Goal: Task Accomplishment & Management: Manage account settings

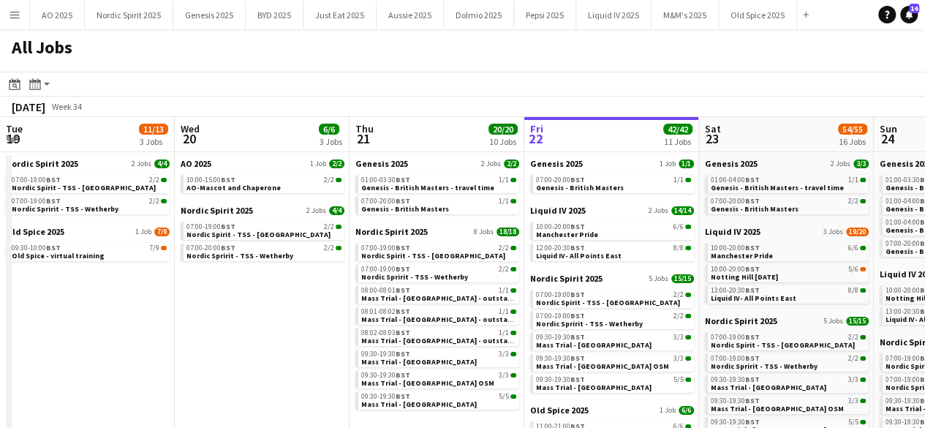
scroll to position [0, 477]
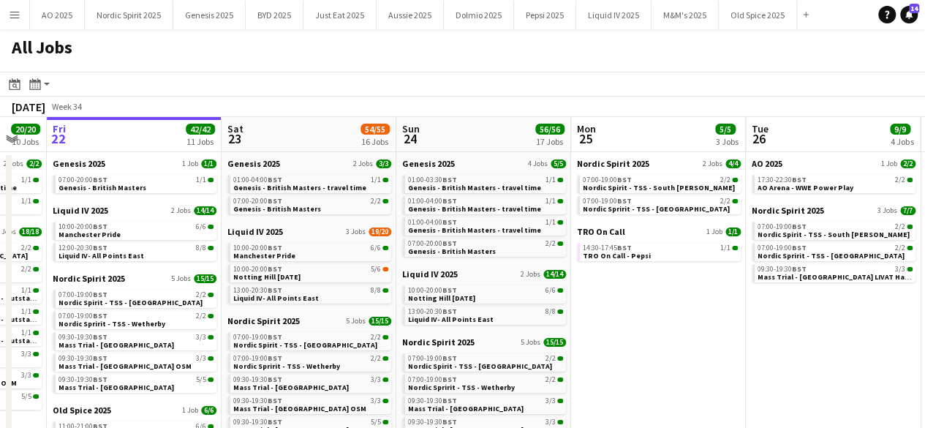
click at [20, 7] on button "Menu" at bounding box center [14, 14] width 29 height 29
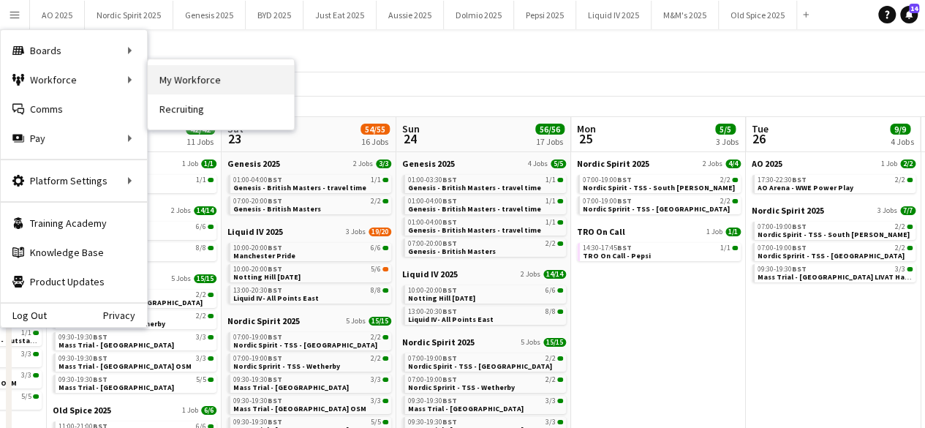
click at [175, 83] on link "My Workforce" at bounding box center [221, 79] width 146 height 29
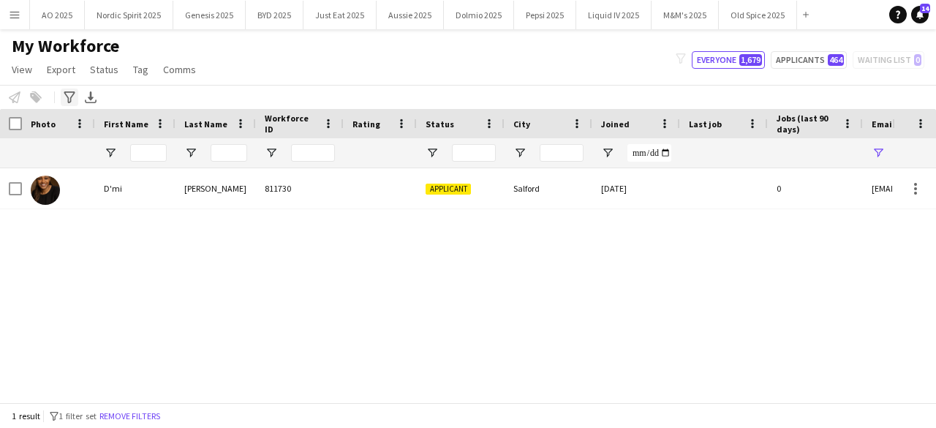
click at [70, 102] on icon "Advanced filters" at bounding box center [70, 97] width 12 height 12
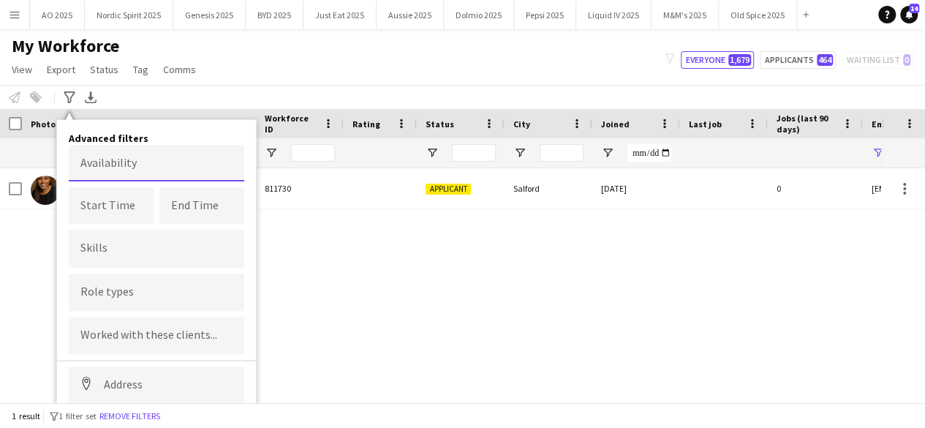
click at [112, 164] on body "Menu Boards Boards Boards All jobs Status Workforce Workforce My Workforce Recr…" at bounding box center [462, 214] width 925 height 428
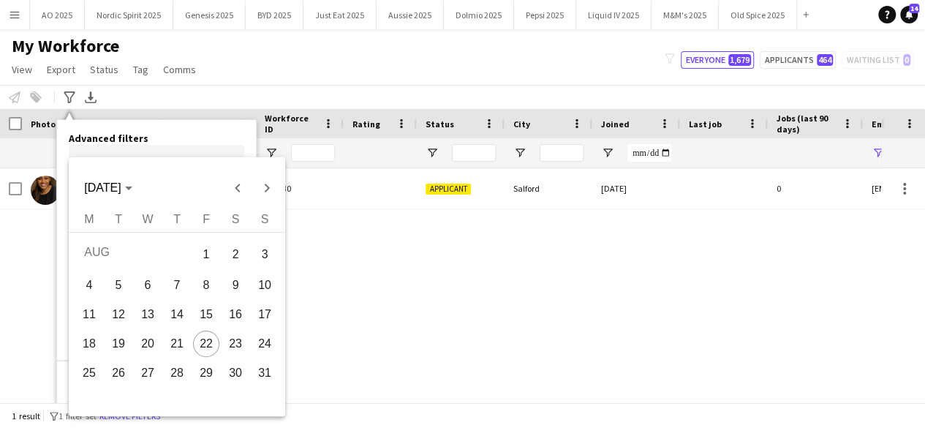
click at [216, 376] on span "29" at bounding box center [206, 373] width 26 height 26
type input "**********"
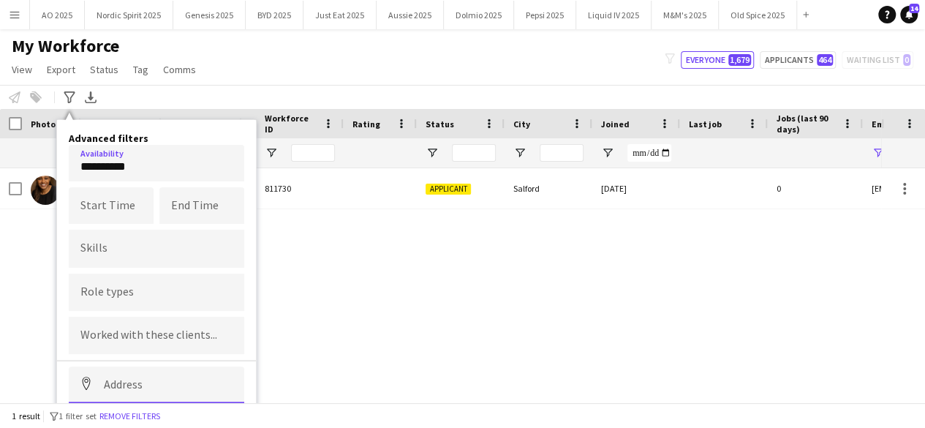
click at [171, 379] on input at bounding box center [156, 384] width 175 height 37
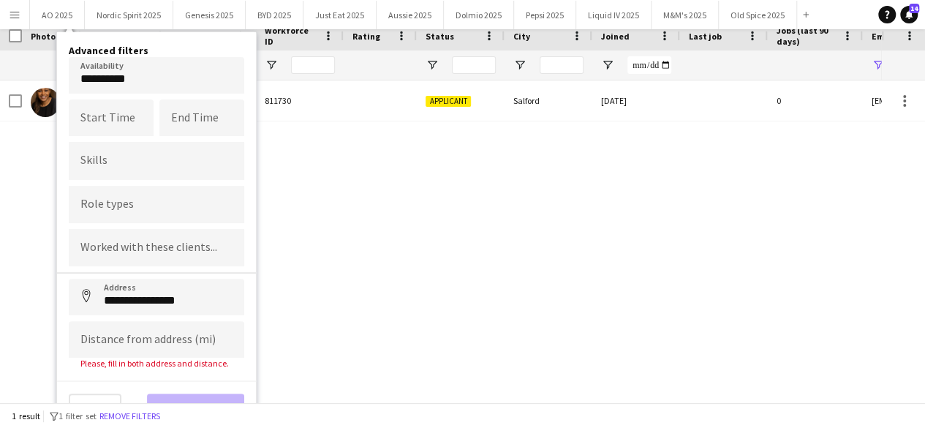
scroll to position [92, 0]
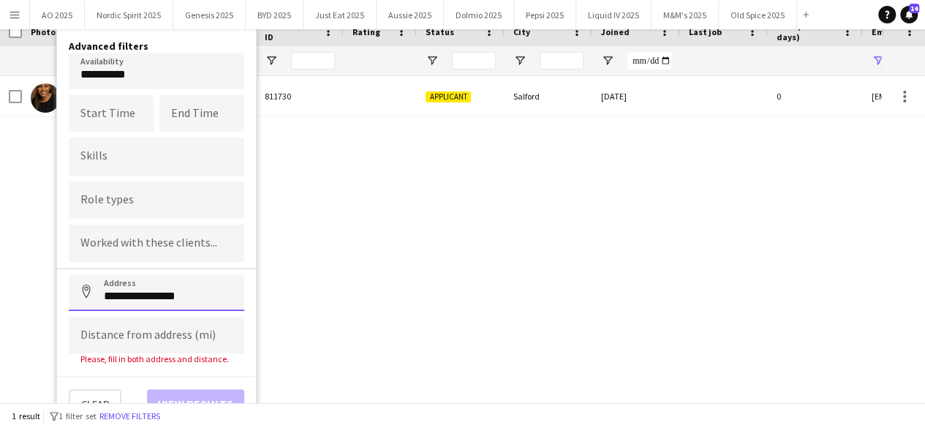
click at [162, 301] on input "**********" at bounding box center [156, 292] width 175 height 37
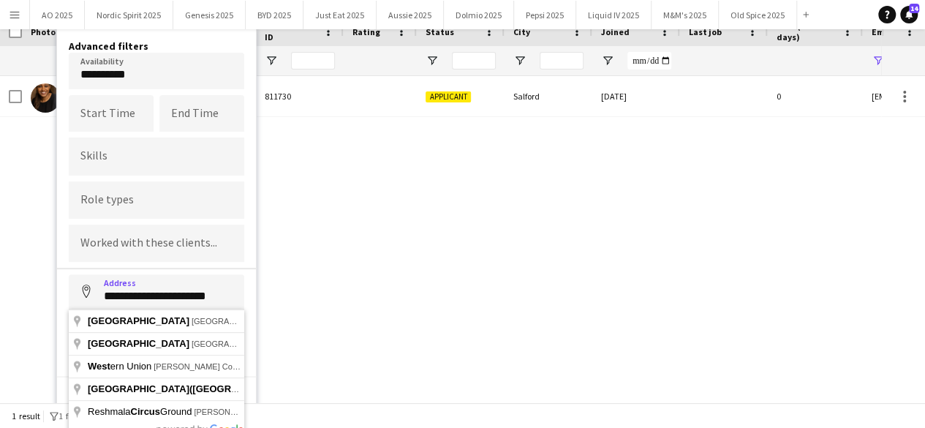
drag, startPoint x: 162, startPoint y: 309, endPoint x: 164, endPoint y: 338, distance: 30.0
type input "**********"
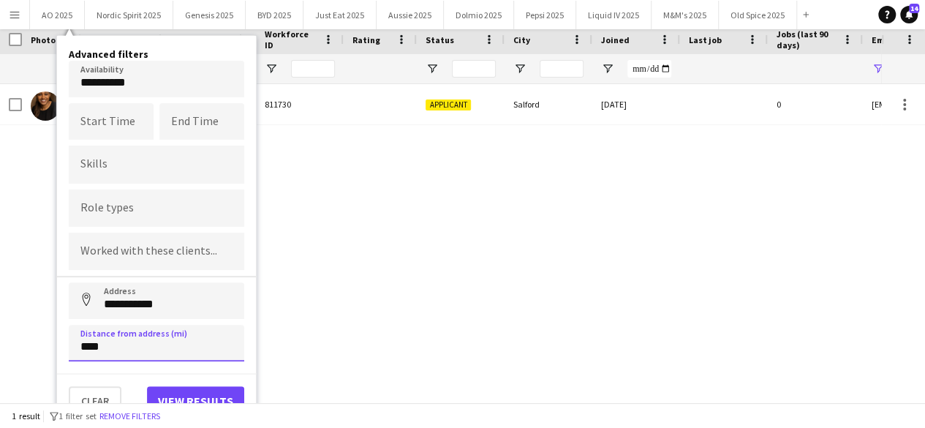
scroll to position [81, 0]
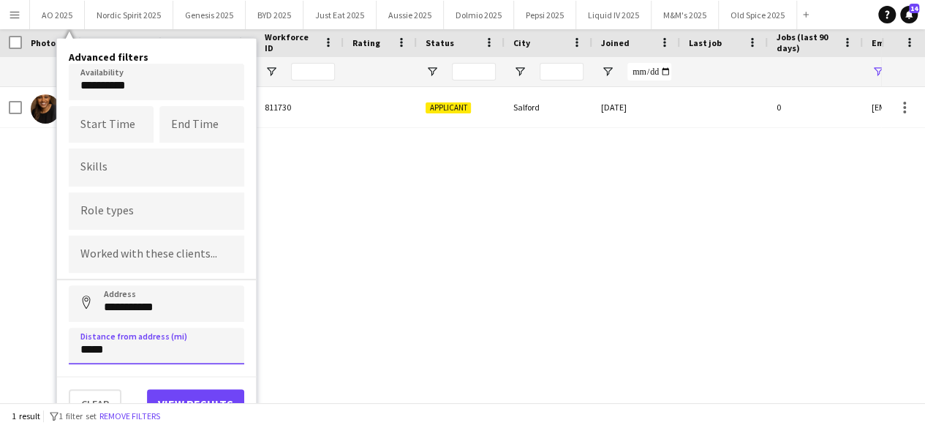
type input "*****"
click at [186, 308] on input "**********" at bounding box center [156, 303] width 175 height 37
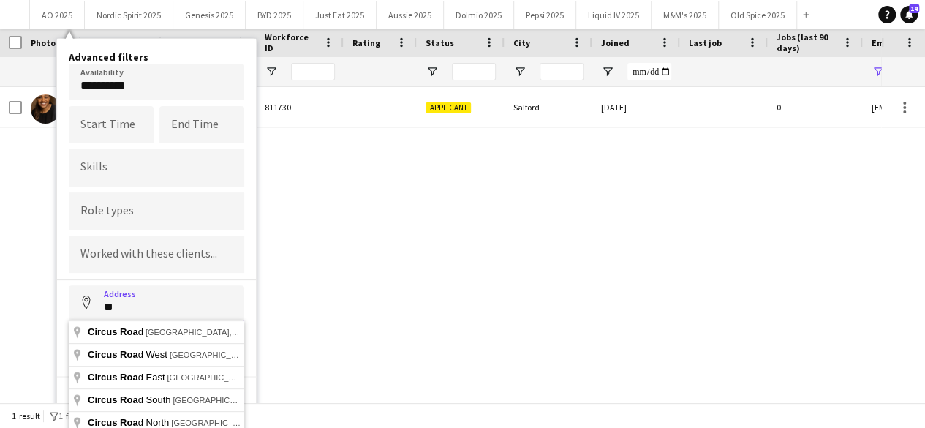
type input "*"
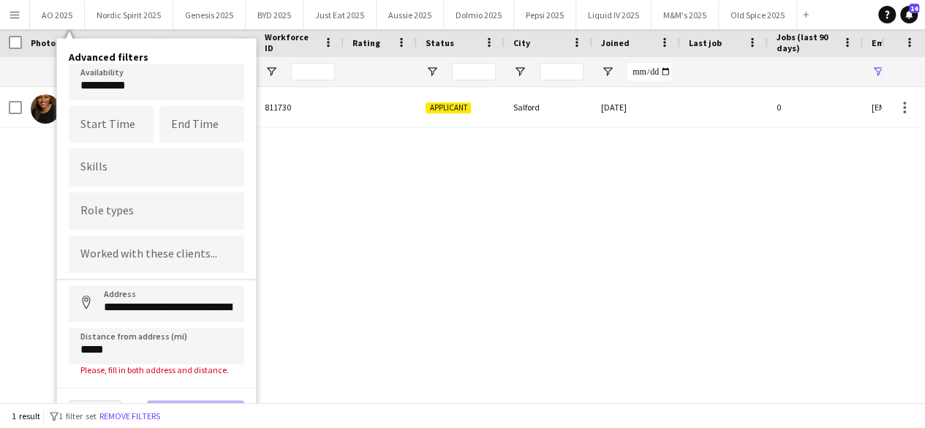
type input "**********"
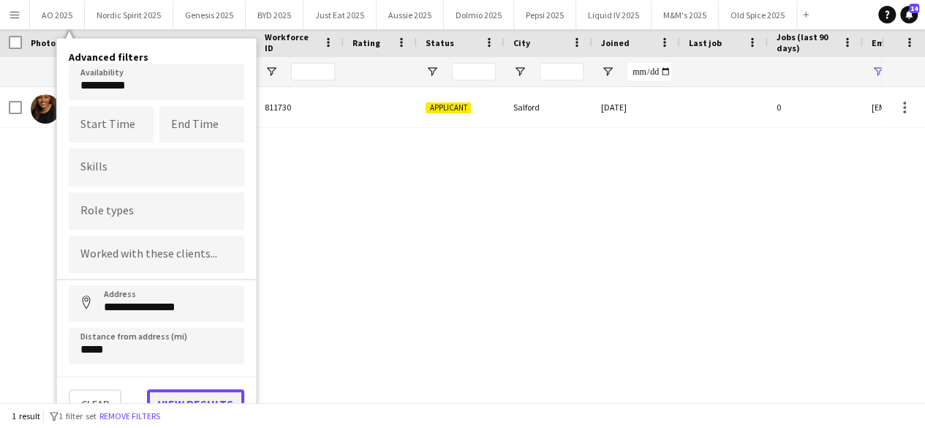
click at [207, 389] on button "View results" at bounding box center [195, 403] width 97 height 29
type input "**********"
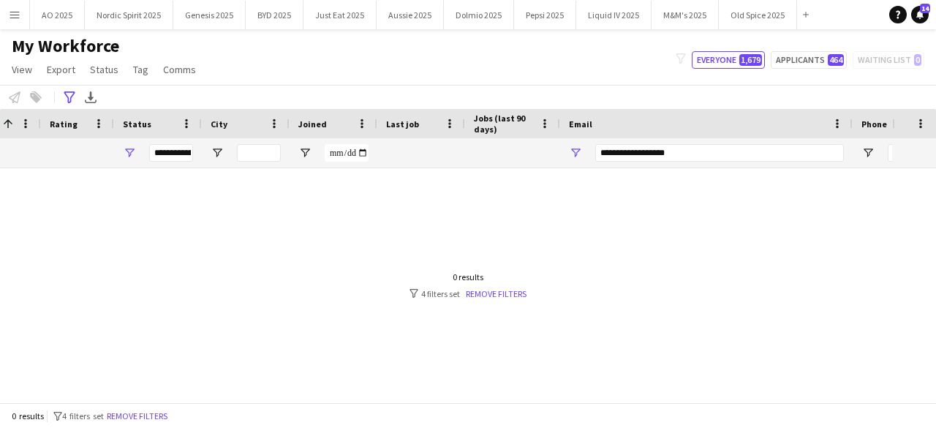
scroll to position [0, 0]
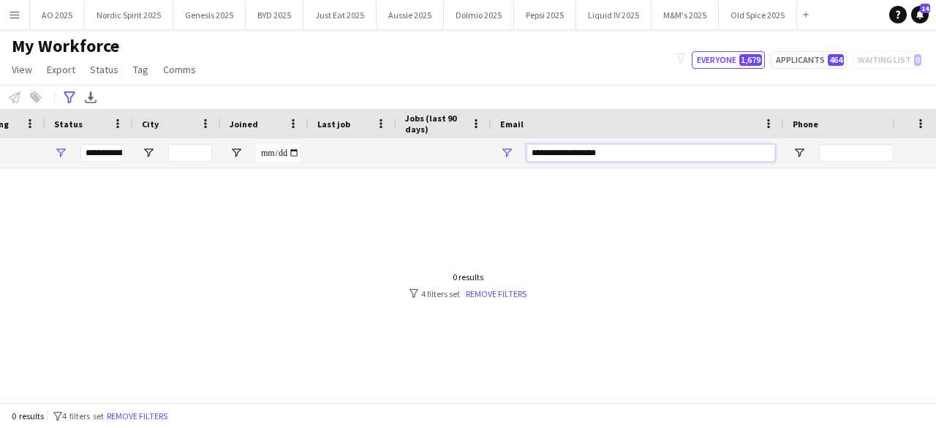
click at [613, 153] on input "**********" at bounding box center [650, 153] width 249 height 18
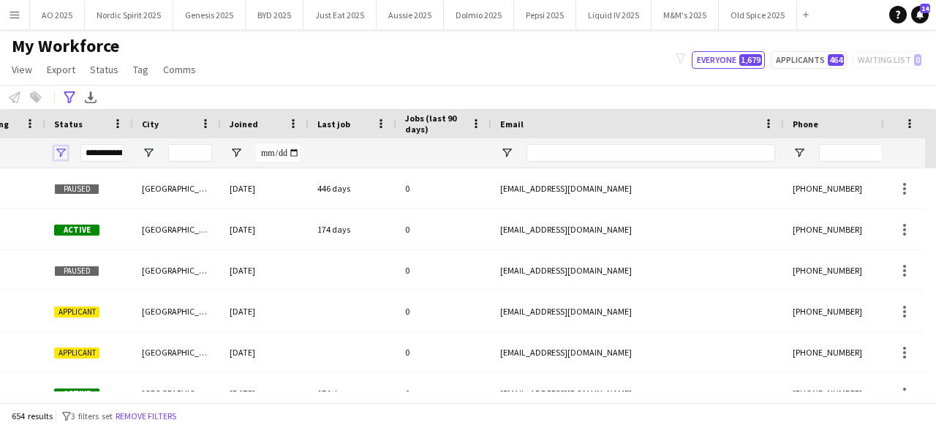
click at [64, 152] on span "Open Filter Menu" at bounding box center [60, 152] width 13 height 13
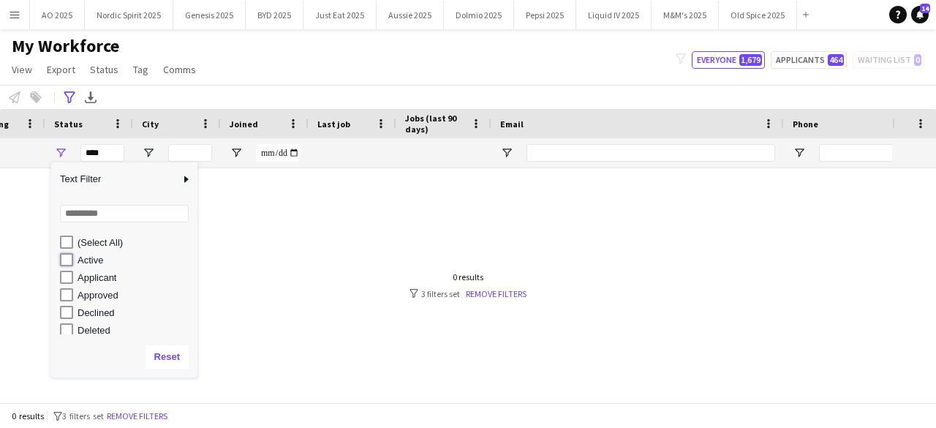
type input "**********"
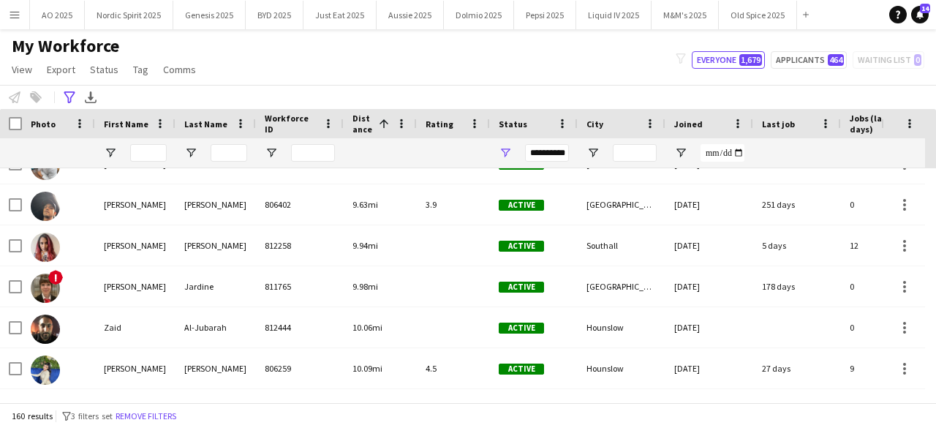
scroll to position [4186, 0]
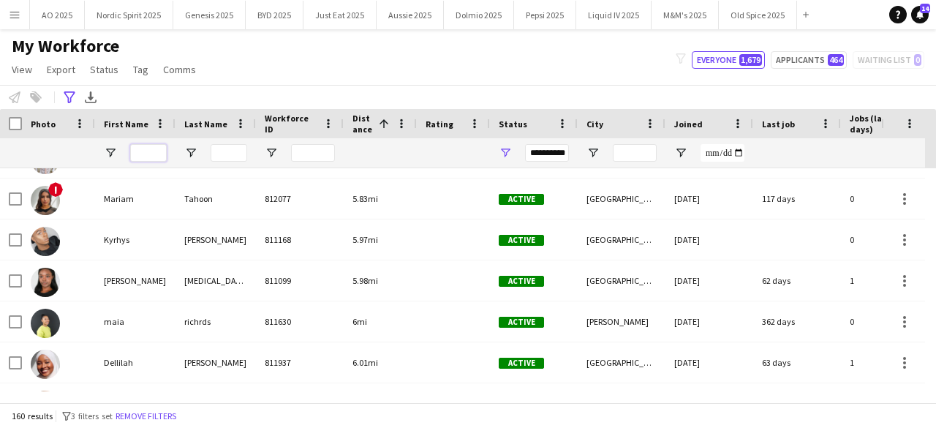
click at [140, 151] on input "First Name Filter Input" at bounding box center [148, 153] width 37 height 18
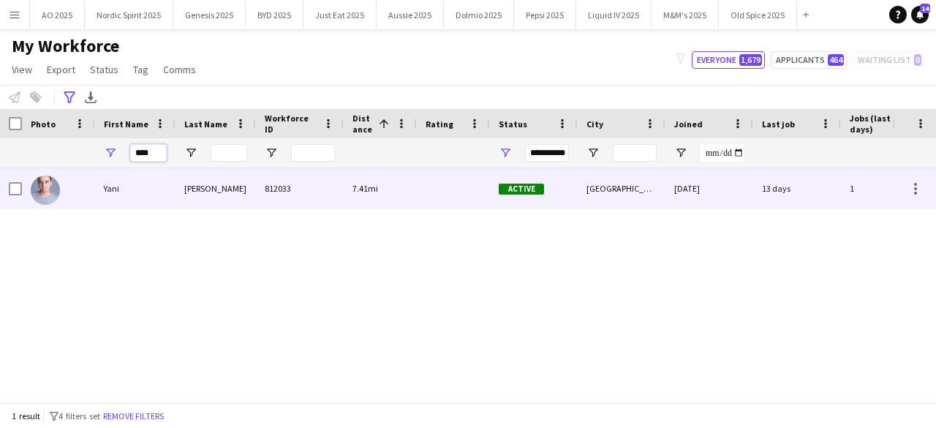
type input "****"
click at [50, 188] on img at bounding box center [45, 189] width 29 height 29
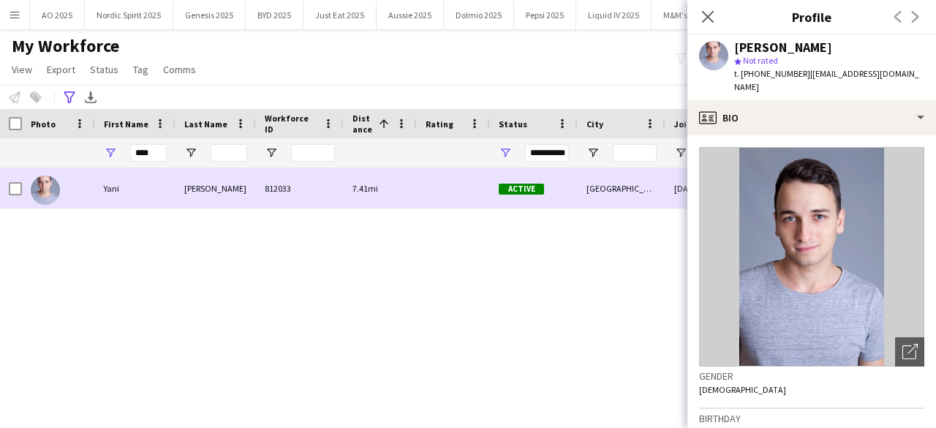
click at [50, 188] on img at bounding box center [45, 189] width 29 height 29
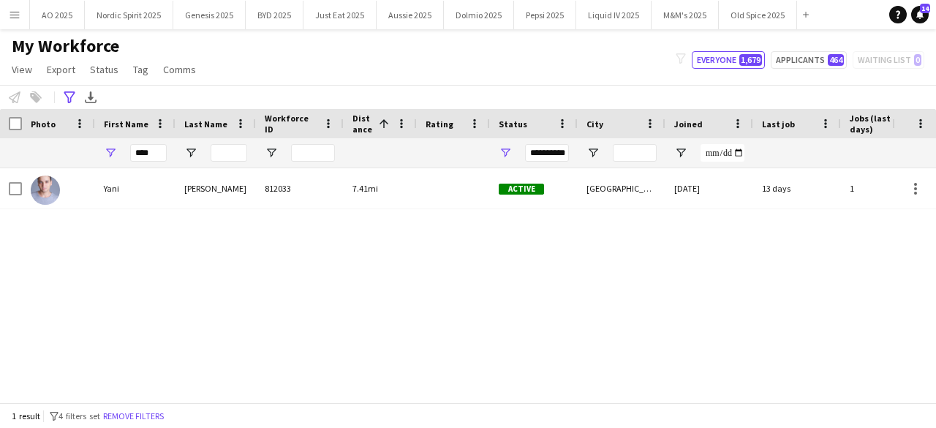
click at [323, 77] on div "My Workforce View Views Default view Compliance Log New view Update view Delete…" at bounding box center [468, 60] width 936 height 50
click at [156, 159] on input "****" at bounding box center [148, 153] width 37 height 18
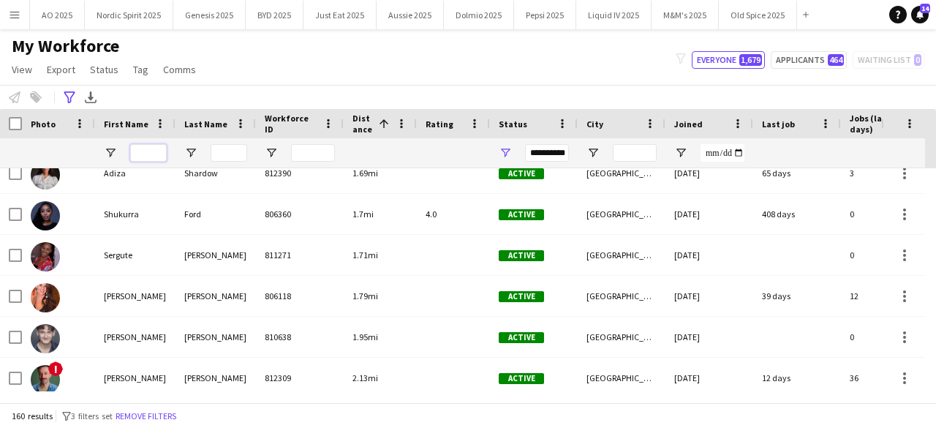
scroll to position [321, 0]
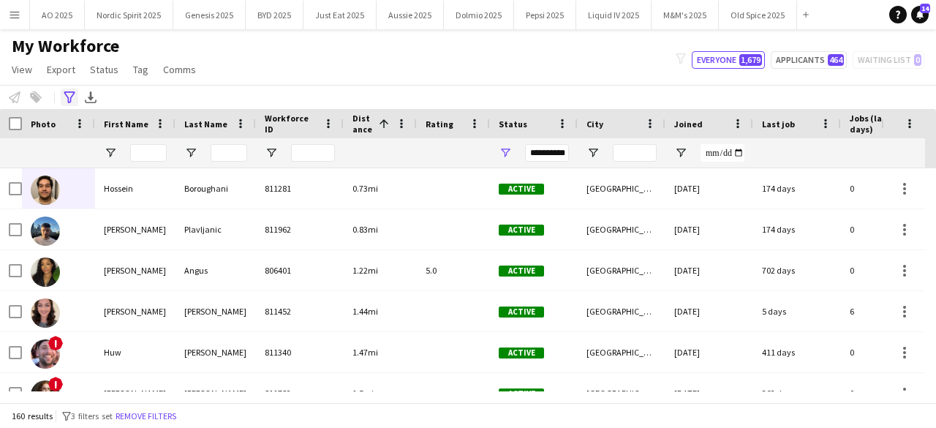
click at [68, 91] on div "Advanced filters" at bounding box center [70, 97] width 18 height 18
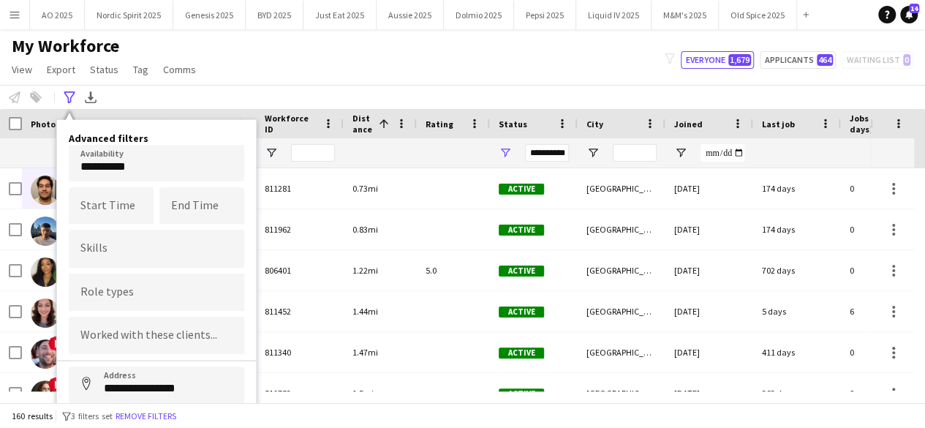
click at [159, 167] on body "Menu Boards Boards Boards All jobs Status Workforce Workforce My Workforce Recr…" at bounding box center [462, 214] width 925 height 428
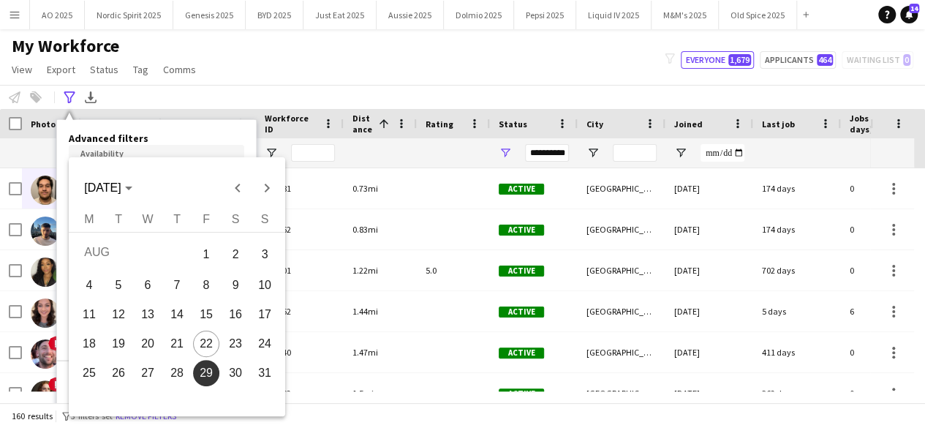
click at [262, 369] on span "31" at bounding box center [264, 373] width 26 height 26
type input "**********"
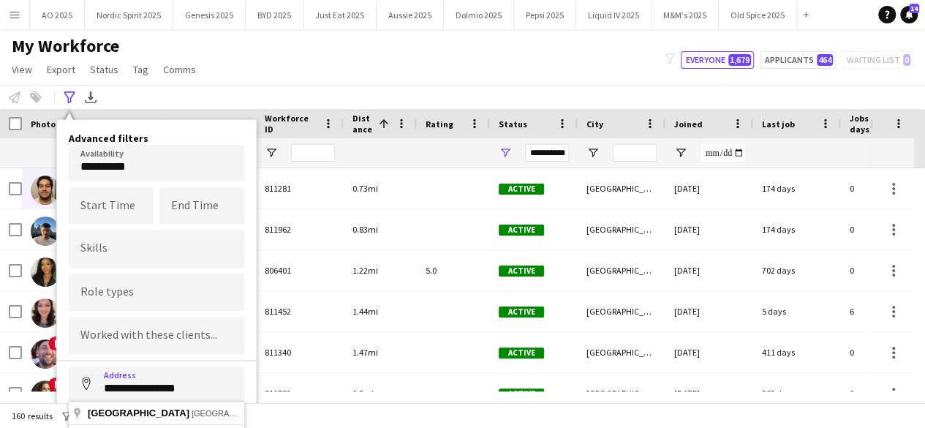
drag, startPoint x: 203, startPoint y: 382, endPoint x: 81, endPoint y: 379, distance: 122.1
click at [81, 379] on input "**********" at bounding box center [156, 384] width 175 height 37
type input "**********"
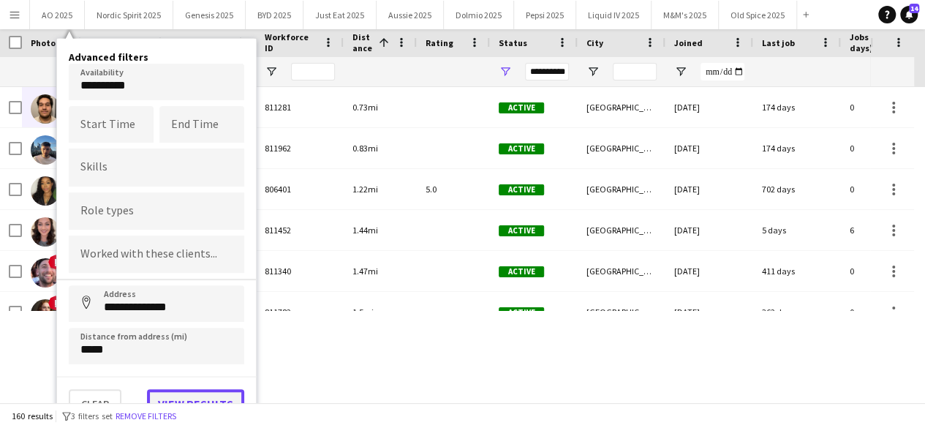
click at [217, 393] on button "View results" at bounding box center [195, 403] width 97 height 29
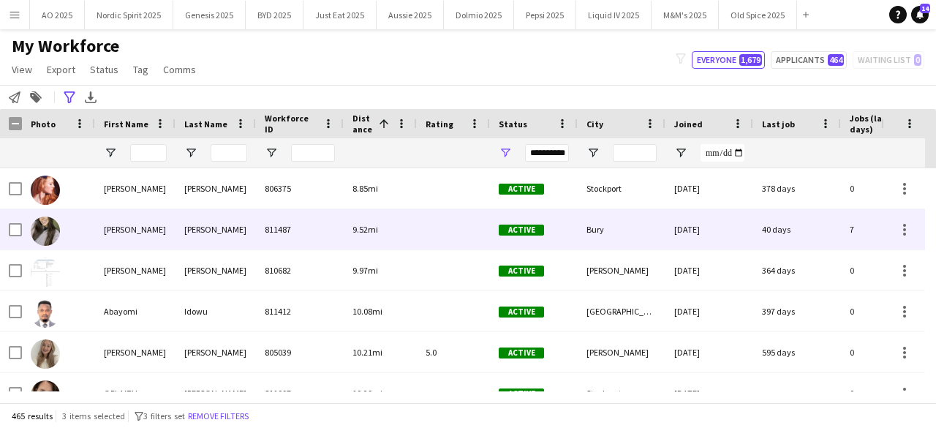
click at [379, 238] on div "9.52mi" at bounding box center [380, 229] width 73 height 40
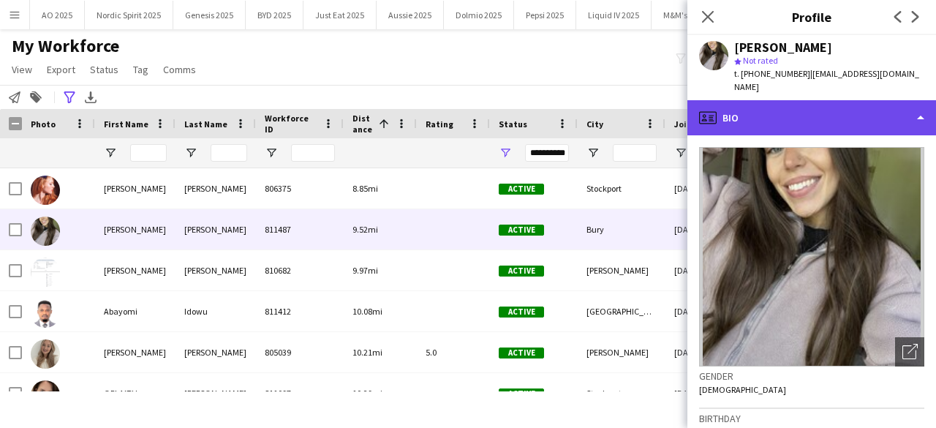
click at [820, 110] on div "profile Bio" at bounding box center [811, 117] width 249 height 35
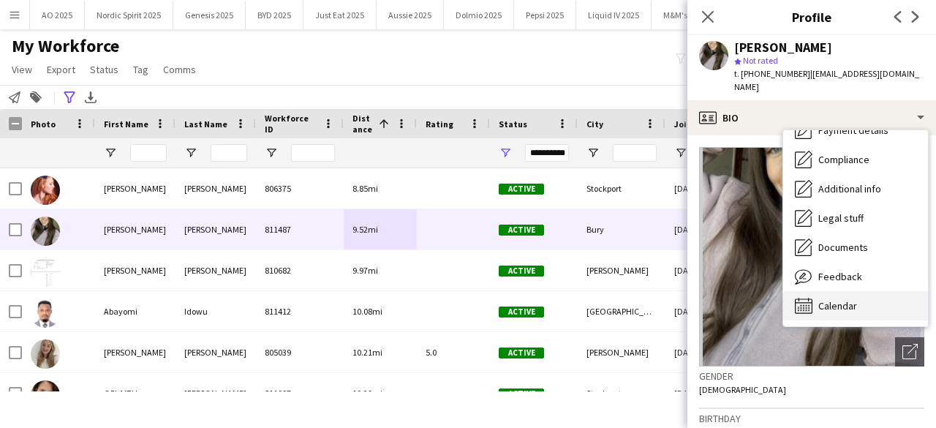
click at [861, 298] on div "Calendar Calendar" at bounding box center [855, 305] width 145 height 29
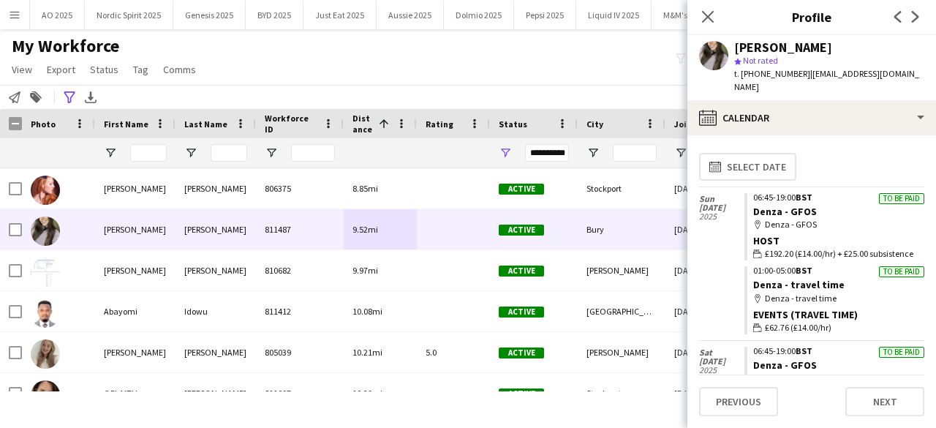
click at [694, 12] on div "Close pop-in" at bounding box center [707, 17] width 41 height 34
click at [706, 18] on icon "Close pop-in" at bounding box center [707, 17] width 14 height 14
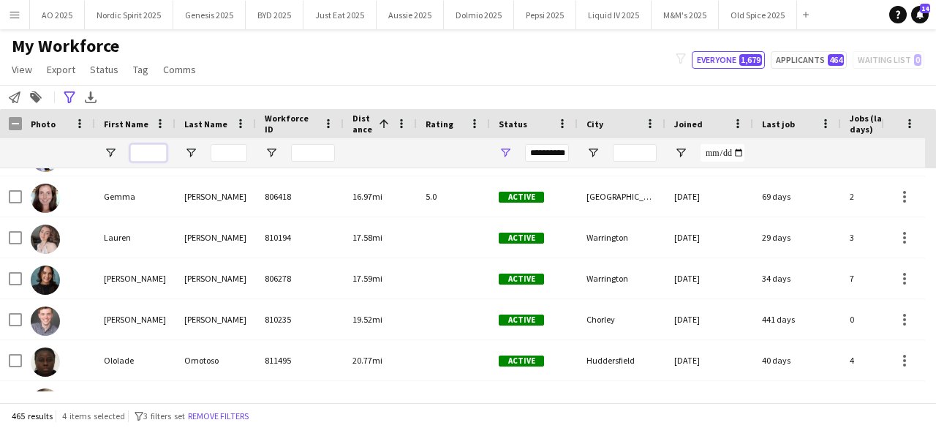
click at [156, 156] on input "First Name Filter Input" at bounding box center [148, 153] width 37 height 18
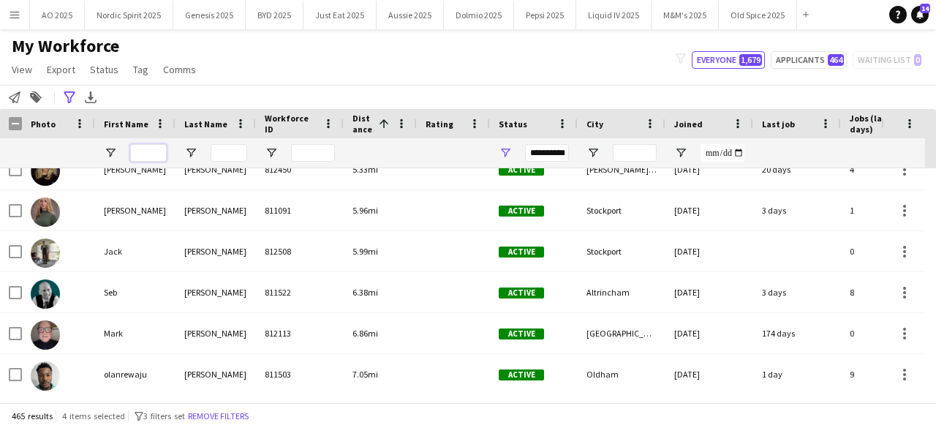
scroll to position [848, 0]
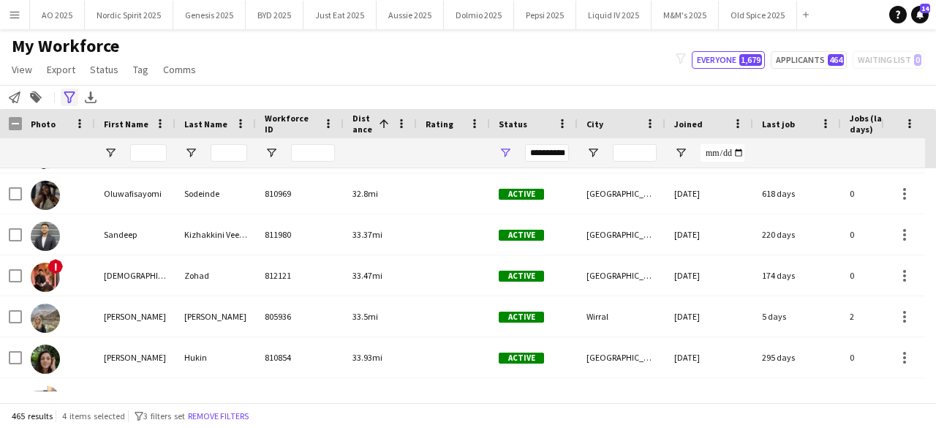
click at [64, 99] on icon "Advanced filters" at bounding box center [70, 97] width 12 height 12
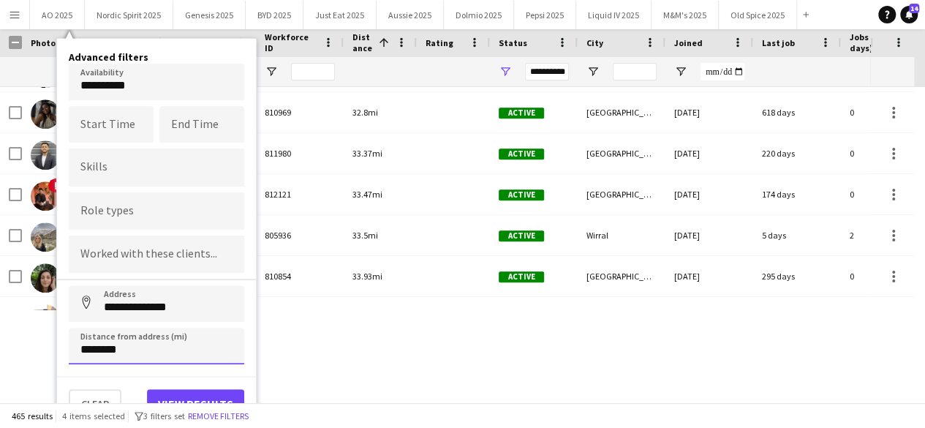
click at [178, 351] on input "********" at bounding box center [156, 346] width 175 height 37
type input "*****"
click at [180, 390] on button "View results" at bounding box center [195, 403] width 97 height 29
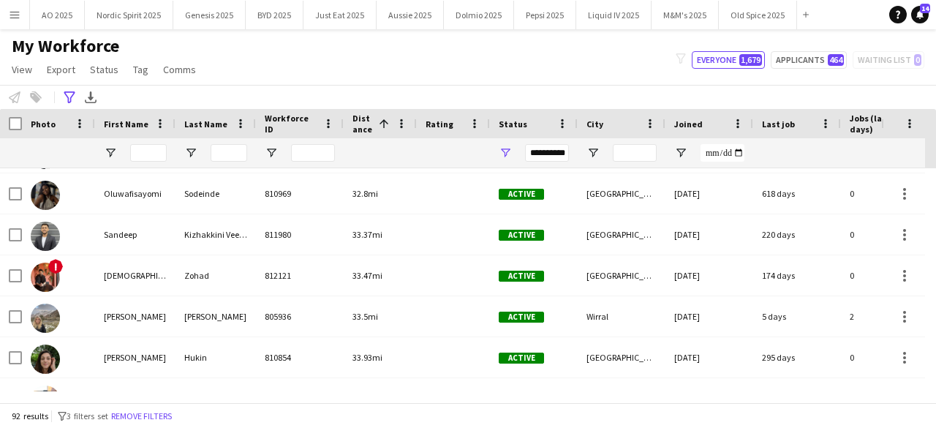
click at [368, 128] on span "Distance" at bounding box center [362, 124] width 20 height 22
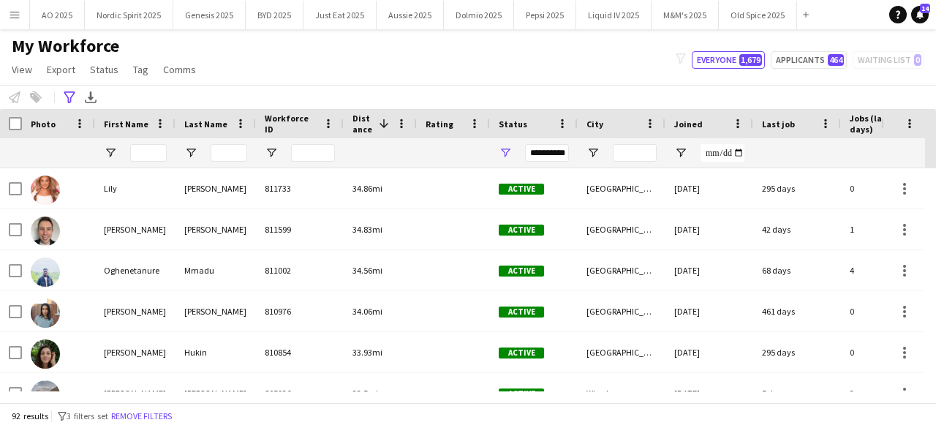
click at [360, 129] on span "Distance" at bounding box center [362, 124] width 20 height 22
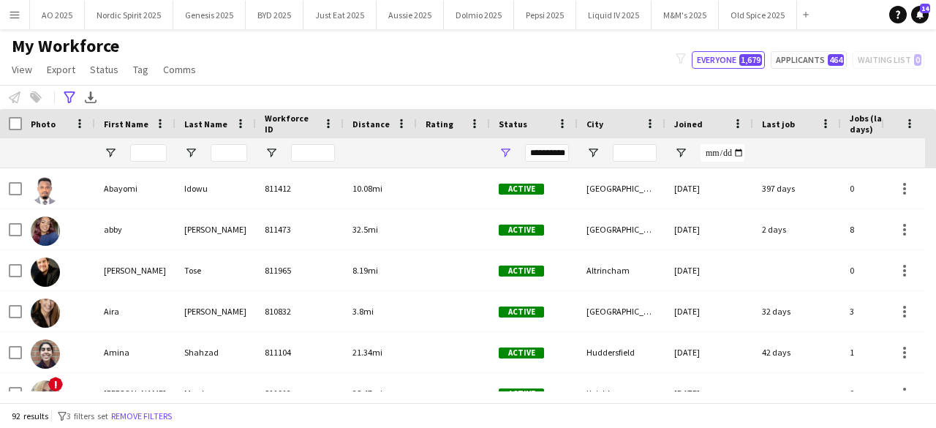
click at [362, 124] on span "Distance" at bounding box center [370, 123] width 37 height 11
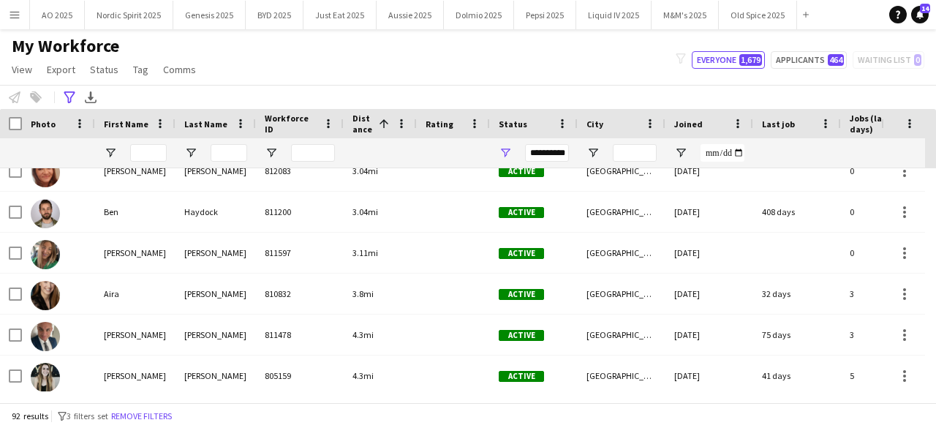
scroll to position [487, 0]
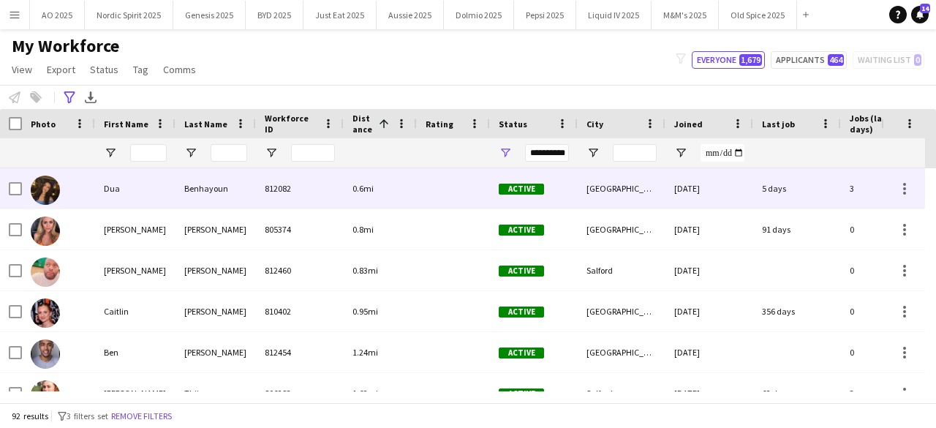
click at [58, 192] on img at bounding box center [45, 189] width 29 height 29
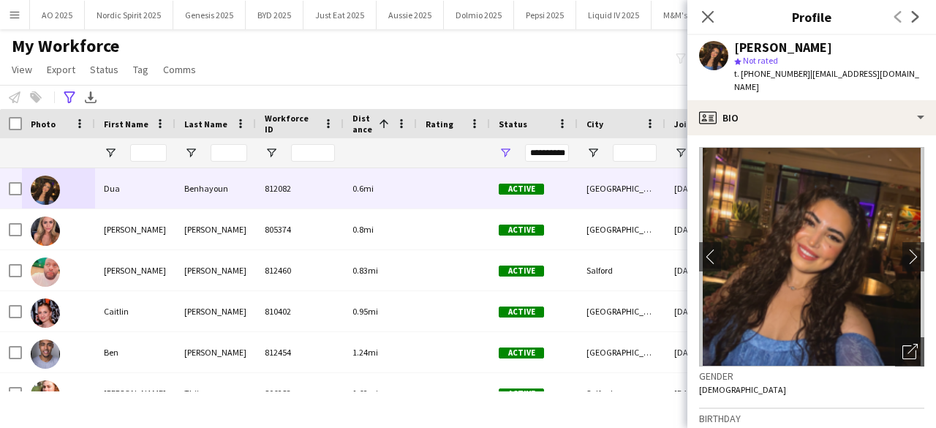
drag, startPoint x: 759, startPoint y: 49, endPoint x: 832, endPoint y: 50, distance: 73.1
click at [832, 50] on div "[PERSON_NAME]" at bounding box center [829, 47] width 190 height 13
copy div "Benhayoun"
click at [269, 74] on div "My Workforce View Views Default view Compliance Log New view Update view Delete…" at bounding box center [468, 60] width 936 height 50
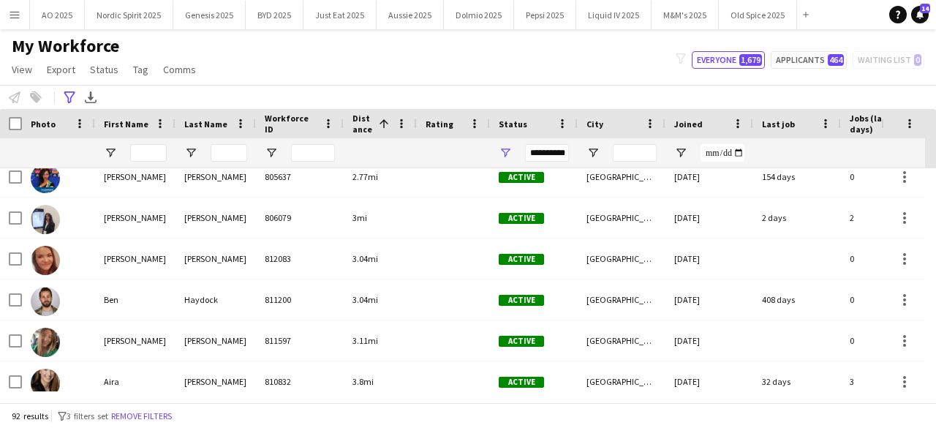
scroll to position [409, 0]
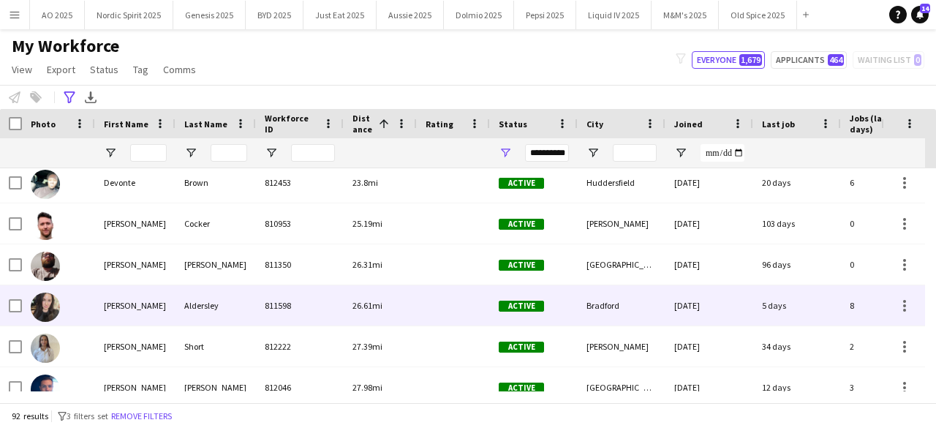
click at [54, 296] on img at bounding box center [45, 306] width 29 height 29
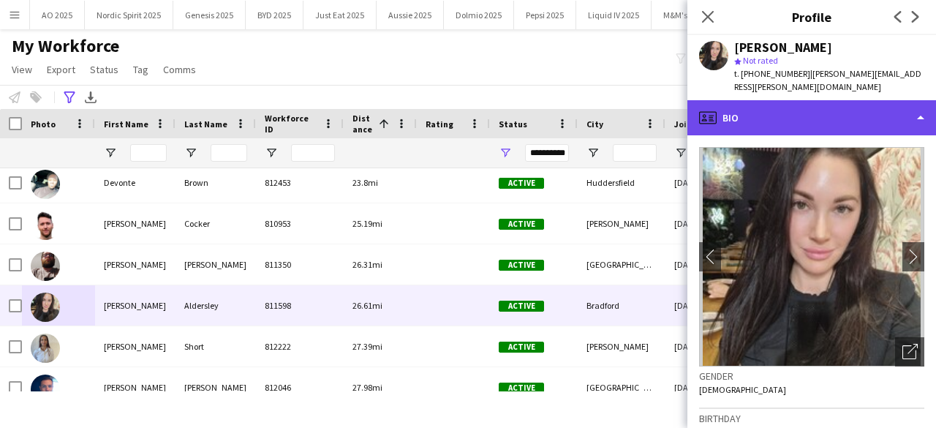
click at [809, 106] on div "profile Bio" at bounding box center [811, 117] width 249 height 35
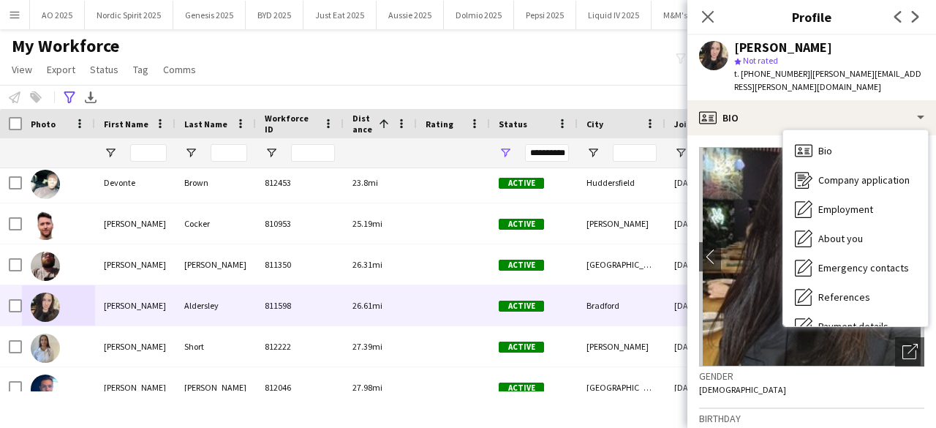
drag, startPoint x: 921, startPoint y: 159, endPoint x: 926, endPoint y: 197, distance: 39.1
click at [924, 198] on div "Bio Bio Company application Company application Employment Employment About you…" at bounding box center [855, 228] width 145 height 196
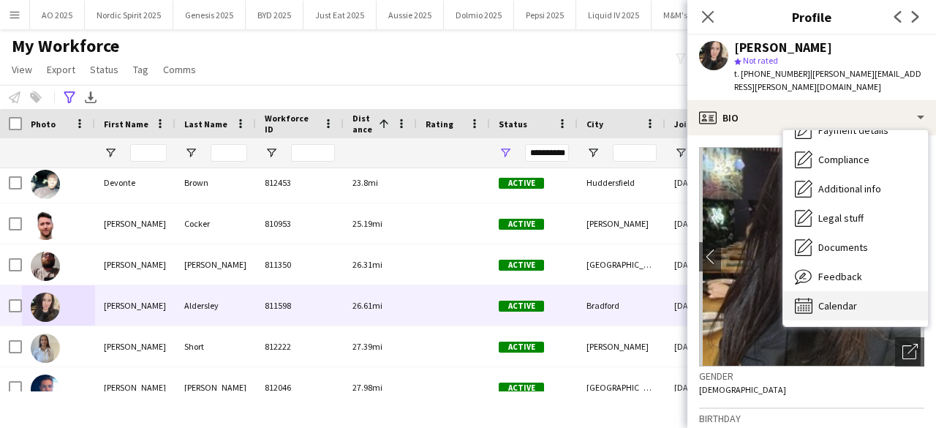
click at [866, 295] on div "Calendar Calendar" at bounding box center [855, 305] width 145 height 29
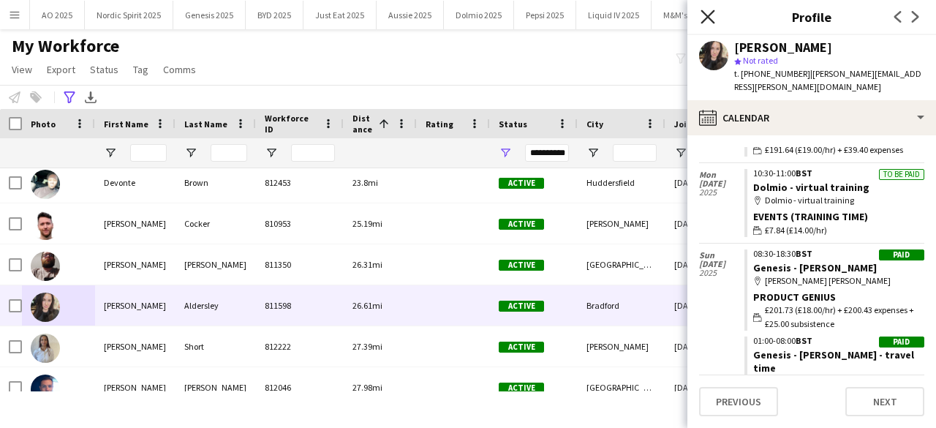
click at [708, 16] on icon at bounding box center [707, 17] width 14 height 14
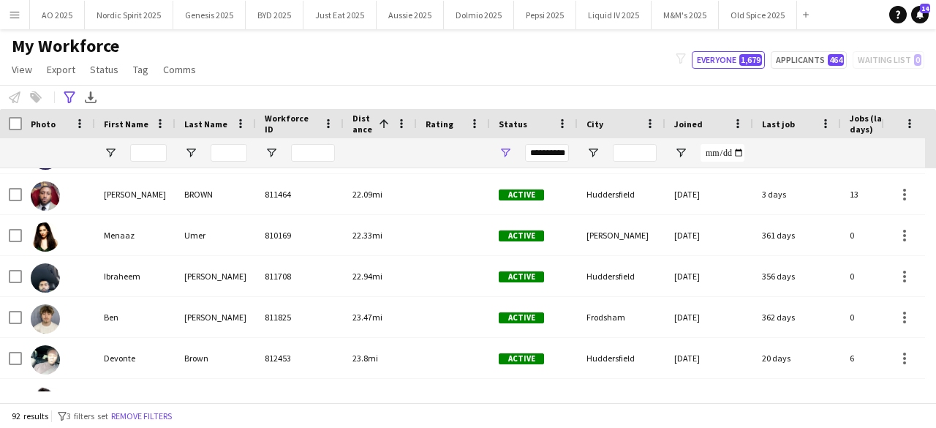
scroll to position [2096, 0]
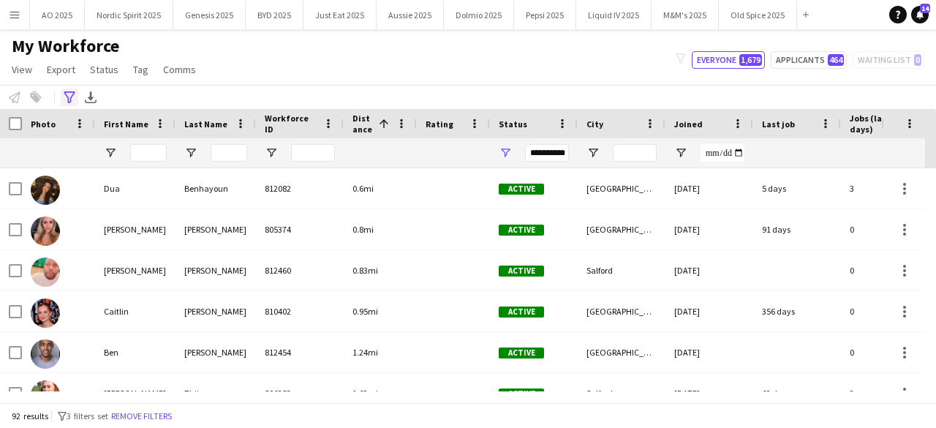
click at [70, 99] on icon at bounding box center [69, 97] width 11 height 12
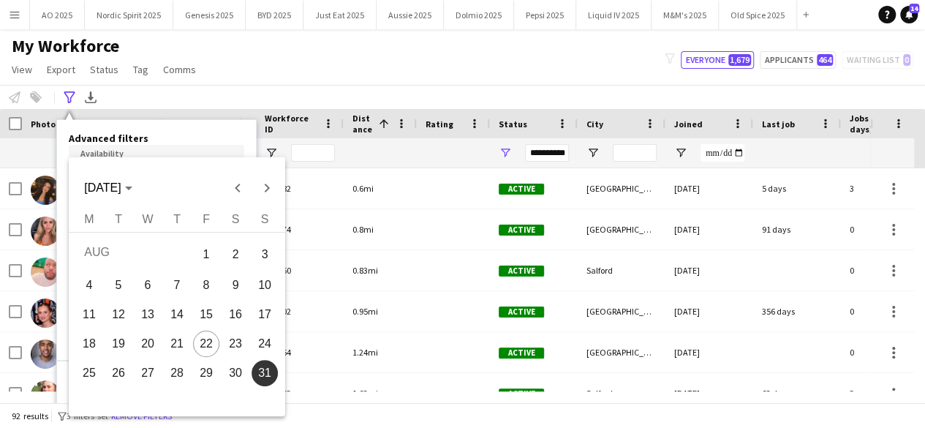
click at [164, 172] on body "Menu Boards Boards Boards All jobs Status Workforce Workforce My Workforce Recr…" at bounding box center [462, 214] width 925 height 428
click at [151, 366] on span "27" at bounding box center [148, 373] width 26 height 26
type input "**********"
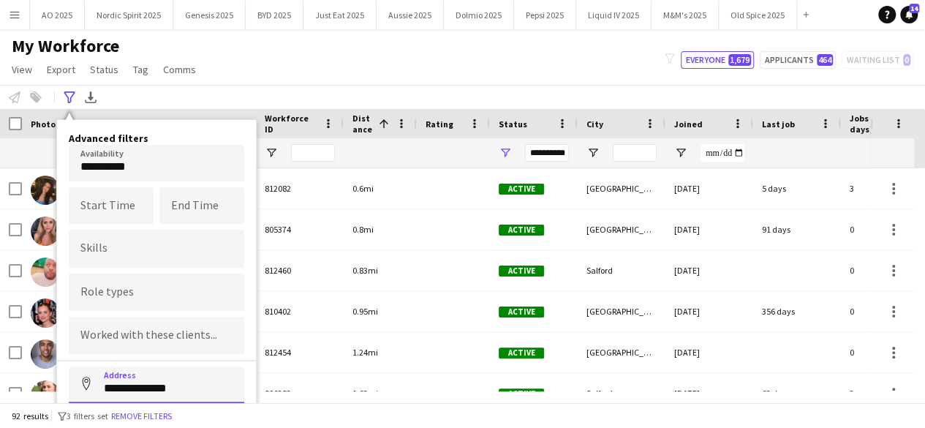
drag, startPoint x: 196, startPoint y: 378, endPoint x: 64, endPoint y: 372, distance: 131.7
click at [64, 372] on div "**********" at bounding box center [156, 315] width 199 height 391
type input "**********"
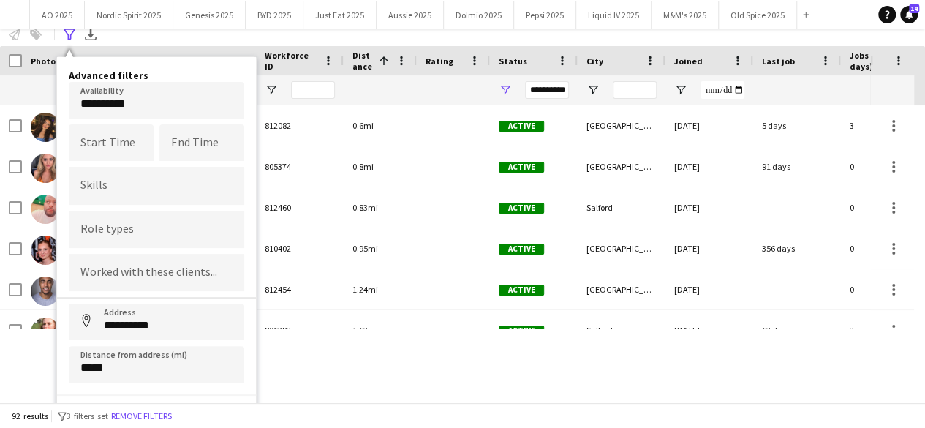
scroll to position [81, 0]
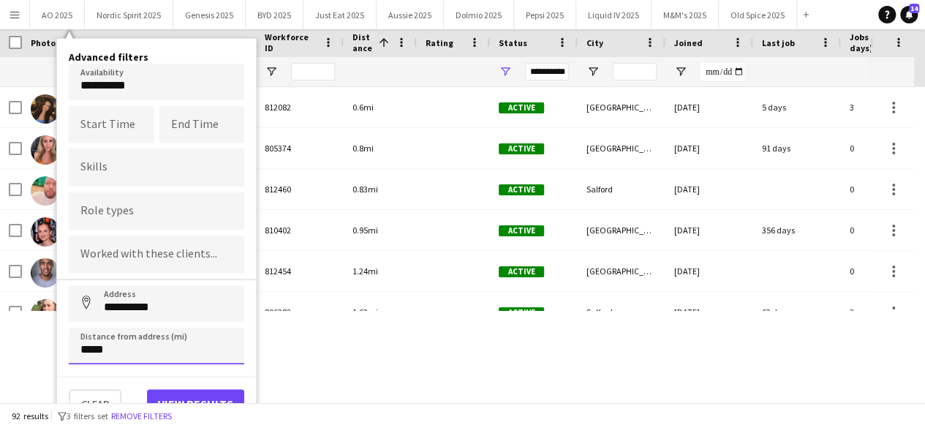
click at [221, 343] on input "*****" at bounding box center [156, 346] width 175 height 37
type input "*****"
click at [209, 393] on button "View results" at bounding box center [195, 403] width 97 height 29
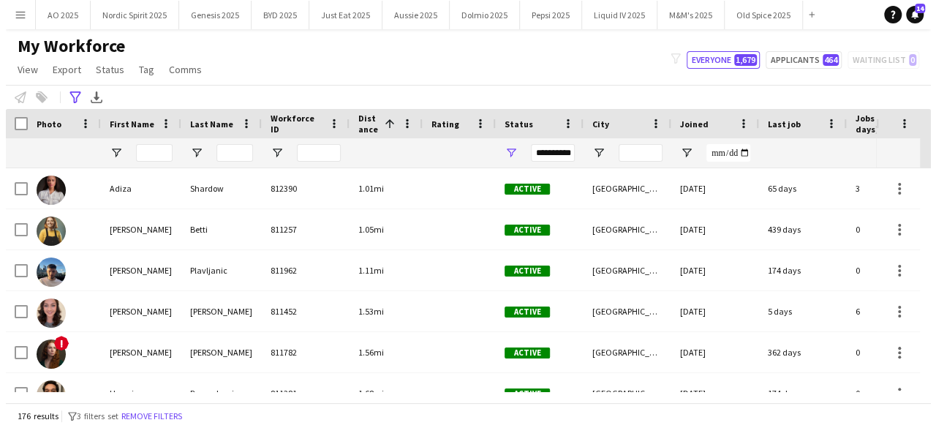
scroll to position [0, 0]
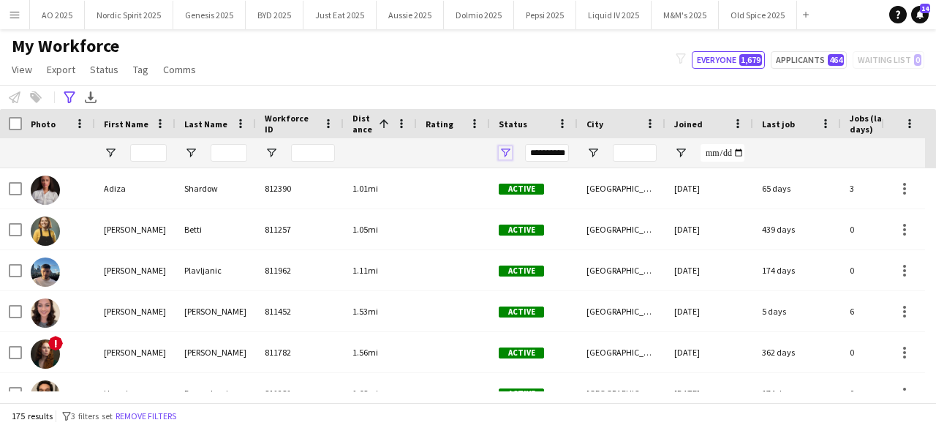
click at [504, 151] on span "Open Filter Menu" at bounding box center [505, 152] width 13 height 13
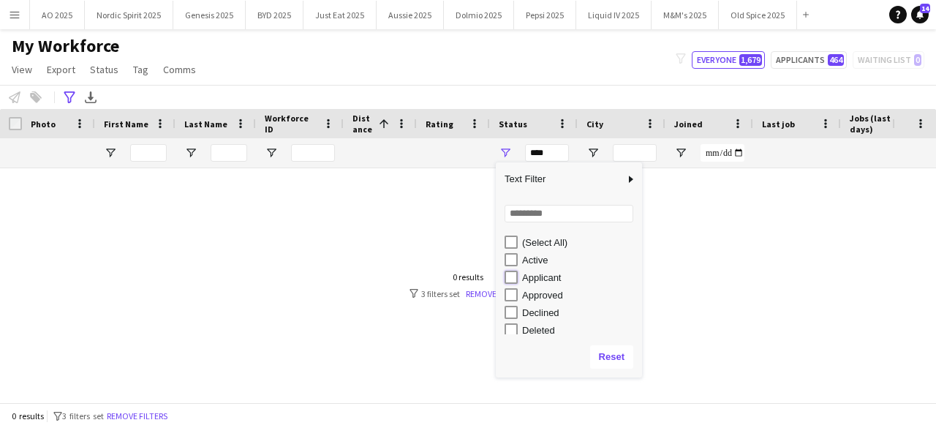
type input "**********"
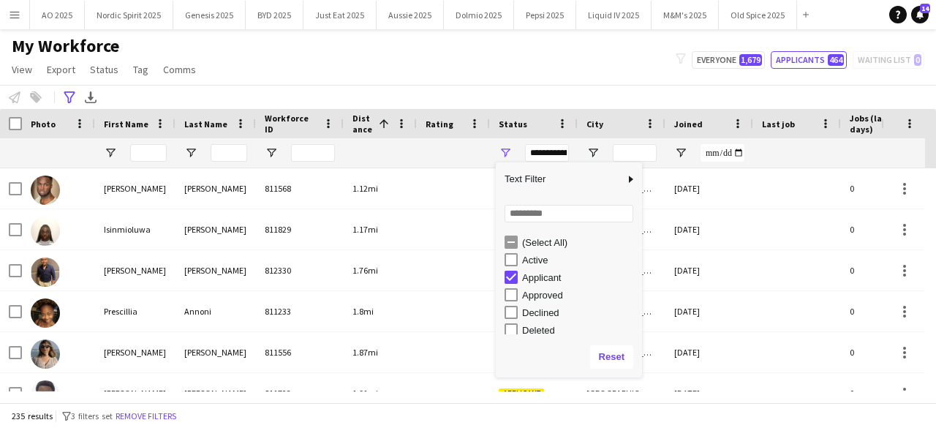
click at [553, 40] on div "My Workforce View Views Default view Compliance Log New view Update view Delete…" at bounding box center [468, 60] width 936 height 50
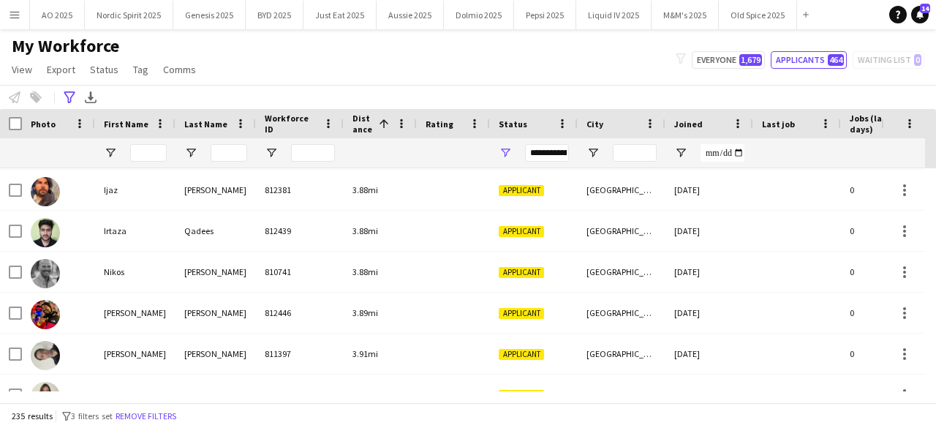
scroll to position [967, 0]
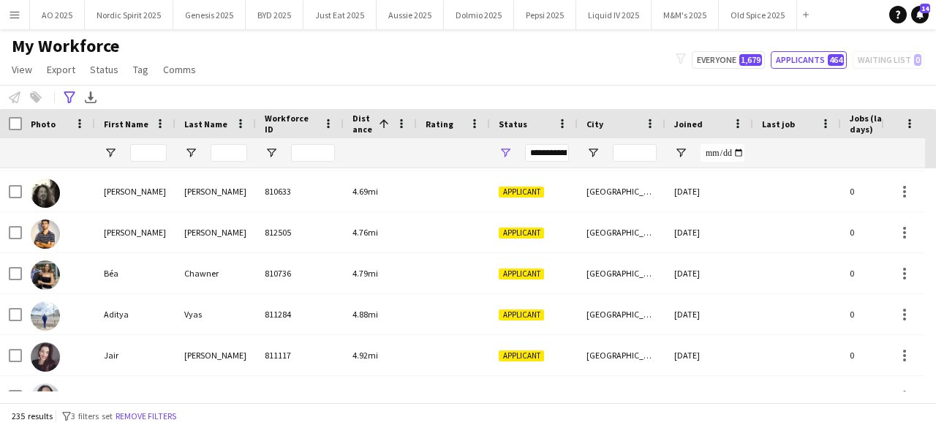
click at [130, 124] on span "First Name" at bounding box center [126, 123] width 45 height 11
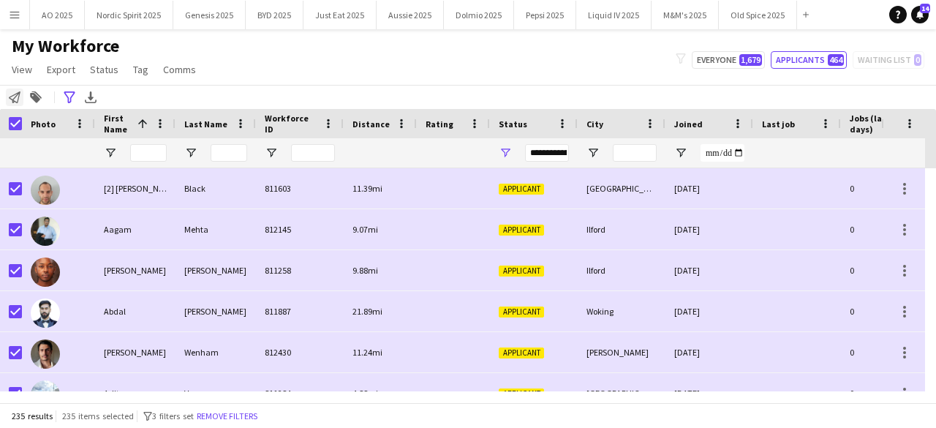
click at [14, 100] on icon at bounding box center [15, 97] width 12 height 12
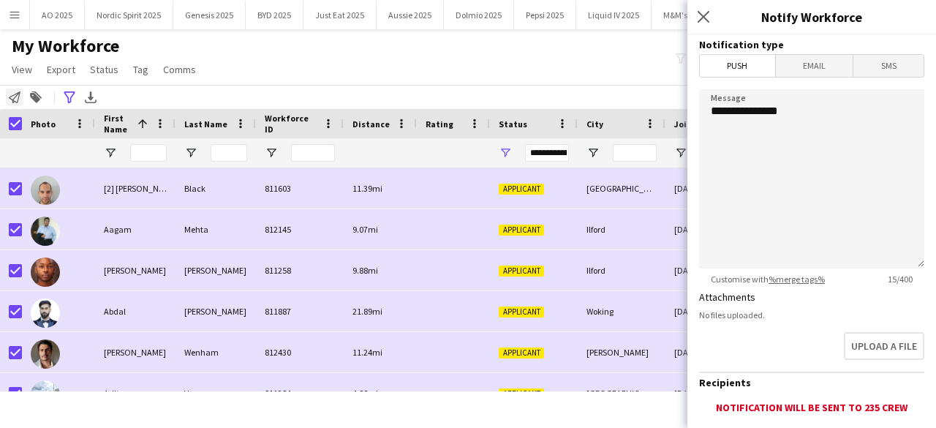
click at [14, 100] on icon at bounding box center [15, 97] width 12 height 12
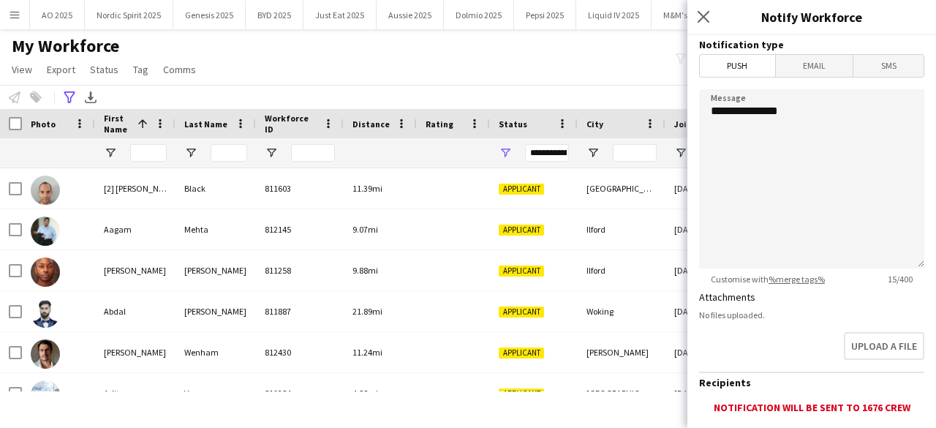
click at [252, 77] on div "My Workforce View Views Default view Compliance Log New view Update view Delete…" at bounding box center [468, 60] width 936 height 50
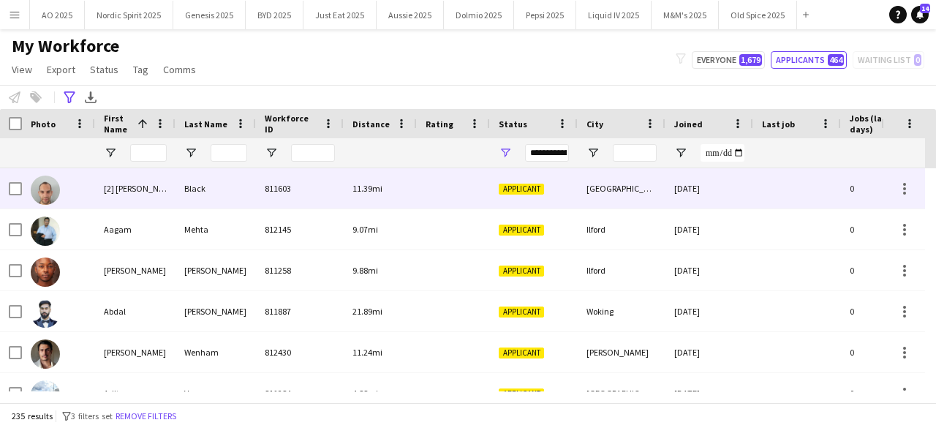
click at [55, 188] on img at bounding box center [45, 189] width 29 height 29
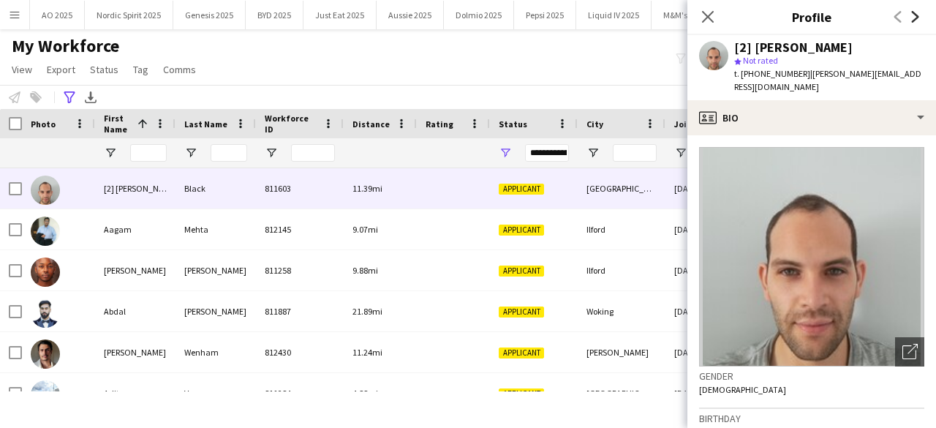
click at [913, 20] on icon at bounding box center [915, 17] width 7 height 12
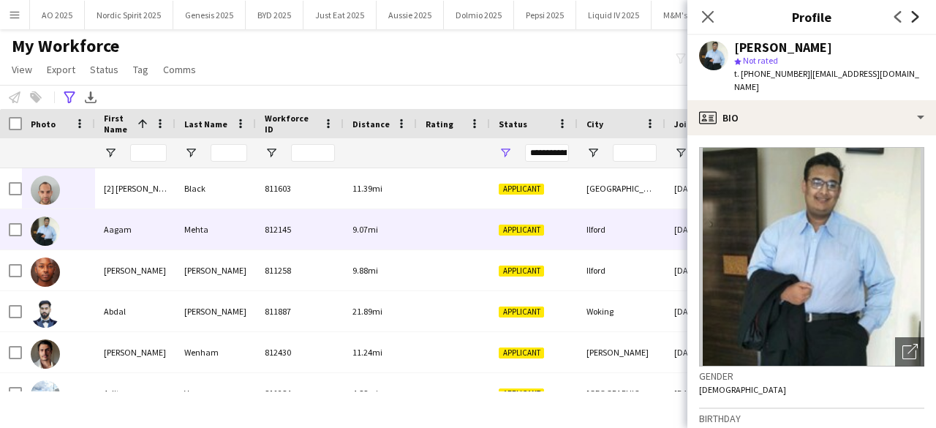
click at [913, 20] on icon at bounding box center [915, 17] width 7 height 12
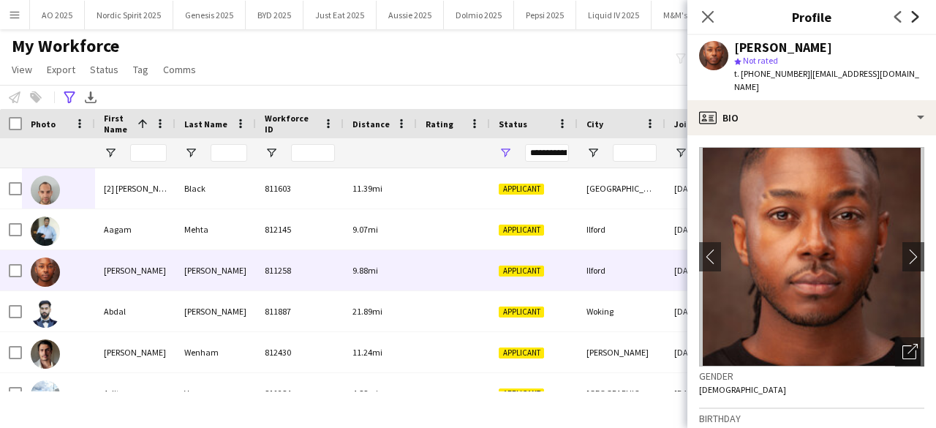
click at [913, 20] on icon at bounding box center [915, 17] width 7 height 12
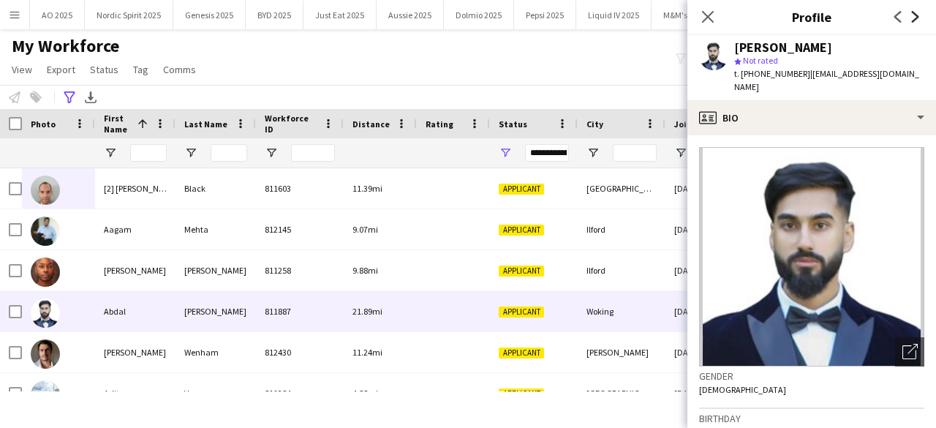
click at [913, 20] on icon at bounding box center [915, 17] width 7 height 12
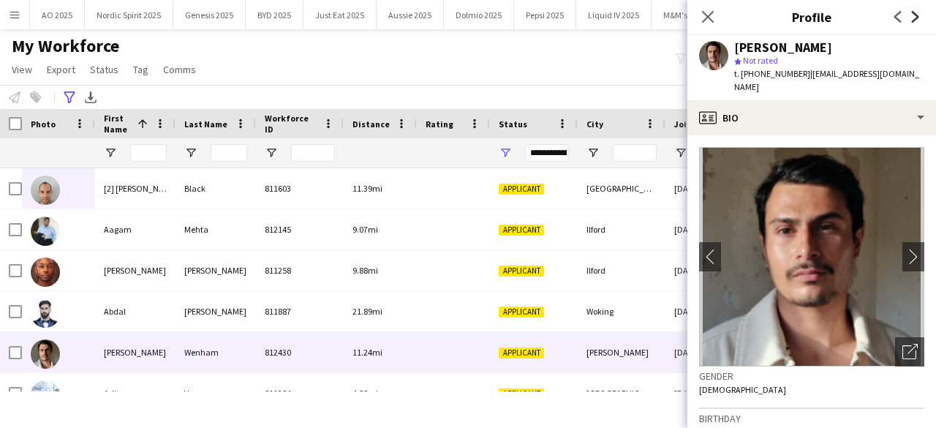
click at [913, 20] on icon at bounding box center [915, 17] width 7 height 12
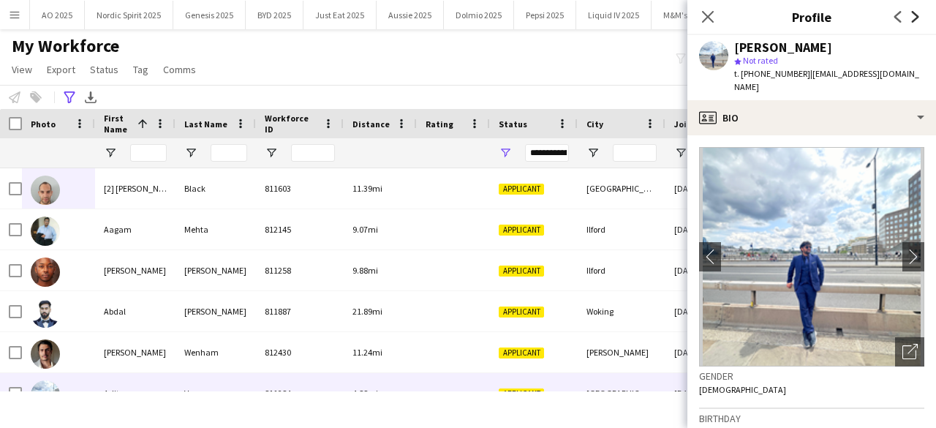
click at [913, 20] on icon at bounding box center [915, 17] width 7 height 12
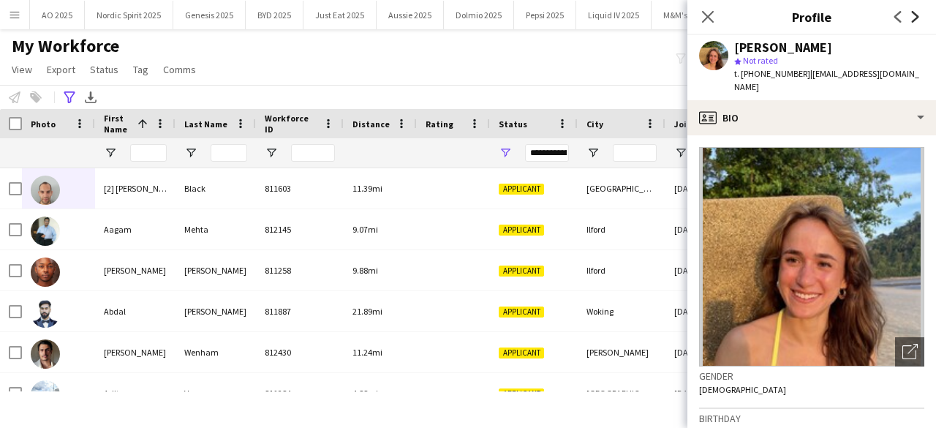
click at [913, 20] on icon at bounding box center [915, 17] width 7 height 12
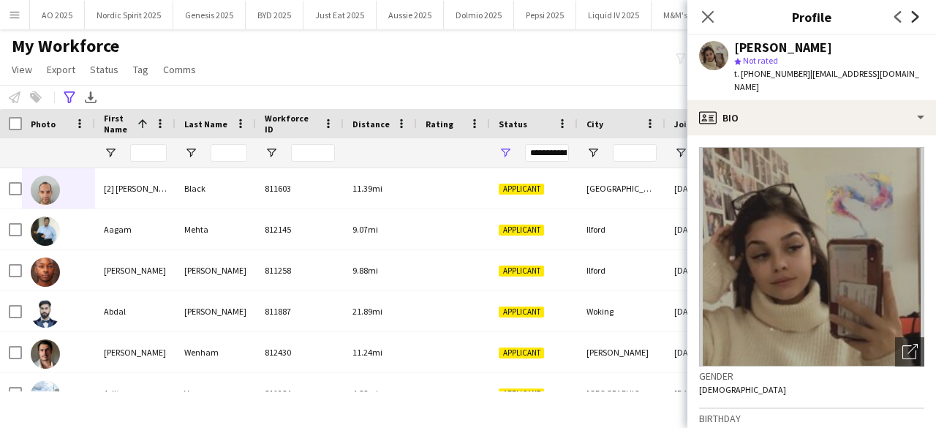
click at [913, 20] on icon at bounding box center [915, 17] width 7 height 12
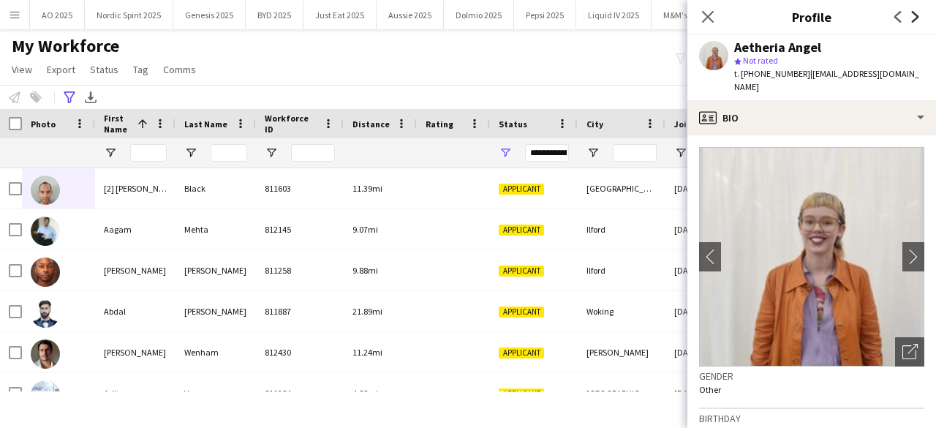
click at [913, 20] on icon at bounding box center [915, 17] width 7 height 12
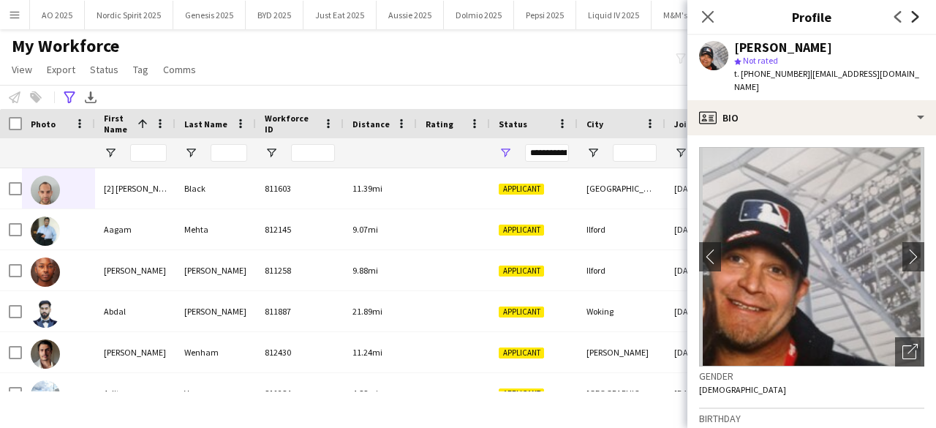
click at [913, 20] on icon at bounding box center [915, 17] width 7 height 12
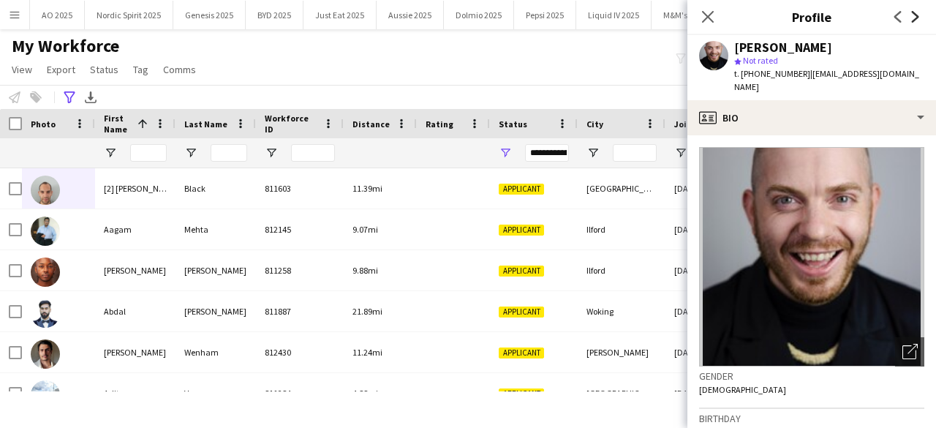
click at [913, 20] on icon at bounding box center [915, 17] width 7 height 12
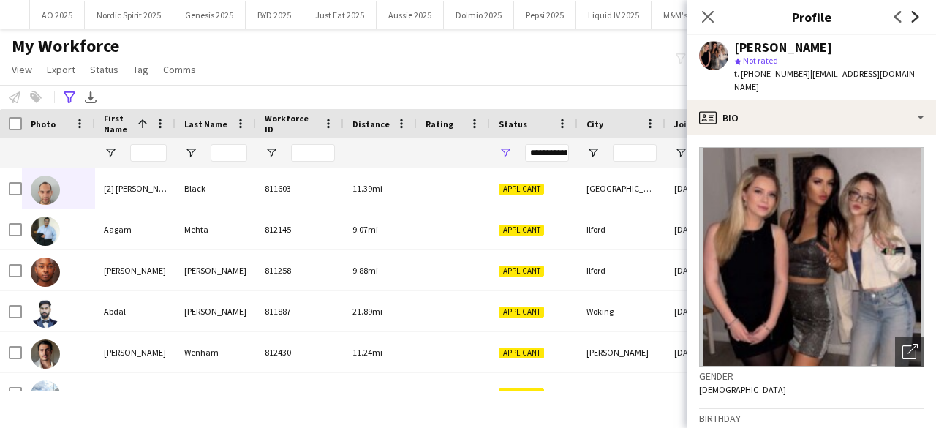
click at [913, 20] on icon at bounding box center [915, 17] width 7 height 12
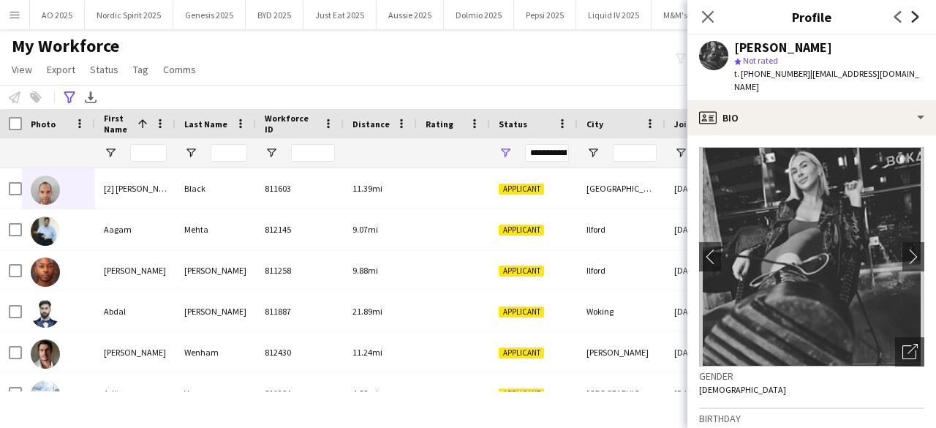
click at [913, 20] on icon at bounding box center [915, 17] width 7 height 12
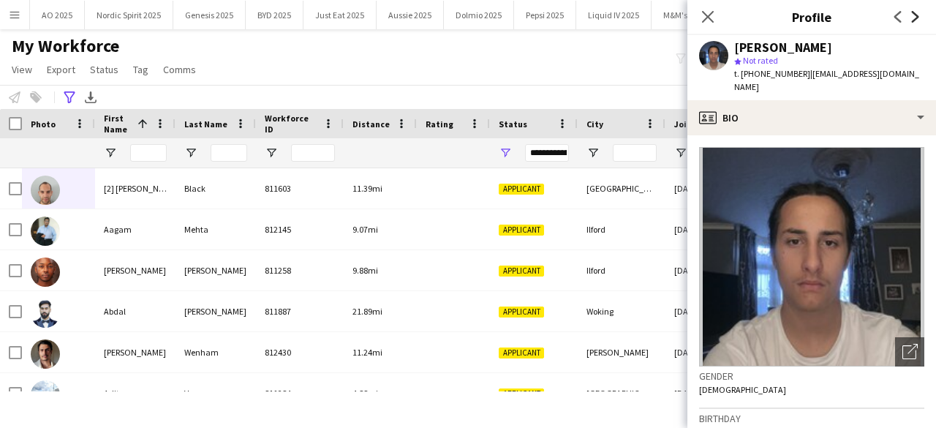
click at [913, 20] on icon at bounding box center [915, 17] width 7 height 12
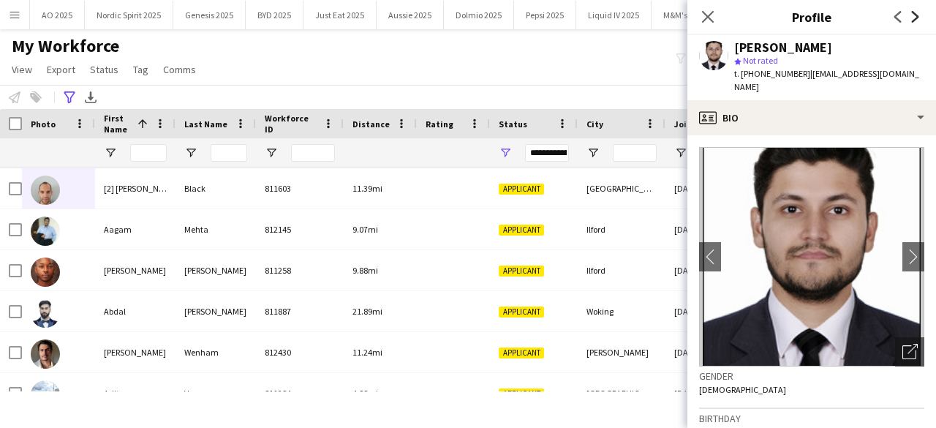
click at [913, 20] on icon at bounding box center [915, 17] width 7 height 12
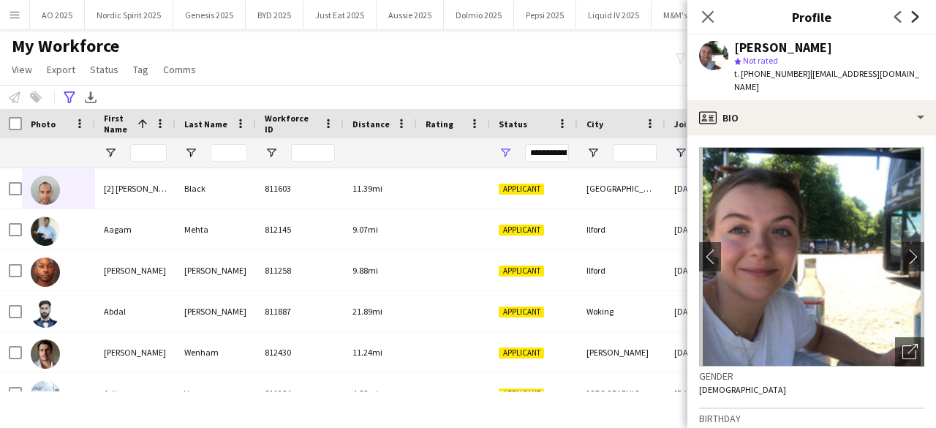
click at [913, 20] on icon at bounding box center [915, 17] width 7 height 12
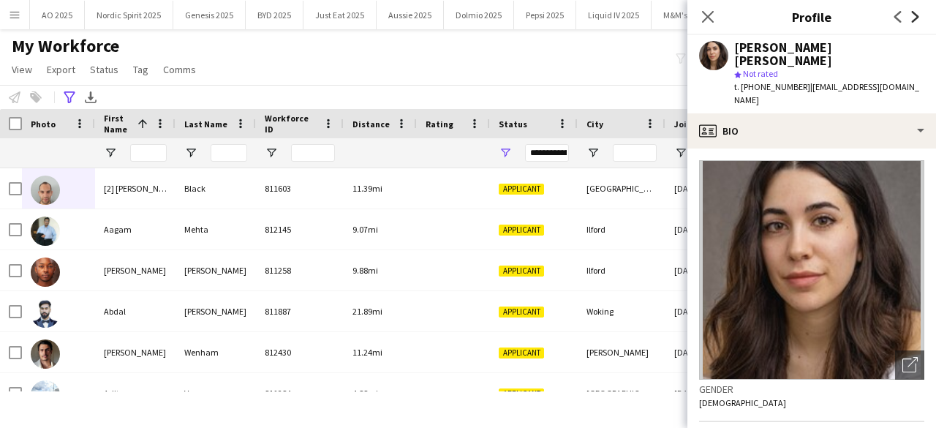
click at [913, 20] on icon at bounding box center [915, 17] width 7 height 12
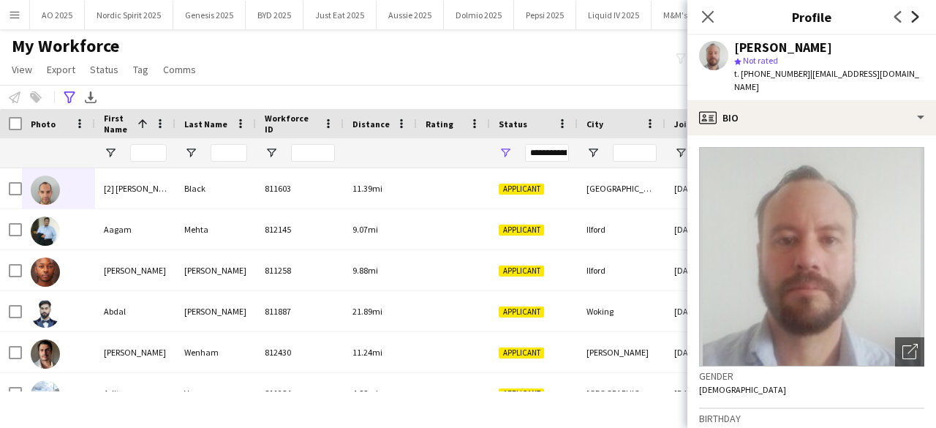
click at [913, 20] on icon at bounding box center [915, 17] width 7 height 12
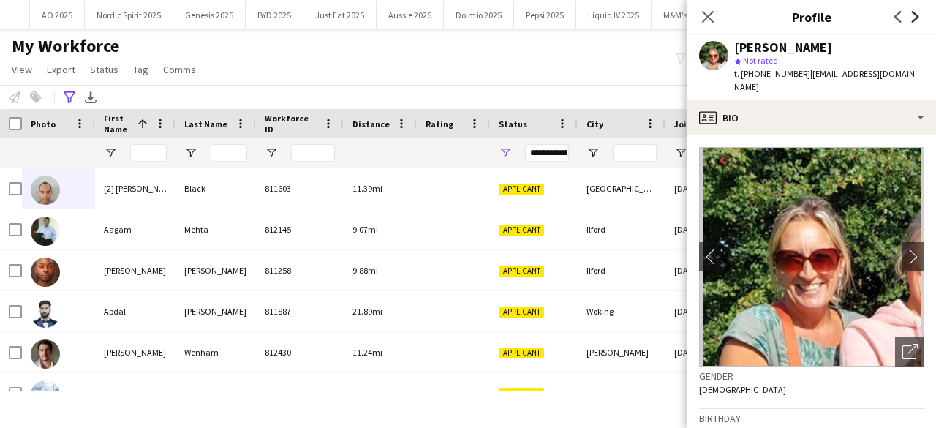
click at [913, 20] on icon at bounding box center [915, 17] width 7 height 12
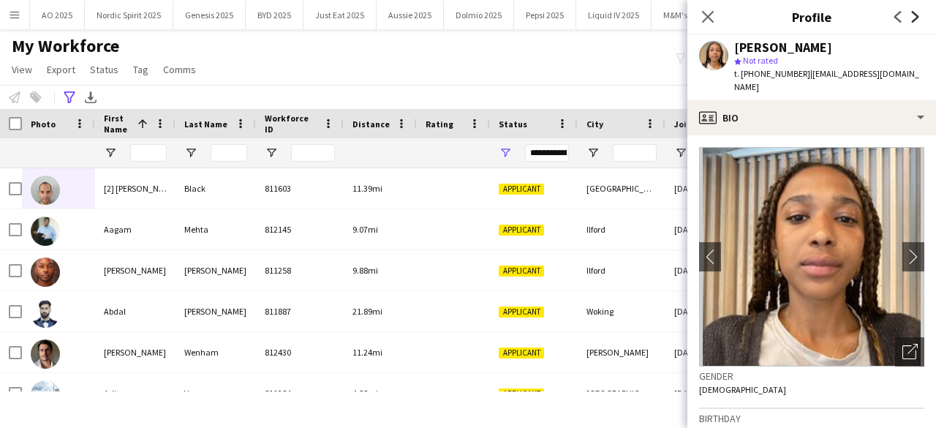
click at [913, 20] on icon at bounding box center [915, 17] width 7 height 12
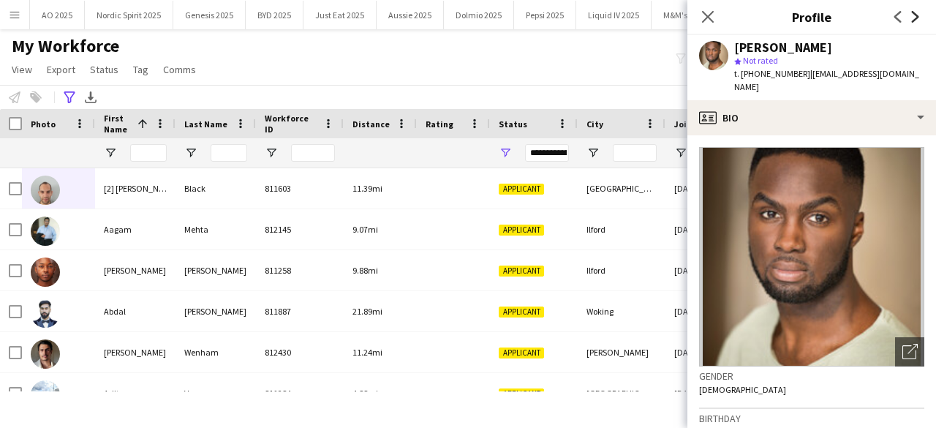
click at [913, 20] on icon at bounding box center [915, 17] width 7 height 12
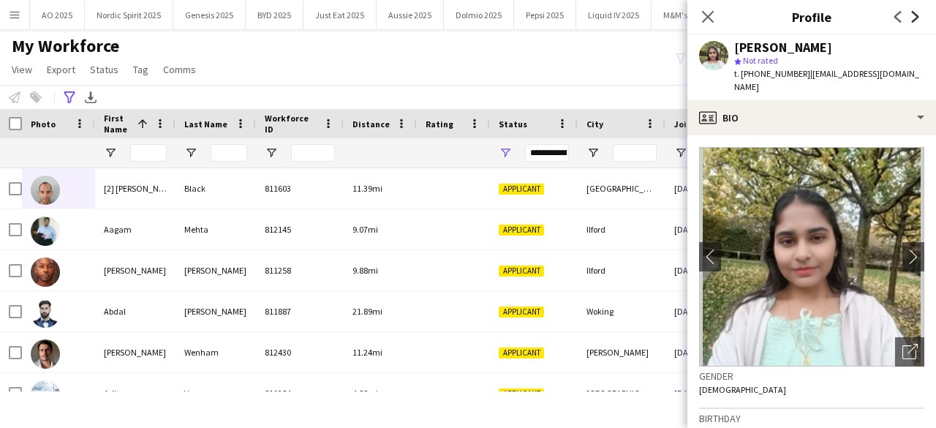
click at [913, 20] on icon at bounding box center [915, 17] width 7 height 12
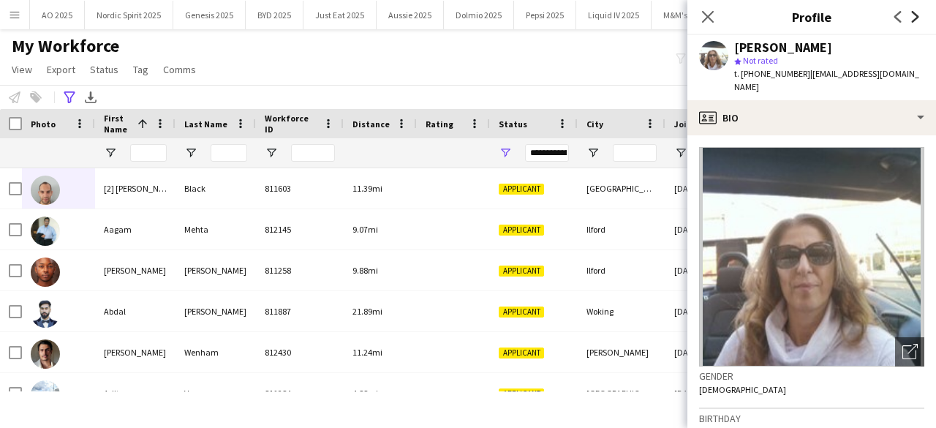
click at [913, 20] on icon at bounding box center [915, 17] width 7 height 12
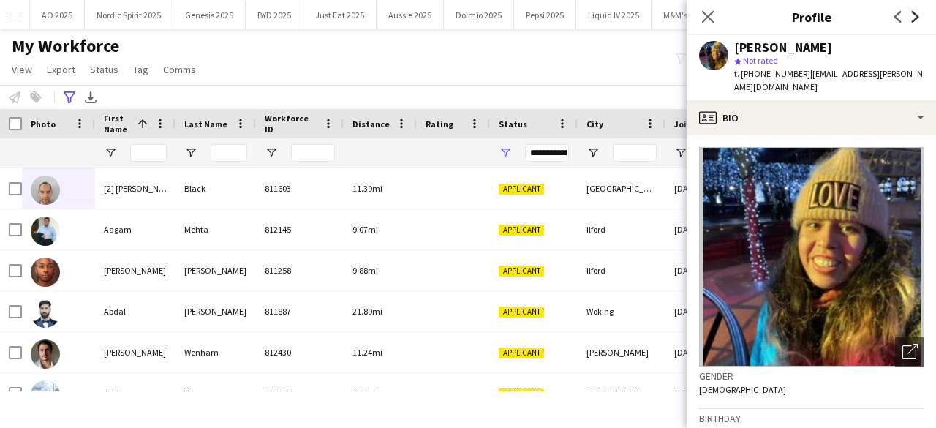
click at [913, 20] on icon at bounding box center [915, 17] width 7 height 12
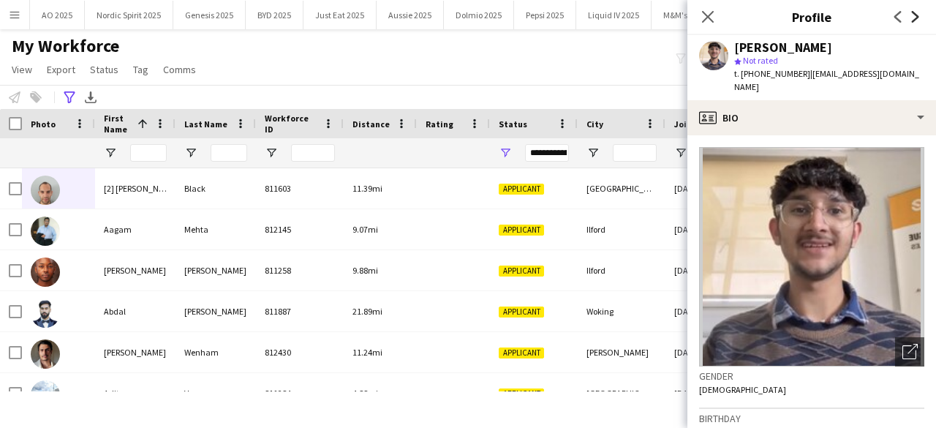
click at [913, 20] on icon at bounding box center [915, 17] width 7 height 12
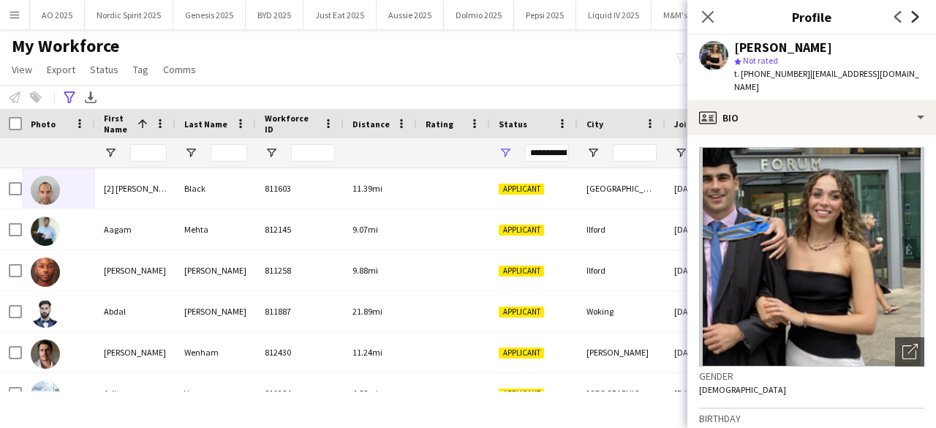
click at [913, 20] on icon at bounding box center [915, 17] width 7 height 12
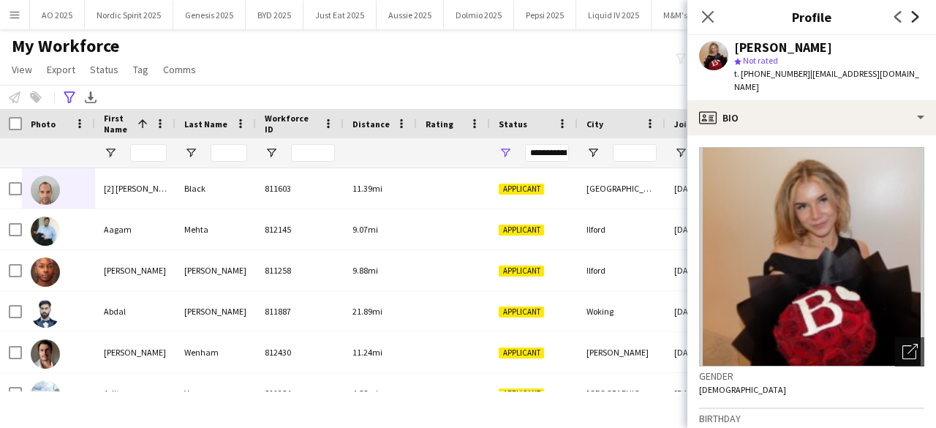
click at [913, 20] on icon at bounding box center [915, 17] width 7 height 12
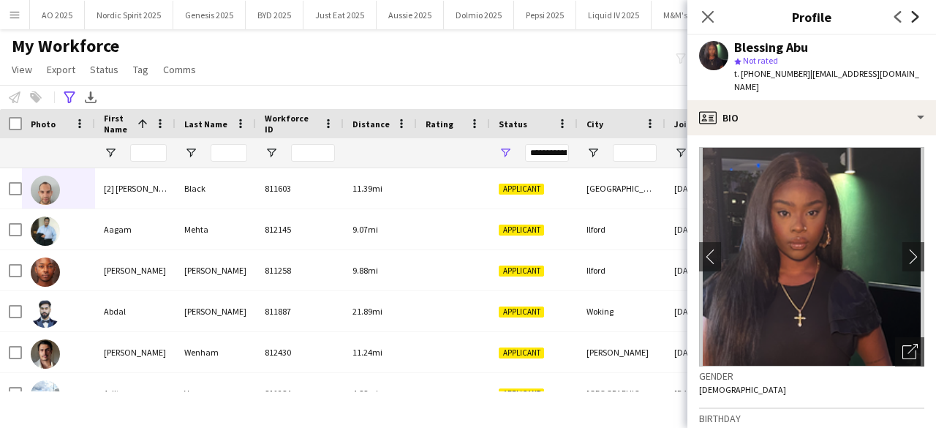
click at [913, 20] on icon at bounding box center [915, 17] width 7 height 12
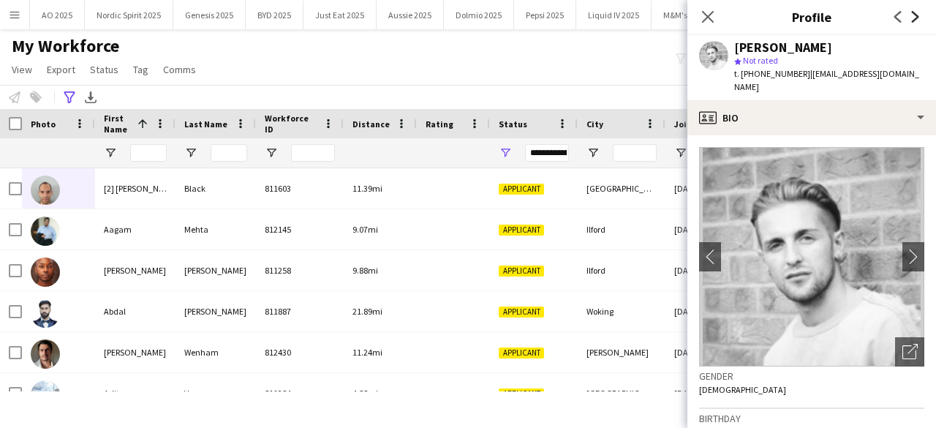
click at [913, 20] on icon at bounding box center [915, 17] width 7 height 12
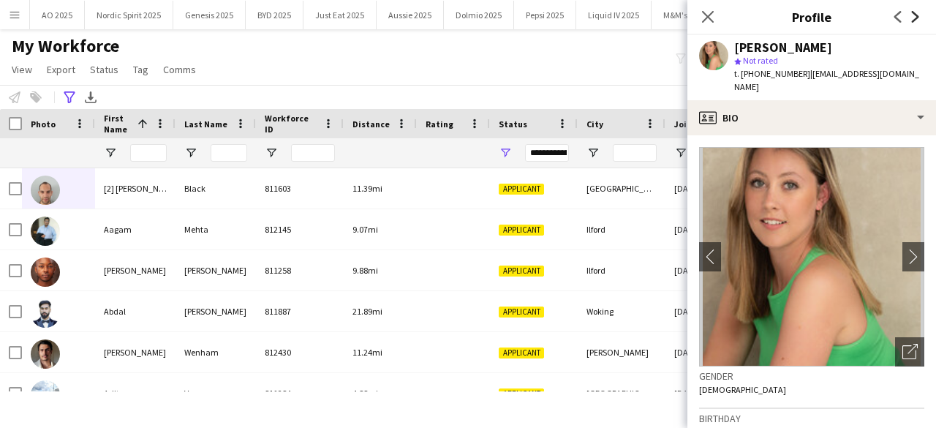
click at [913, 20] on icon at bounding box center [915, 17] width 7 height 12
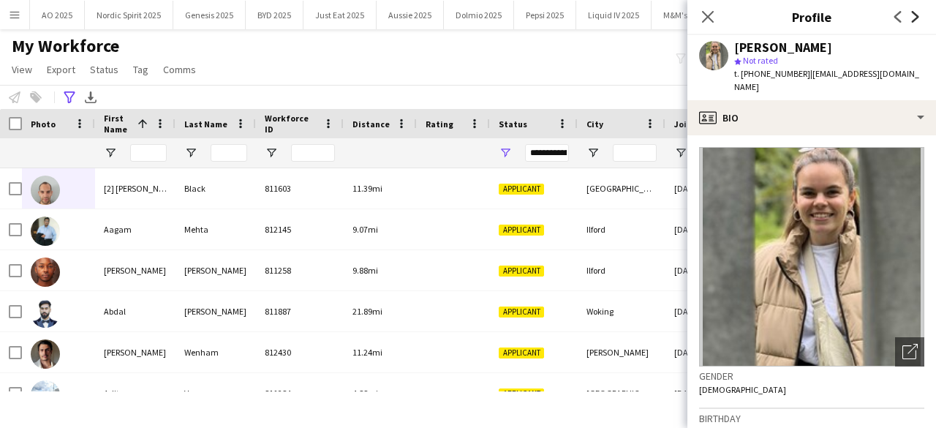
click at [913, 20] on icon at bounding box center [915, 17] width 7 height 12
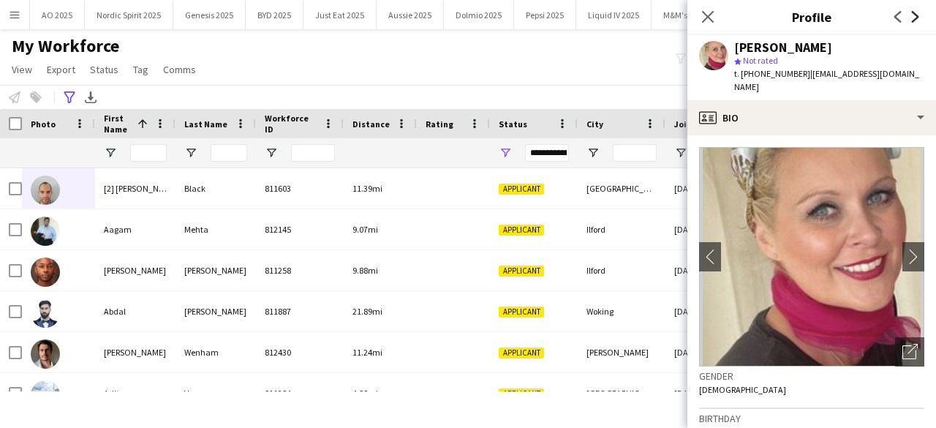
click at [913, 20] on icon at bounding box center [915, 17] width 7 height 12
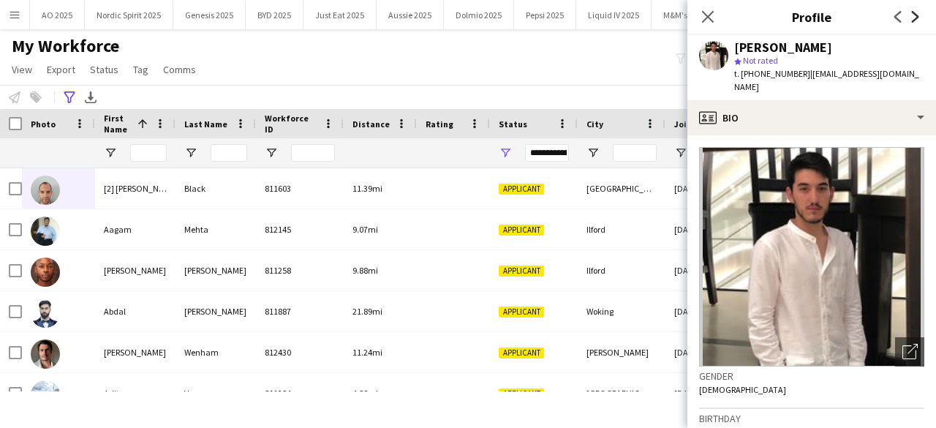
click at [913, 20] on icon at bounding box center [915, 17] width 7 height 12
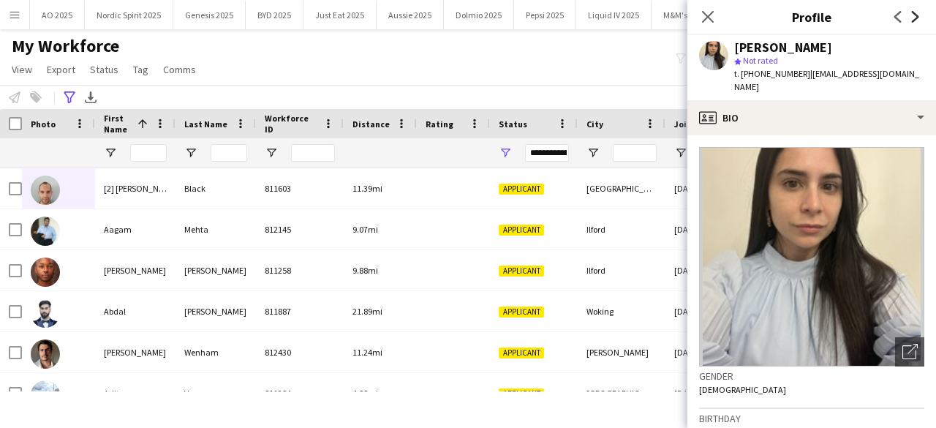
click at [913, 20] on icon at bounding box center [915, 17] width 7 height 12
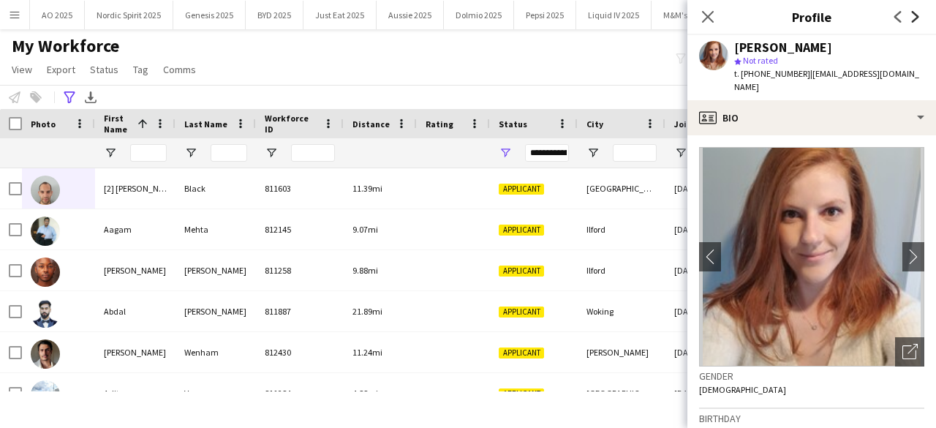
click at [913, 20] on icon at bounding box center [915, 17] width 7 height 12
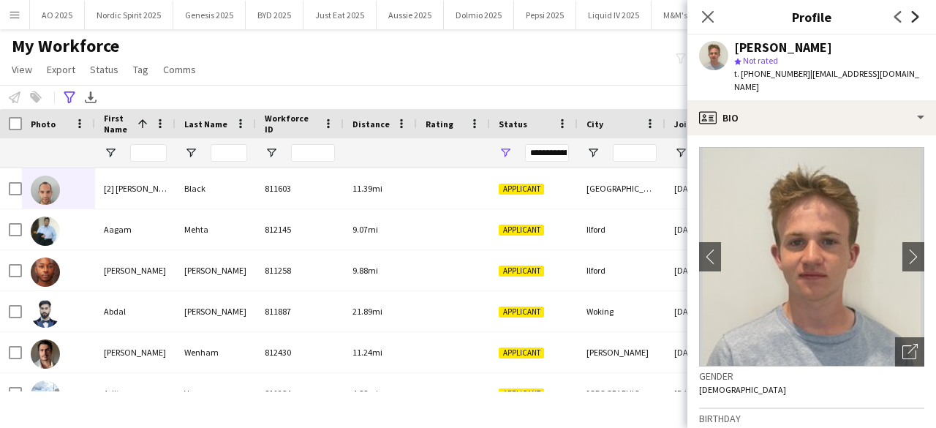
click at [913, 20] on icon at bounding box center [915, 17] width 7 height 12
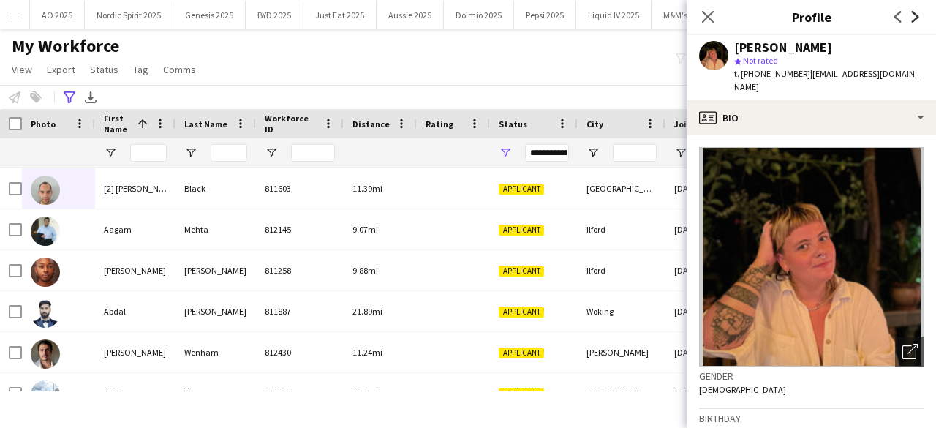
click at [913, 20] on icon at bounding box center [915, 17] width 7 height 12
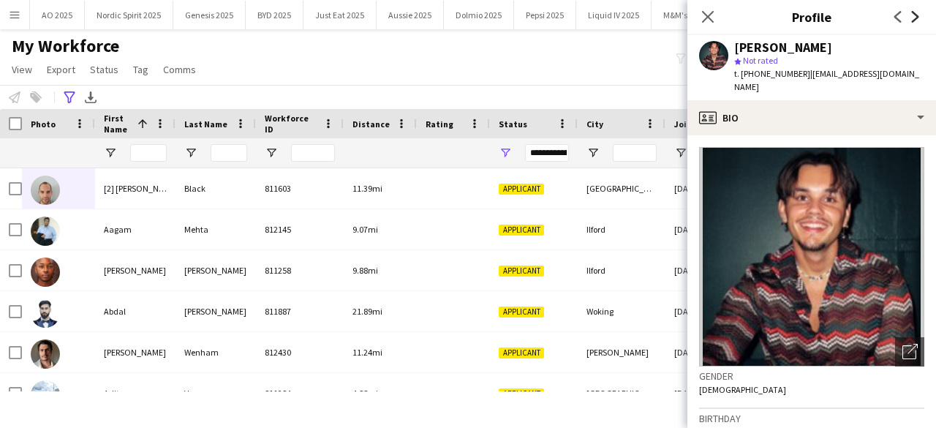
click at [913, 20] on icon at bounding box center [915, 17] width 7 height 12
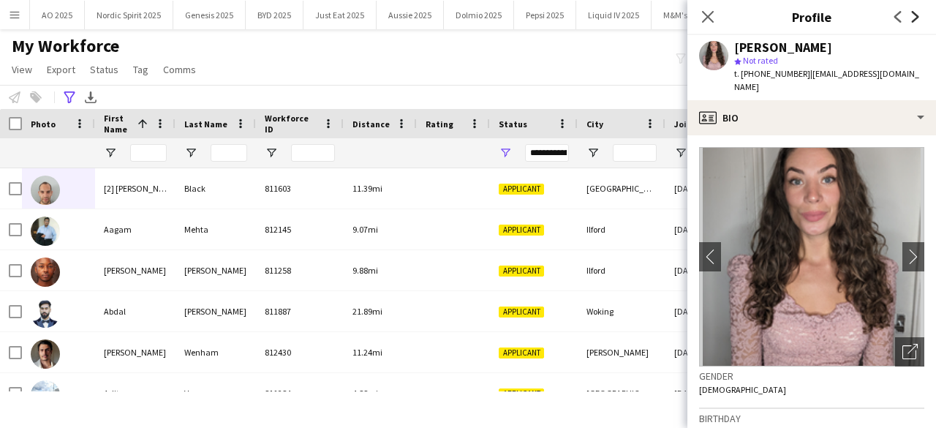
click at [913, 20] on icon at bounding box center [915, 17] width 7 height 12
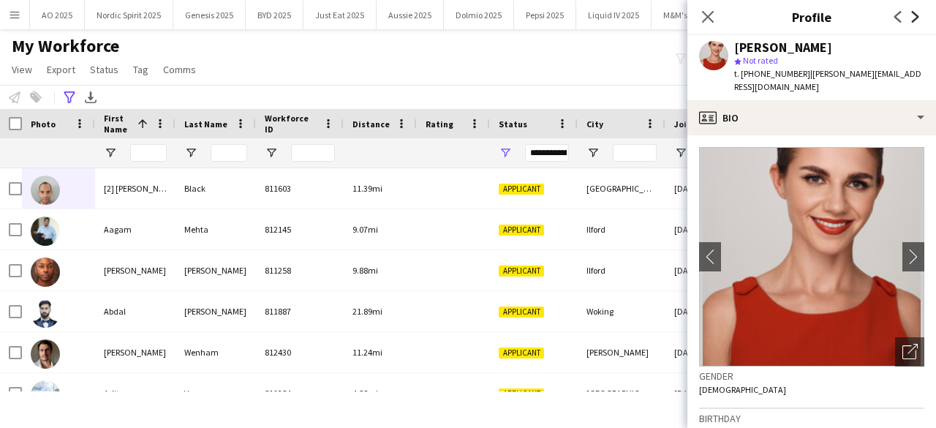
click at [913, 20] on icon at bounding box center [915, 17] width 7 height 12
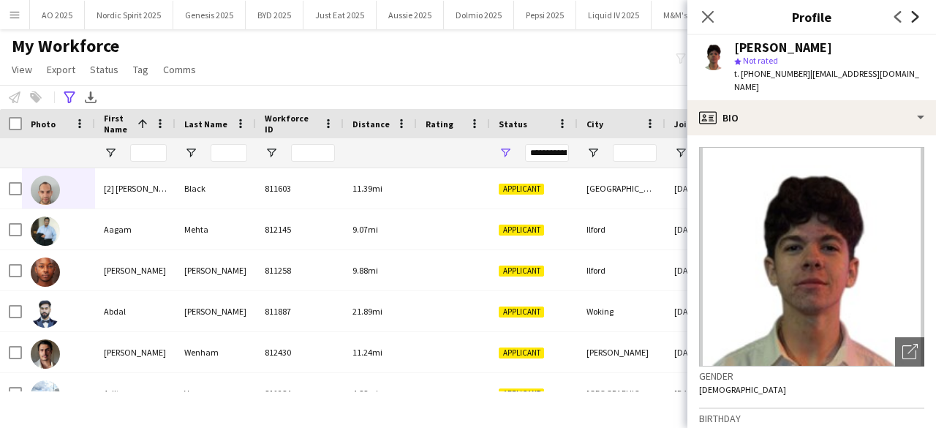
click at [913, 20] on icon at bounding box center [915, 17] width 7 height 12
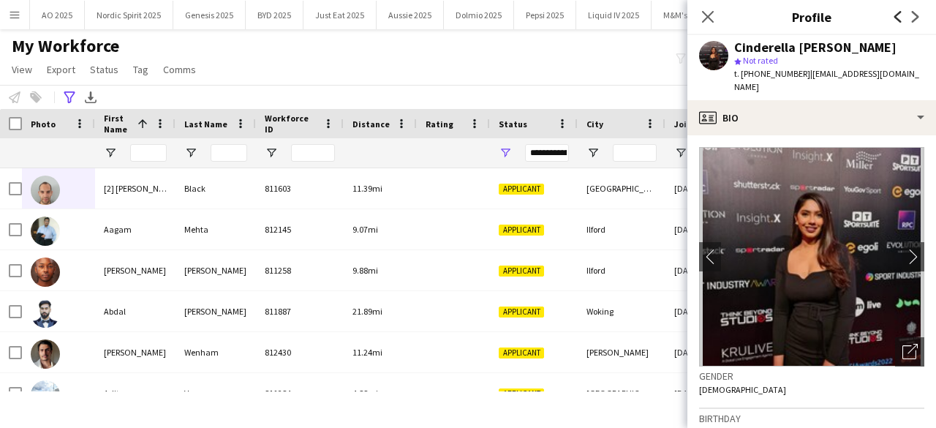
click at [898, 15] on icon "Previous" at bounding box center [898, 17] width 12 height 12
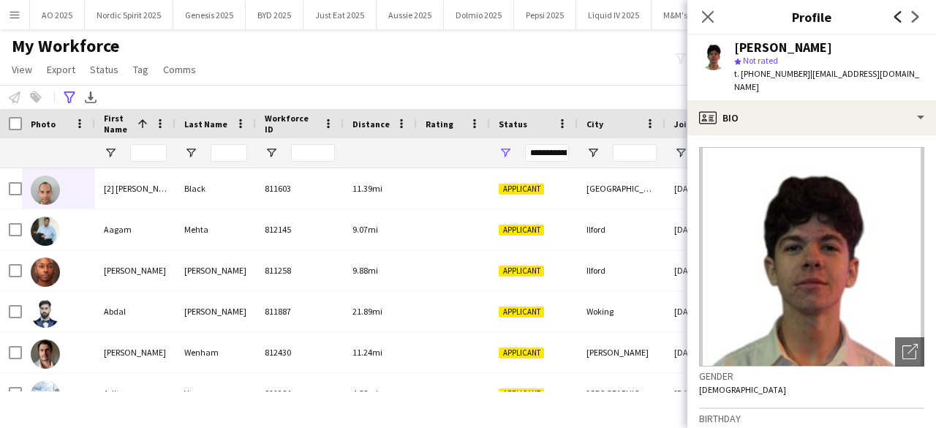
click at [898, 15] on icon "Previous" at bounding box center [898, 17] width 12 height 12
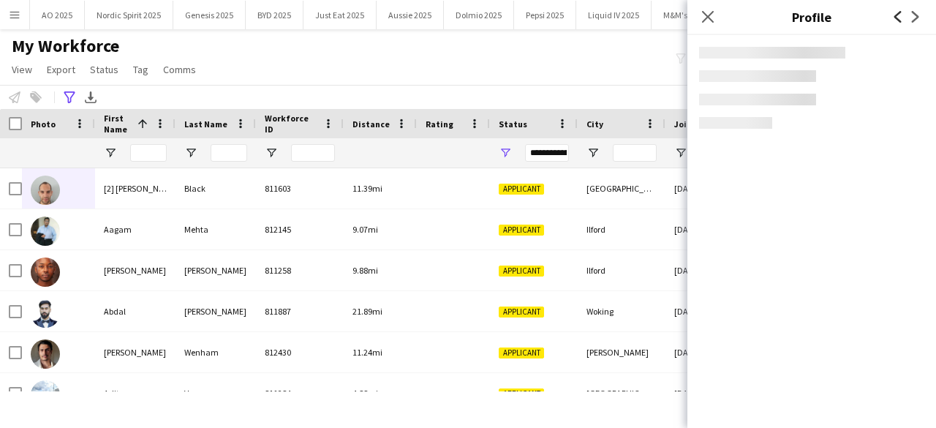
click at [898, 15] on icon "Previous" at bounding box center [898, 17] width 12 height 12
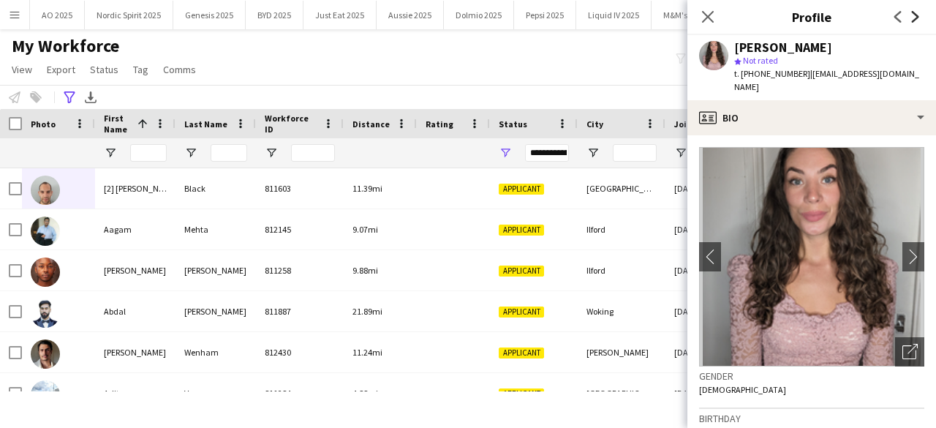
click at [912, 15] on icon "Next" at bounding box center [915, 17] width 12 height 12
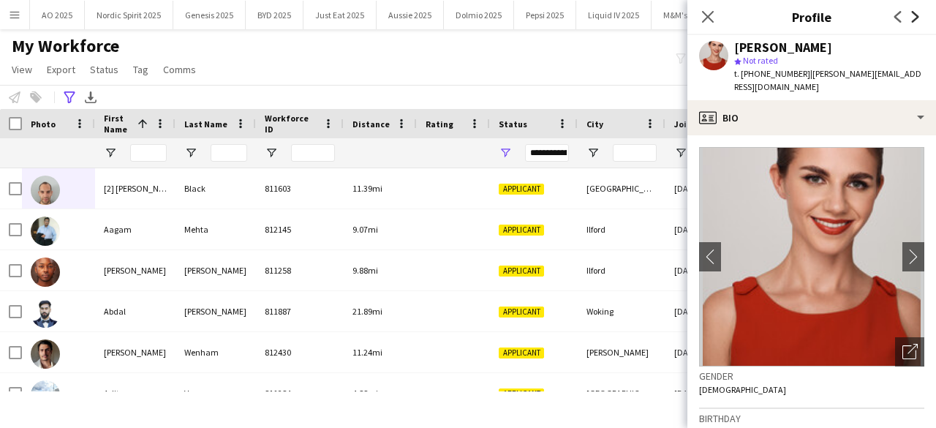
click at [912, 15] on icon "Next" at bounding box center [915, 17] width 12 height 12
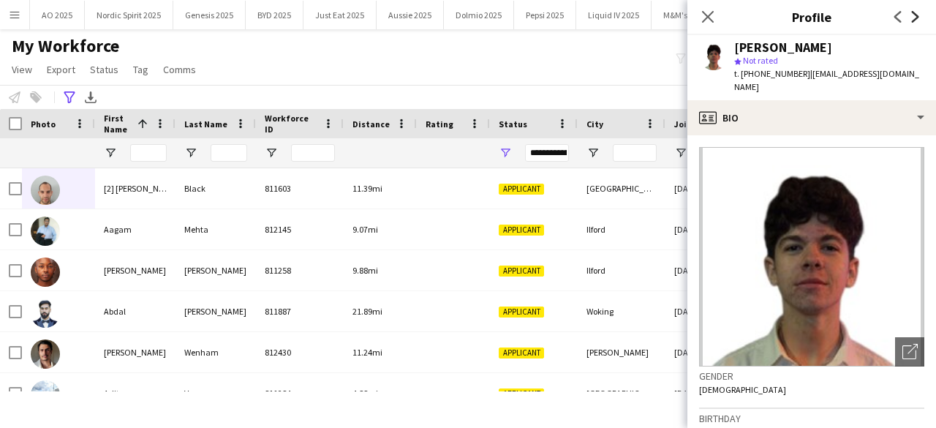
click at [912, 15] on icon "Next" at bounding box center [915, 17] width 12 height 12
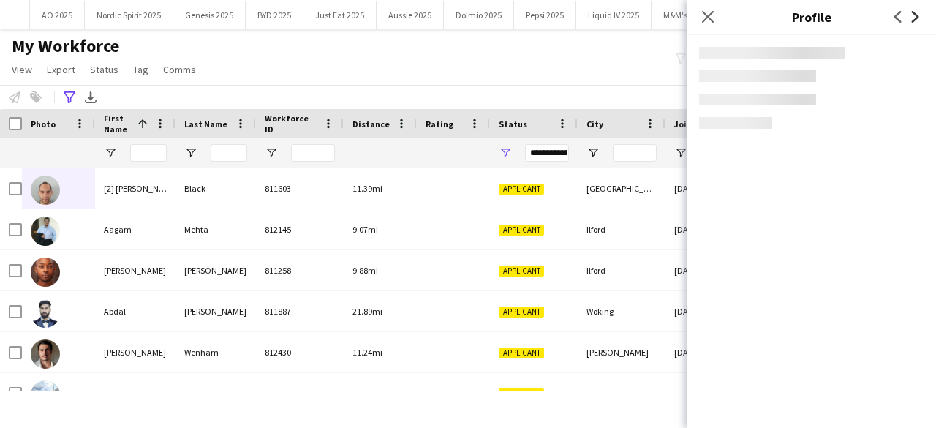
click at [912, 15] on icon "Next" at bounding box center [915, 17] width 12 height 12
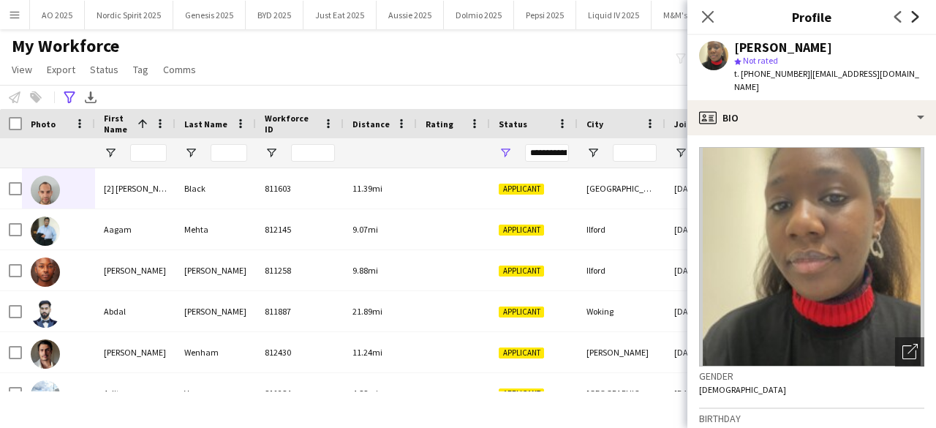
click at [912, 15] on icon "Next" at bounding box center [915, 17] width 12 height 12
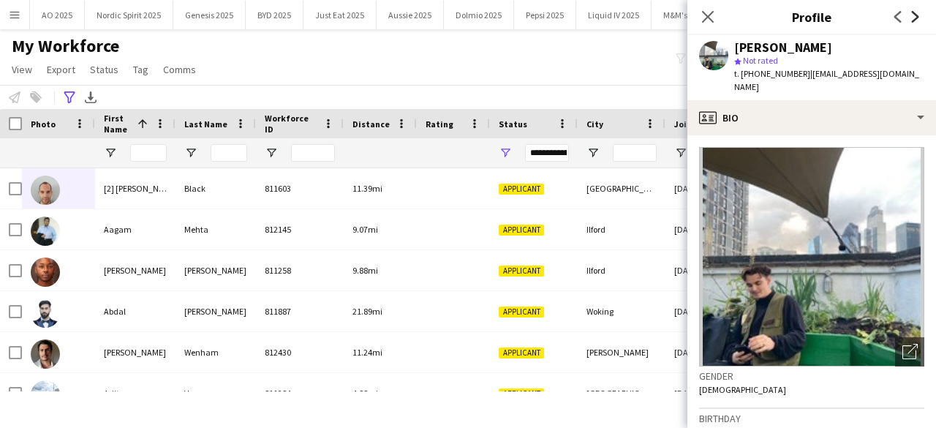
click at [912, 15] on icon "Next" at bounding box center [915, 17] width 12 height 12
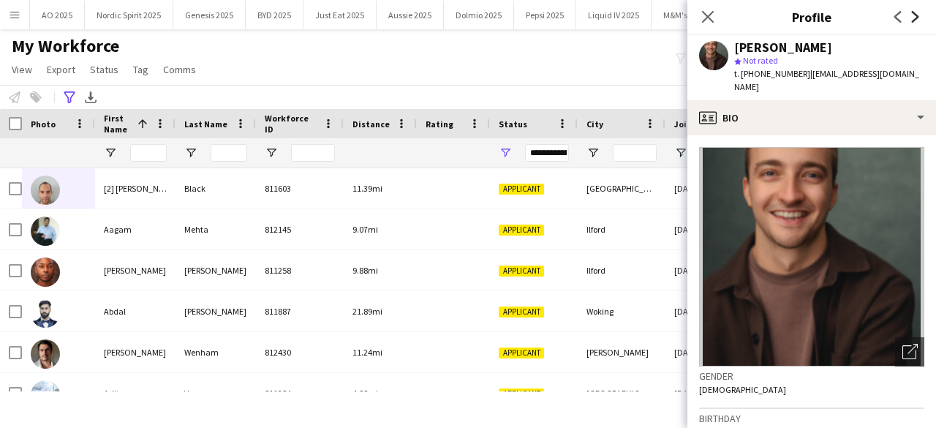
click at [912, 15] on icon "Next" at bounding box center [915, 17] width 12 height 12
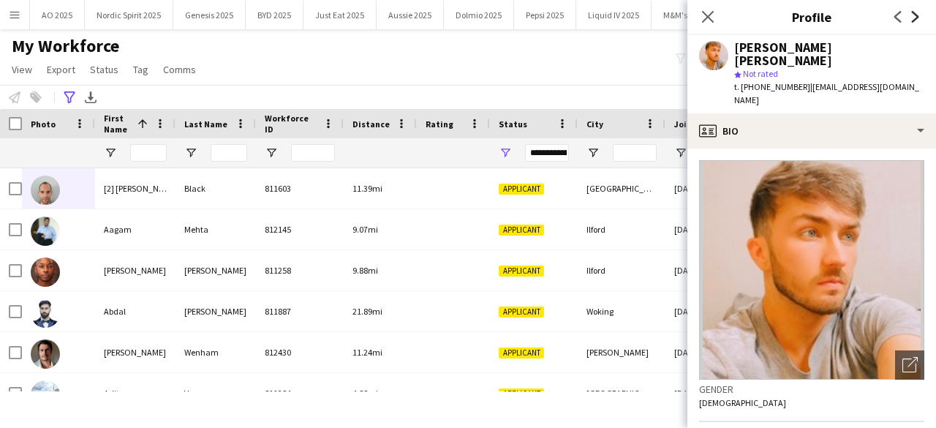
click at [912, 15] on icon "Next" at bounding box center [915, 17] width 12 height 12
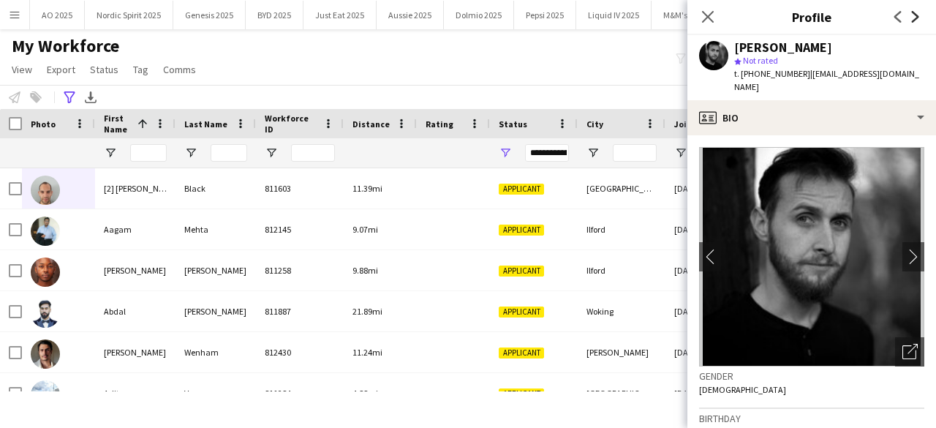
click at [912, 15] on icon "Next" at bounding box center [915, 17] width 12 height 12
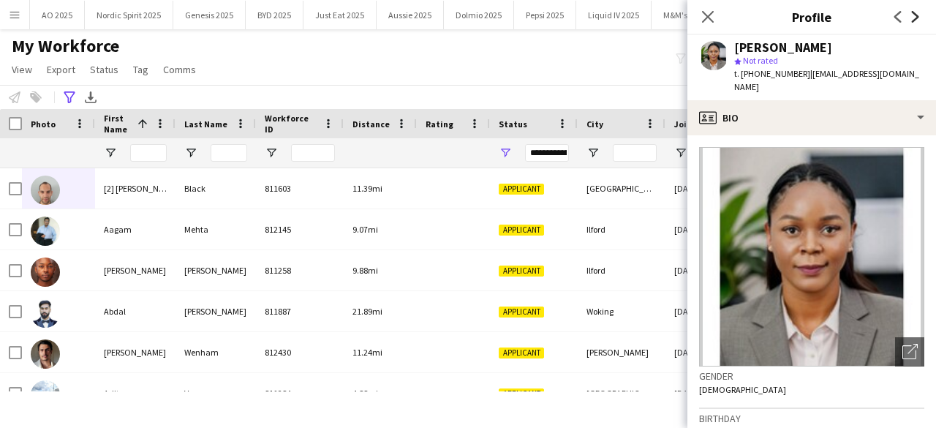
click at [912, 15] on icon "Next" at bounding box center [915, 17] width 12 height 12
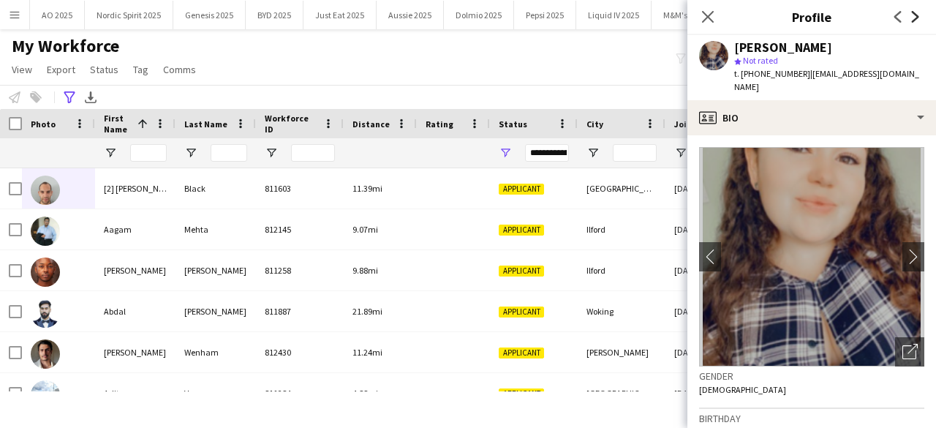
click at [912, 15] on icon "Next" at bounding box center [915, 17] width 12 height 12
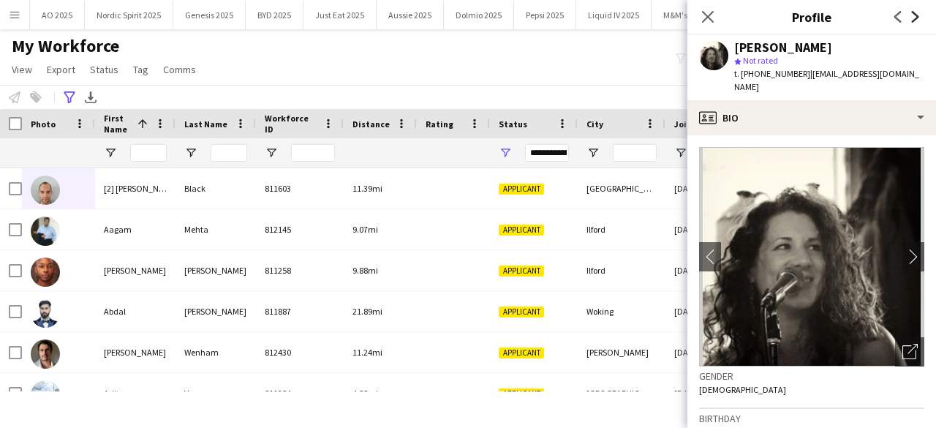
click at [912, 15] on icon "Next" at bounding box center [915, 17] width 12 height 12
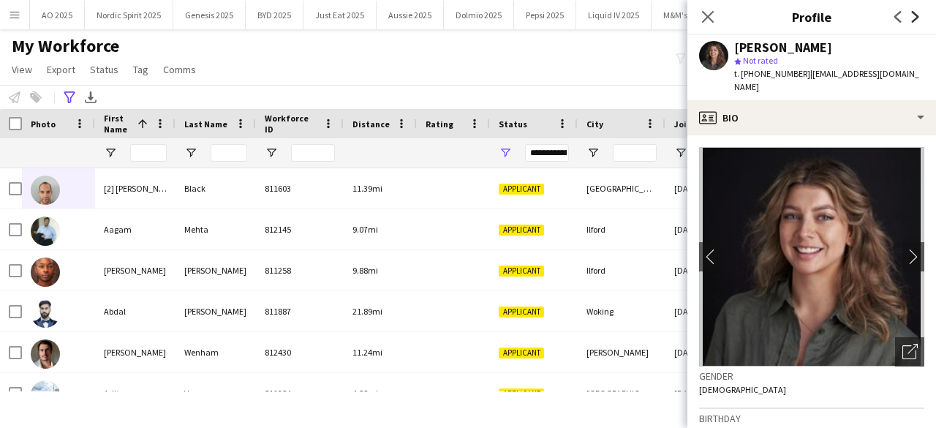
click at [912, 15] on icon "Next" at bounding box center [915, 17] width 12 height 12
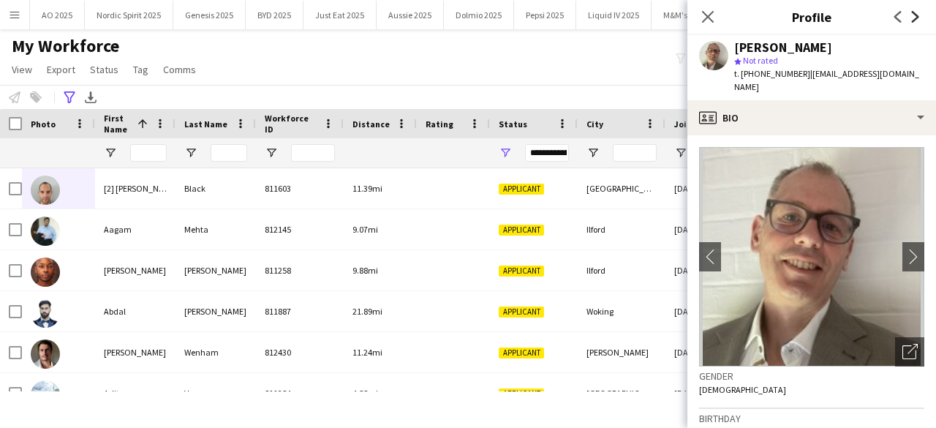
click at [912, 15] on icon "Next" at bounding box center [915, 17] width 12 height 12
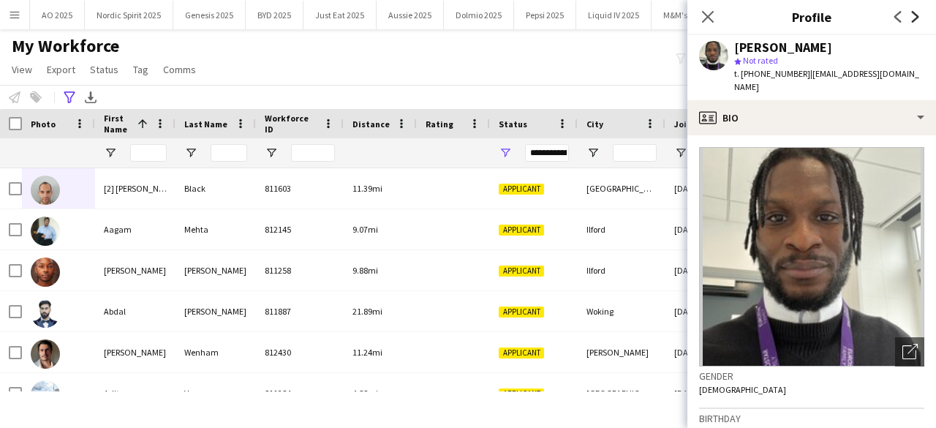
click at [912, 15] on icon "Next" at bounding box center [915, 17] width 12 height 12
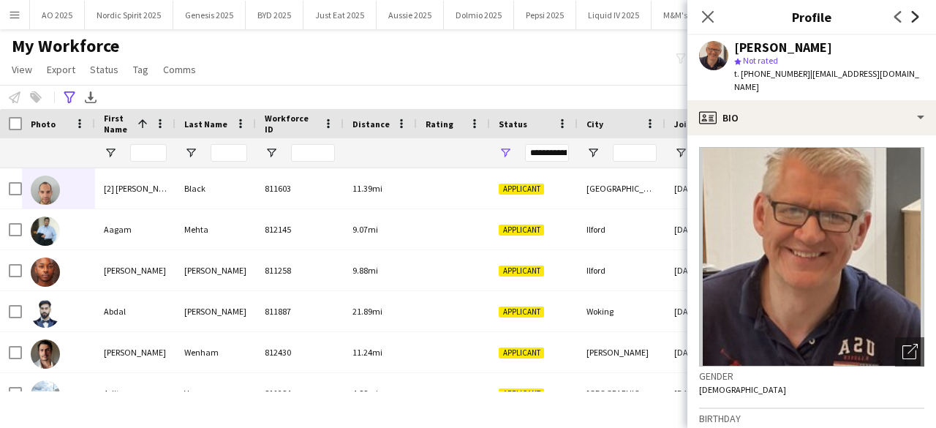
click at [912, 15] on icon "Next" at bounding box center [915, 17] width 12 height 12
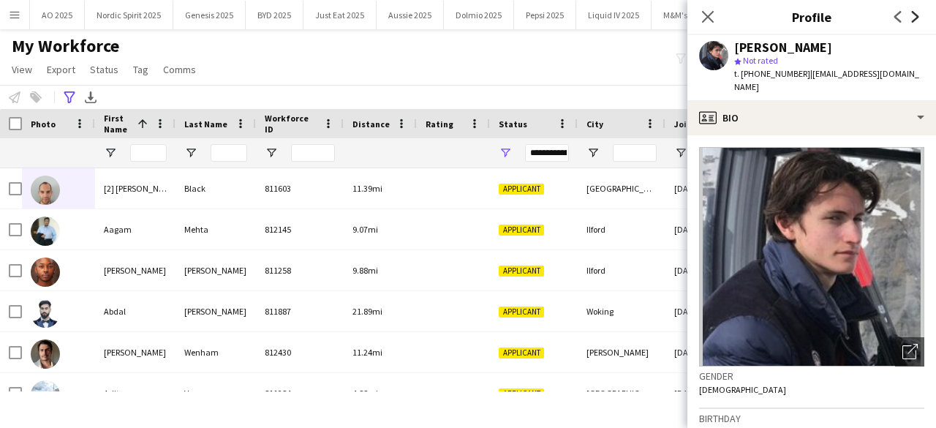
click at [912, 15] on icon "Next" at bounding box center [915, 17] width 12 height 12
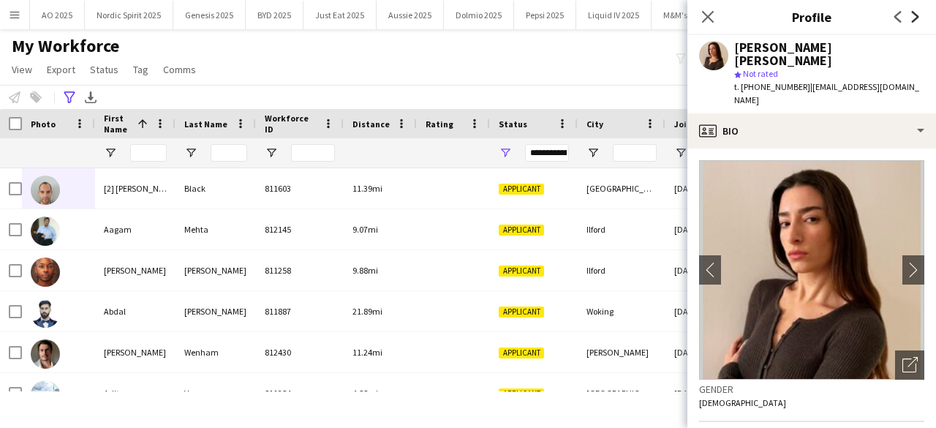
click at [912, 15] on icon "Next" at bounding box center [915, 17] width 12 height 12
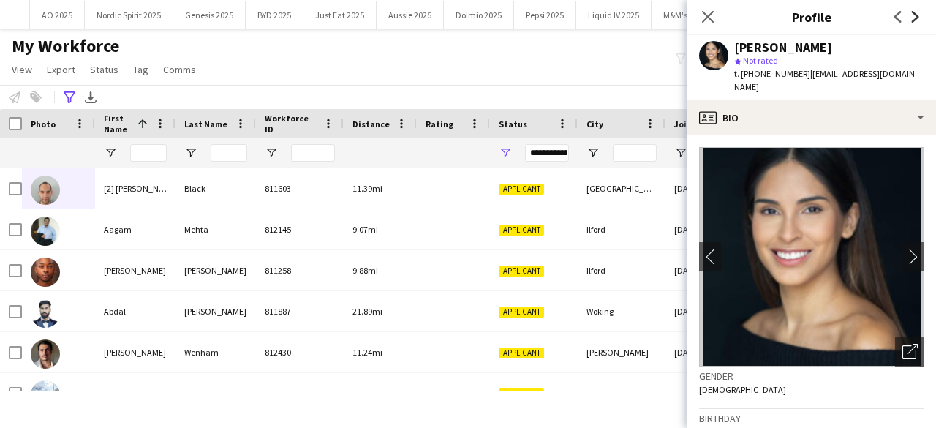
click at [912, 15] on icon "Next" at bounding box center [915, 17] width 12 height 12
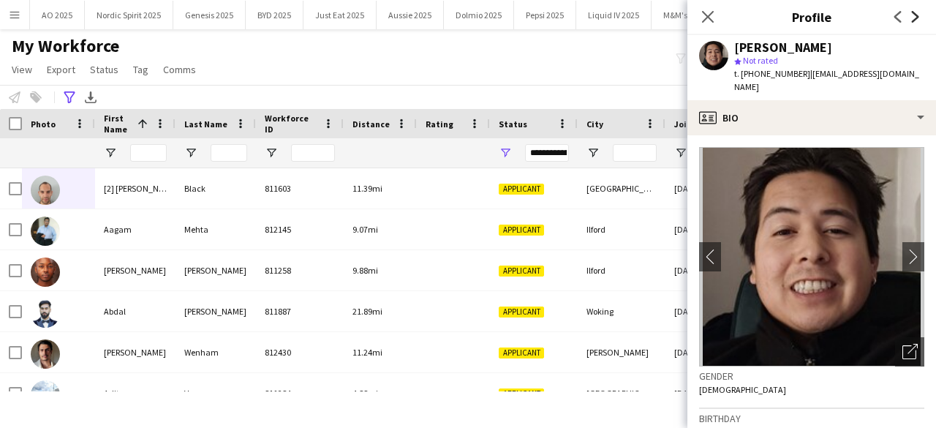
click at [912, 15] on icon "Next" at bounding box center [915, 17] width 12 height 12
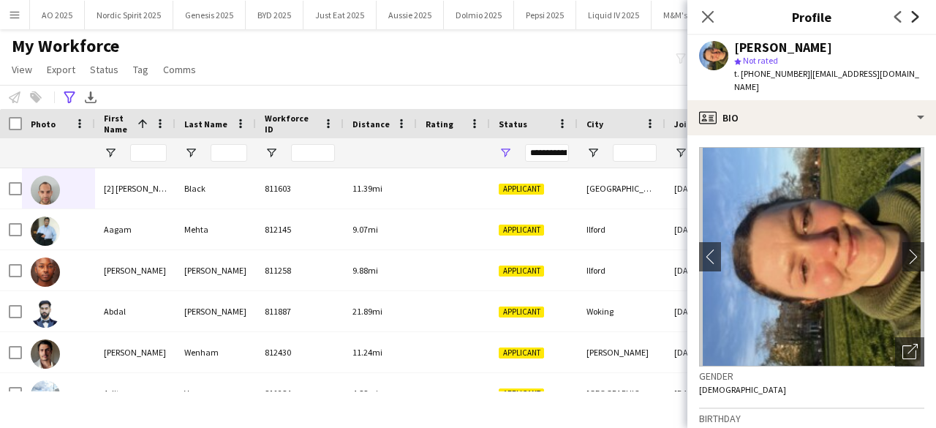
click at [912, 15] on icon "Next" at bounding box center [915, 17] width 12 height 12
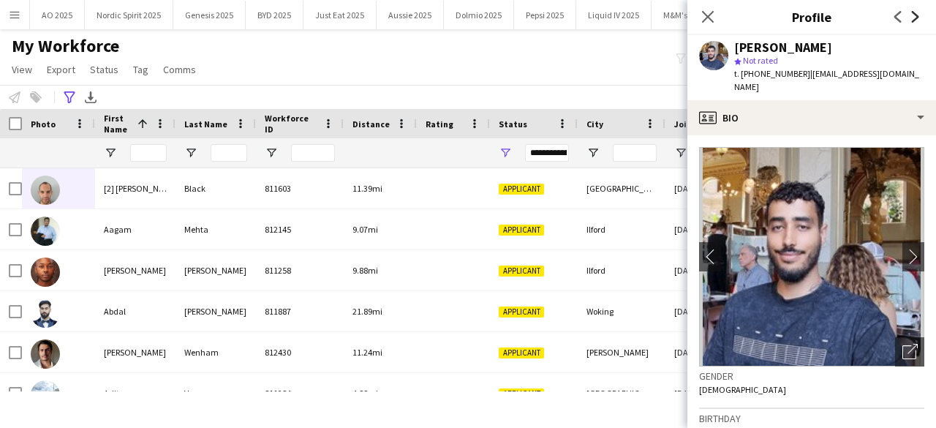
click at [912, 15] on icon "Next" at bounding box center [915, 17] width 12 height 12
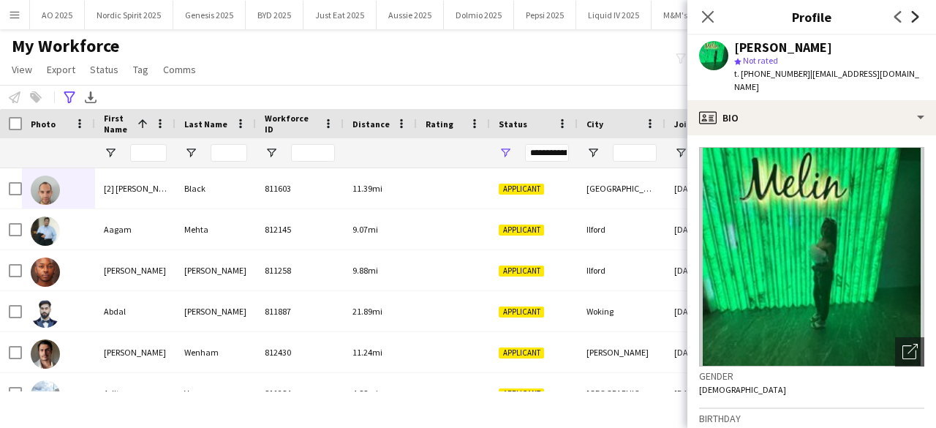
click at [912, 15] on icon "Next" at bounding box center [915, 17] width 12 height 12
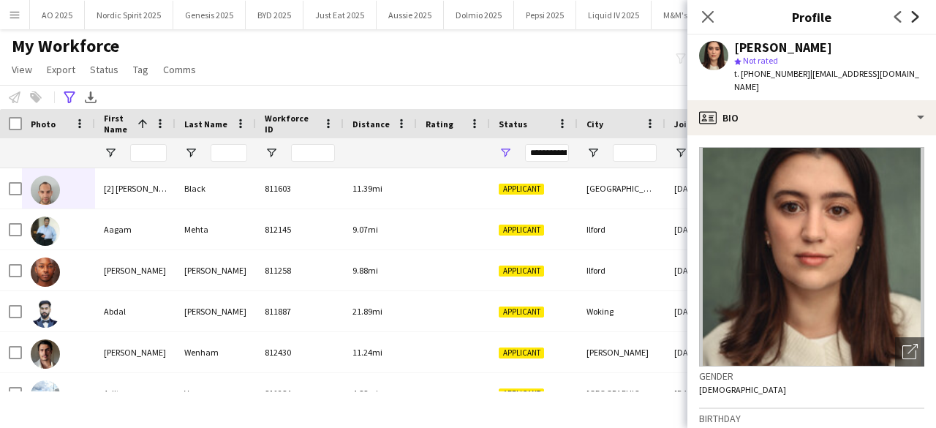
click at [912, 15] on icon "Next" at bounding box center [915, 17] width 12 height 12
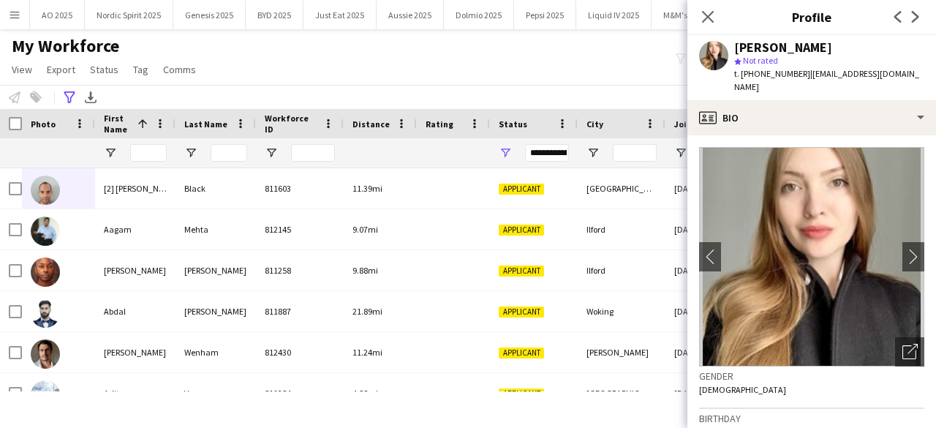
click at [891, 18] on app-icon "Previous" at bounding box center [898, 17] width 18 height 18
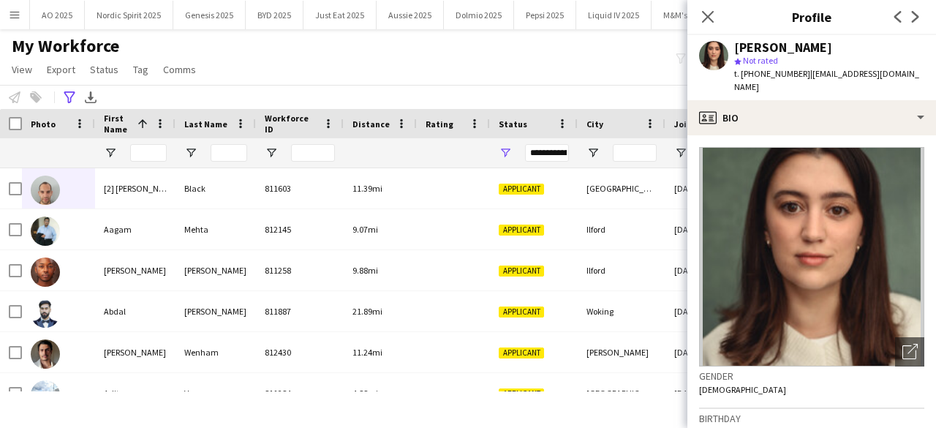
click at [891, 20] on app-icon "Previous" at bounding box center [898, 17] width 18 height 18
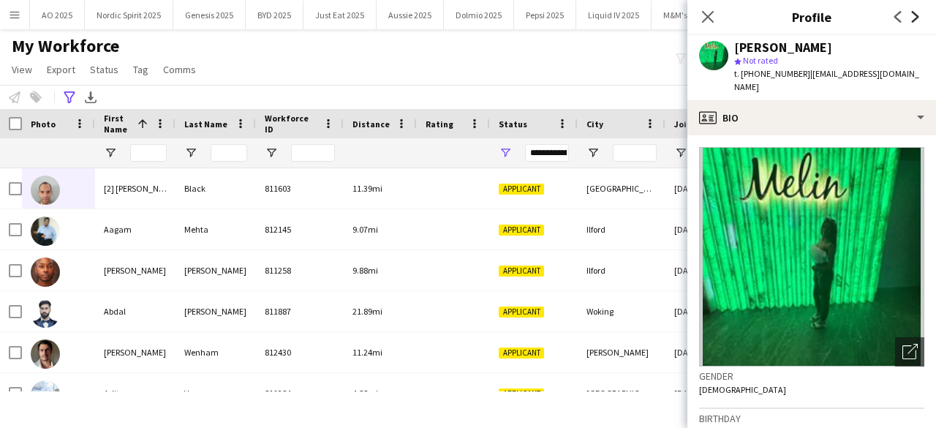
click at [909, 20] on icon "Next" at bounding box center [915, 17] width 12 height 12
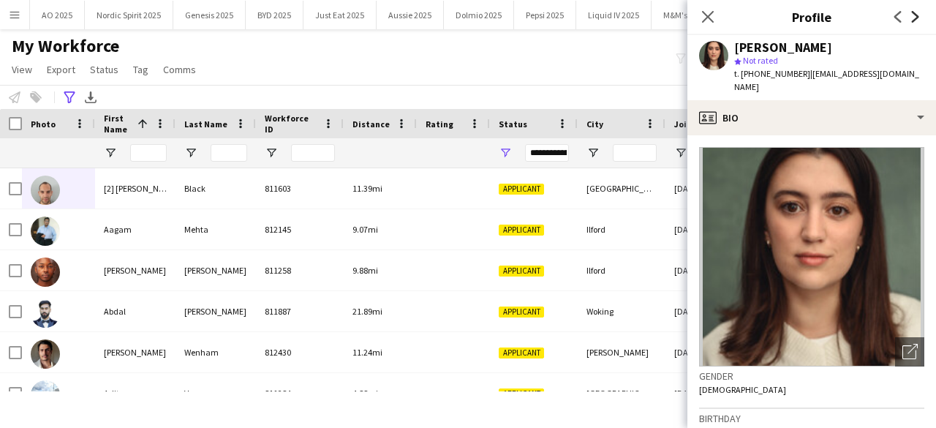
click at [909, 20] on icon "Next" at bounding box center [915, 17] width 12 height 12
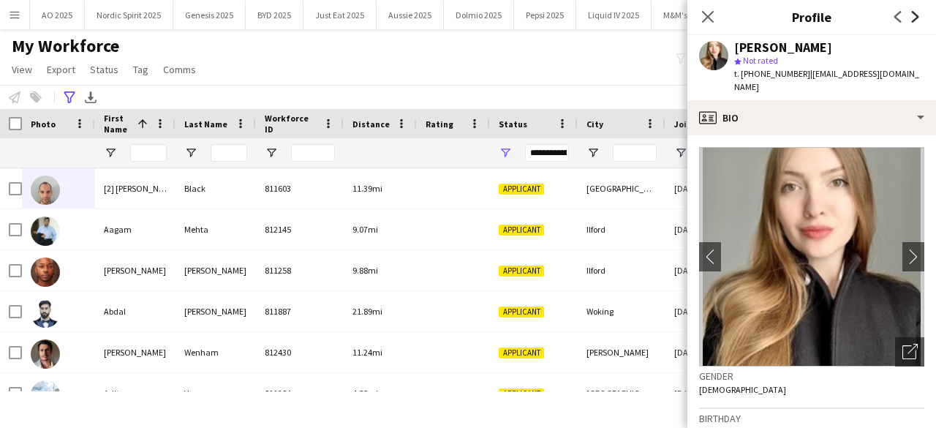
click at [909, 20] on icon "Next" at bounding box center [915, 17] width 12 height 12
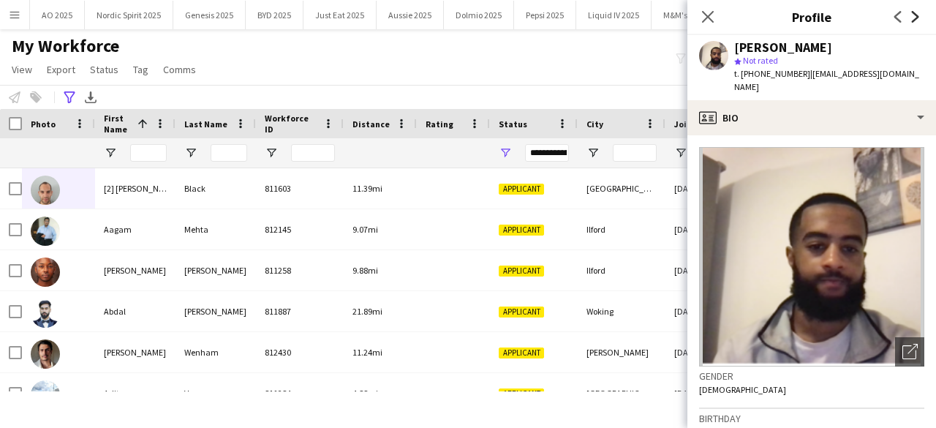
click at [909, 20] on icon "Next" at bounding box center [915, 17] width 12 height 12
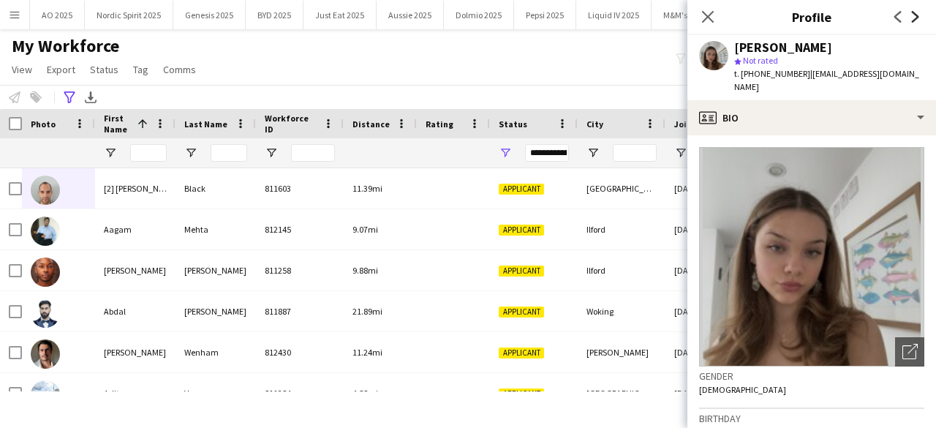
click at [909, 20] on icon "Next" at bounding box center [915, 17] width 12 height 12
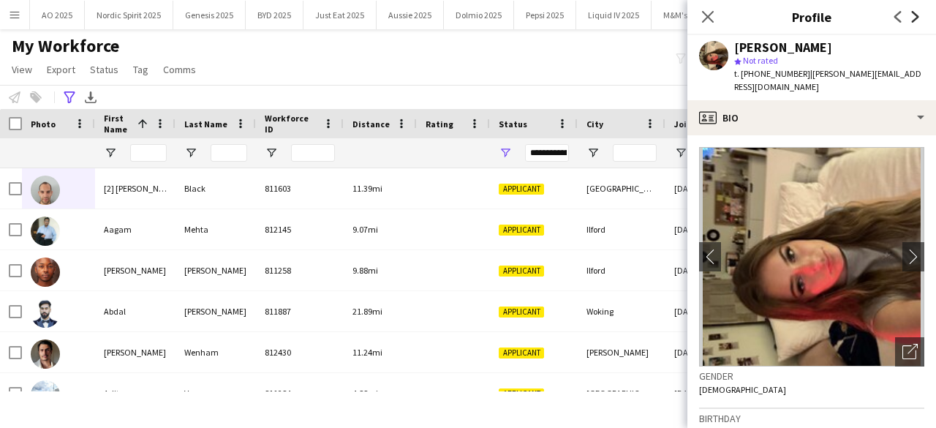
click at [909, 20] on icon "Next" at bounding box center [915, 17] width 12 height 12
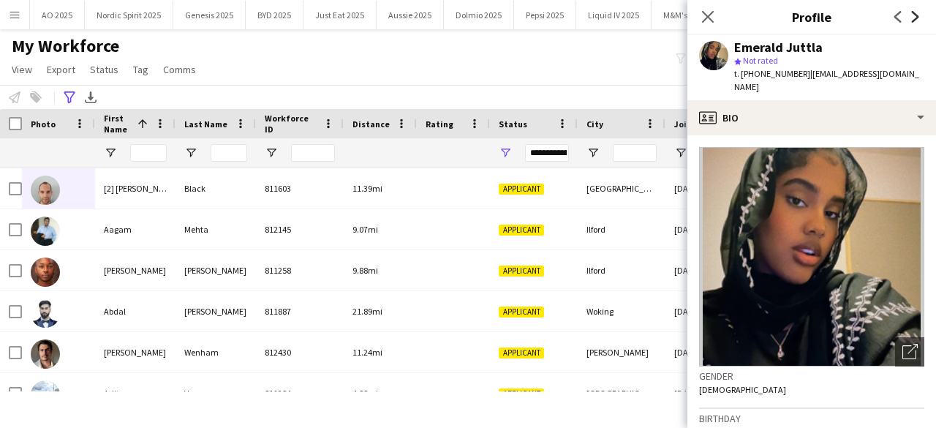
click at [909, 20] on icon "Next" at bounding box center [915, 17] width 12 height 12
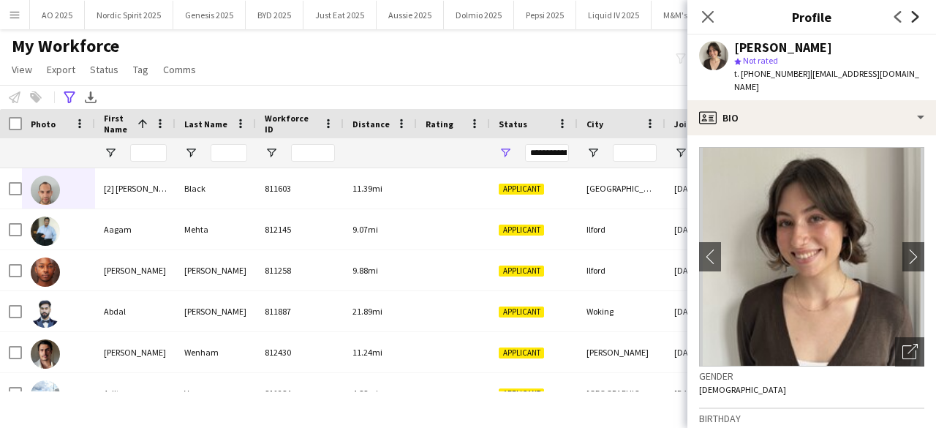
click at [909, 20] on icon "Next" at bounding box center [915, 17] width 12 height 12
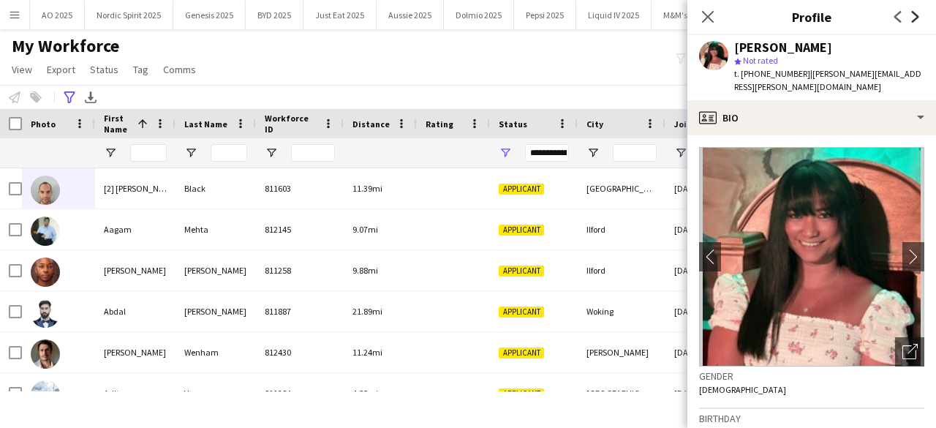
click at [909, 20] on icon "Next" at bounding box center [915, 17] width 12 height 12
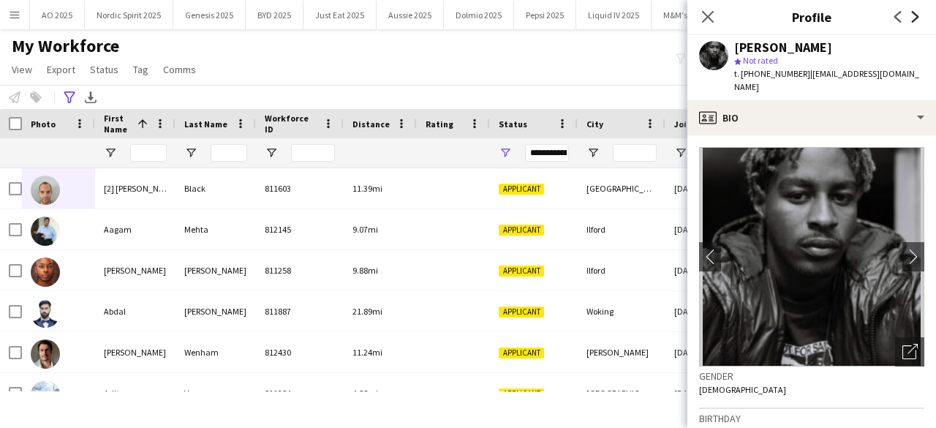
click at [909, 20] on icon "Next" at bounding box center [915, 17] width 12 height 12
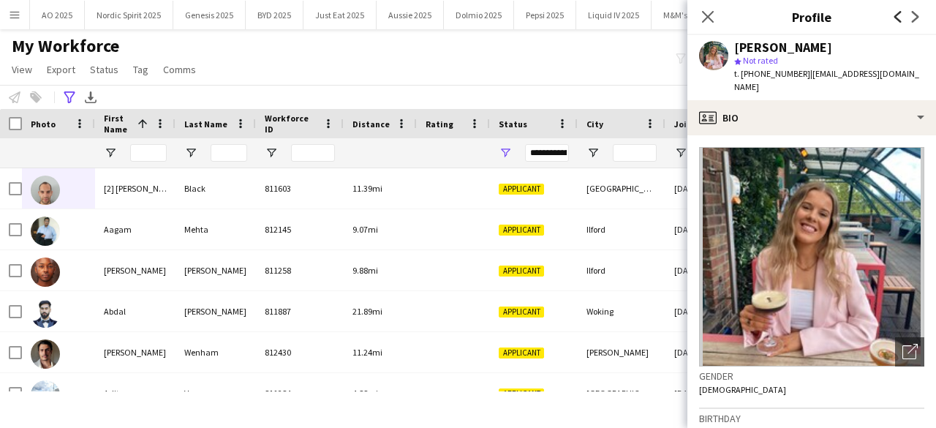
click at [896, 20] on icon "Previous" at bounding box center [898, 17] width 12 height 12
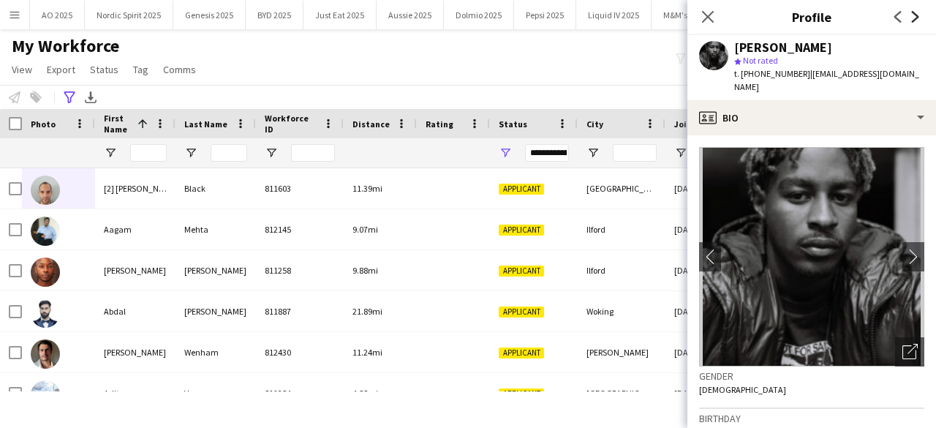
click at [912, 20] on icon at bounding box center [915, 17] width 7 height 12
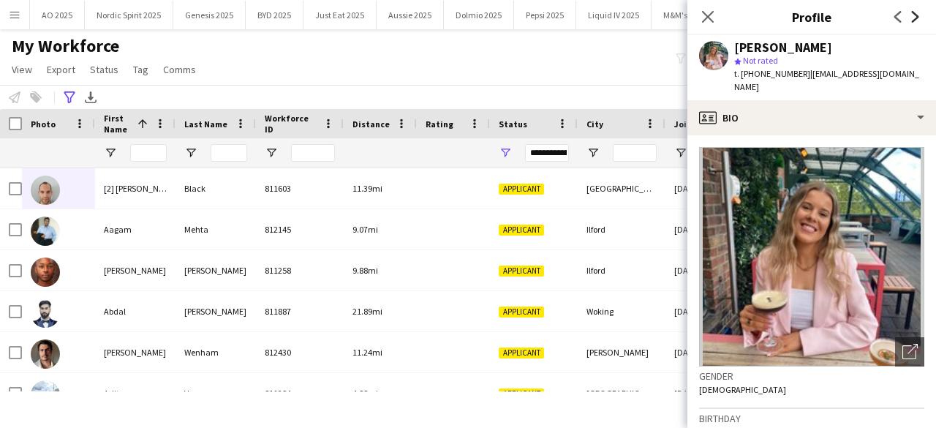
click at [912, 20] on icon at bounding box center [915, 17] width 7 height 12
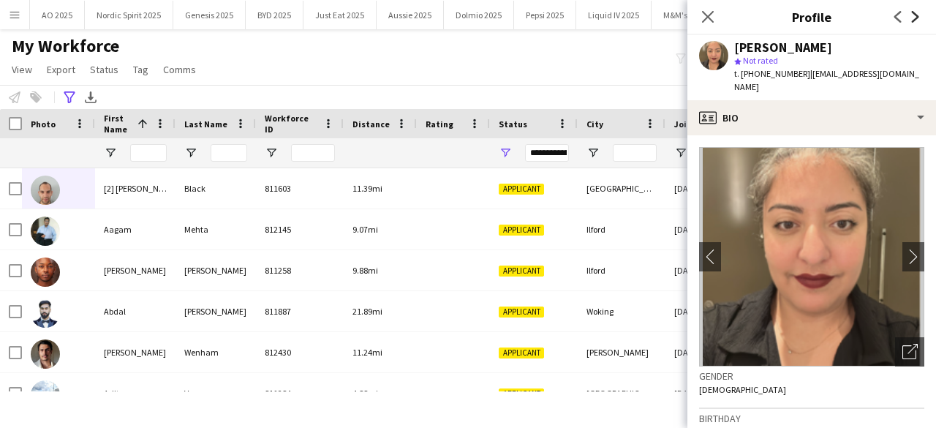
click at [912, 20] on icon at bounding box center [915, 17] width 7 height 12
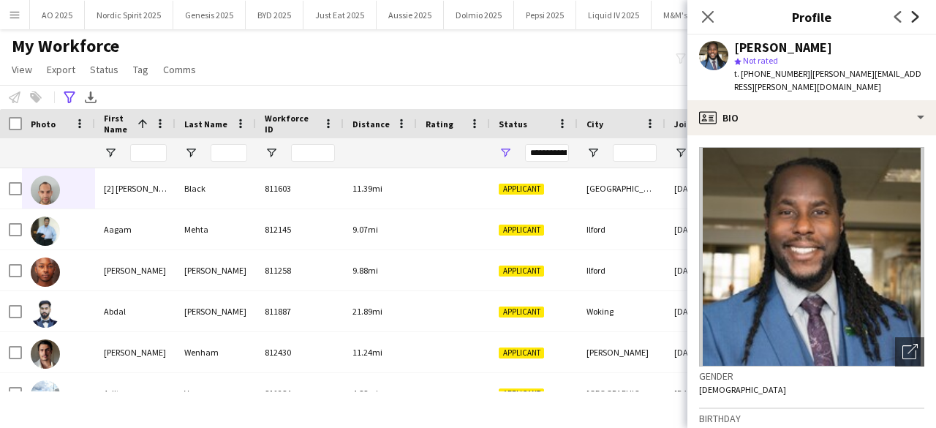
click at [912, 20] on icon at bounding box center [915, 17] width 7 height 12
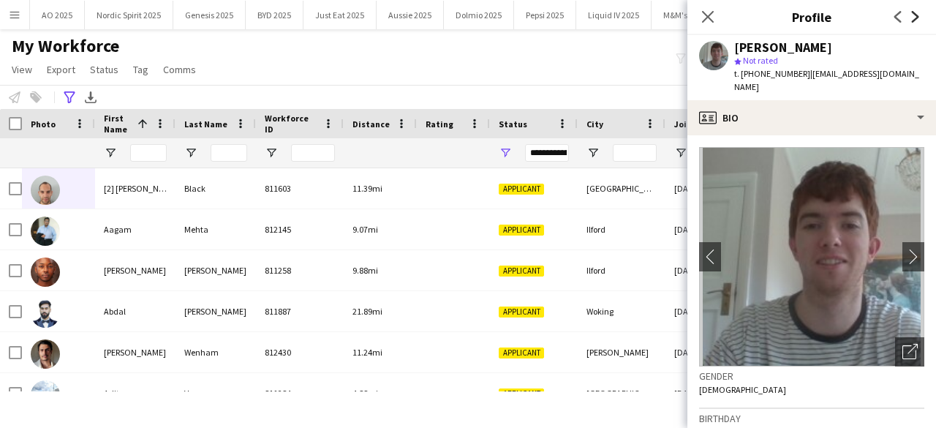
click at [912, 20] on icon at bounding box center [915, 17] width 7 height 12
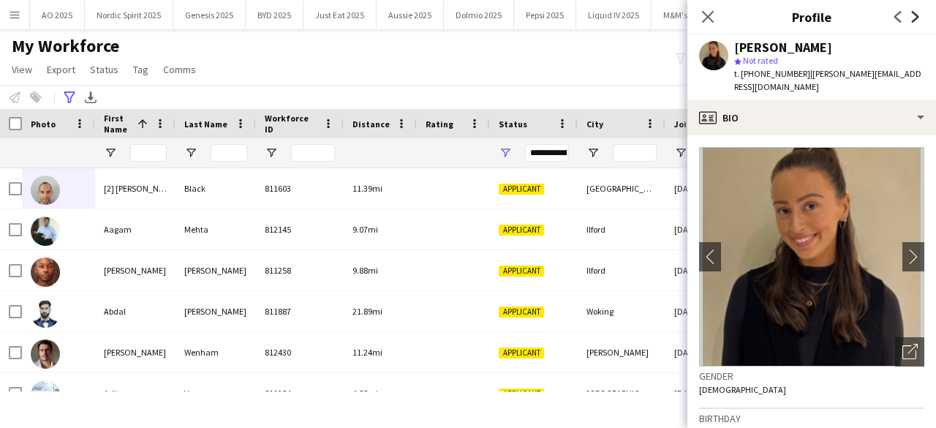
click at [912, 20] on icon at bounding box center [915, 17] width 7 height 12
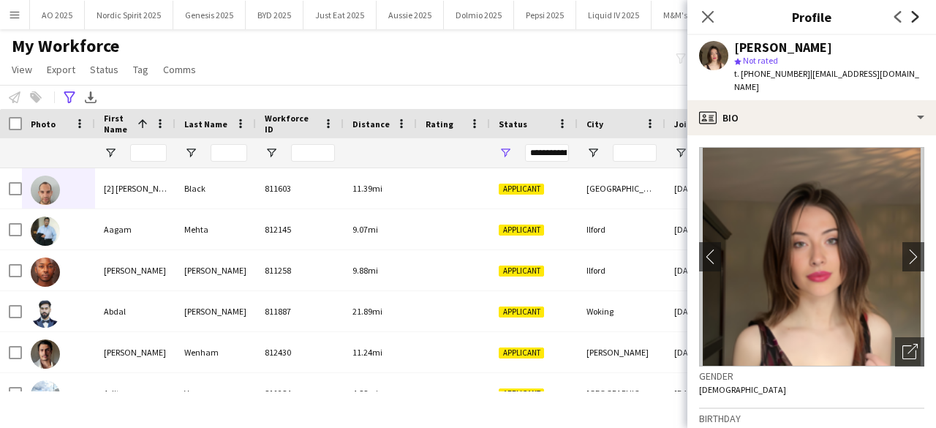
click at [912, 20] on icon at bounding box center [915, 17] width 7 height 12
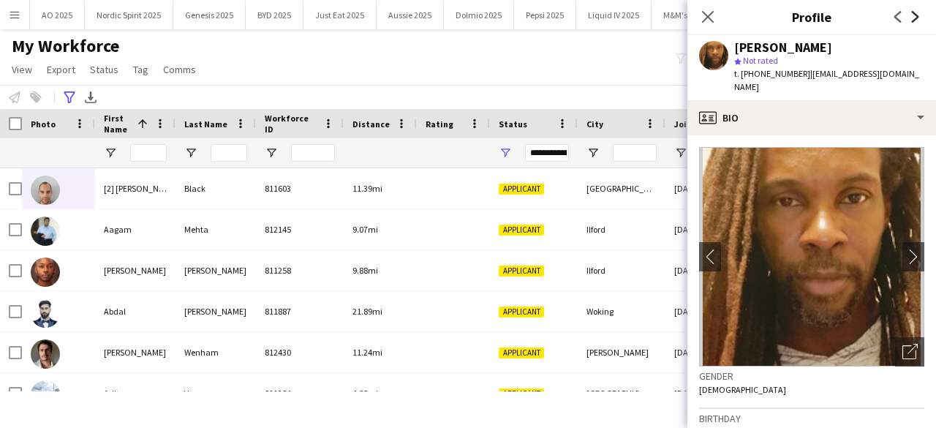
click at [912, 20] on icon at bounding box center [915, 17] width 7 height 12
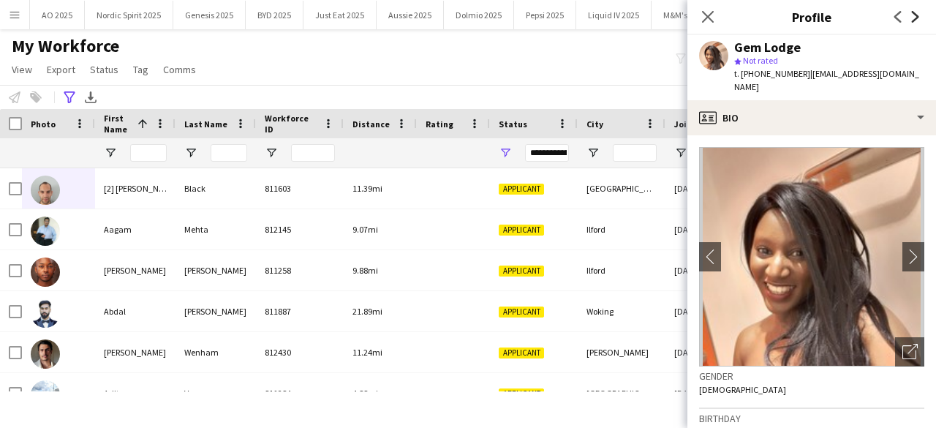
click at [912, 20] on icon at bounding box center [915, 17] width 7 height 12
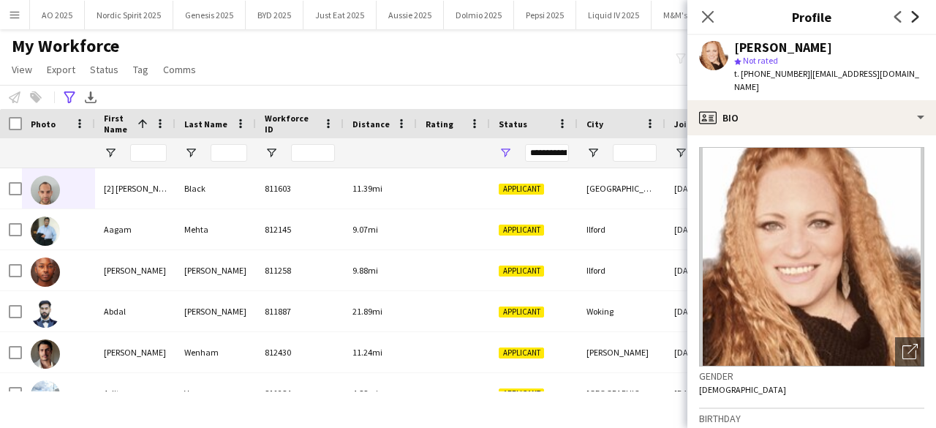
click at [912, 20] on icon at bounding box center [915, 17] width 7 height 12
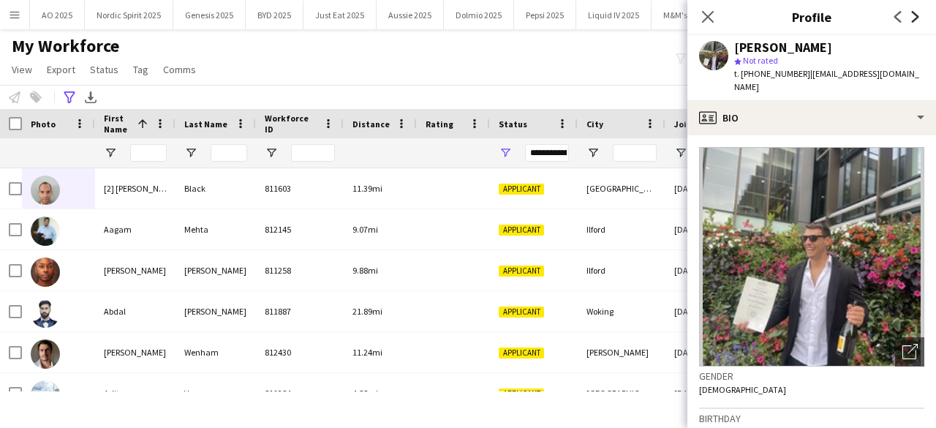
click at [912, 20] on icon at bounding box center [915, 17] width 7 height 12
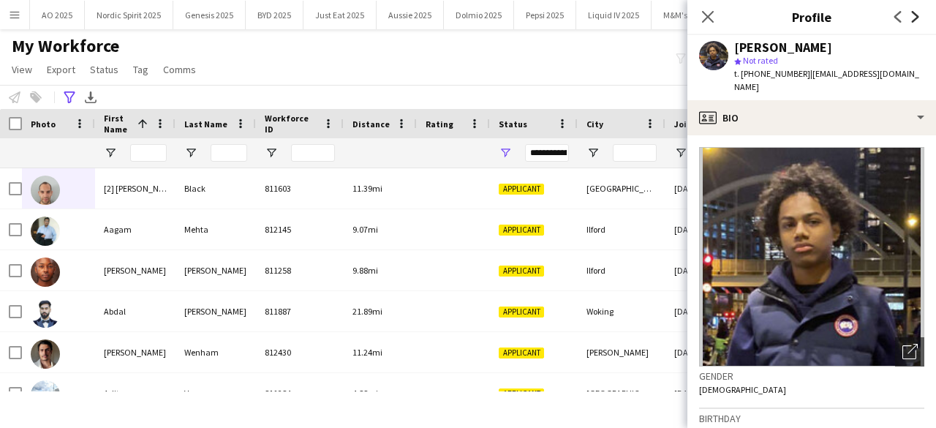
click at [912, 20] on icon at bounding box center [915, 17] width 7 height 12
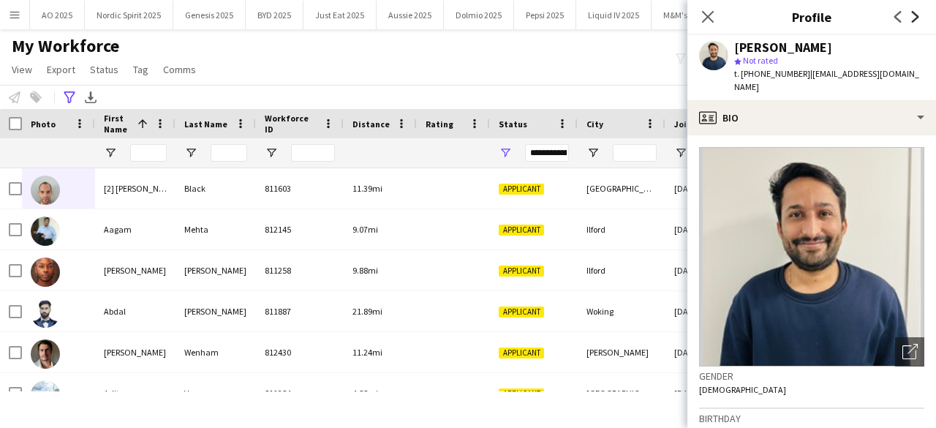
click at [912, 20] on icon at bounding box center [915, 17] width 7 height 12
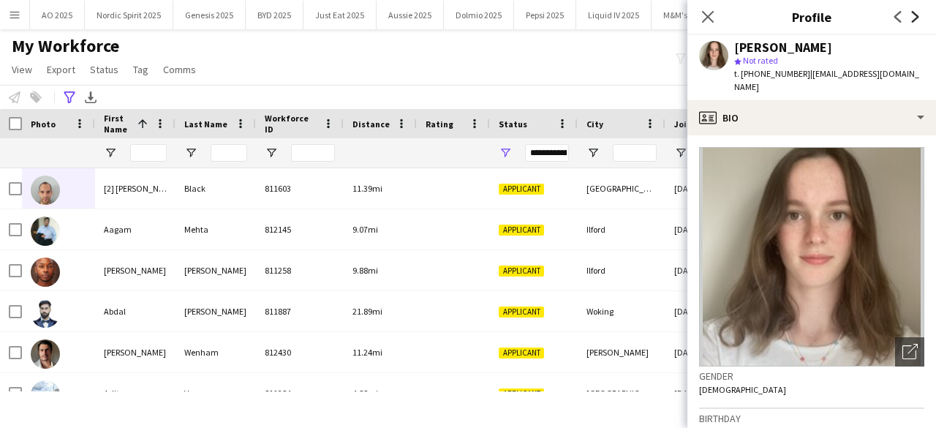
click at [912, 20] on icon at bounding box center [915, 17] width 7 height 12
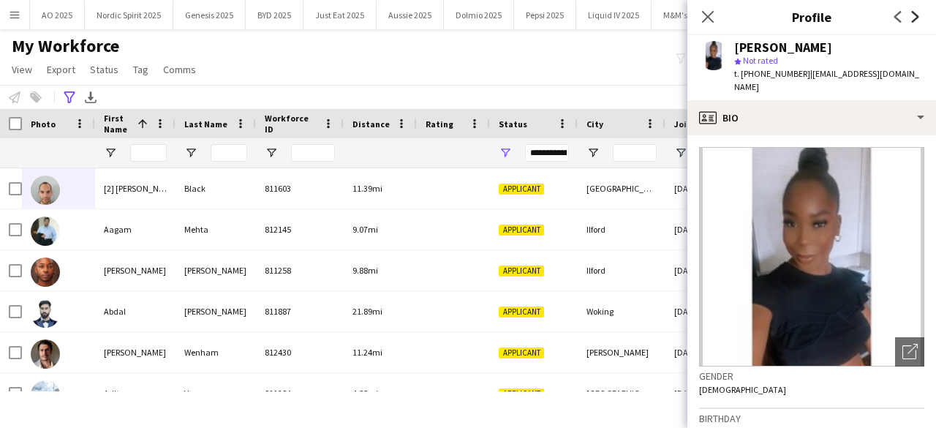
click at [912, 20] on icon at bounding box center [915, 17] width 7 height 12
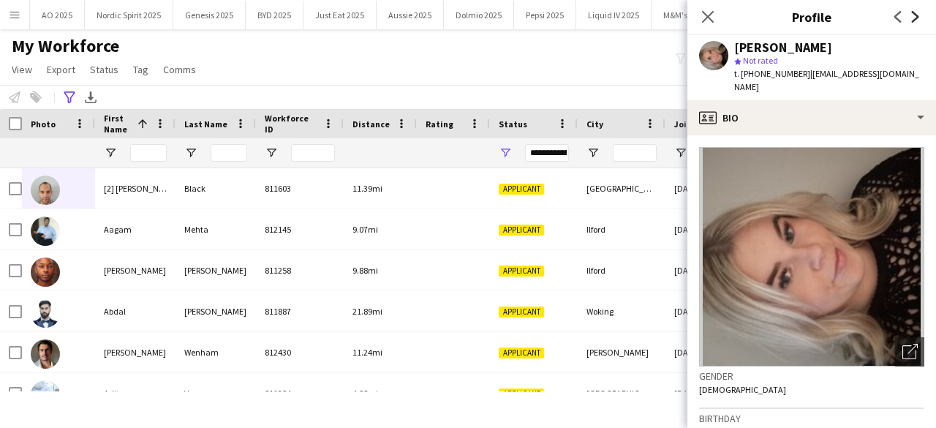
click at [912, 20] on icon at bounding box center [915, 17] width 7 height 12
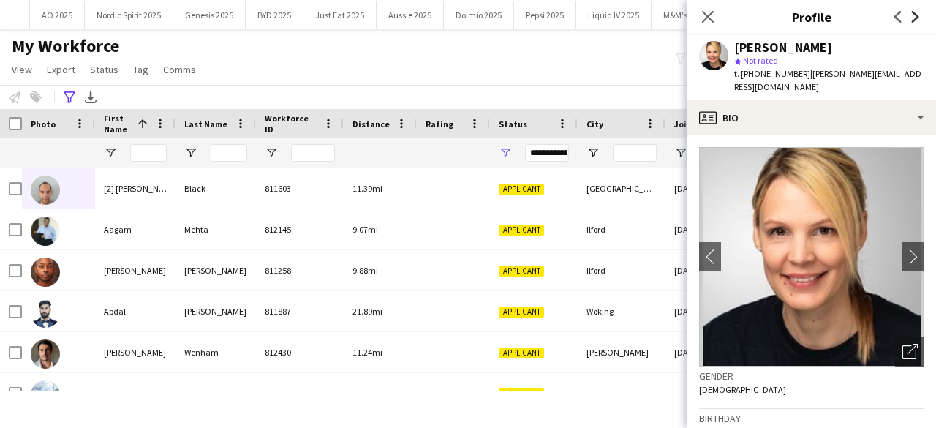
click at [912, 20] on icon at bounding box center [915, 17] width 7 height 12
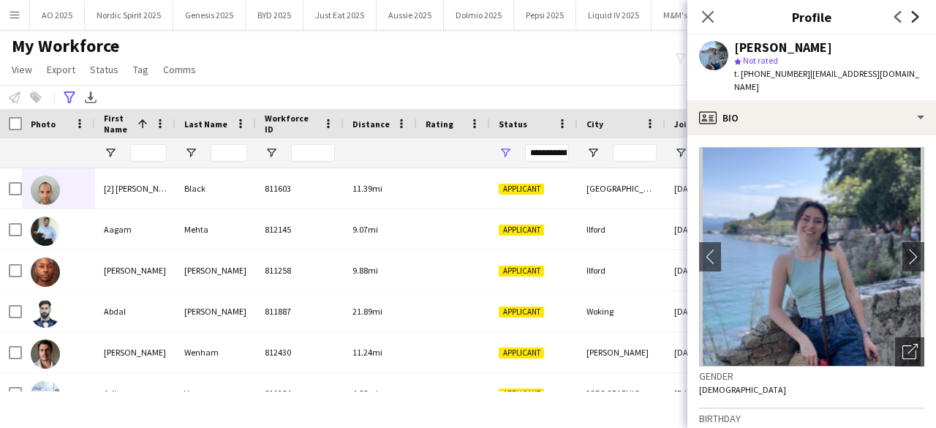
click at [912, 20] on icon at bounding box center [915, 17] width 7 height 12
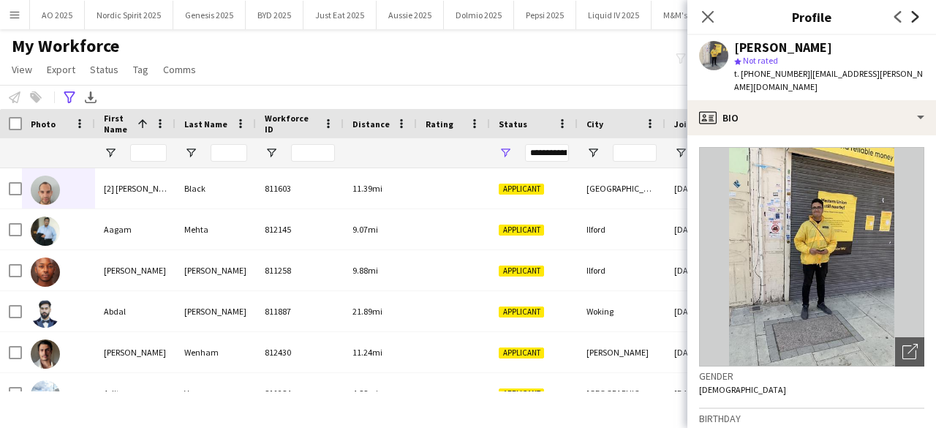
click at [912, 20] on icon at bounding box center [915, 17] width 7 height 12
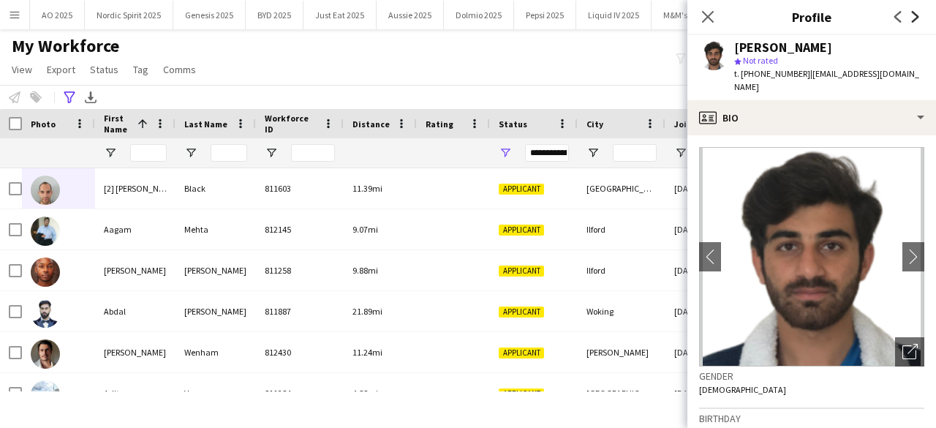
click at [912, 20] on icon at bounding box center [915, 17] width 7 height 12
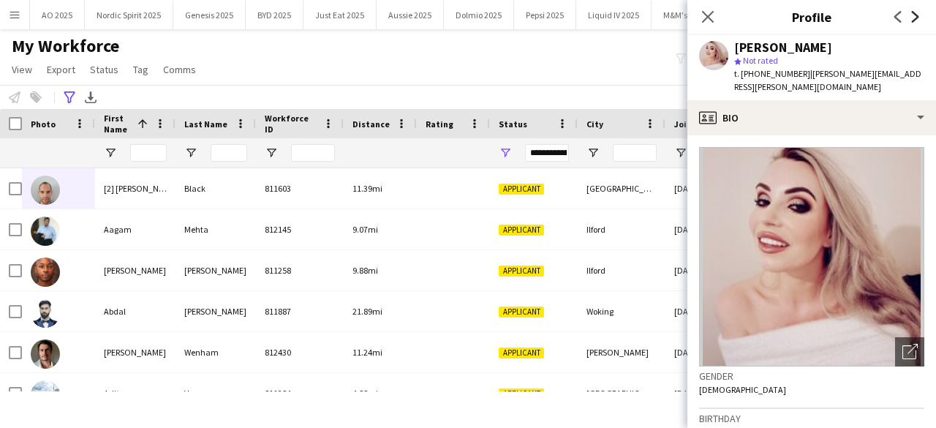
click at [912, 20] on icon at bounding box center [915, 17] width 7 height 12
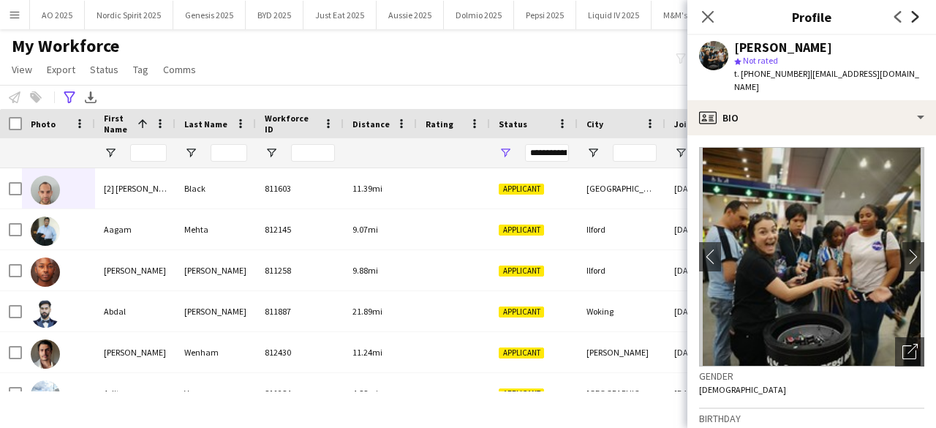
click at [912, 20] on icon at bounding box center [915, 17] width 7 height 12
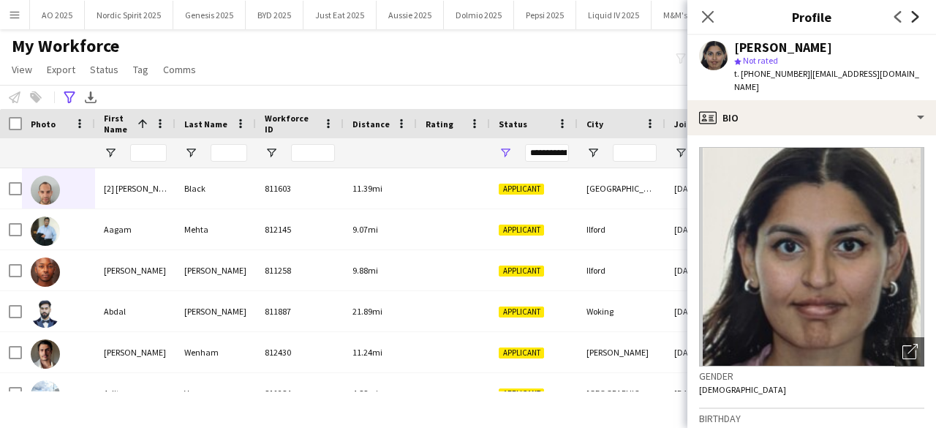
click at [912, 20] on icon at bounding box center [915, 17] width 7 height 12
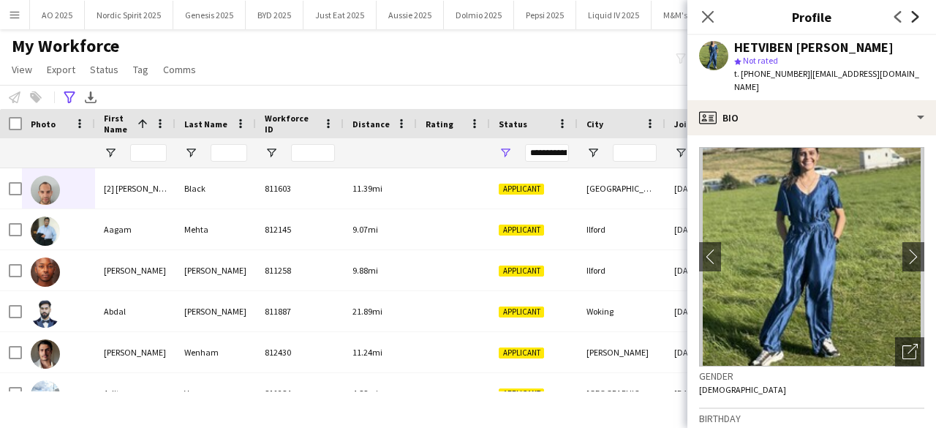
click at [912, 20] on icon at bounding box center [915, 17] width 7 height 12
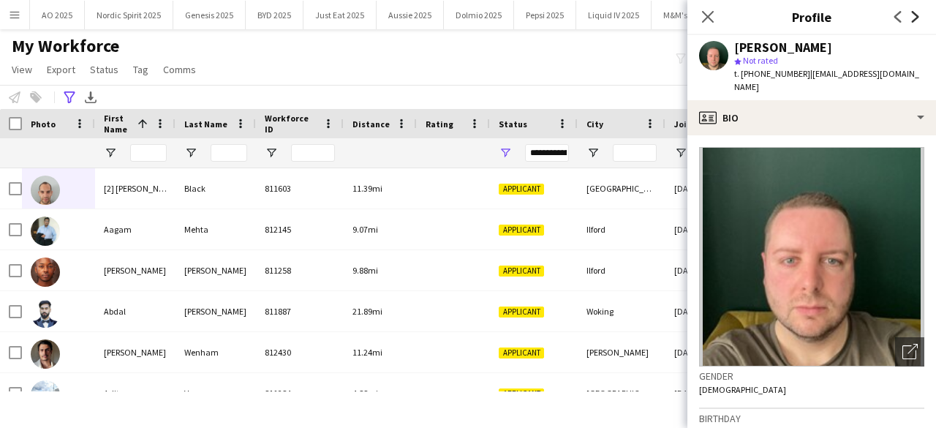
click at [912, 20] on icon at bounding box center [915, 17] width 7 height 12
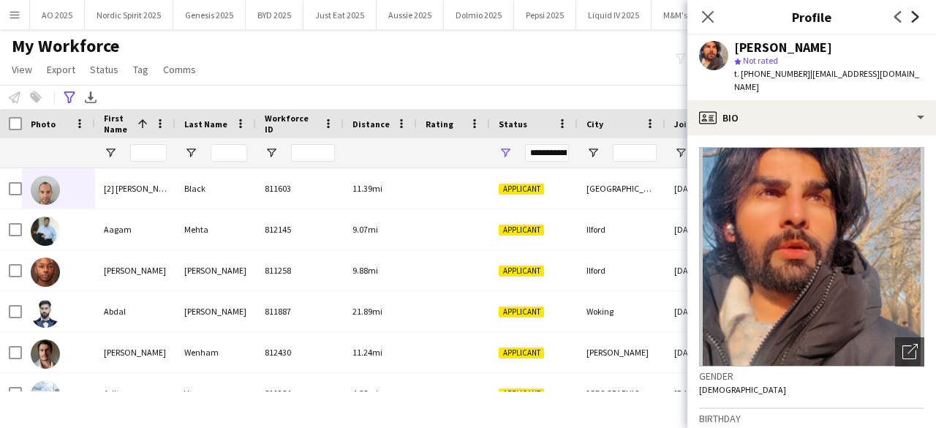
click at [912, 20] on icon at bounding box center [915, 17] width 7 height 12
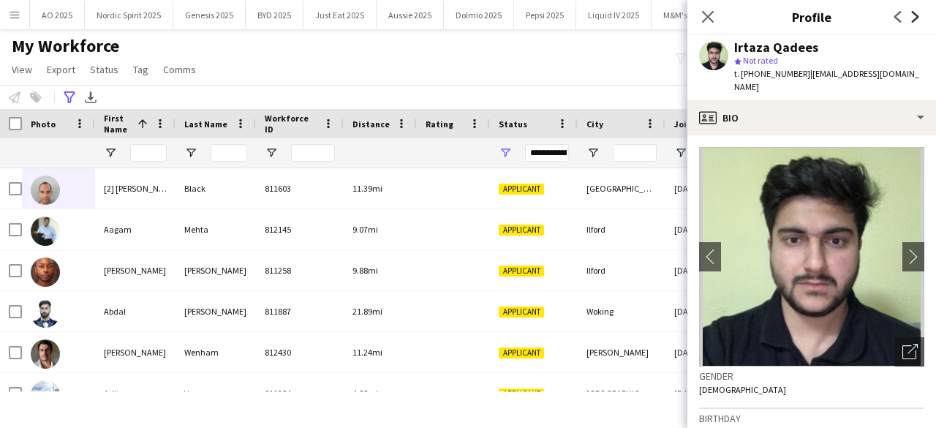
click at [912, 20] on icon at bounding box center [915, 17] width 7 height 12
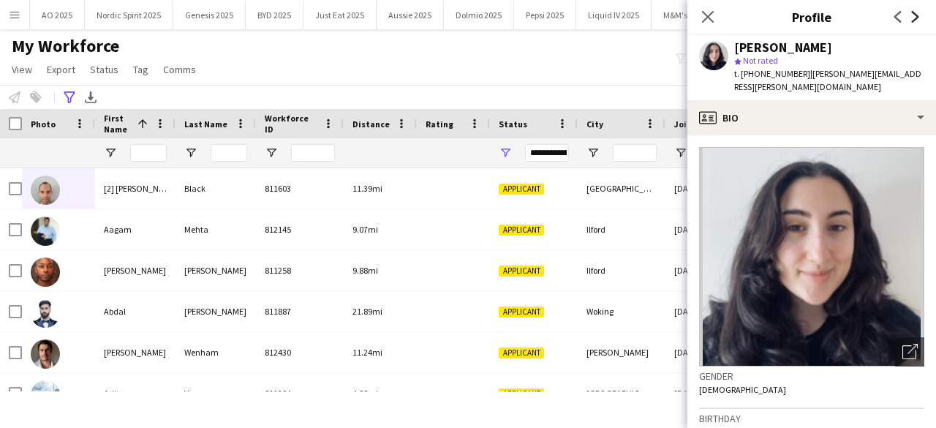
click at [912, 20] on icon at bounding box center [915, 17] width 7 height 12
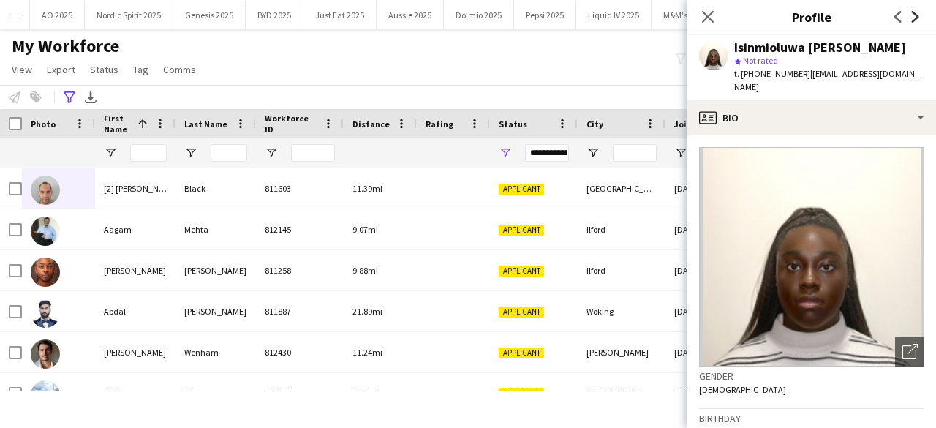
click at [912, 20] on icon at bounding box center [915, 17] width 7 height 12
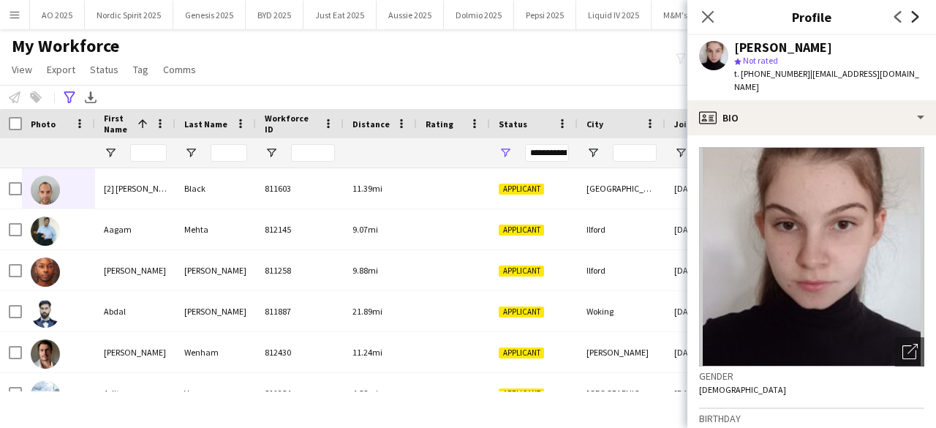
click at [912, 20] on icon at bounding box center [915, 17] width 7 height 12
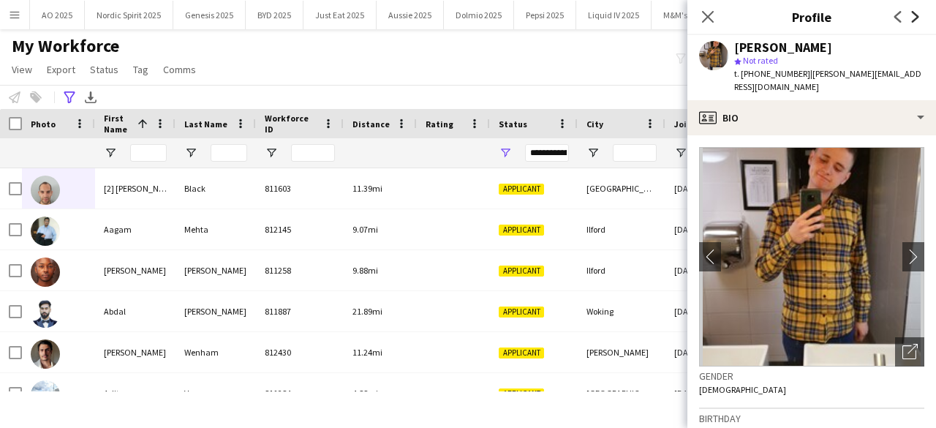
click at [912, 20] on icon at bounding box center [915, 17] width 7 height 12
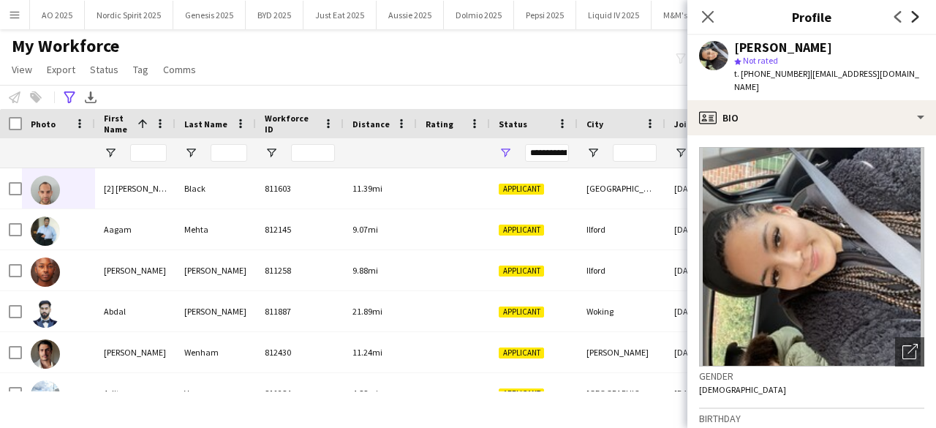
click at [912, 20] on icon at bounding box center [915, 17] width 7 height 12
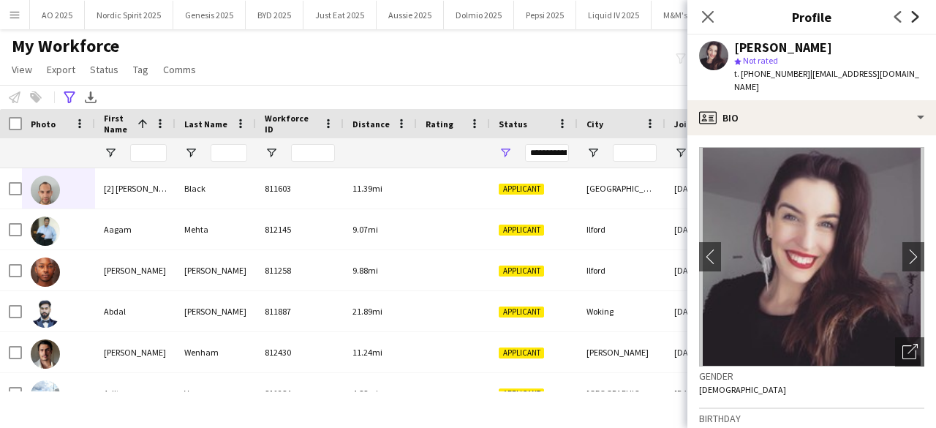
click at [912, 20] on icon at bounding box center [915, 17] width 7 height 12
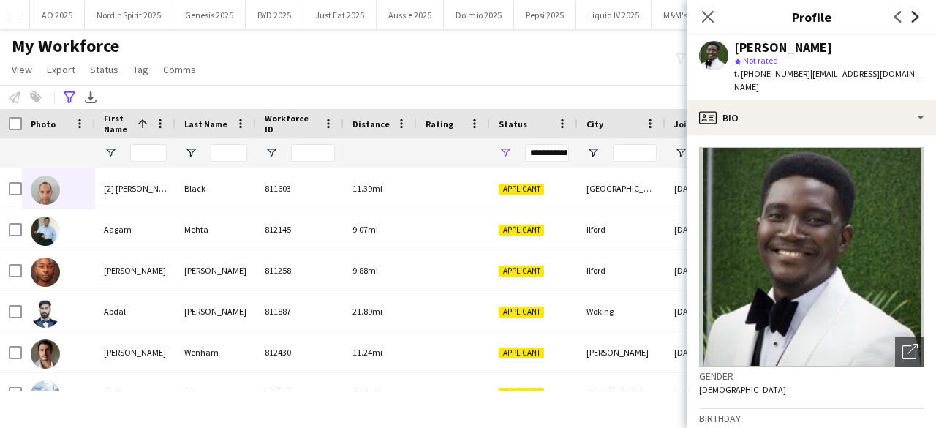
click at [912, 20] on icon at bounding box center [915, 17] width 7 height 12
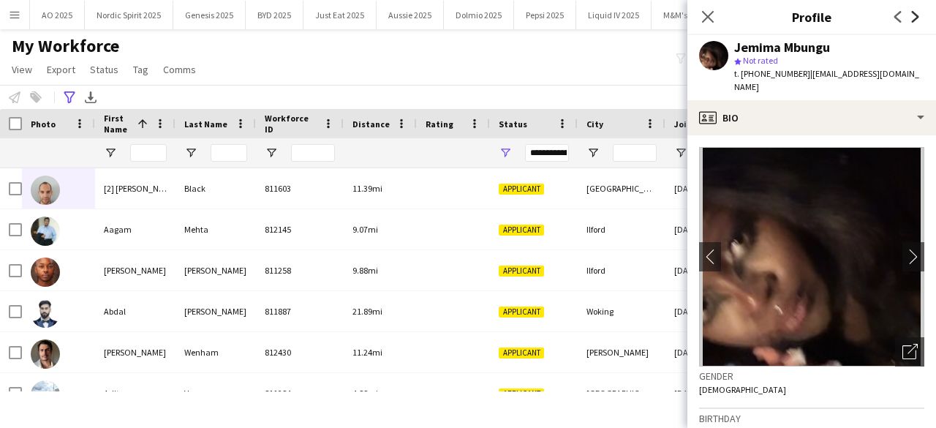
click at [912, 20] on icon at bounding box center [915, 17] width 7 height 12
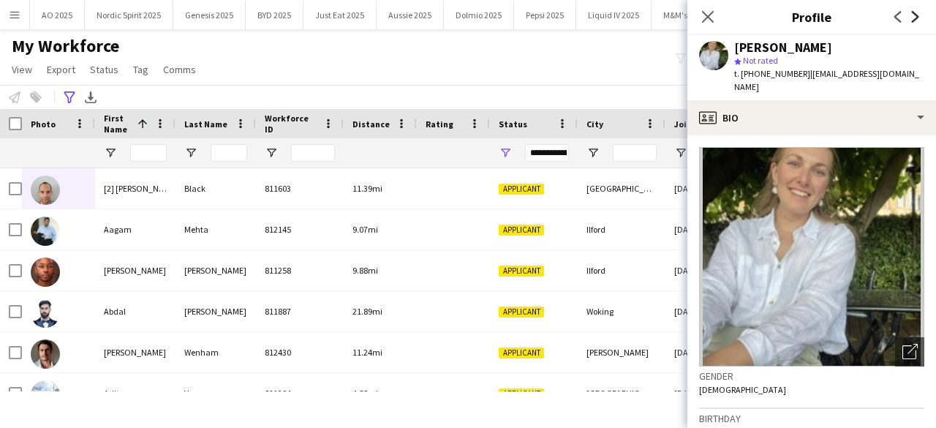
click at [912, 20] on icon at bounding box center [915, 17] width 7 height 12
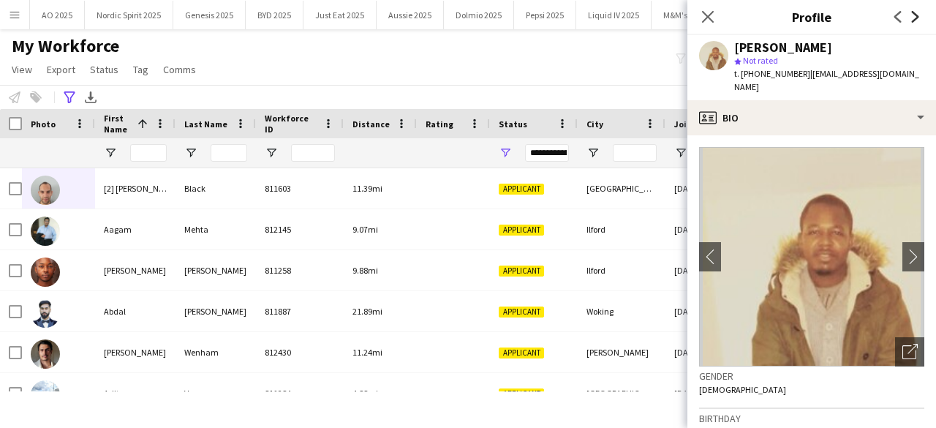
click at [912, 20] on icon at bounding box center [915, 17] width 7 height 12
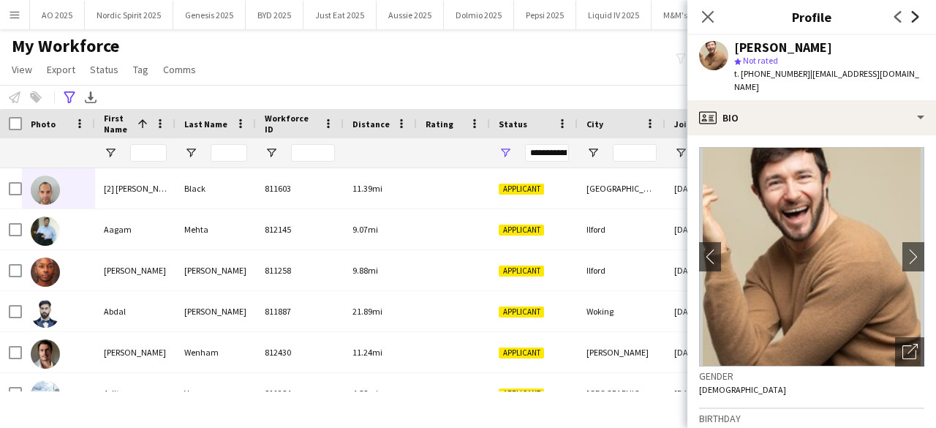
click at [912, 20] on icon at bounding box center [915, 17] width 7 height 12
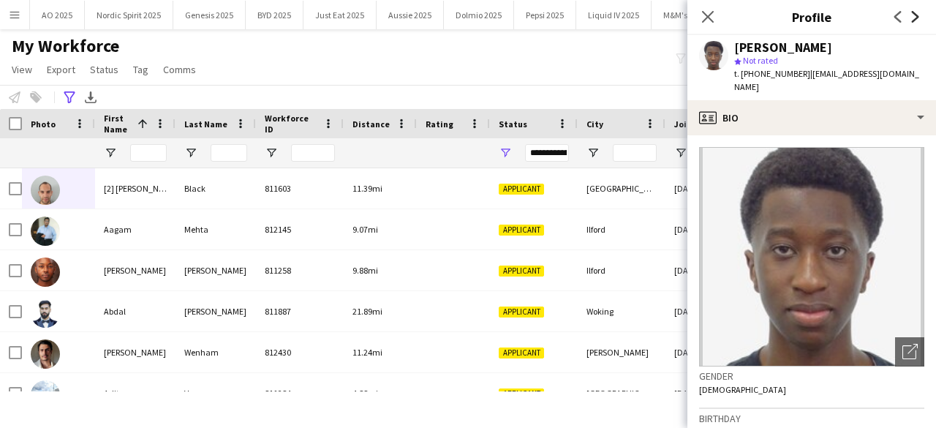
click at [912, 20] on icon at bounding box center [915, 17] width 7 height 12
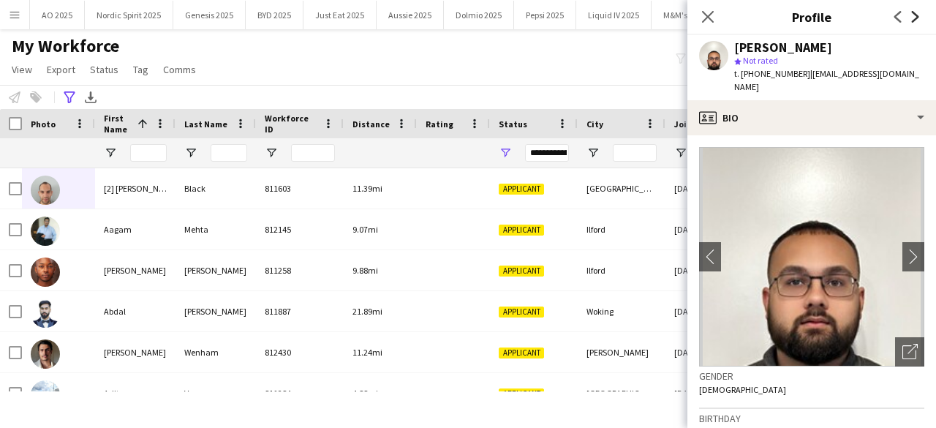
click at [912, 20] on icon at bounding box center [915, 17] width 7 height 12
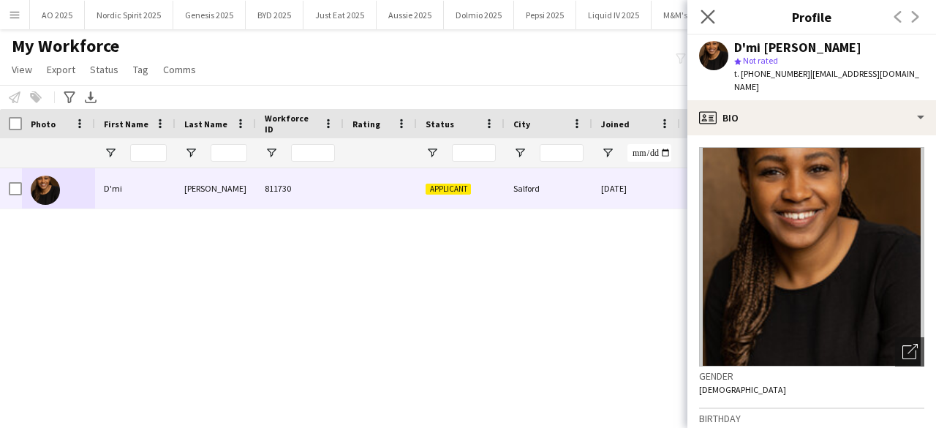
click at [715, 18] on app-icon "Close pop-in" at bounding box center [707, 17] width 21 height 21
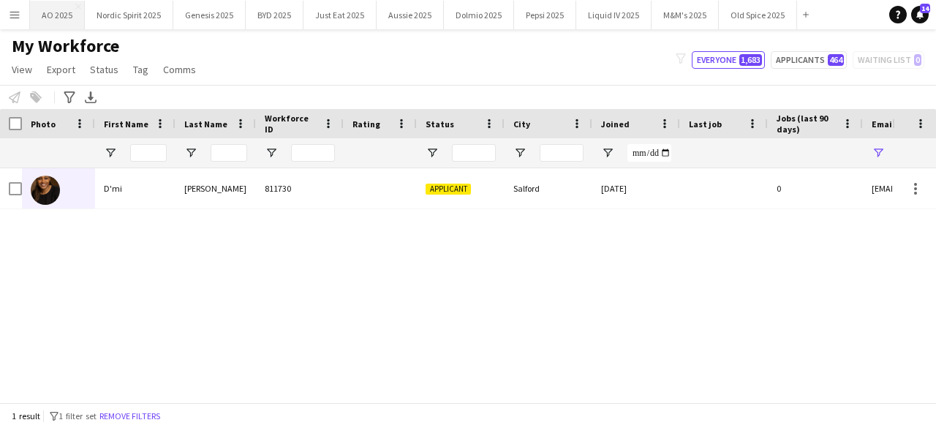
click at [66, 15] on button "AO 2025 Close" at bounding box center [57, 15] width 55 height 29
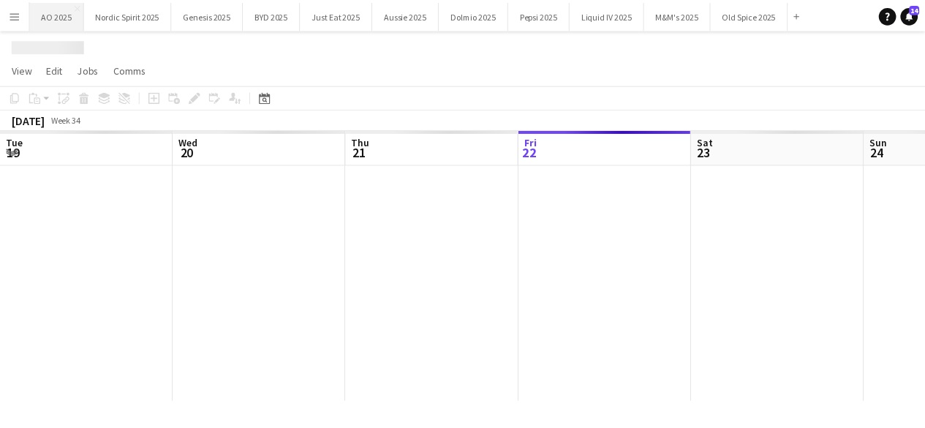
scroll to position [0, 349]
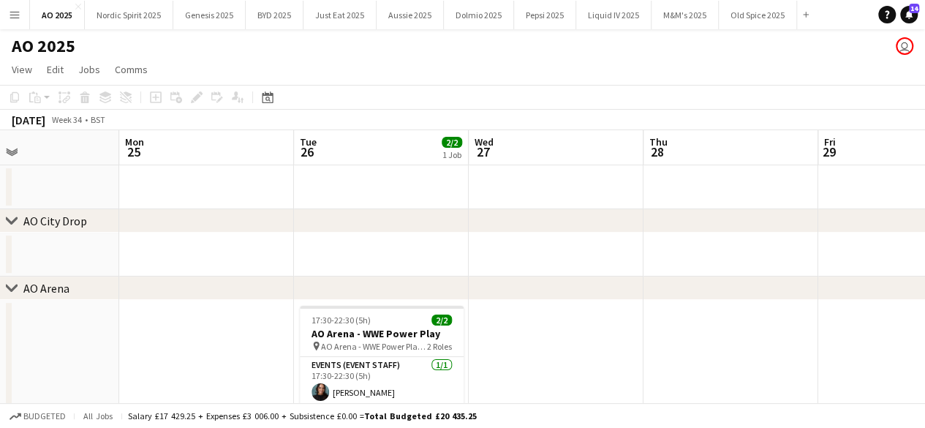
drag, startPoint x: 779, startPoint y: 243, endPoint x: 67, endPoint y: 285, distance: 712.5
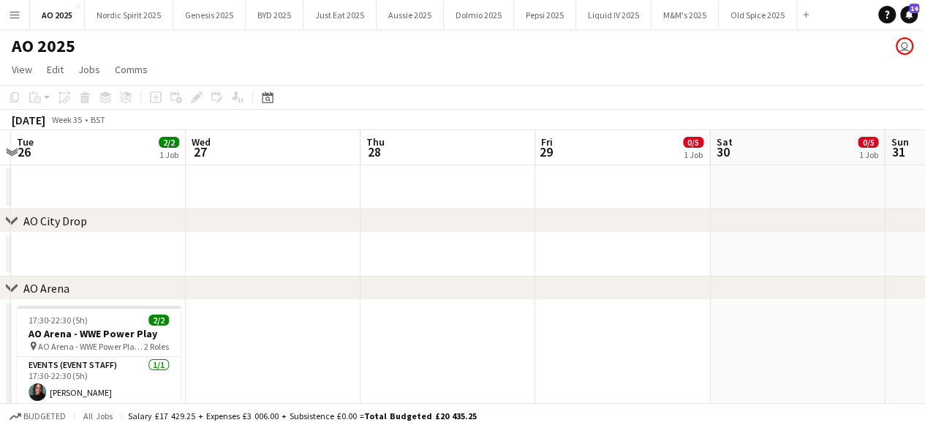
drag, startPoint x: 506, startPoint y: 254, endPoint x: 222, endPoint y: 270, distance: 284.1
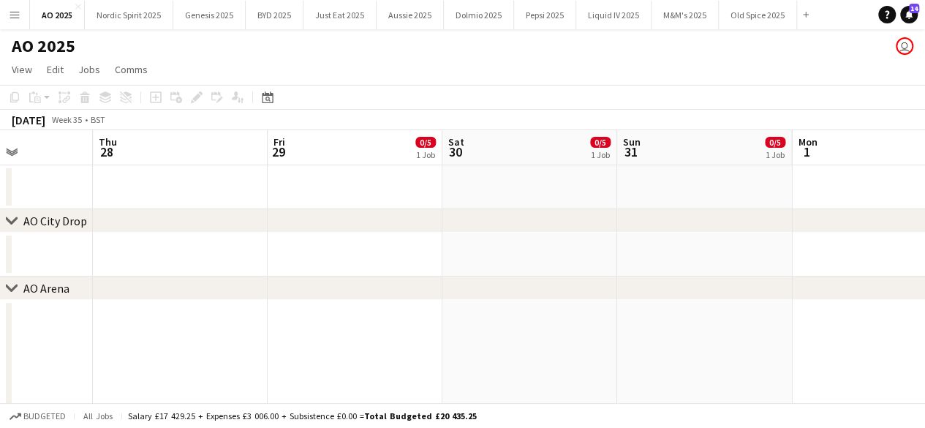
drag, startPoint x: 534, startPoint y: 254, endPoint x: 248, endPoint y: 260, distance: 286.6
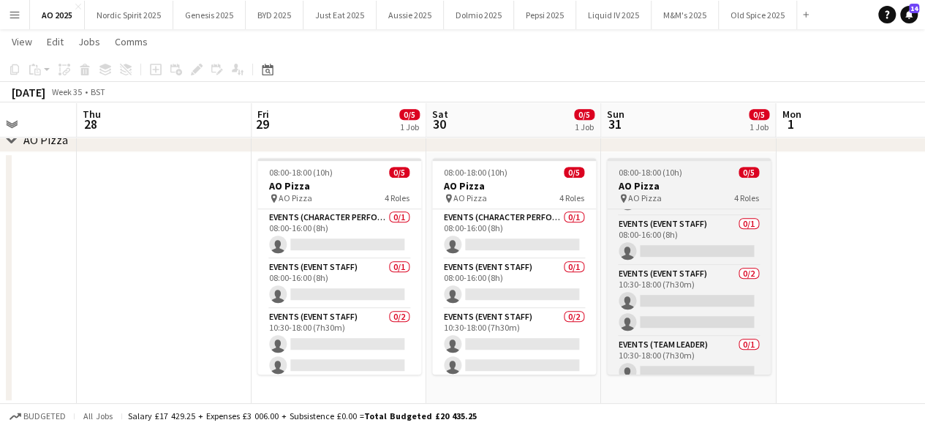
scroll to position [54, 0]
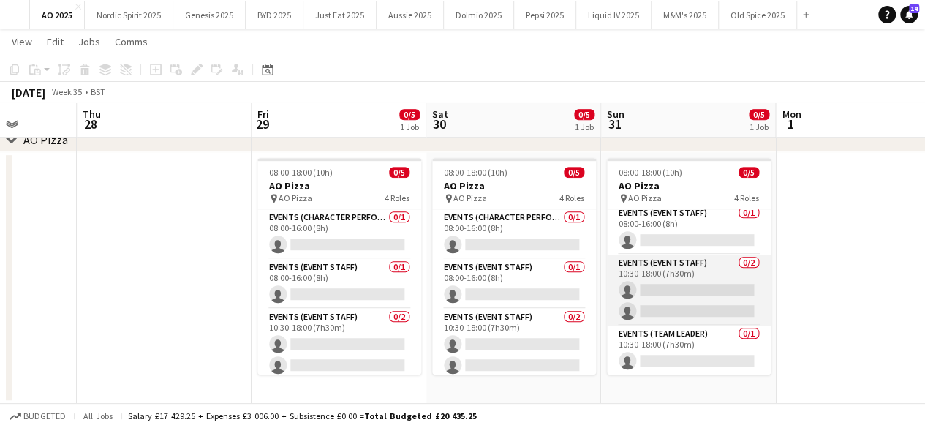
click at [698, 287] on app-card-role "Events (Event Staff) 0/2 10:30-18:00 (7h30m) single-neutral-actions single-neut…" at bounding box center [689, 289] width 164 height 71
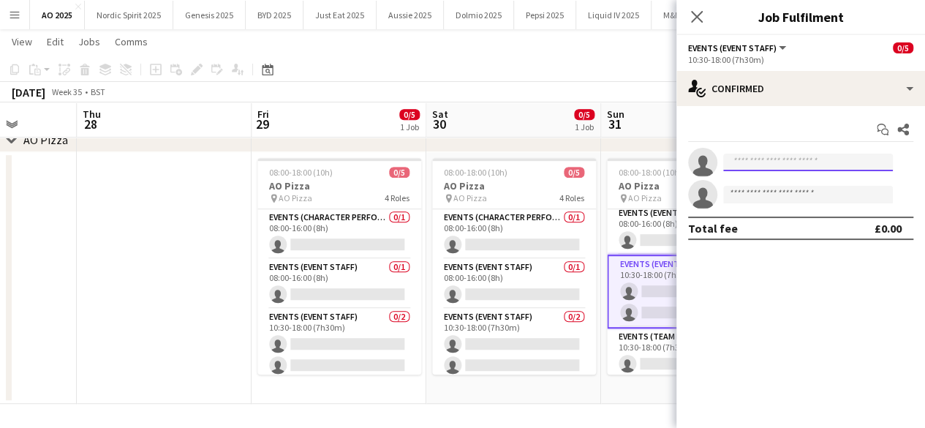
click at [746, 160] on input at bounding box center [808, 163] width 170 height 18
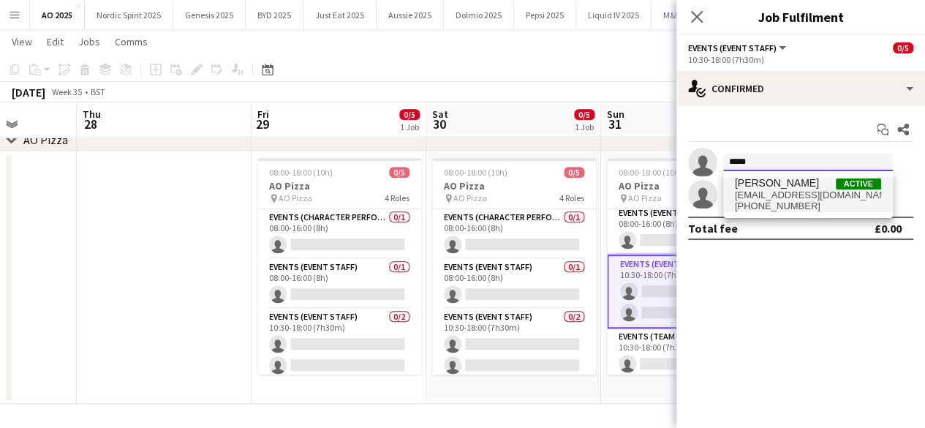
type input "*****"
click at [756, 189] on span "[EMAIL_ADDRESS][DOMAIN_NAME]" at bounding box center [808, 195] width 146 height 12
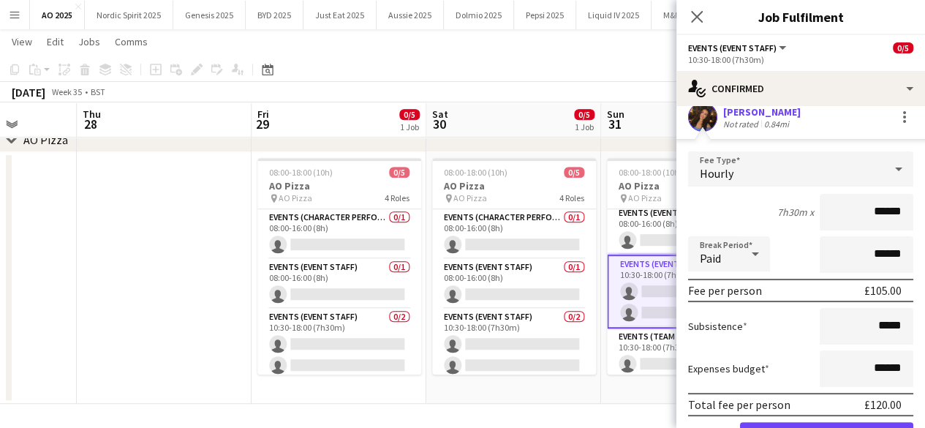
scroll to position [155, 0]
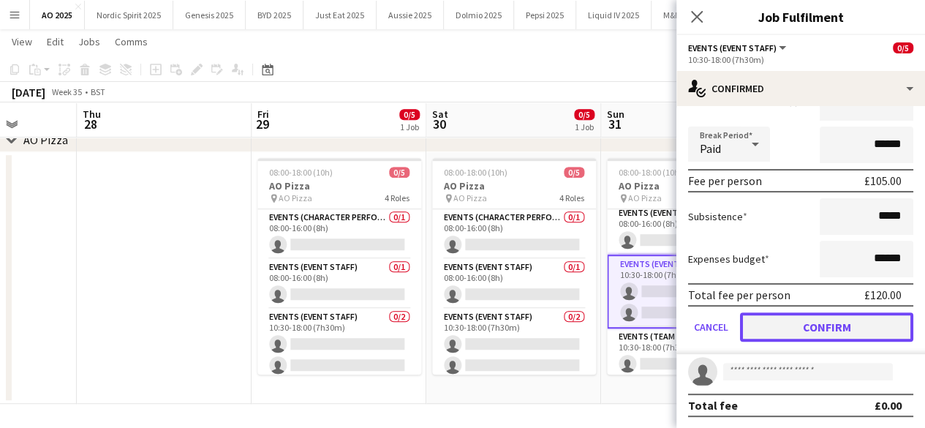
click at [856, 333] on button "Confirm" at bounding box center [826, 326] width 173 height 29
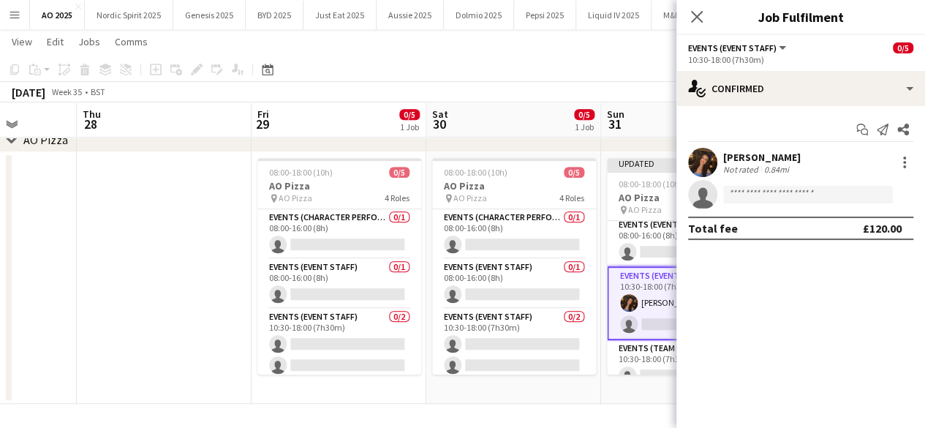
scroll to position [0, 0]
click at [639, 375] on app-date-cell "Updated 08:00-18:00 (10h) 1/5 AO Pizza pin AO Pizza 4 Roles Events (Character P…" at bounding box center [688, 277] width 175 height 251
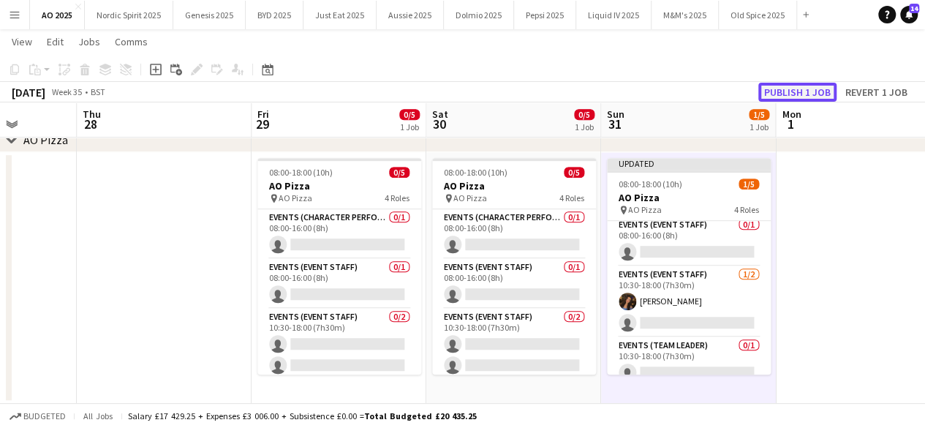
click at [771, 93] on button "Publish 1 job" at bounding box center [797, 92] width 78 height 19
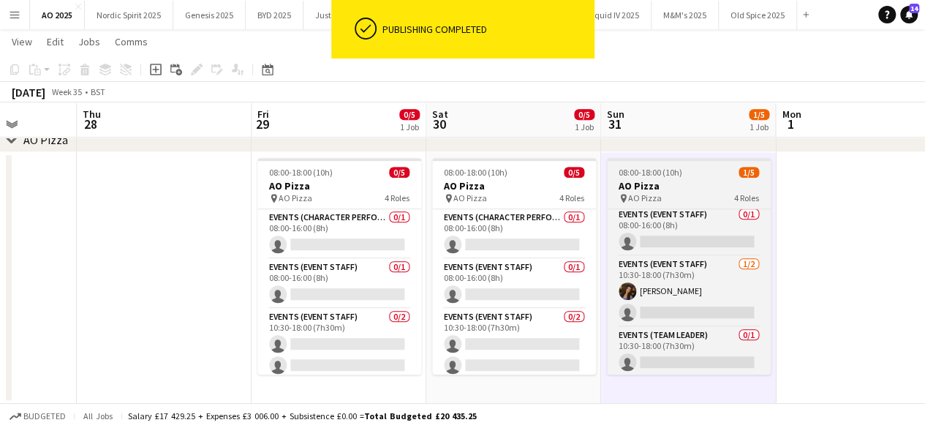
scroll to position [54, 0]
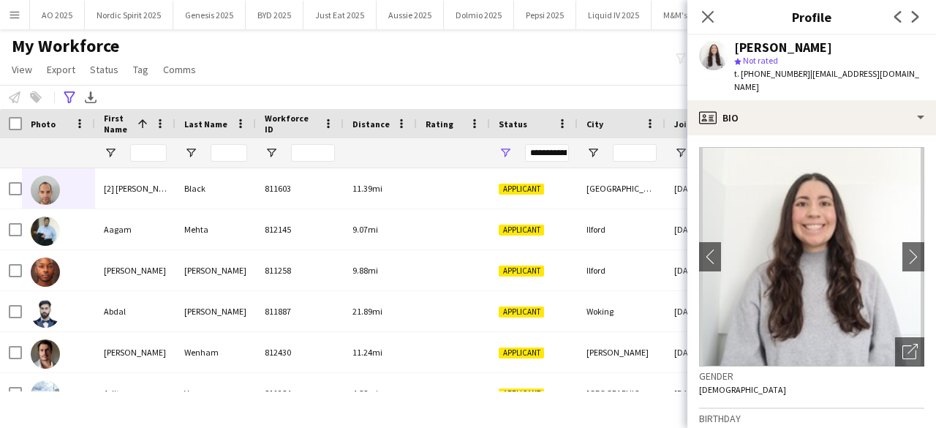
click at [912, 20] on icon at bounding box center [915, 17] width 7 height 12
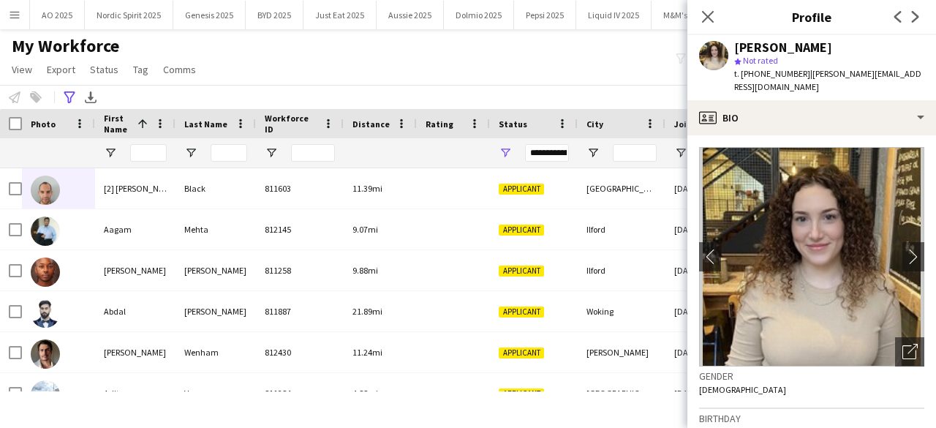
click at [912, 20] on icon at bounding box center [915, 17] width 7 height 12
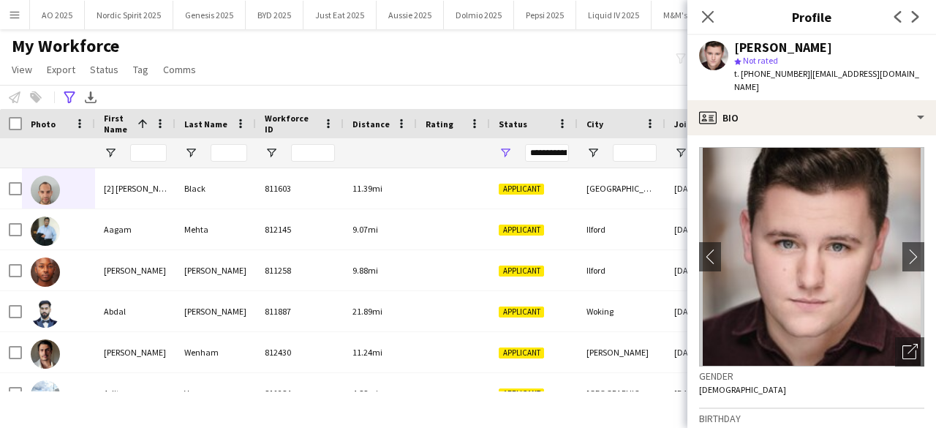
click at [912, 20] on icon at bounding box center [915, 17] width 7 height 12
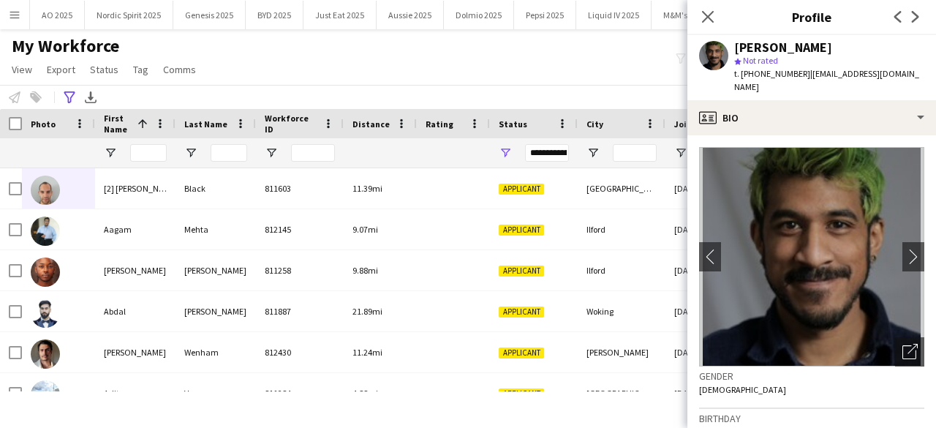
click at [912, 20] on icon at bounding box center [915, 17] width 7 height 12
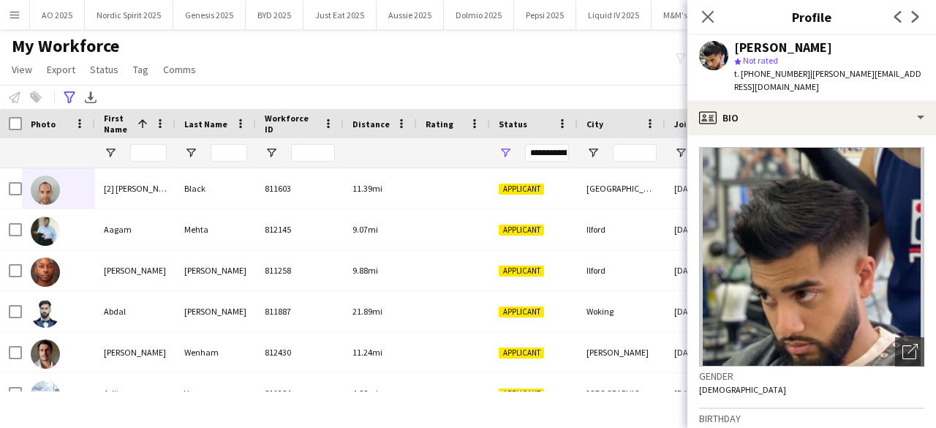
click at [912, 20] on icon at bounding box center [915, 17] width 7 height 12
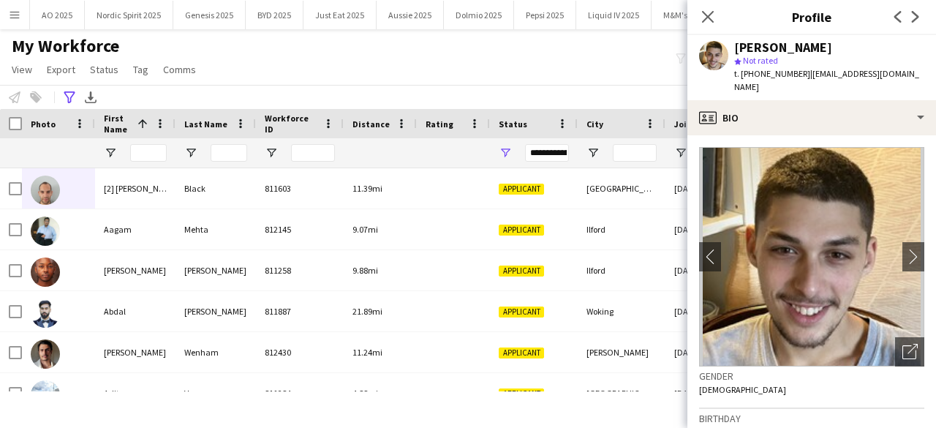
click at [912, 20] on icon at bounding box center [915, 17] width 7 height 12
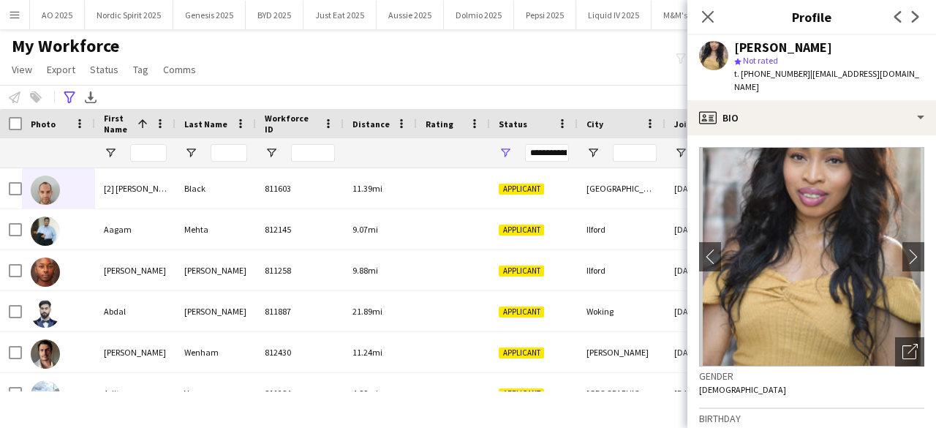
click at [912, 20] on icon at bounding box center [915, 17] width 7 height 12
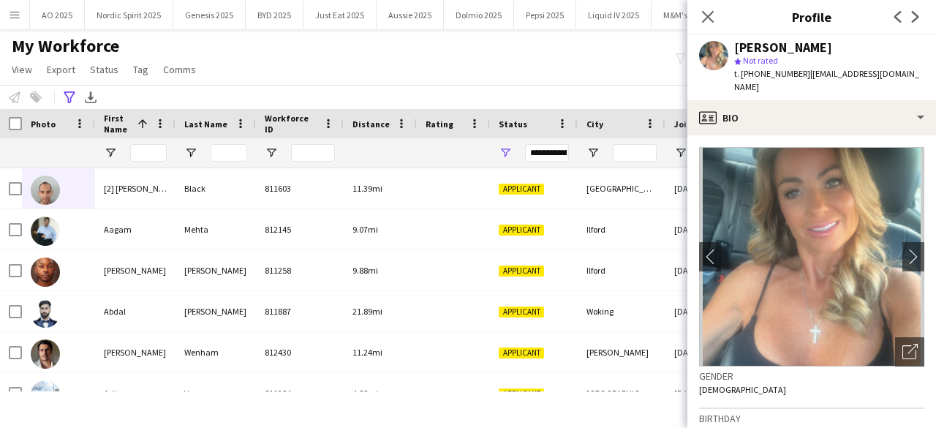
click at [912, 20] on icon at bounding box center [915, 17] width 7 height 12
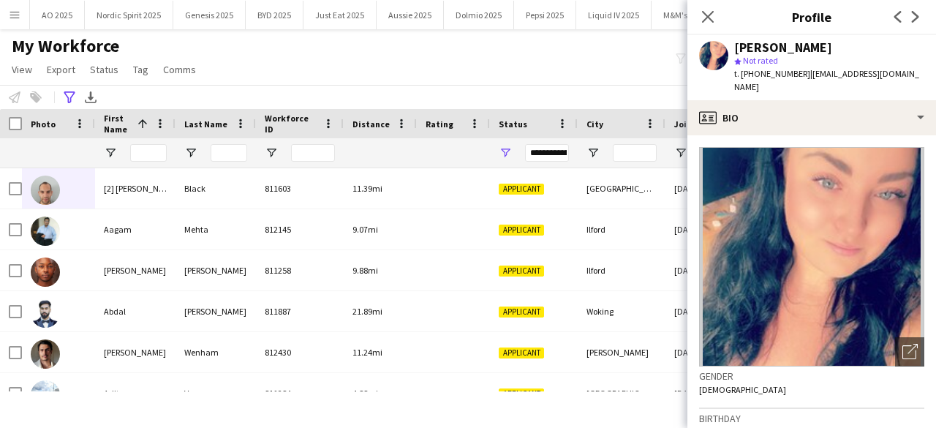
click at [912, 20] on icon at bounding box center [915, 17] width 7 height 12
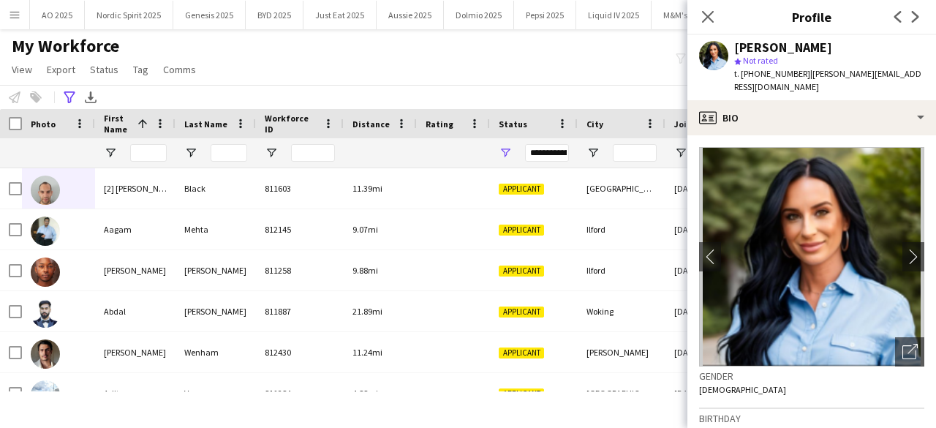
click at [912, 20] on icon at bounding box center [915, 17] width 7 height 12
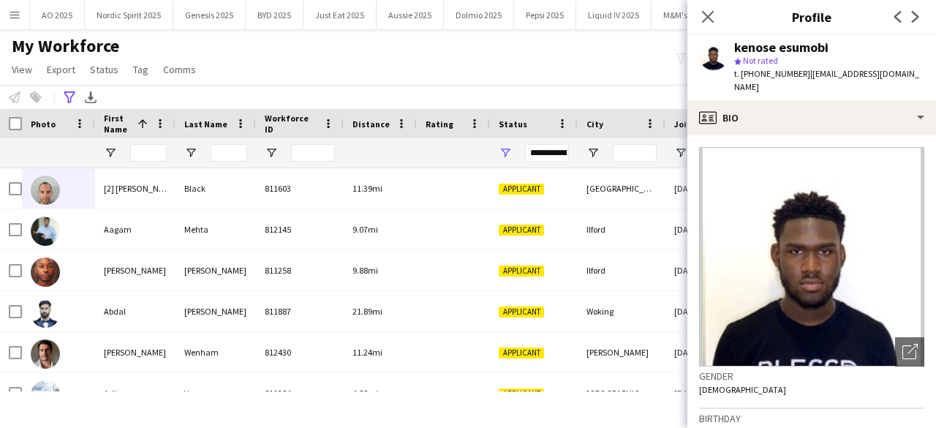
click at [912, 20] on icon at bounding box center [915, 17] width 7 height 12
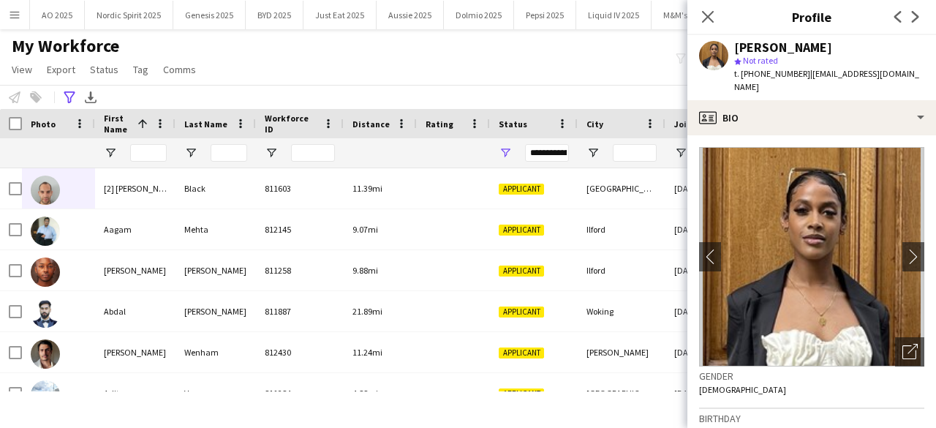
click at [912, 20] on icon at bounding box center [915, 17] width 7 height 12
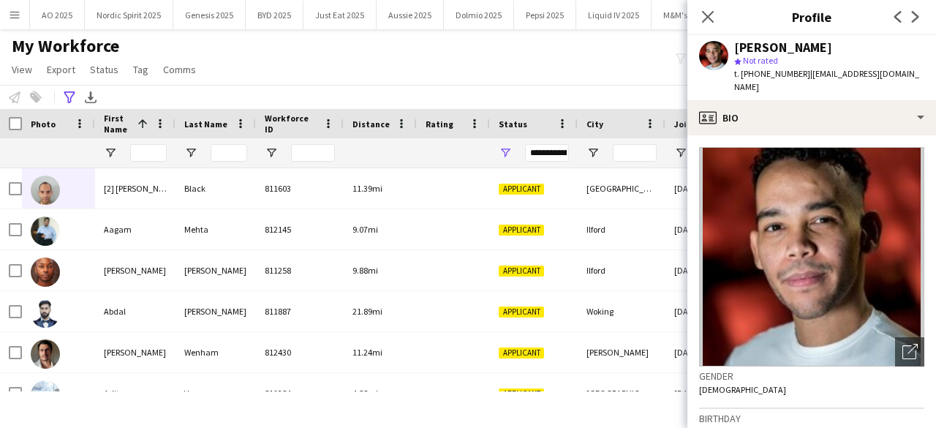
click at [912, 20] on icon at bounding box center [915, 17] width 7 height 12
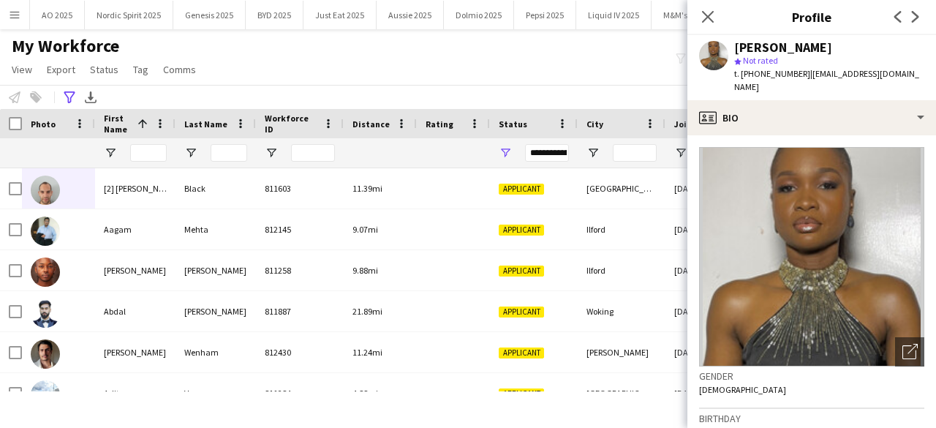
click at [912, 20] on icon at bounding box center [915, 17] width 7 height 12
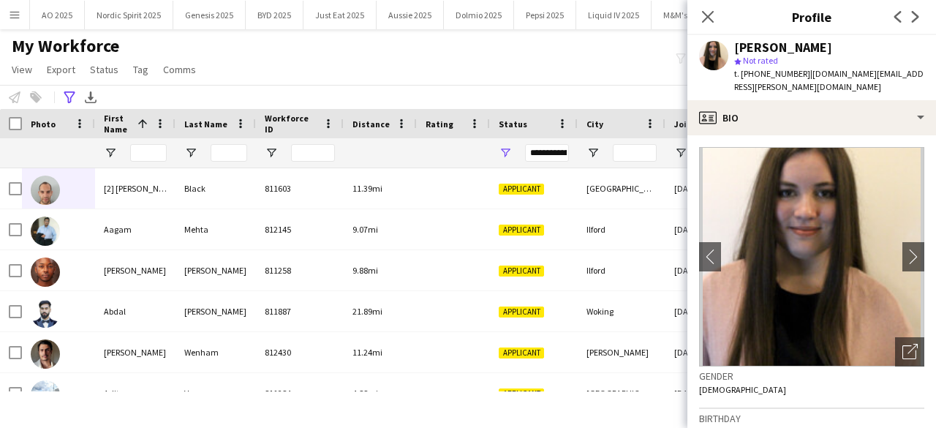
click at [912, 20] on icon at bounding box center [915, 17] width 7 height 12
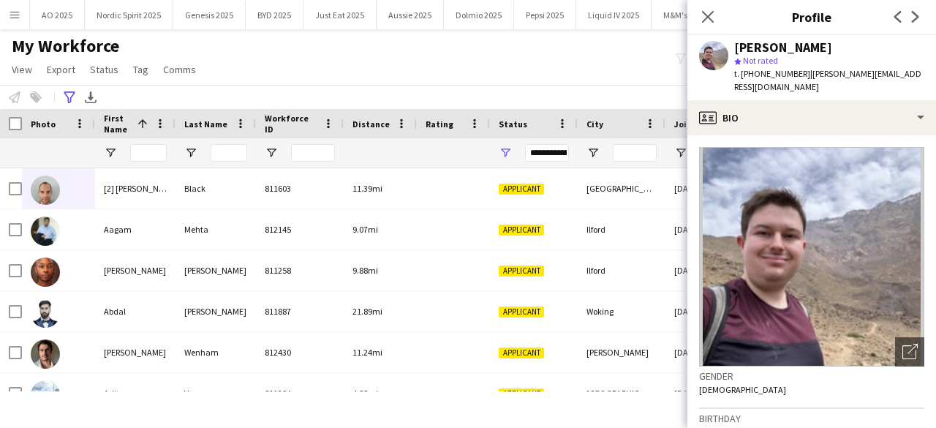
click at [912, 20] on icon at bounding box center [915, 17] width 7 height 12
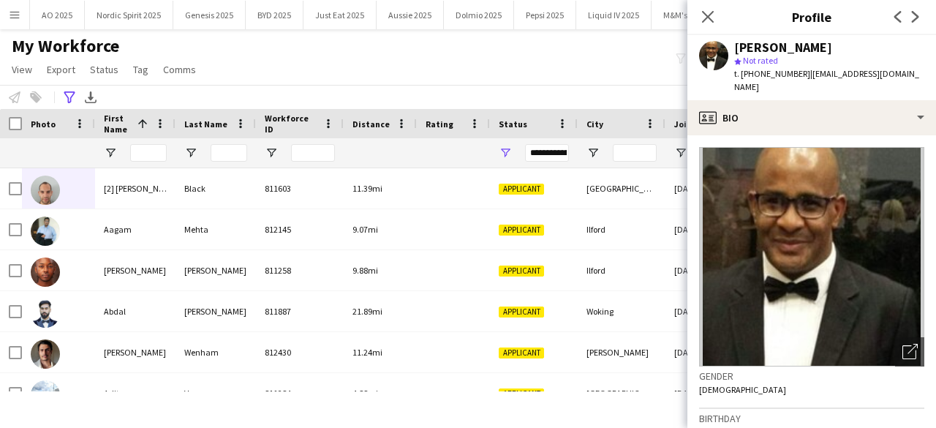
click at [912, 20] on icon at bounding box center [915, 17] width 7 height 12
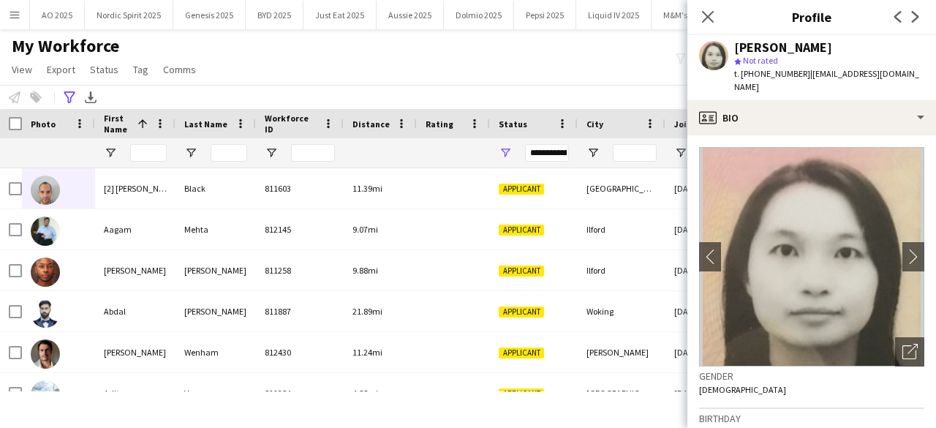
click at [912, 20] on icon at bounding box center [915, 17] width 7 height 12
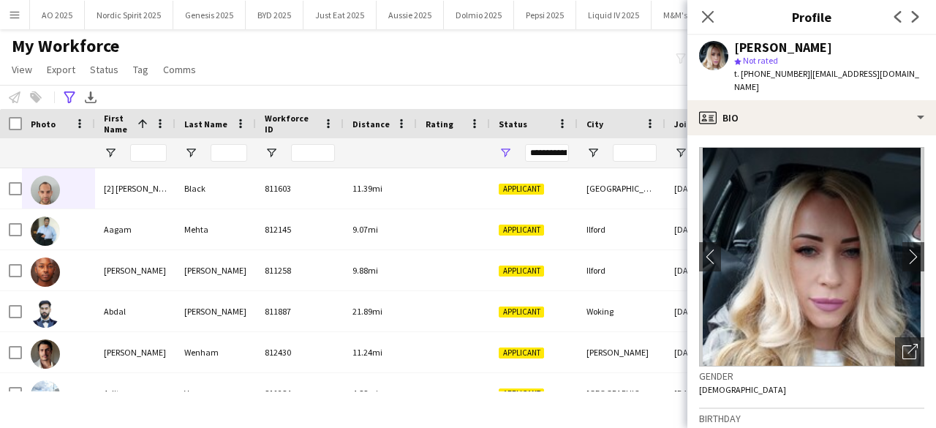
click at [912, 20] on icon at bounding box center [915, 17] width 7 height 12
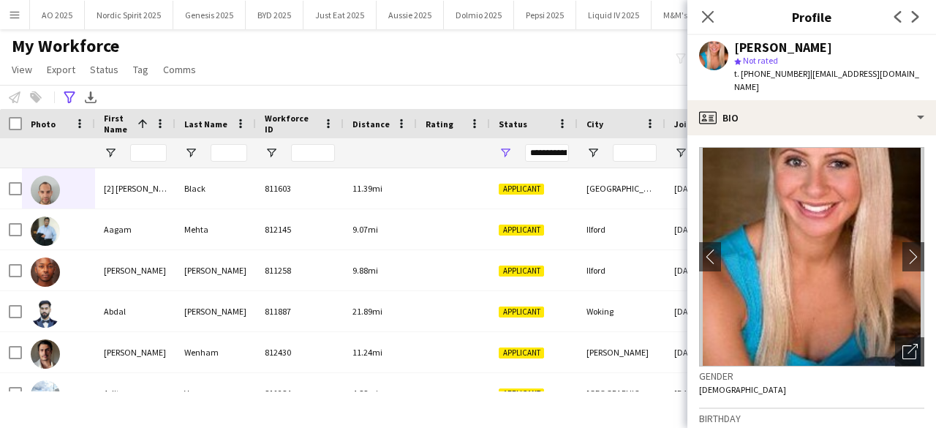
click at [912, 20] on icon at bounding box center [915, 17] width 7 height 12
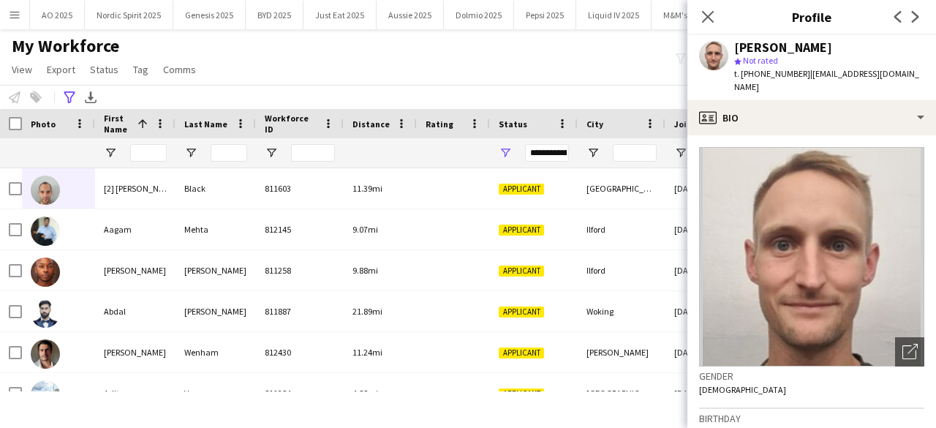
click at [912, 20] on icon at bounding box center [915, 17] width 7 height 12
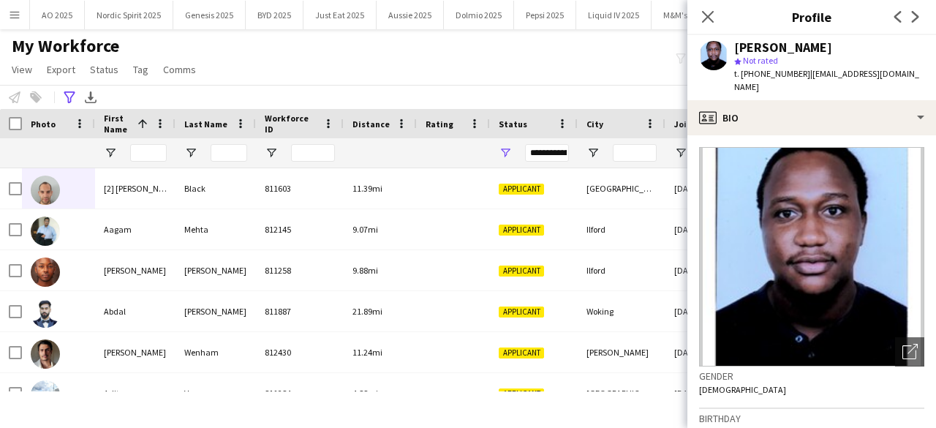
click at [912, 20] on icon at bounding box center [915, 17] width 7 height 12
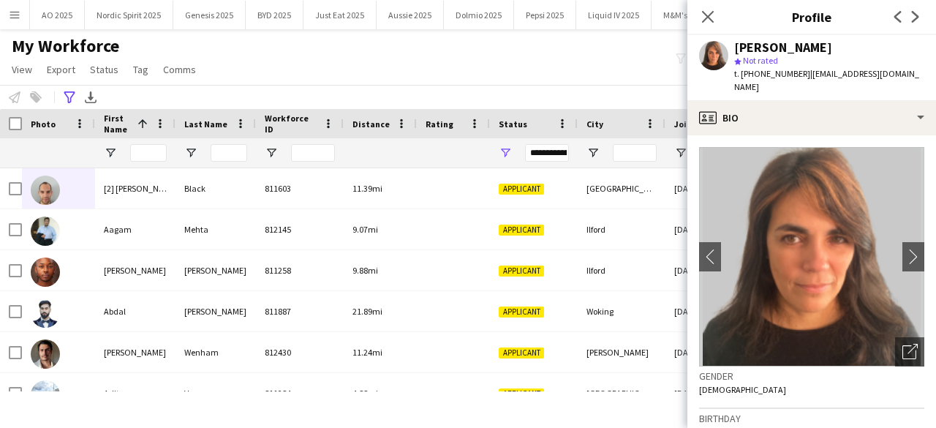
click at [912, 20] on icon at bounding box center [915, 17] width 7 height 12
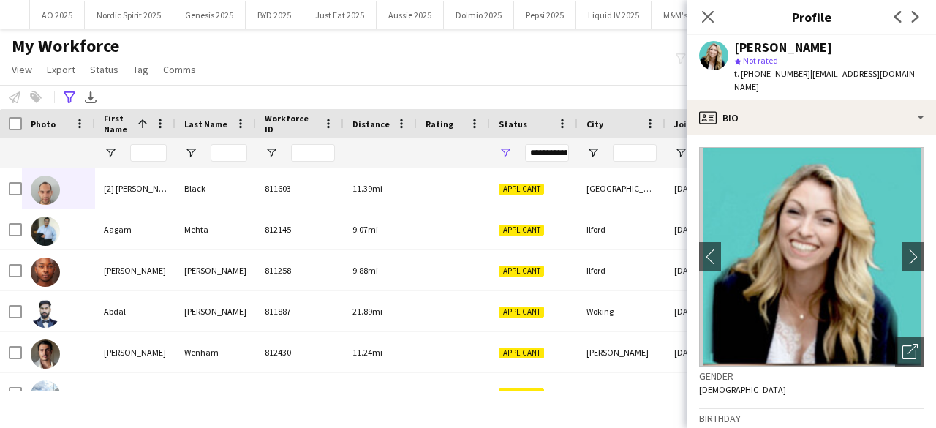
click at [912, 20] on icon at bounding box center [915, 17] width 7 height 12
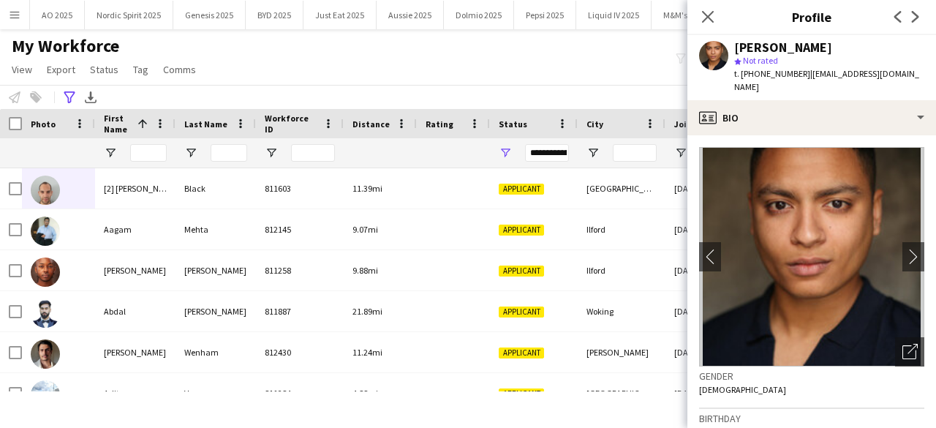
click at [912, 20] on icon at bounding box center [915, 17] width 7 height 12
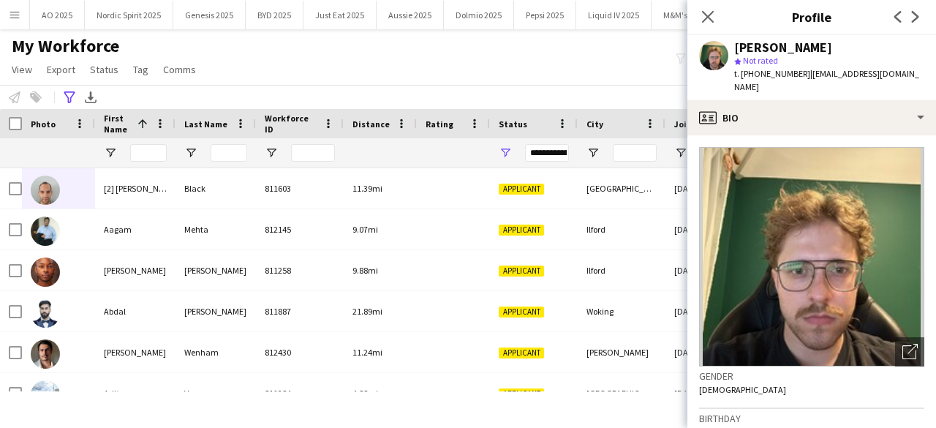
click at [912, 20] on icon at bounding box center [915, 17] width 7 height 12
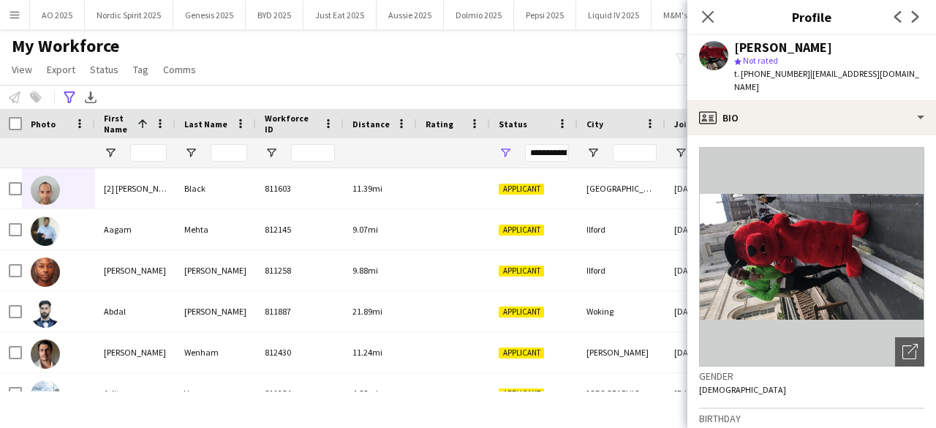
click at [912, 20] on icon at bounding box center [915, 17] width 7 height 12
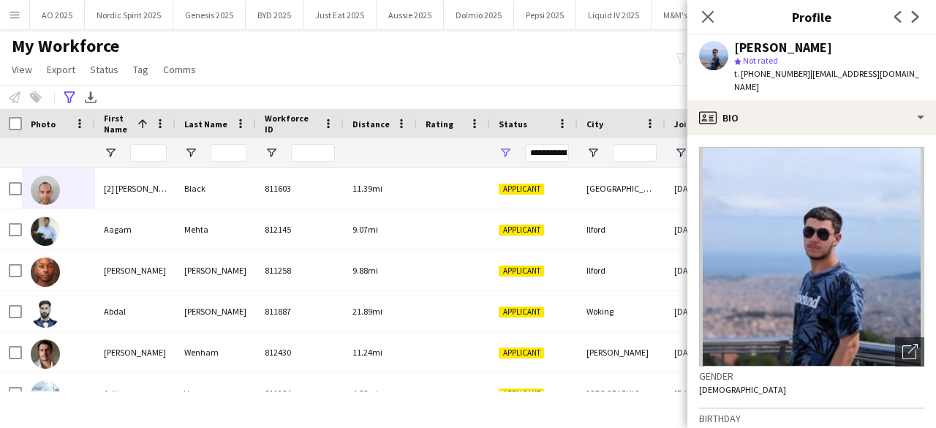
click at [912, 20] on icon at bounding box center [915, 17] width 7 height 12
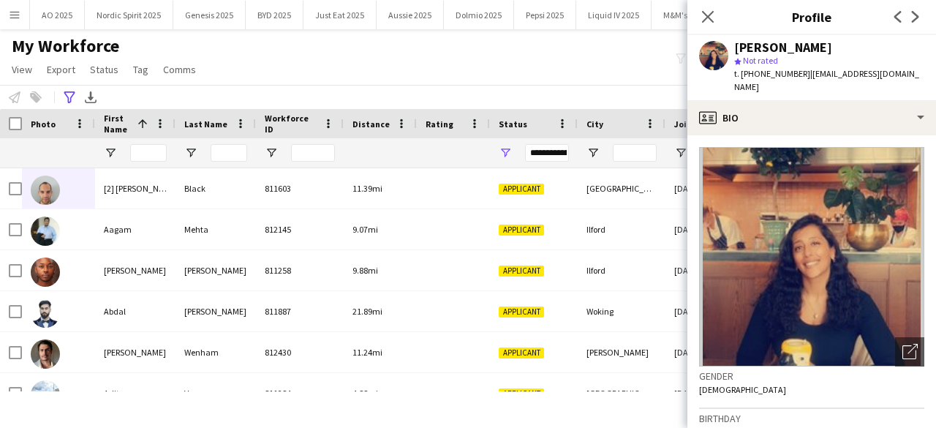
click at [912, 20] on icon at bounding box center [915, 17] width 7 height 12
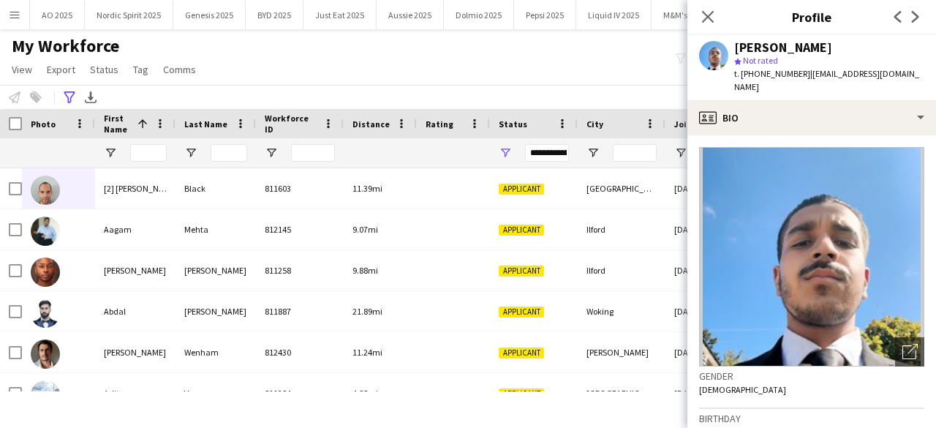
click at [912, 20] on icon at bounding box center [915, 17] width 7 height 12
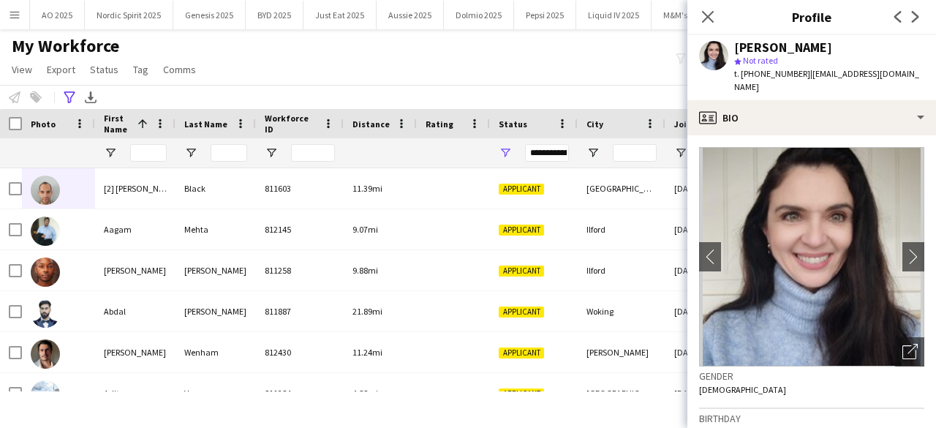
click at [912, 20] on icon at bounding box center [915, 17] width 7 height 12
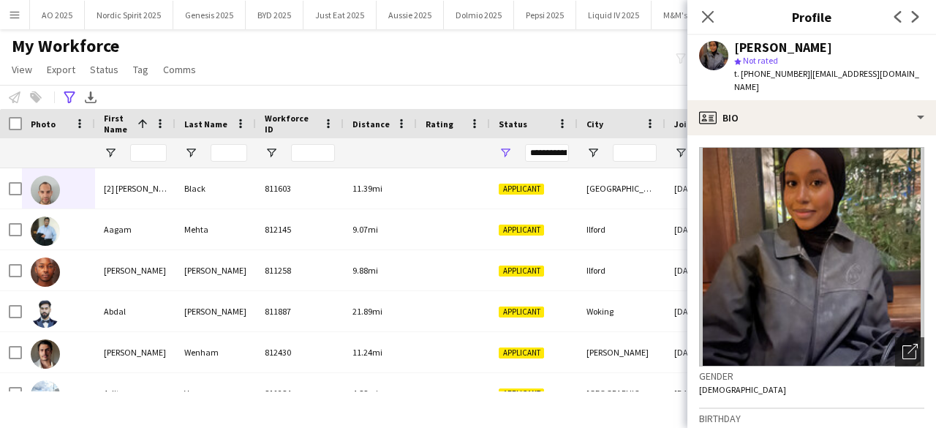
click at [912, 20] on icon at bounding box center [915, 17] width 7 height 12
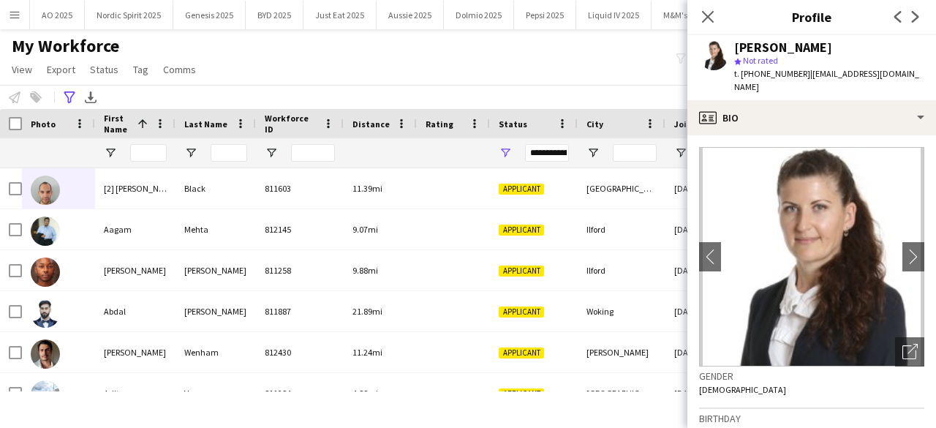
click at [912, 20] on icon at bounding box center [915, 17] width 7 height 12
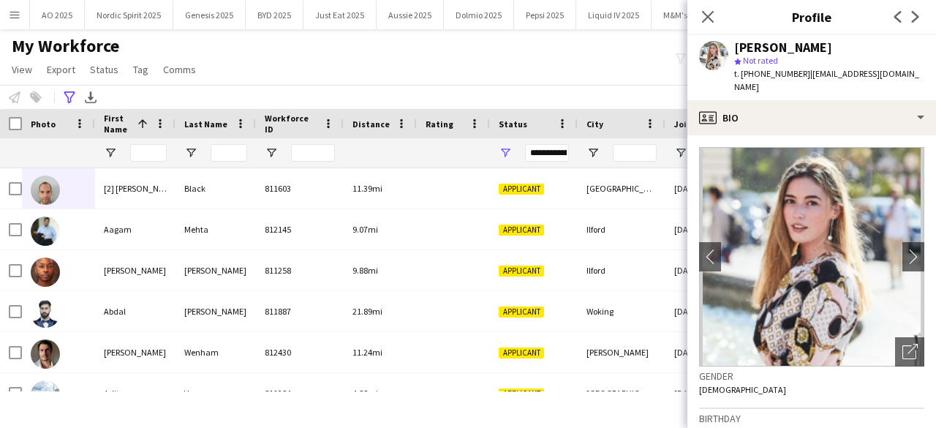
click at [912, 20] on icon at bounding box center [915, 17] width 7 height 12
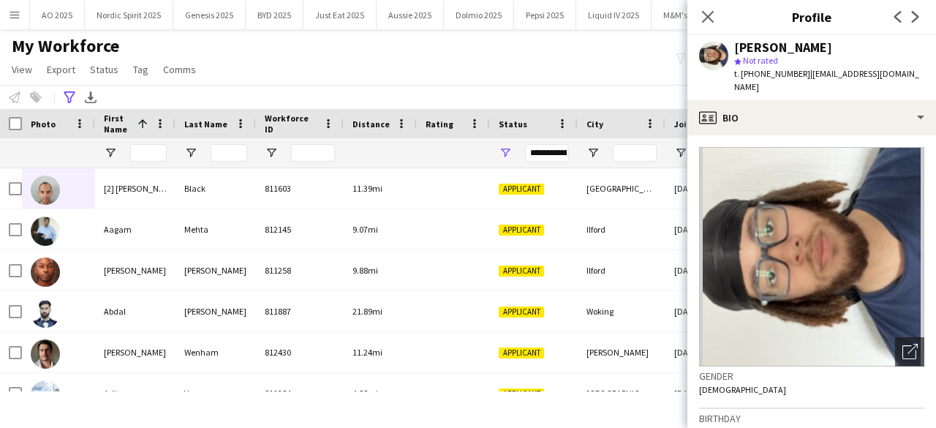
click at [912, 20] on icon at bounding box center [915, 17] width 7 height 12
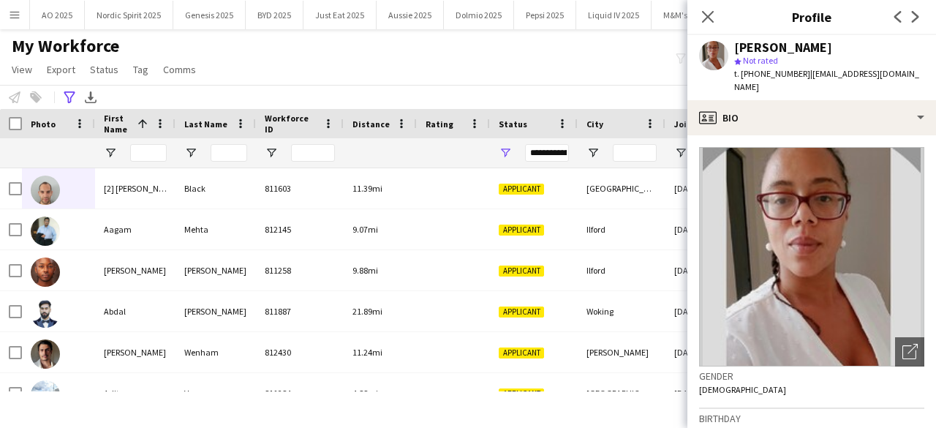
click at [912, 20] on icon at bounding box center [915, 17] width 7 height 12
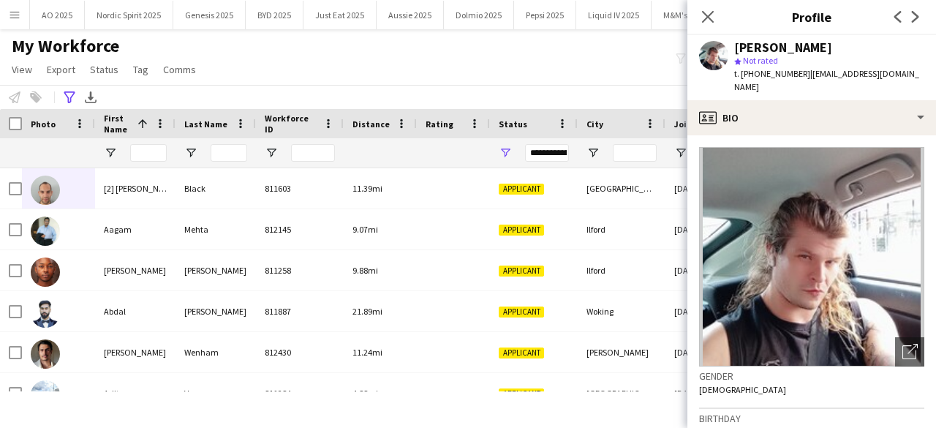
click at [912, 20] on icon at bounding box center [915, 17] width 7 height 12
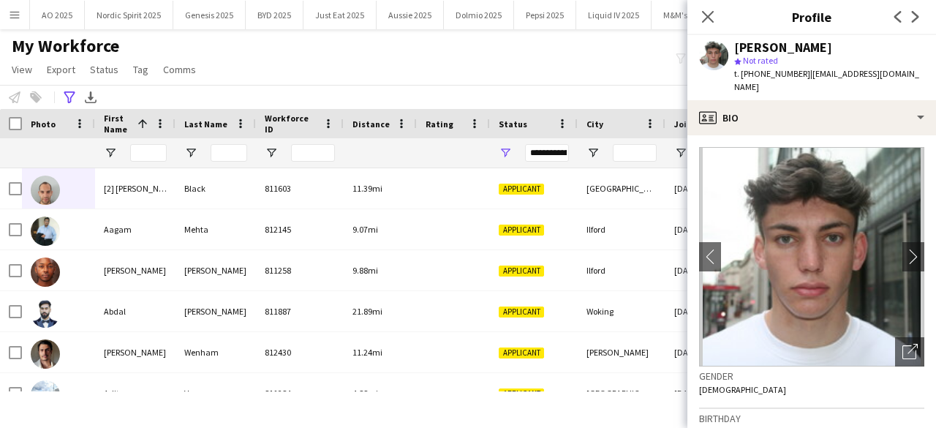
click at [912, 20] on icon at bounding box center [915, 17] width 7 height 12
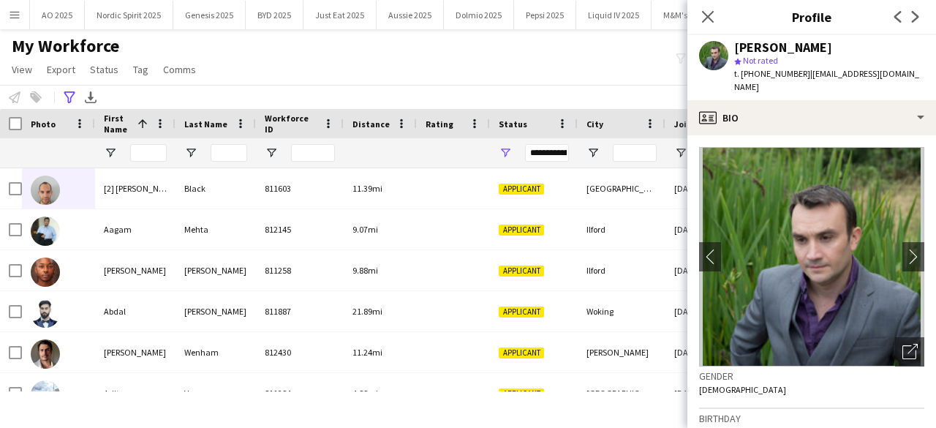
click at [912, 20] on icon at bounding box center [915, 17] width 7 height 12
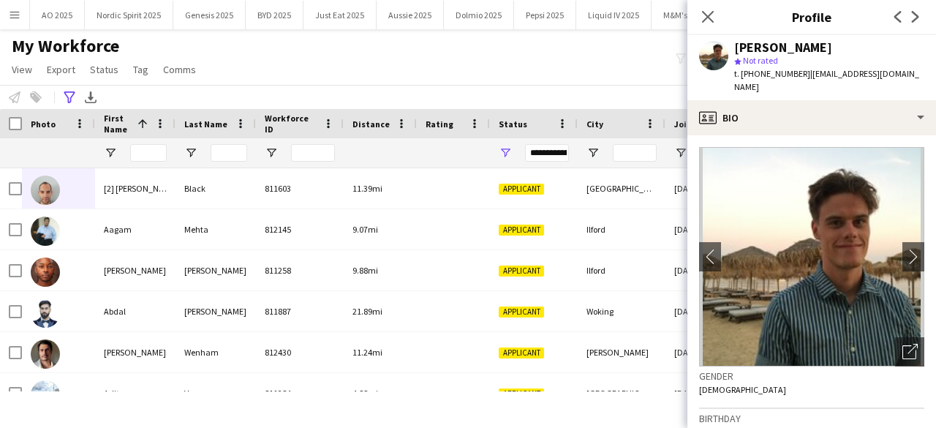
click at [912, 20] on icon at bounding box center [915, 17] width 7 height 12
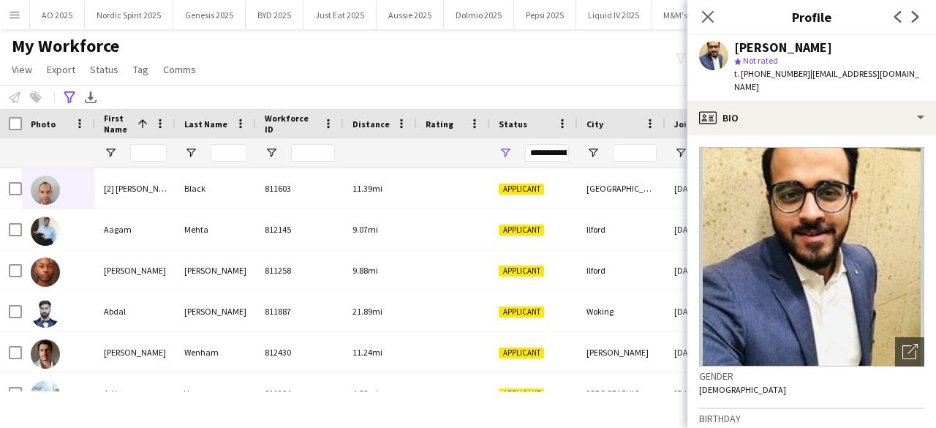
click at [912, 20] on icon at bounding box center [915, 17] width 7 height 12
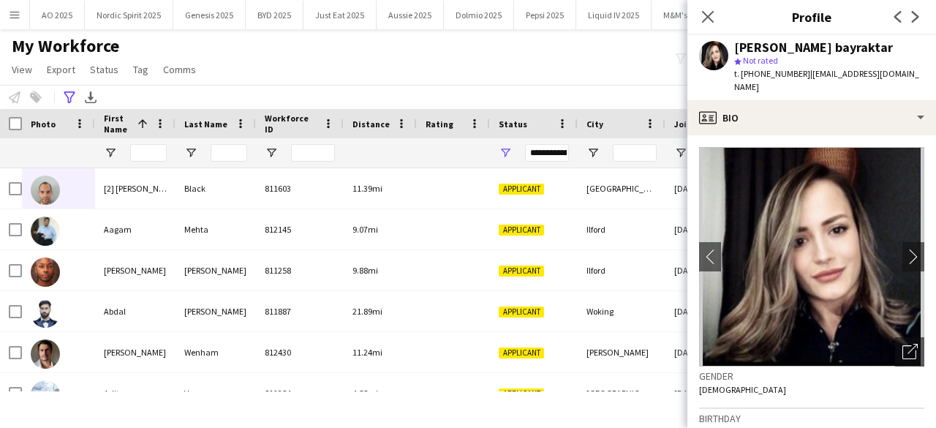
click at [912, 20] on icon at bounding box center [915, 17] width 7 height 12
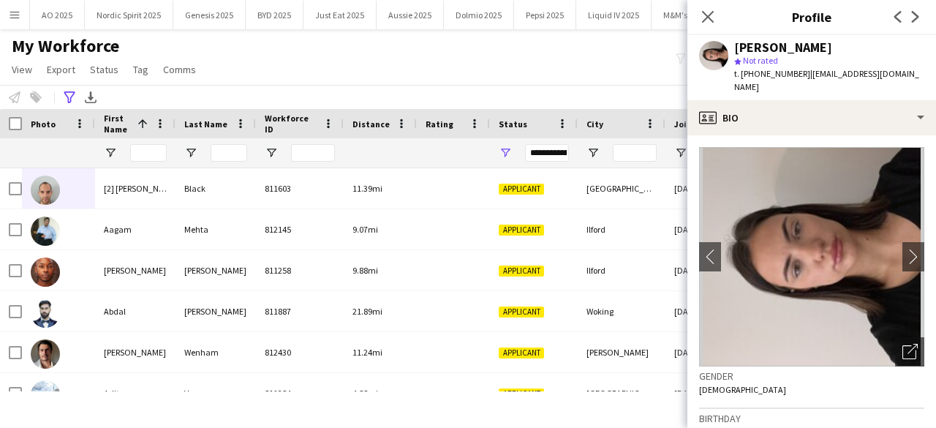
click at [912, 20] on icon at bounding box center [915, 17] width 7 height 12
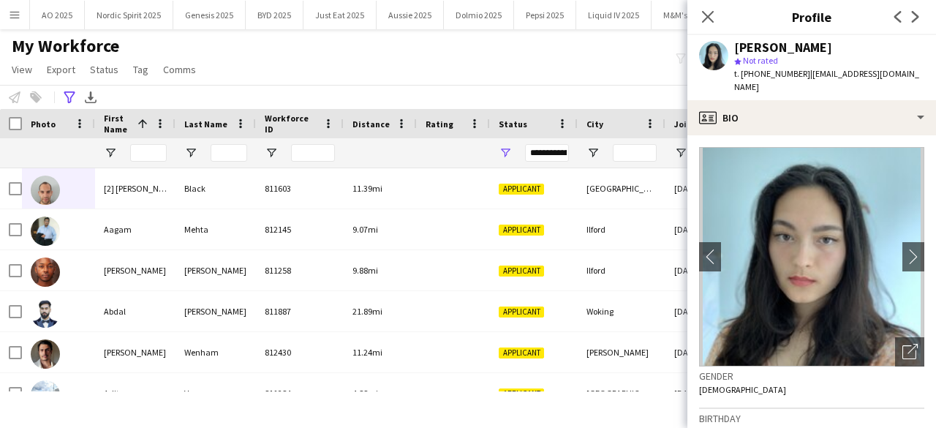
click at [912, 20] on icon at bounding box center [915, 17] width 7 height 12
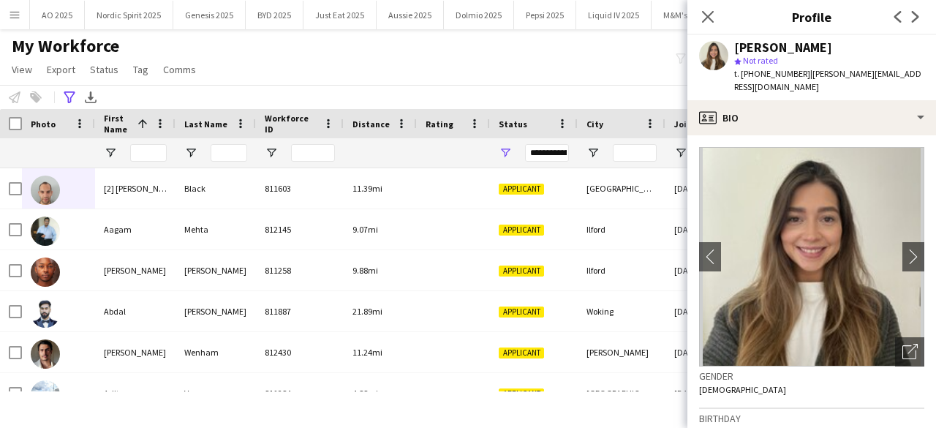
click at [912, 20] on icon at bounding box center [915, 17] width 7 height 12
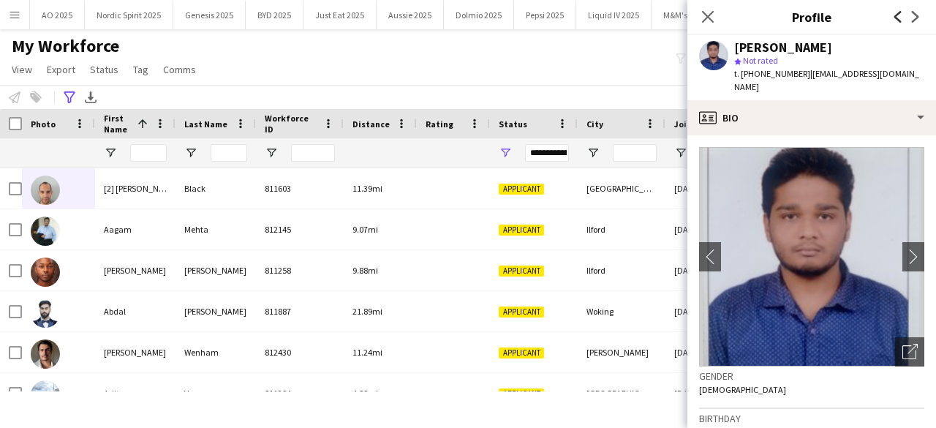
click at [896, 18] on icon "Previous" at bounding box center [898, 17] width 12 height 12
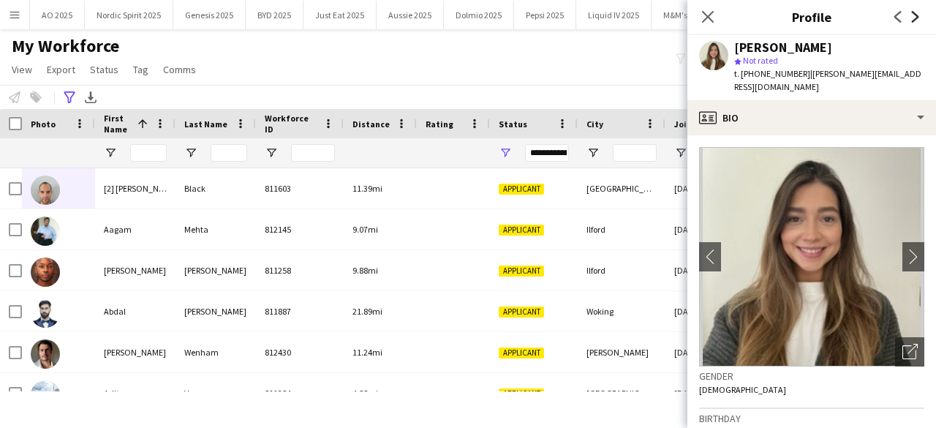
click at [912, 20] on icon "Next" at bounding box center [915, 17] width 12 height 12
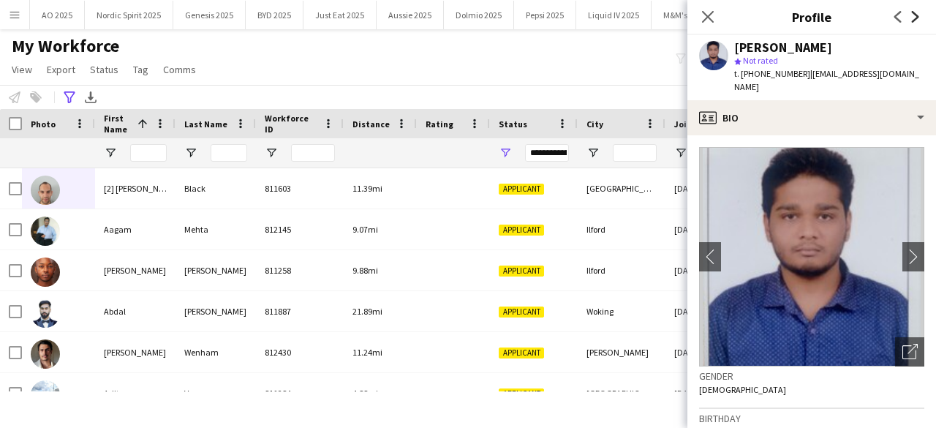
click at [912, 20] on icon "Next" at bounding box center [915, 17] width 12 height 12
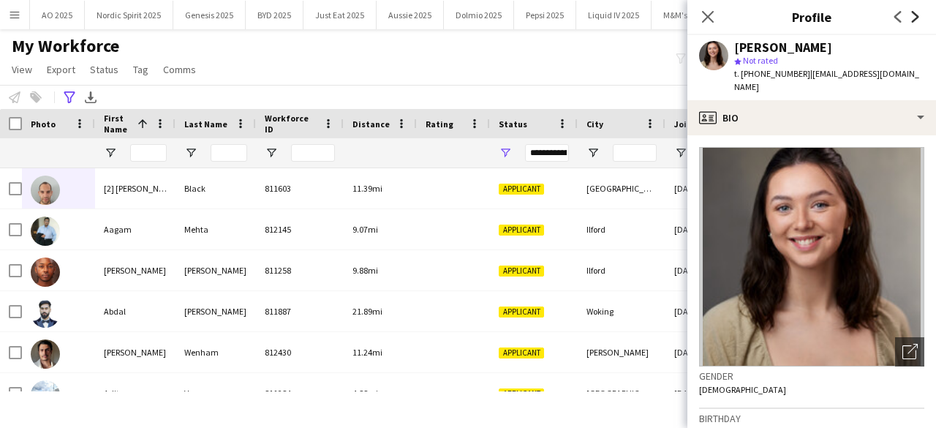
click at [912, 20] on icon "Next" at bounding box center [915, 17] width 12 height 12
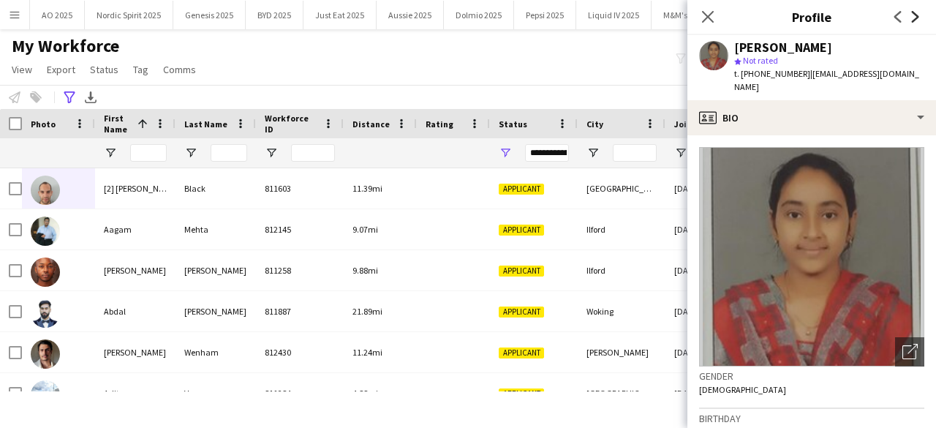
click at [912, 20] on icon "Next" at bounding box center [915, 17] width 12 height 12
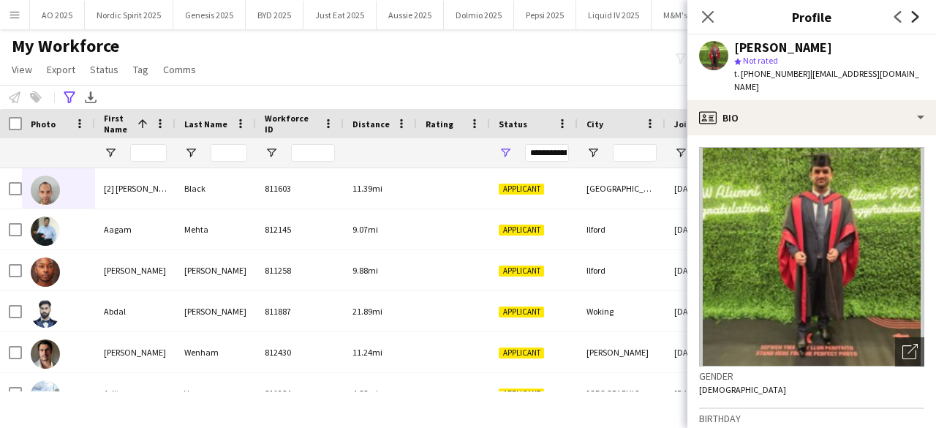
click at [912, 20] on icon "Next" at bounding box center [915, 17] width 12 height 12
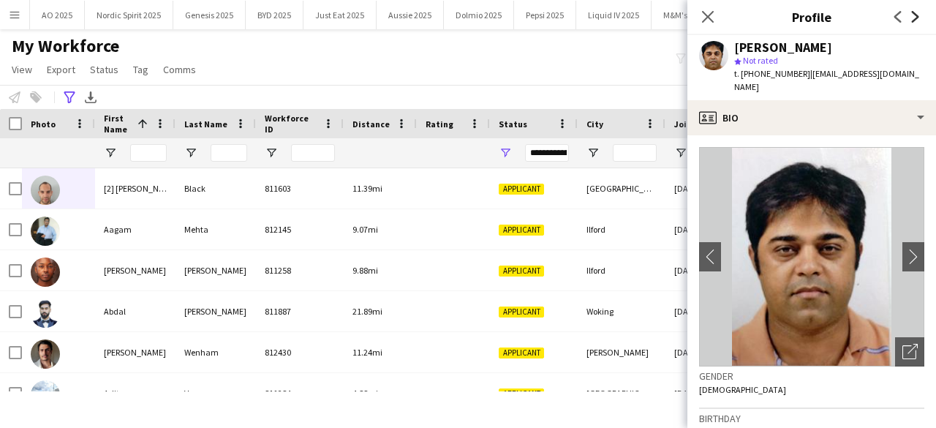
click at [912, 20] on icon "Next" at bounding box center [915, 17] width 12 height 12
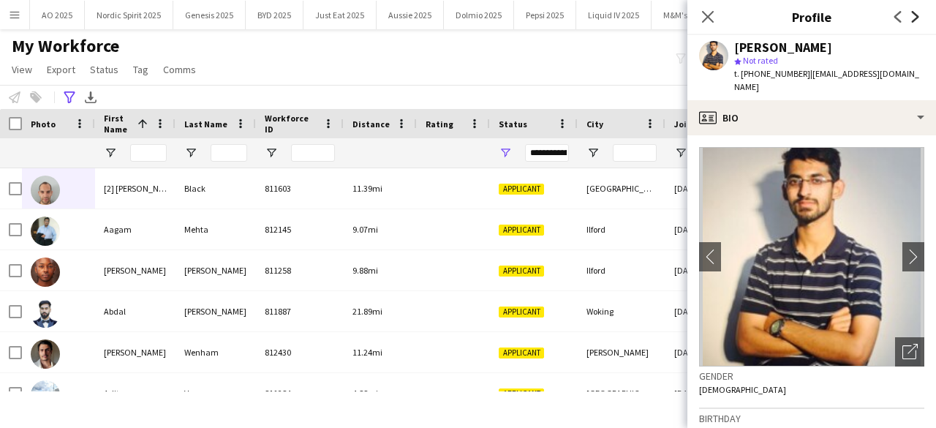
click at [912, 20] on icon "Next" at bounding box center [915, 17] width 12 height 12
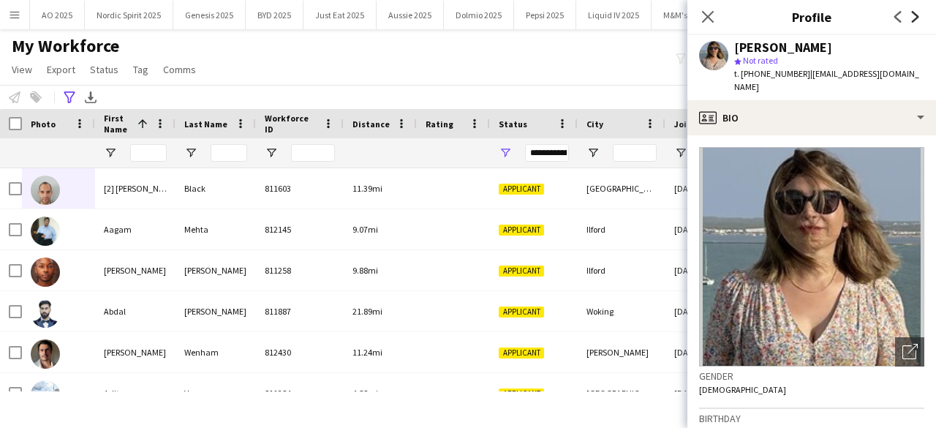
click at [912, 20] on icon "Next" at bounding box center [915, 17] width 12 height 12
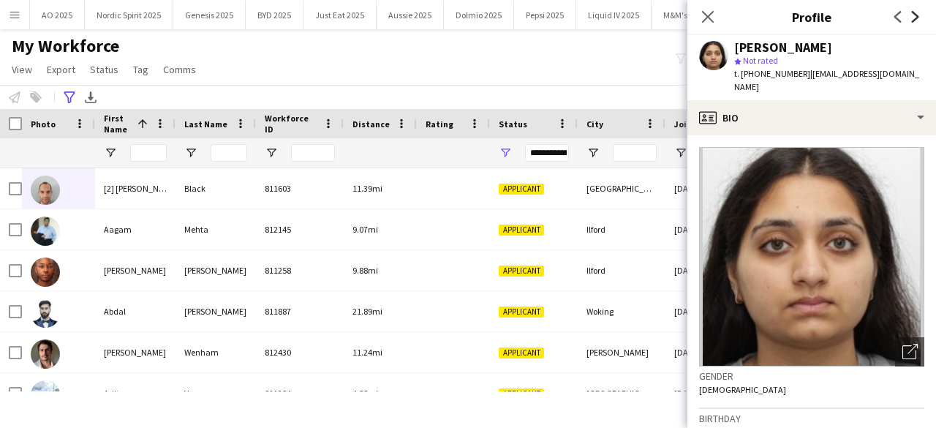
click at [912, 20] on icon "Next" at bounding box center [915, 17] width 12 height 12
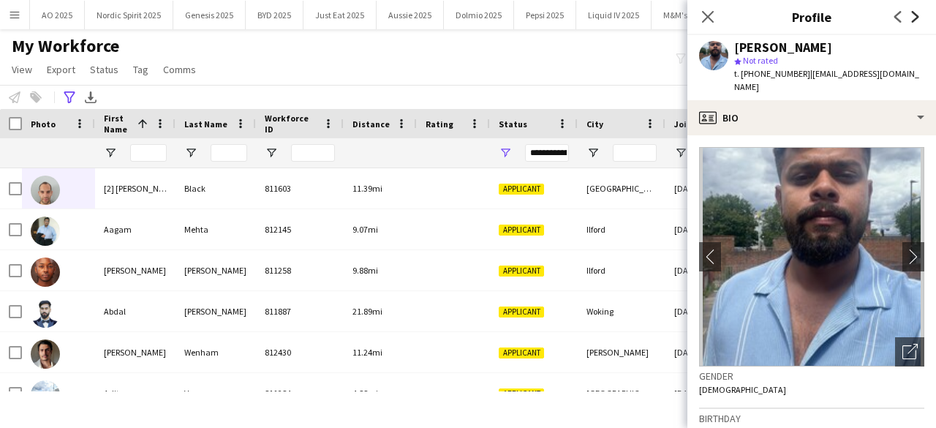
click at [912, 20] on icon "Next" at bounding box center [915, 17] width 12 height 12
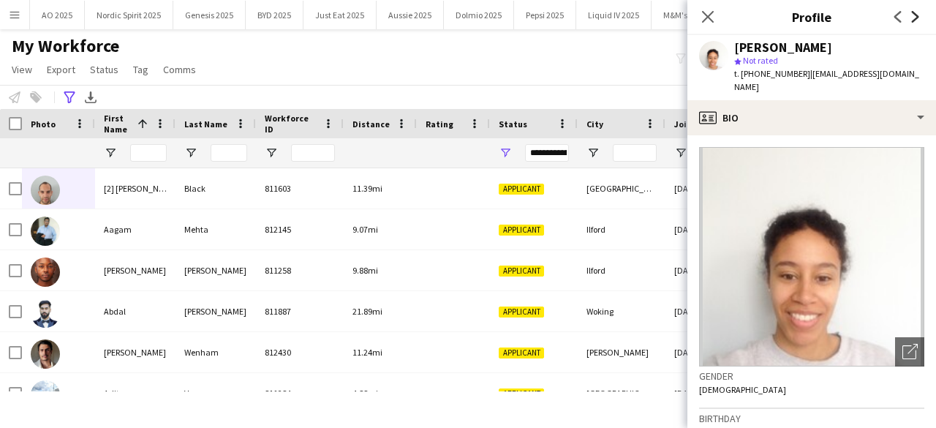
click at [912, 20] on icon "Next" at bounding box center [915, 17] width 12 height 12
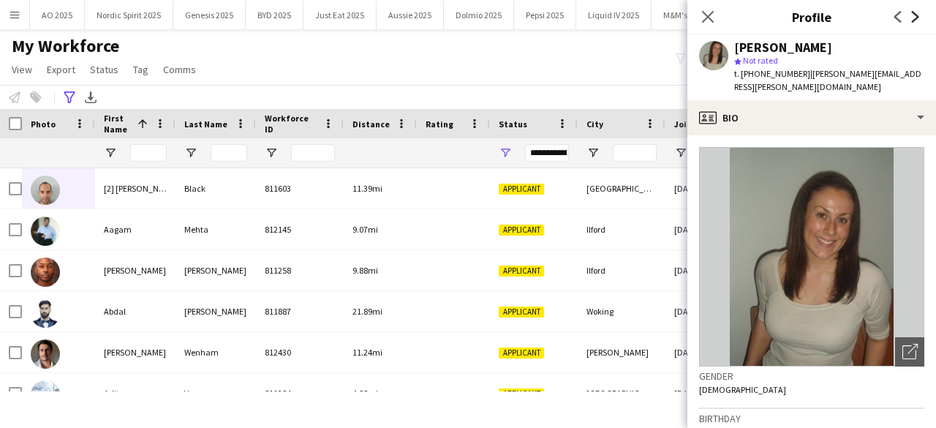
click at [912, 20] on icon "Next" at bounding box center [915, 17] width 12 height 12
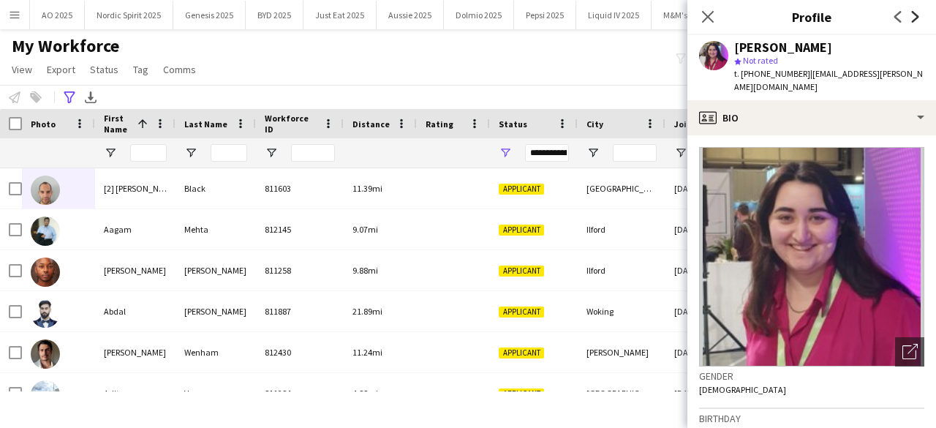
click at [912, 20] on icon "Next" at bounding box center [915, 17] width 12 height 12
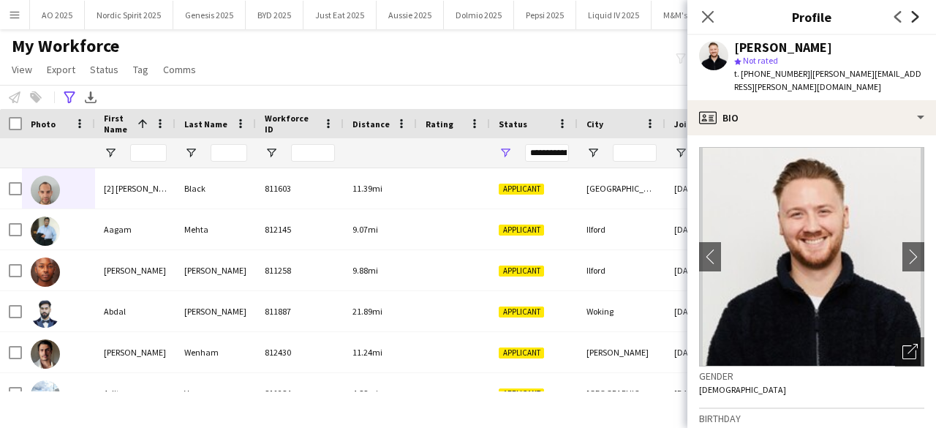
click at [912, 20] on icon "Next" at bounding box center [915, 17] width 12 height 12
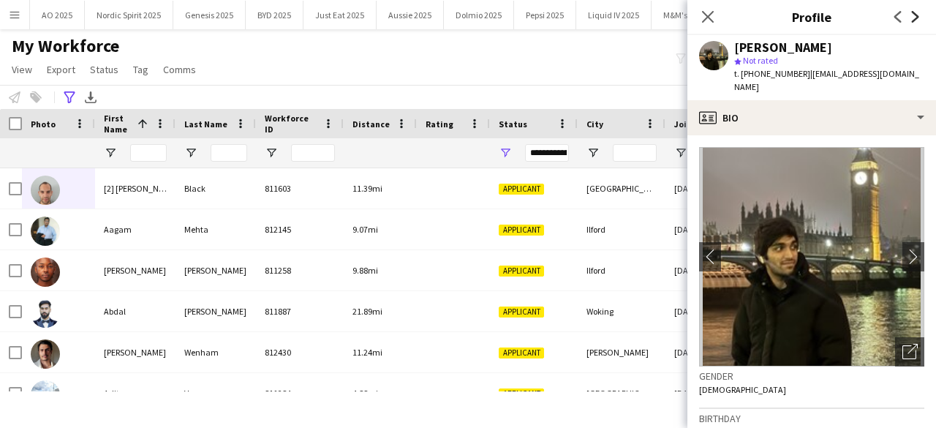
click at [912, 20] on icon "Next" at bounding box center [915, 17] width 12 height 12
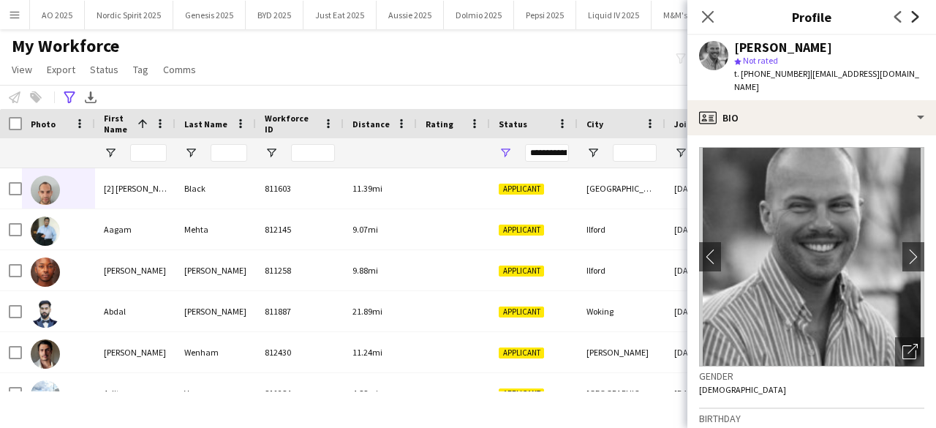
click at [912, 20] on icon "Next" at bounding box center [915, 17] width 12 height 12
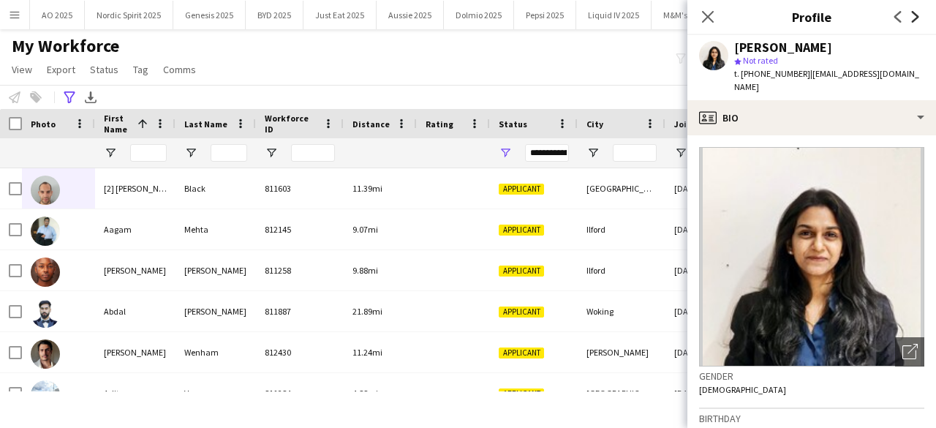
click at [912, 20] on icon "Next" at bounding box center [915, 17] width 12 height 12
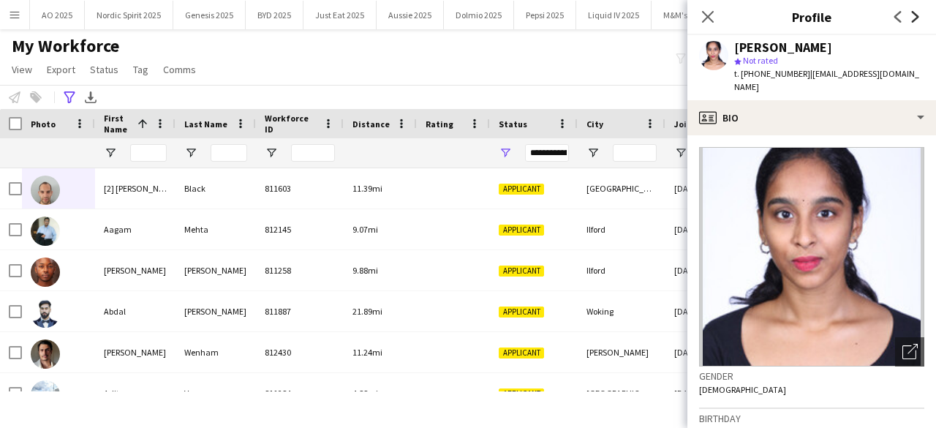
click at [912, 20] on icon "Next" at bounding box center [915, 17] width 12 height 12
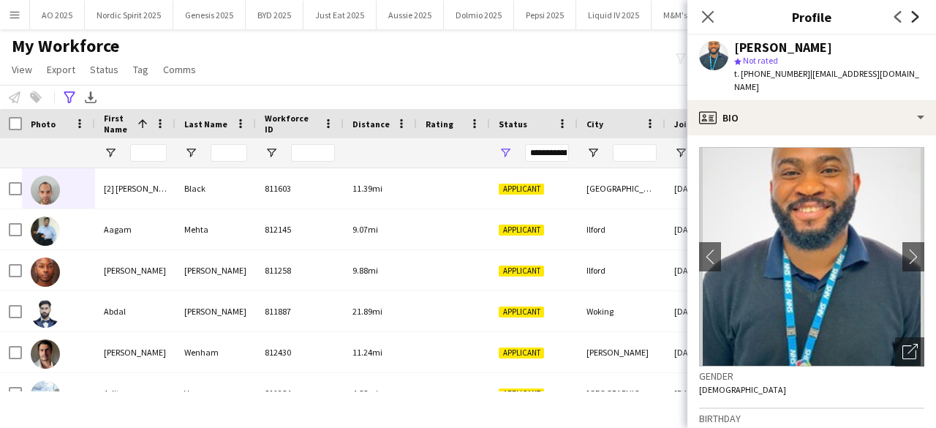
click at [912, 20] on icon "Next" at bounding box center [915, 17] width 12 height 12
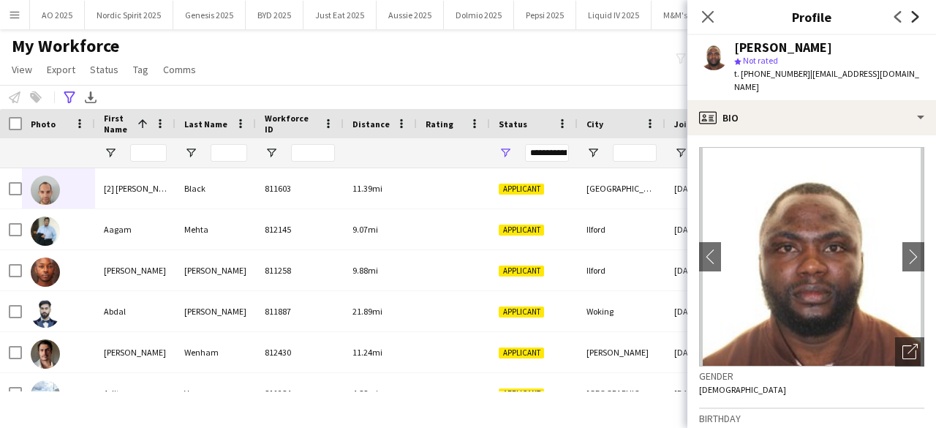
click at [912, 20] on icon "Next" at bounding box center [915, 17] width 12 height 12
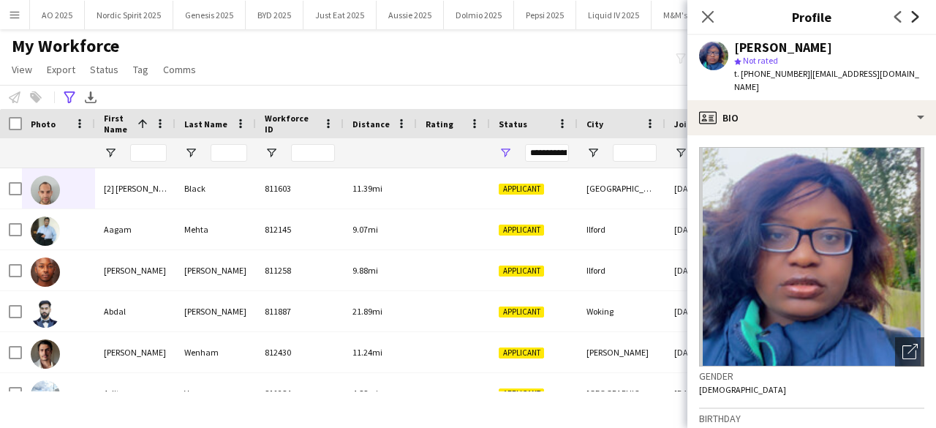
click at [912, 20] on icon "Next" at bounding box center [915, 17] width 12 height 12
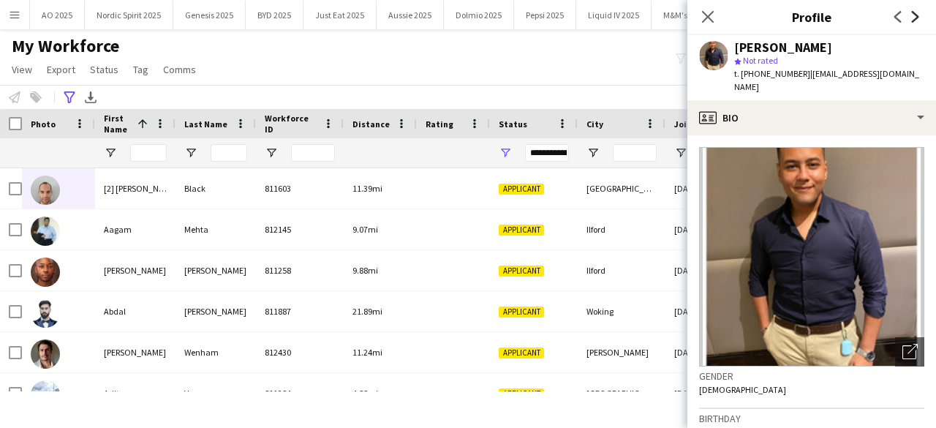
click at [912, 20] on icon "Next" at bounding box center [915, 17] width 12 height 12
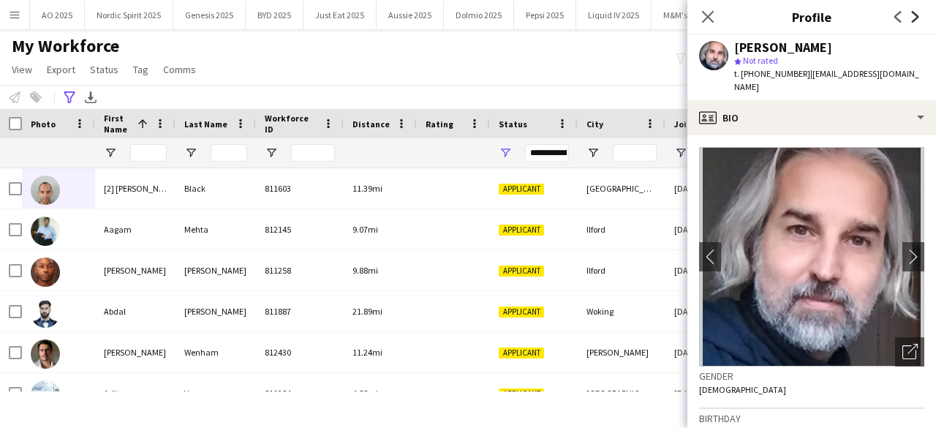
click at [912, 20] on icon "Next" at bounding box center [915, 17] width 12 height 12
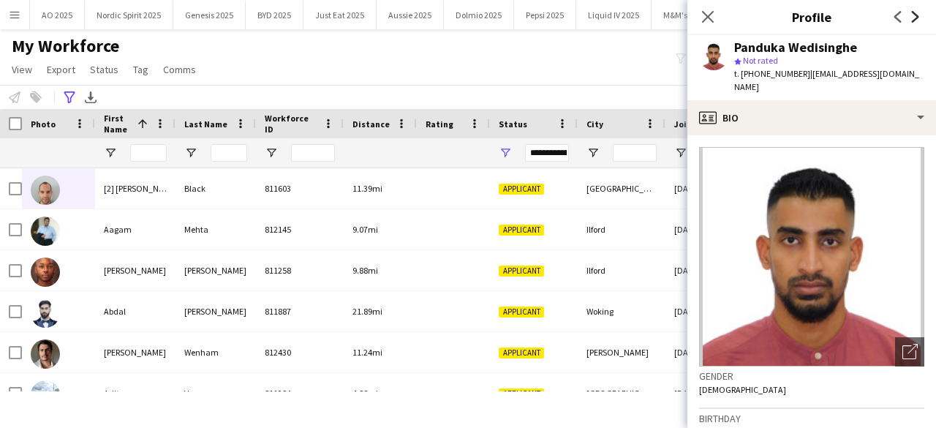
click at [912, 20] on icon "Next" at bounding box center [915, 17] width 12 height 12
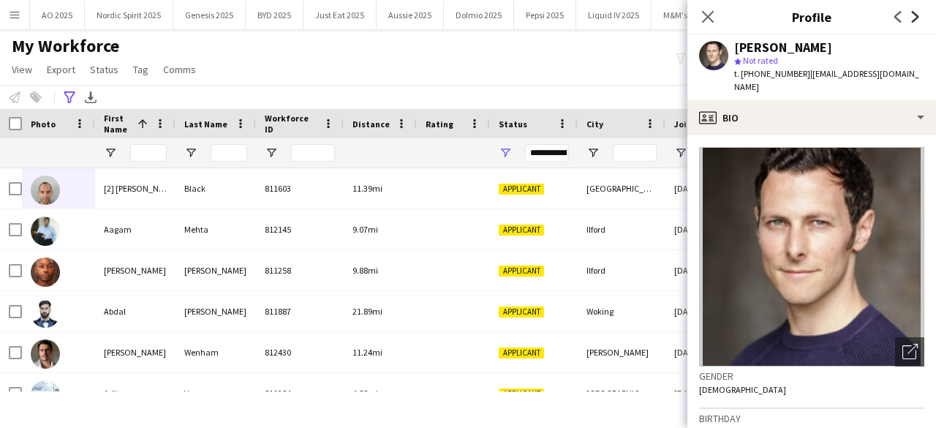
click at [912, 20] on icon "Next" at bounding box center [915, 17] width 12 height 12
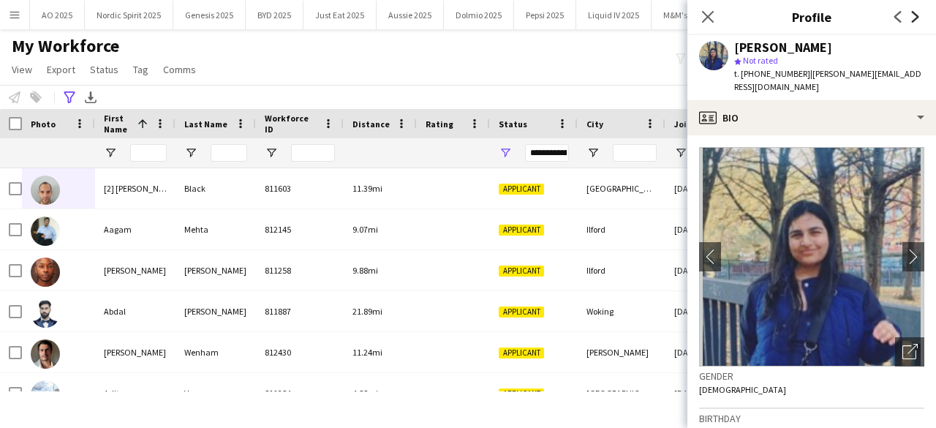
click at [912, 20] on icon "Next" at bounding box center [915, 17] width 12 height 12
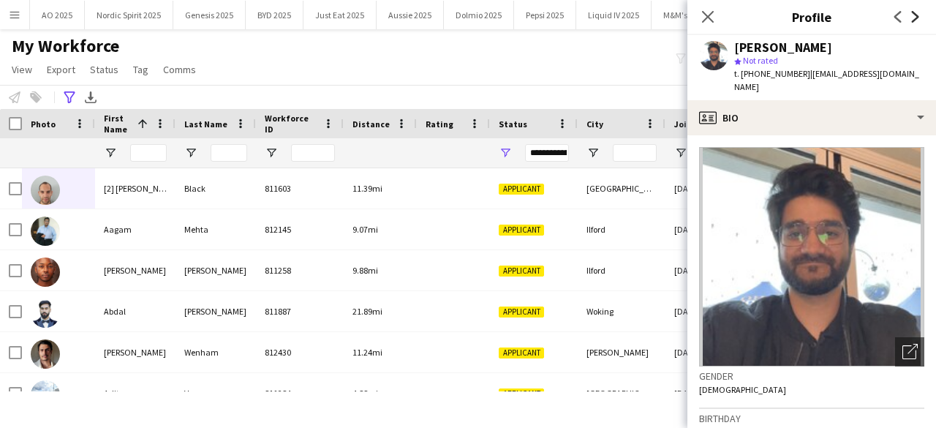
click at [912, 20] on icon "Next" at bounding box center [915, 17] width 12 height 12
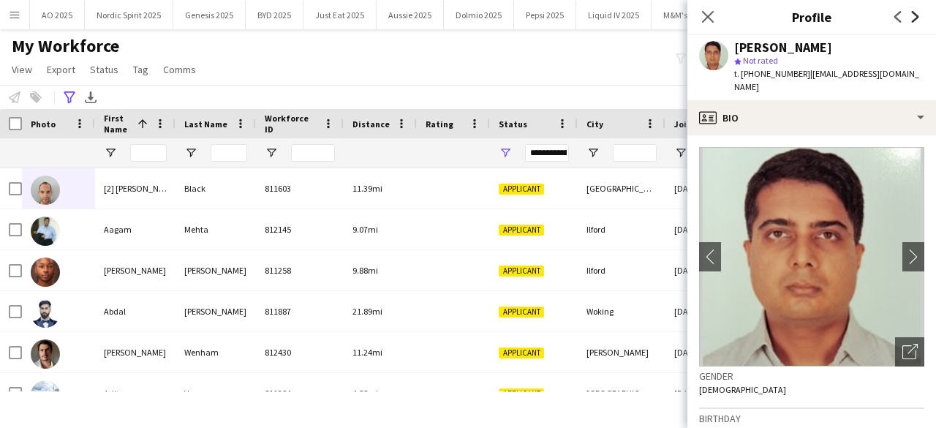
click at [912, 20] on icon "Next" at bounding box center [915, 17] width 12 height 12
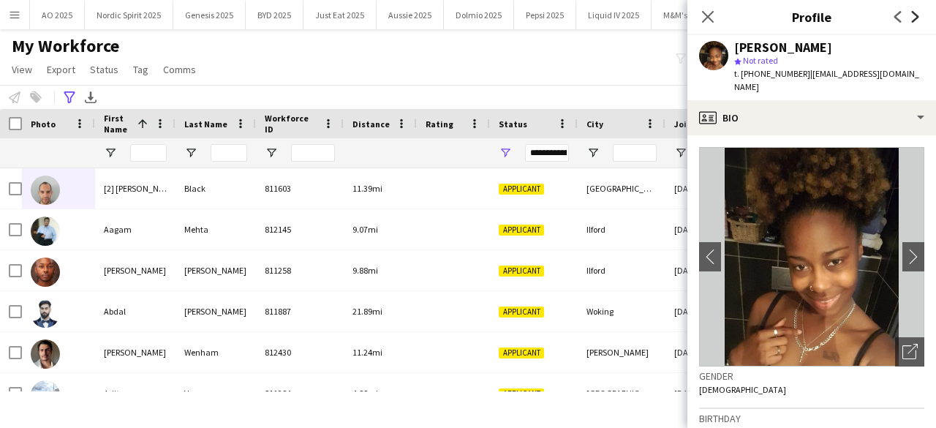
click at [912, 20] on icon "Next" at bounding box center [915, 17] width 12 height 12
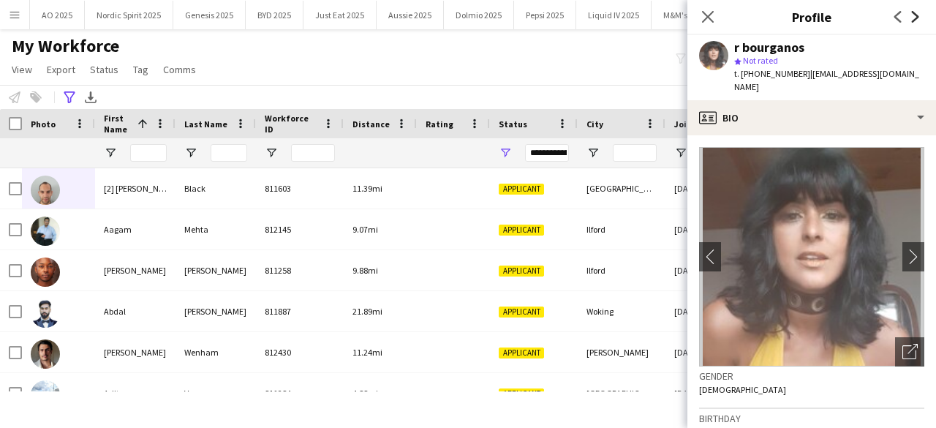
click at [912, 20] on icon "Next" at bounding box center [915, 17] width 12 height 12
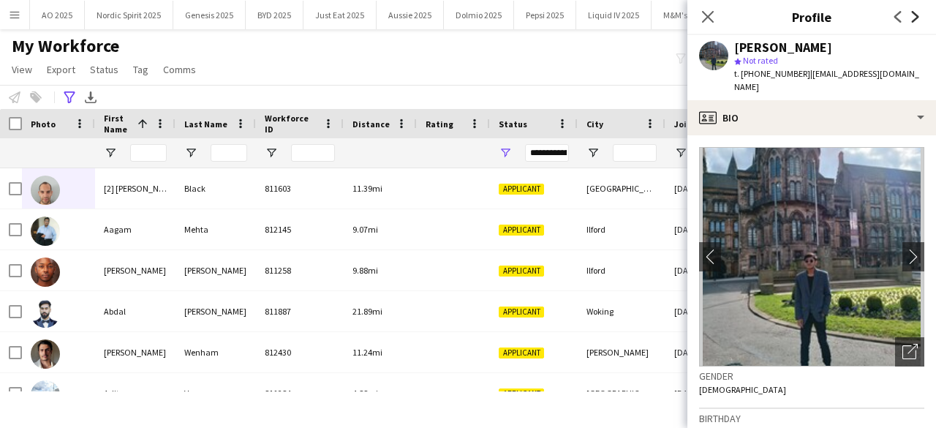
click at [912, 20] on icon "Next" at bounding box center [915, 17] width 12 height 12
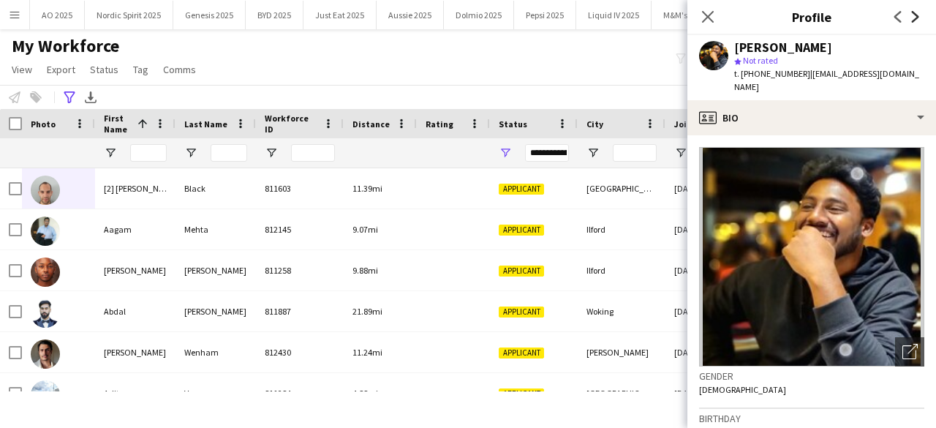
click at [912, 20] on icon "Next" at bounding box center [915, 17] width 12 height 12
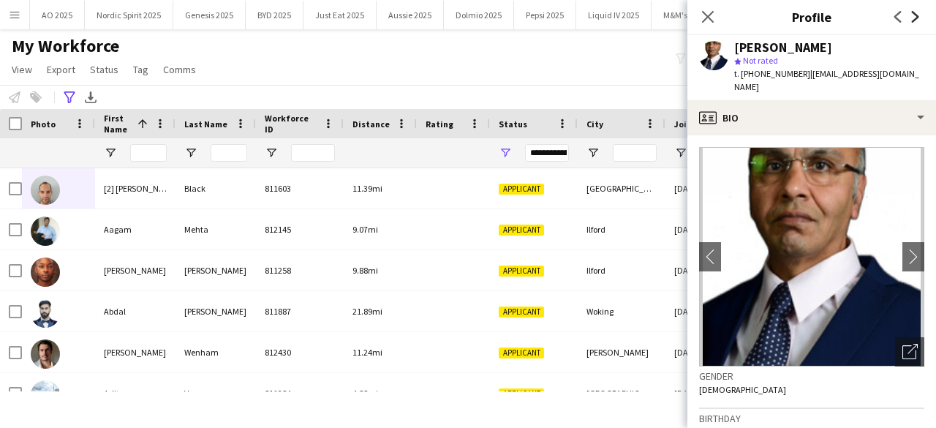
click at [912, 20] on icon "Next" at bounding box center [915, 17] width 12 height 12
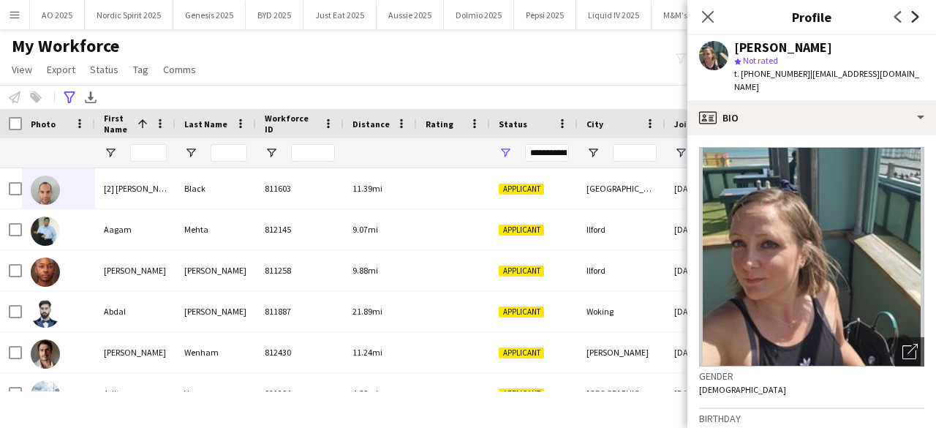
click at [912, 20] on icon "Next" at bounding box center [915, 17] width 12 height 12
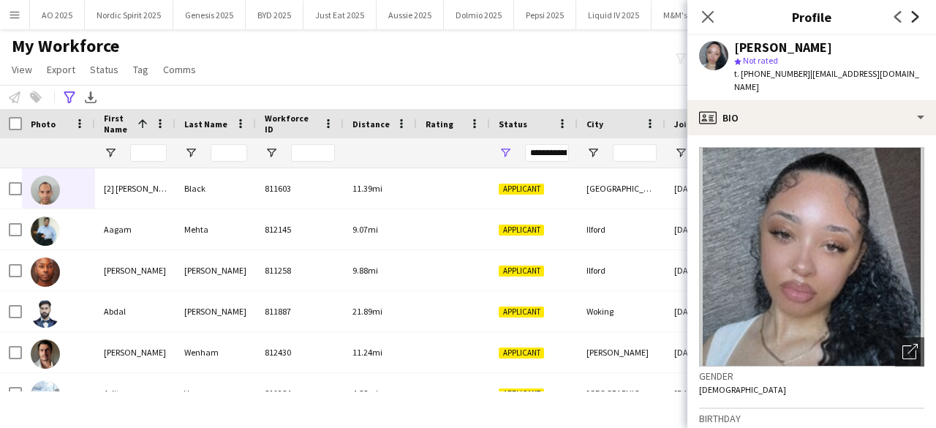
click at [912, 20] on icon "Next" at bounding box center [915, 17] width 12 height 12
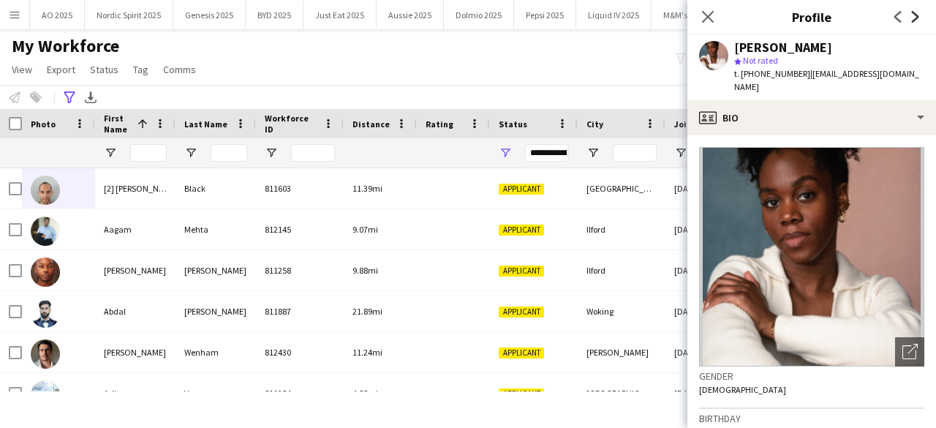
click at [912, 20] on icon "Next" at bounding box center [915, 17] width 12 height 12
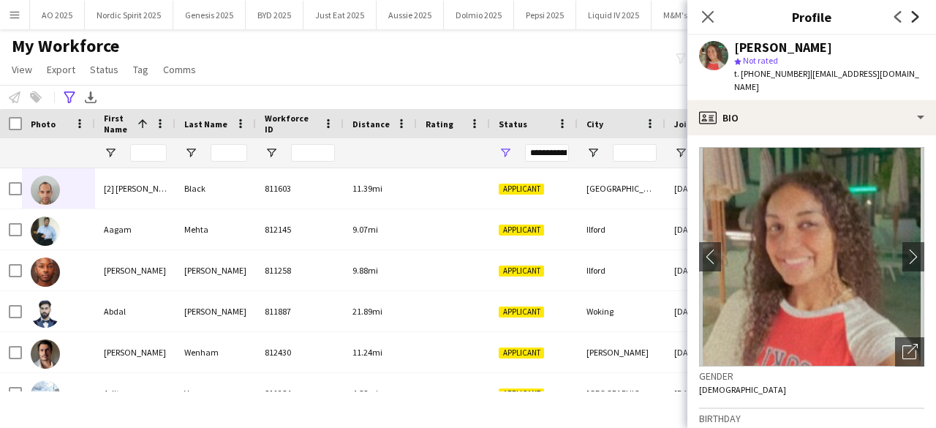
click at [912, 20] on icon "Next" at bounding box center [915, 17] width 12 height 12
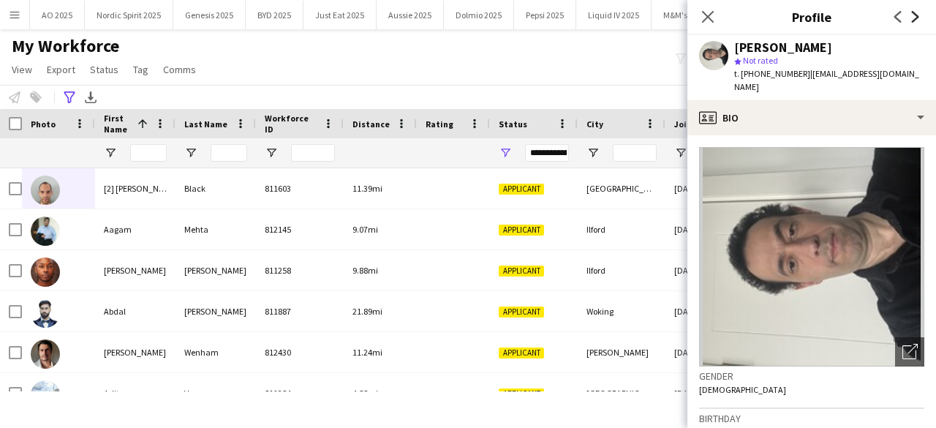
click at [912, 20] on icon "Next" at bounding box center [915, 17] width 12 height 12
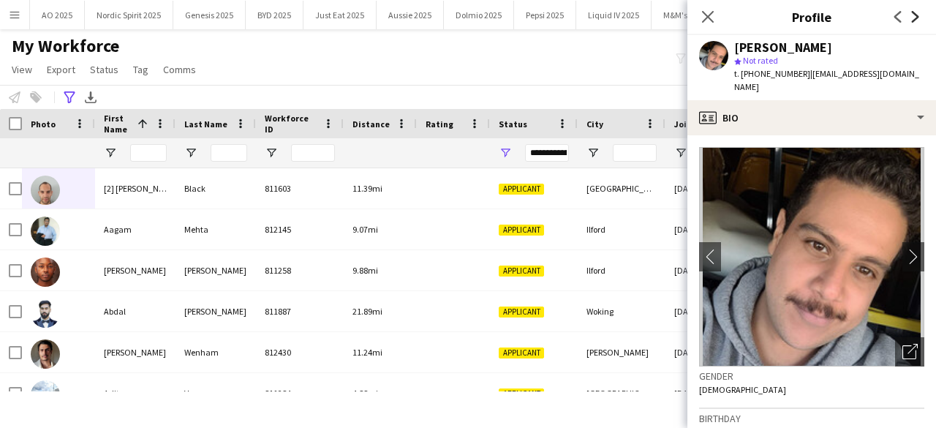
click at [912, 20] on icon "Next" at bounding box center [915, 17] width 12 height 12
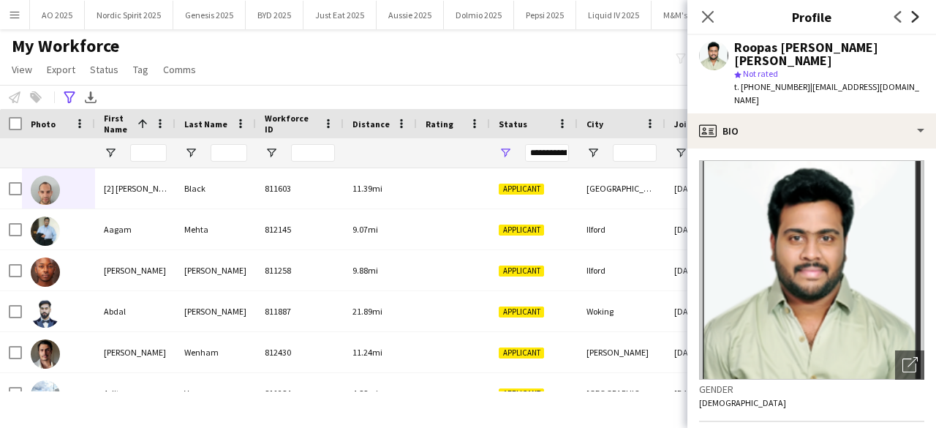
click at [912, 20] on icon "Next" at bounding box center [915, 17] width 12 height 12
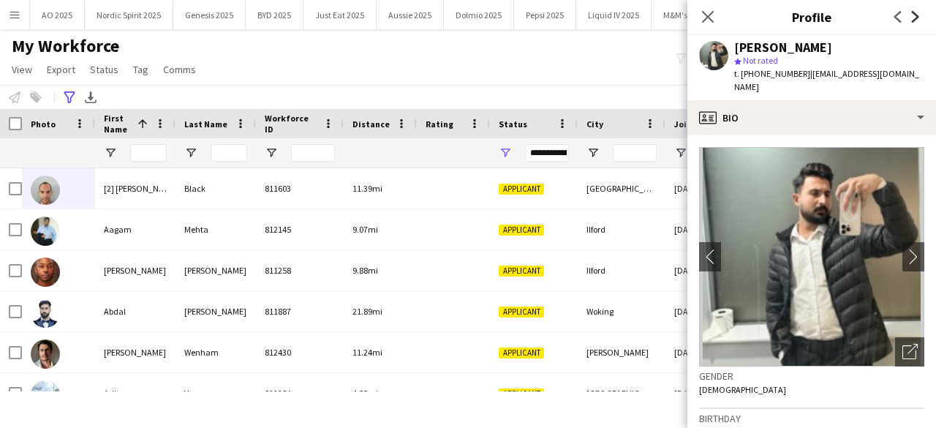
click at [912, 20] on icon "Next" at bounding box center [915, 17] width 12 height 12
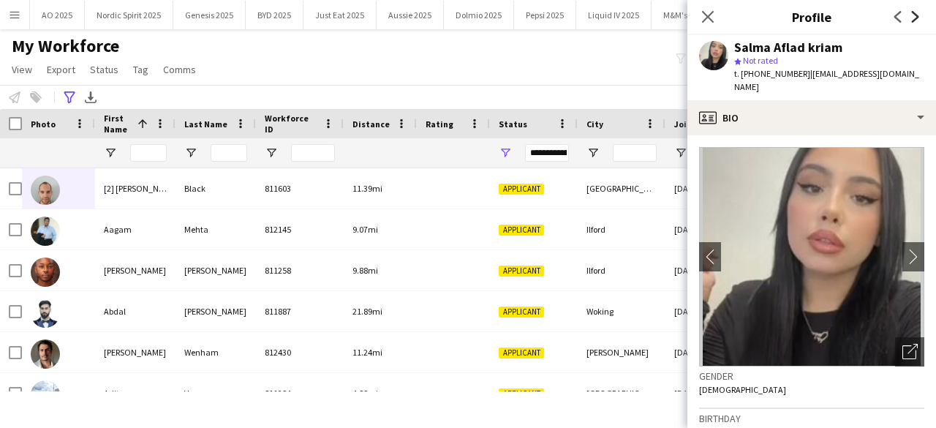
click at [912, 20] on icon "Next" at bounding box center [915, 17] width 12 height 12
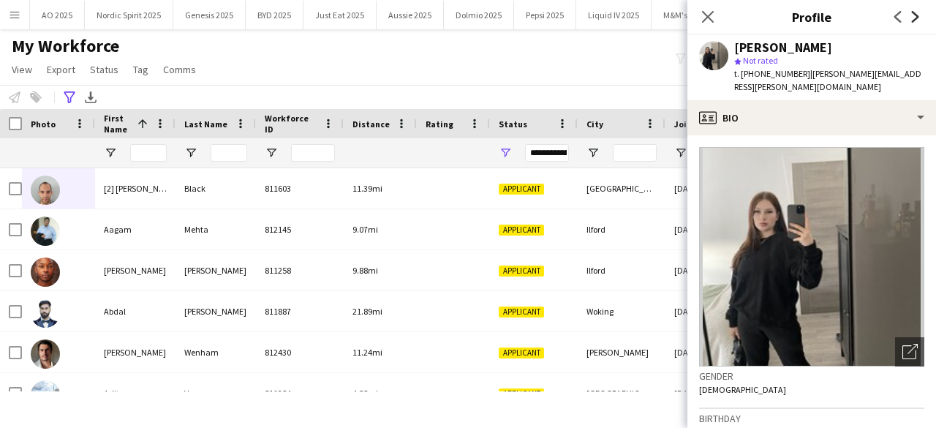
click at [912, 20] on icon "Next" at bounding box center [915, 17] width 12 height 12
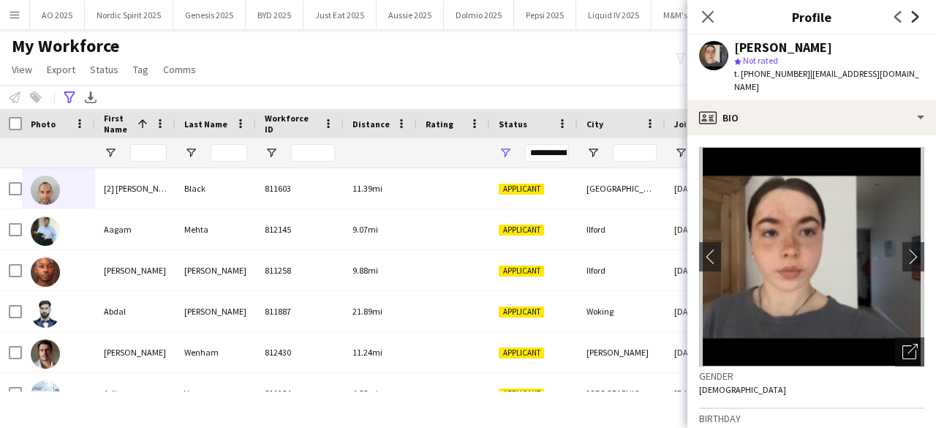
click at [912, 20] on icon "Next" at bounding box center [915, 17] width 12 height 12
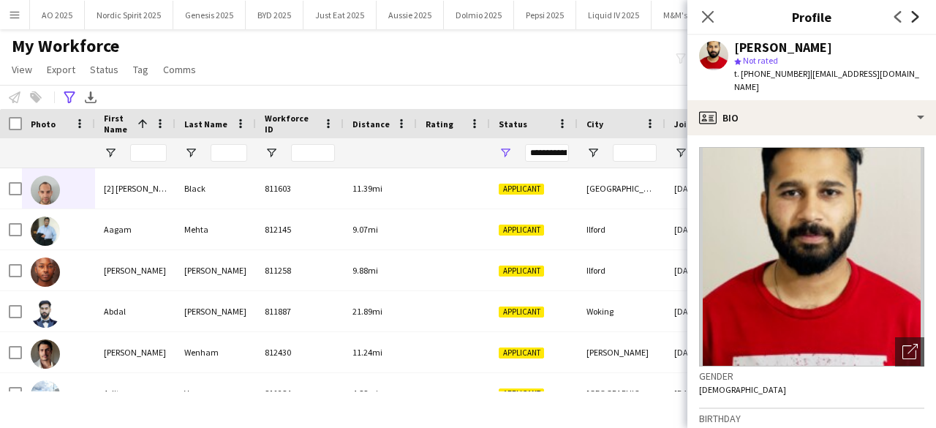
click at [912, 20] on icon "Next" at bounding box center [915, 17] width 12 height 12
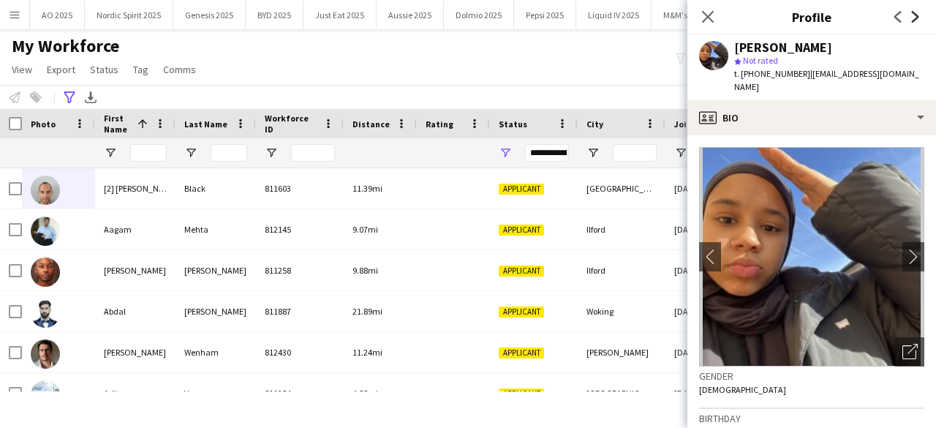
click at [912, 20] on icon "Next" at bounding box center [915, 17] width 12 height 12
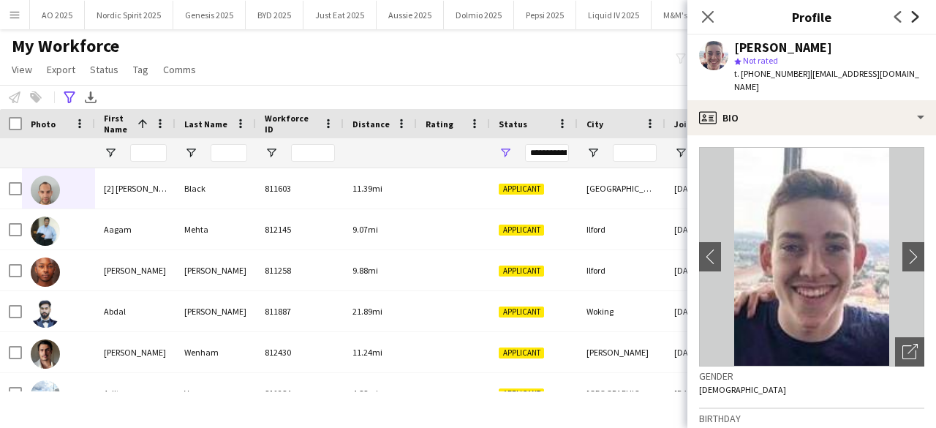
click at [912, 20] on icon "Next" at bounding box center [915, 17] width 12 height 12
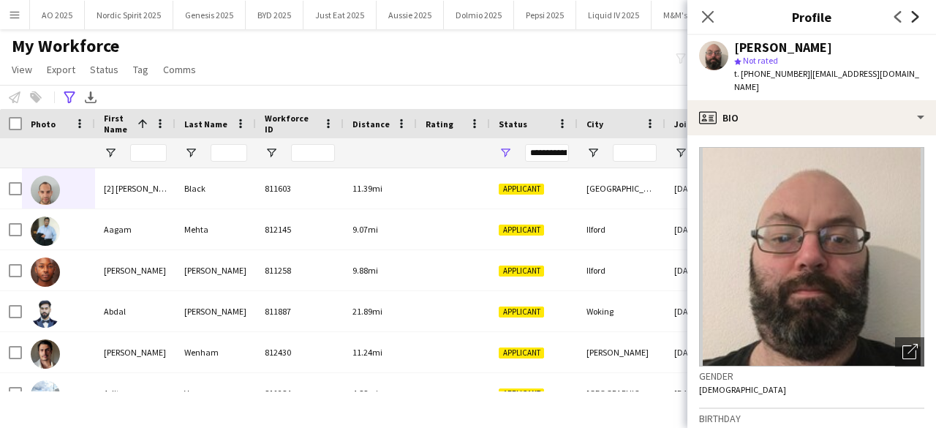
click at [912, 20] on icon "Next" at bounding box center [915, 17] width 12 height 12
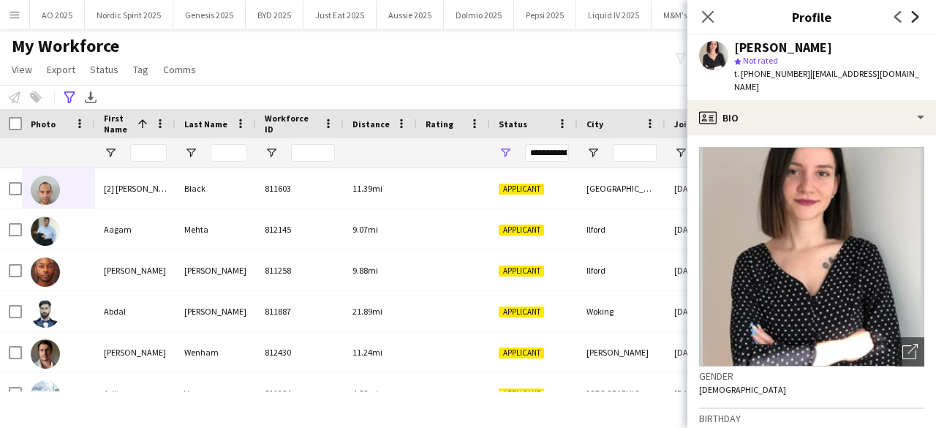
click at [912, 20] on icon "Next" at bounding box center [915, 17] width 12 height 12
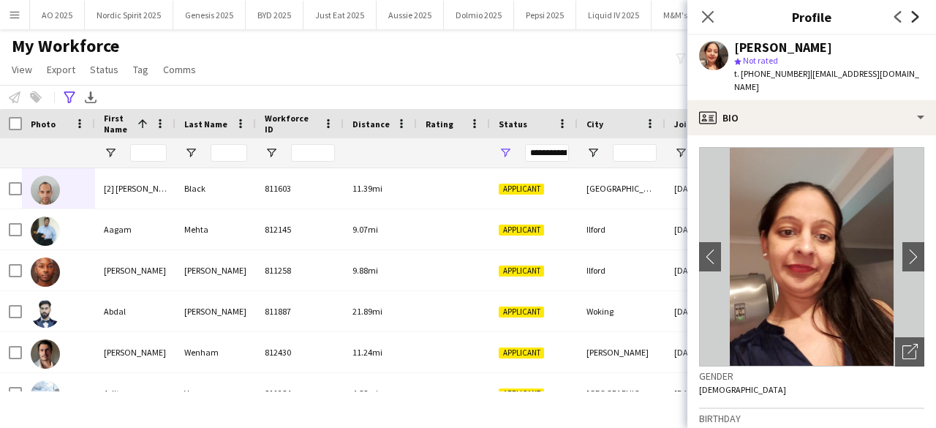
click at [912, 20] on icon "Next" at bounding box center [915, 17] width 12 height 12
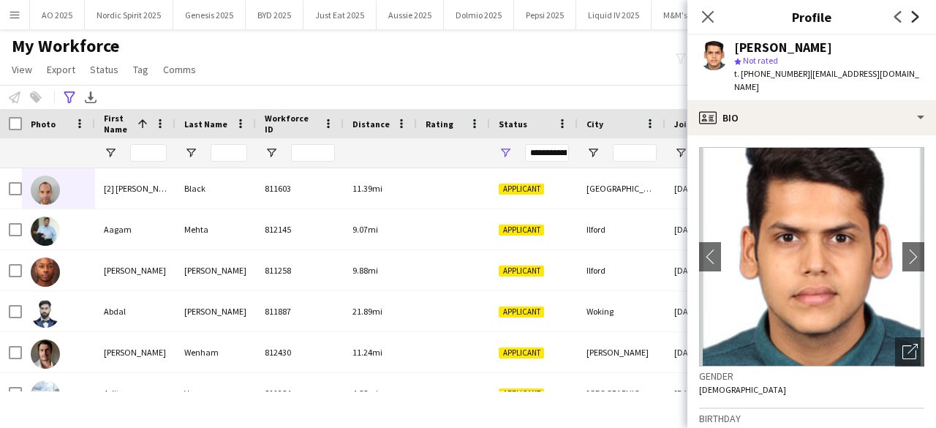
click at [912, 20] on icon "Next" at bounding box center [915, 17] width 12 height 12
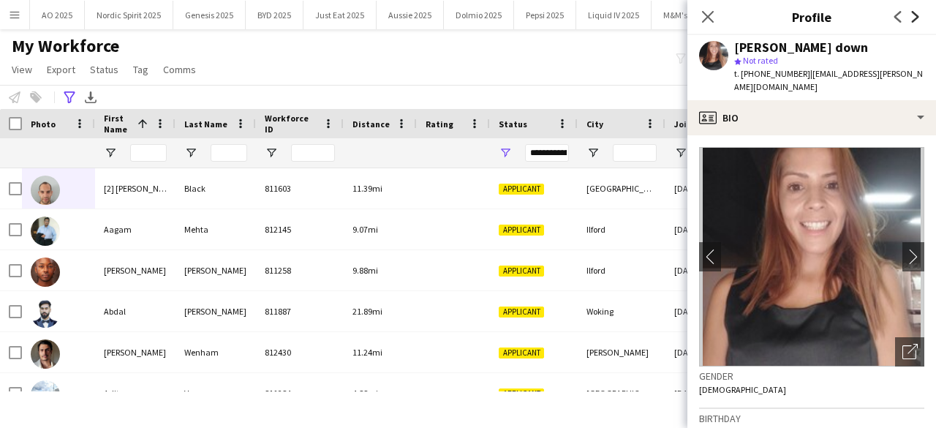
click at [912, 20] on icon "Next" at bounding box center [915, 17] width 12 height 12
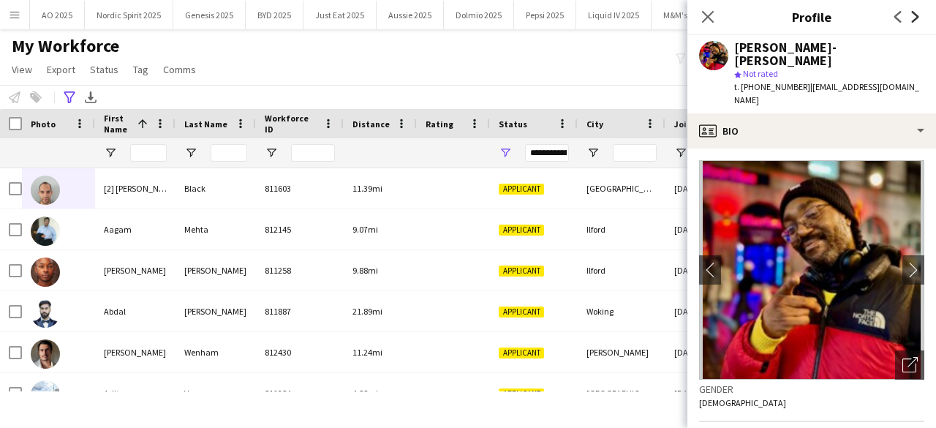
click at [912, 20] on icon "Next" at bounding box center [915, 17] width 12 height 12
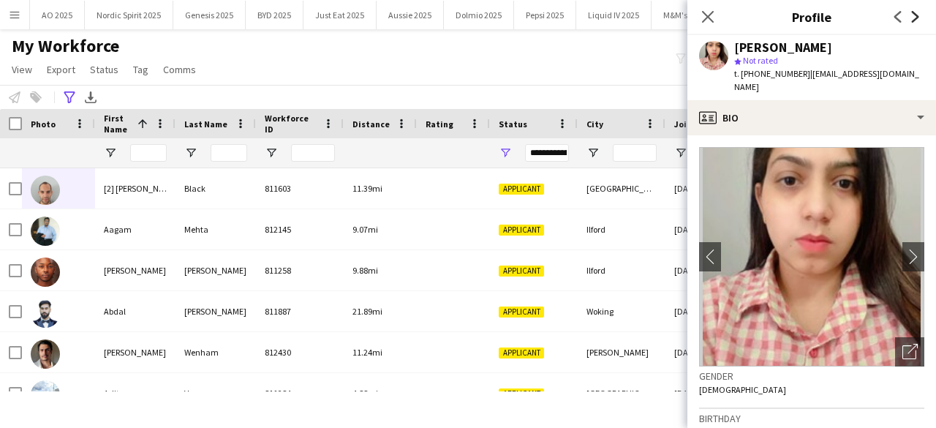
click at [912, 20] on icon "Next" at bounding box center [915, 17] width 12 height 12
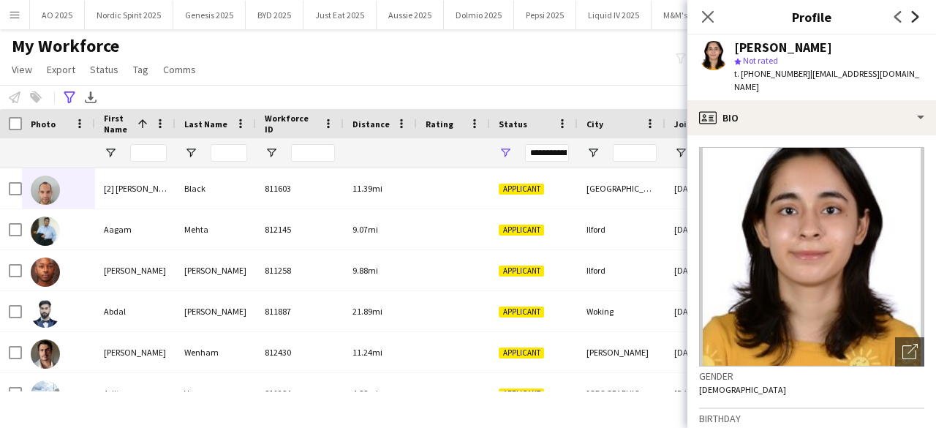
click at [912, 20] on icon "Next" at bounding box center [915, 17] width 12 height 12
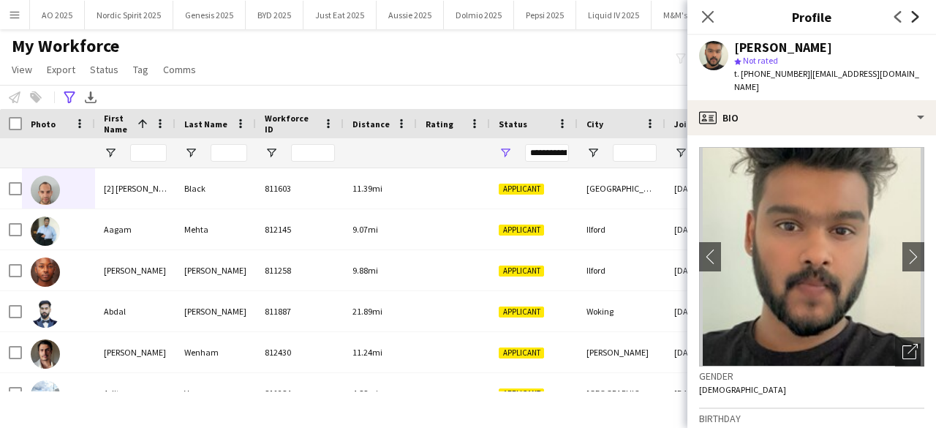
click at [912, 20] on icon "Next" at bounding box center [915, 17] width 12 height 12
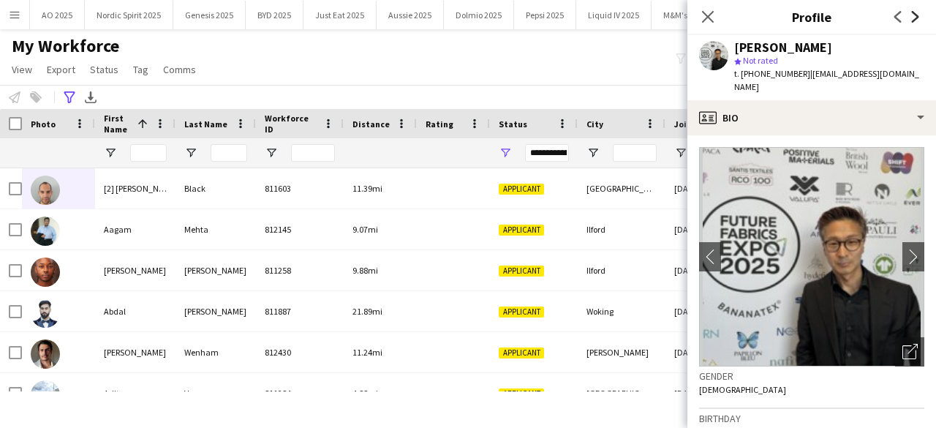
click at [912, 20] on icon "Next" at bounding box center [915, 17] width 12 height 12
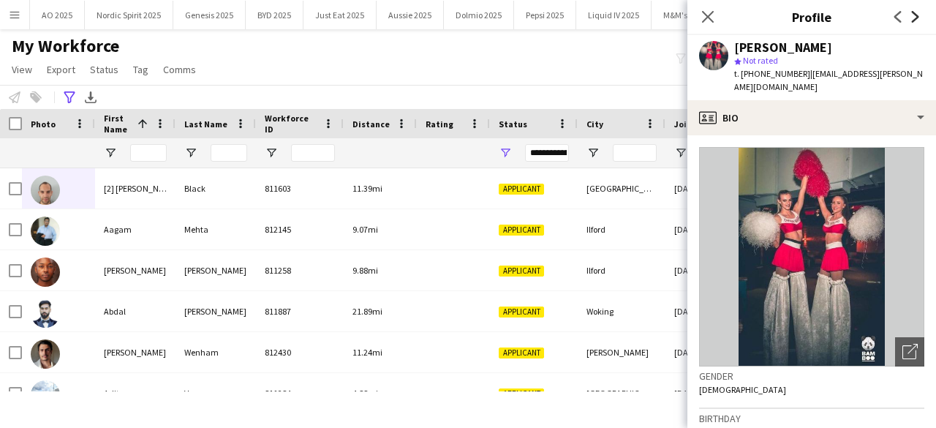
click at [912, 20] on icon "Next" at bounding box center [915, 17] width 12 height 12
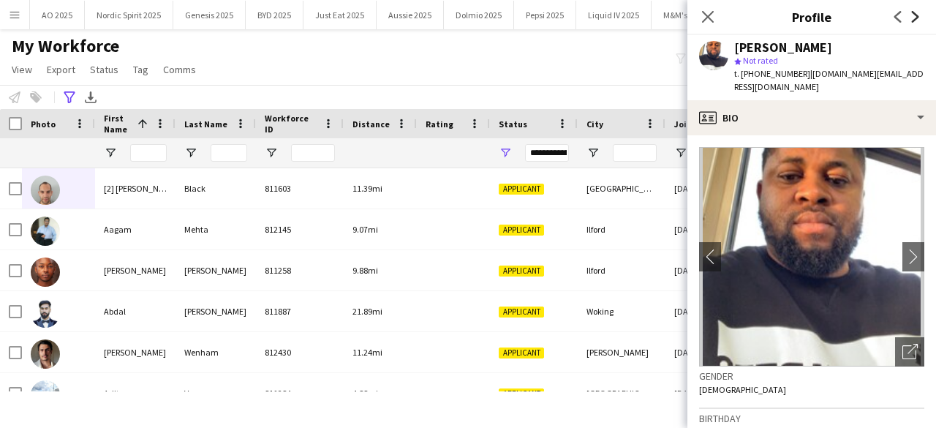
click at [912, 20] on icon "Next" at bounding box center [915, 17] width 12 height 12
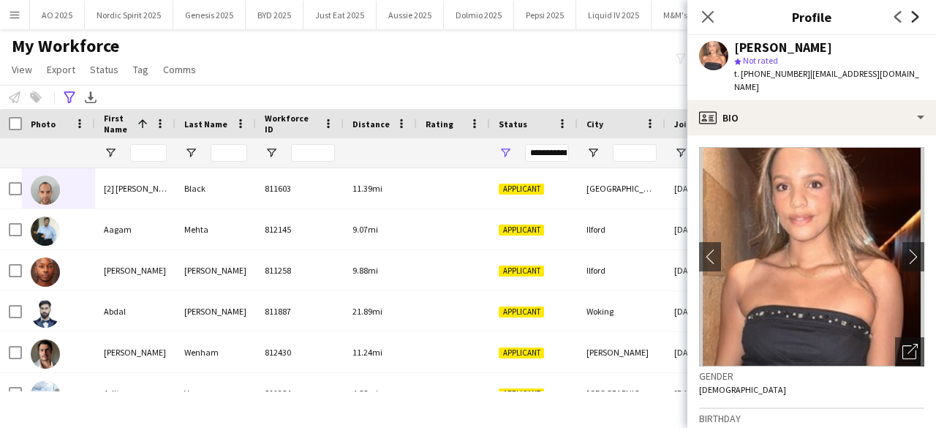
click at [912, 20] on icon "Next" at bounding box center [915, 17] width 12 height 12
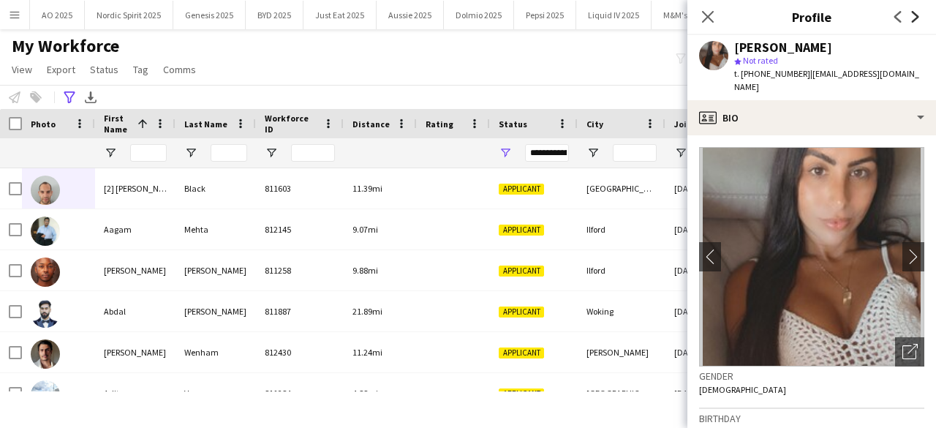
click at [912, 20] on icon "Next" at bounding box center [915, 17] width 12 height 12
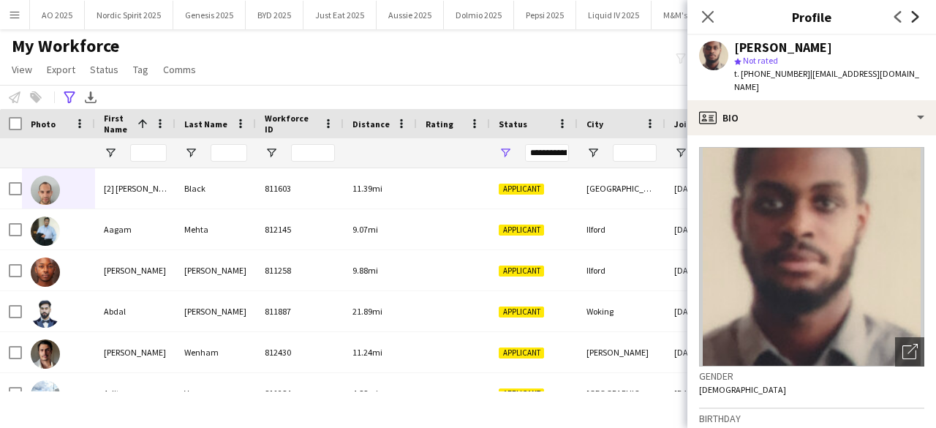
click at [912, 20] on icon "Next" at bounding box center [915, 17] width 12 height 12
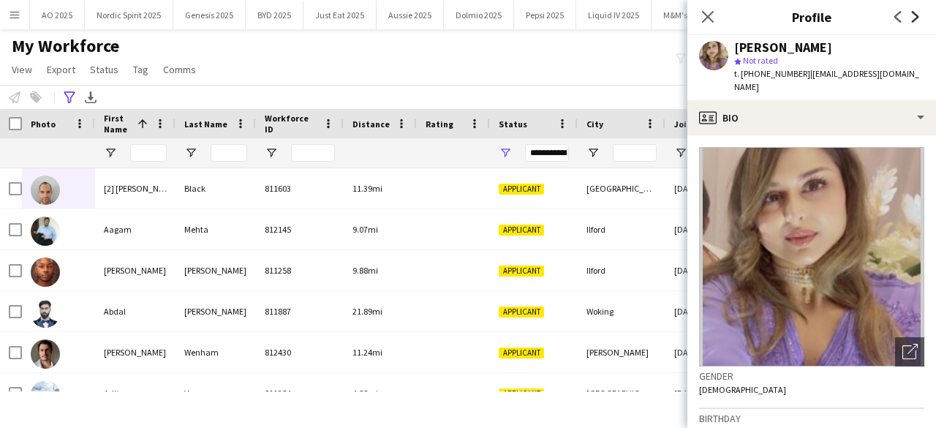
click at [912, 20] on icon "Next" at bounding box center [915, 17] width 12 height 12
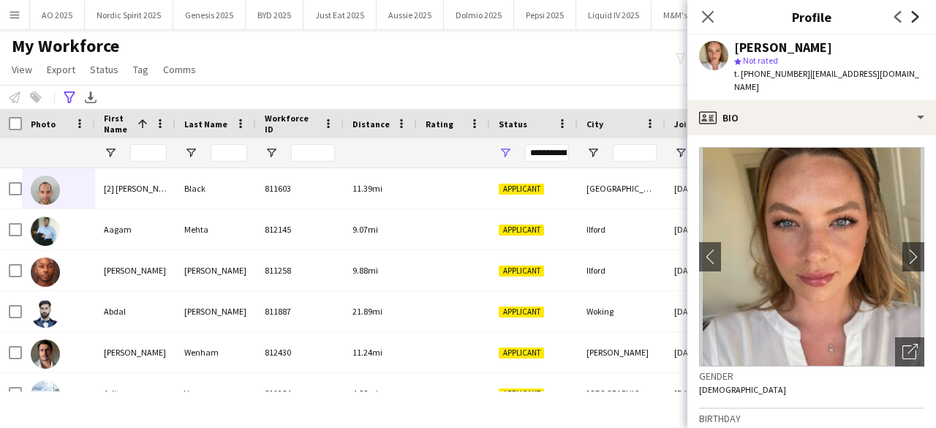
click at [912, 20] on icon "Next" at bounding box center [915, 17] width 12 height 12
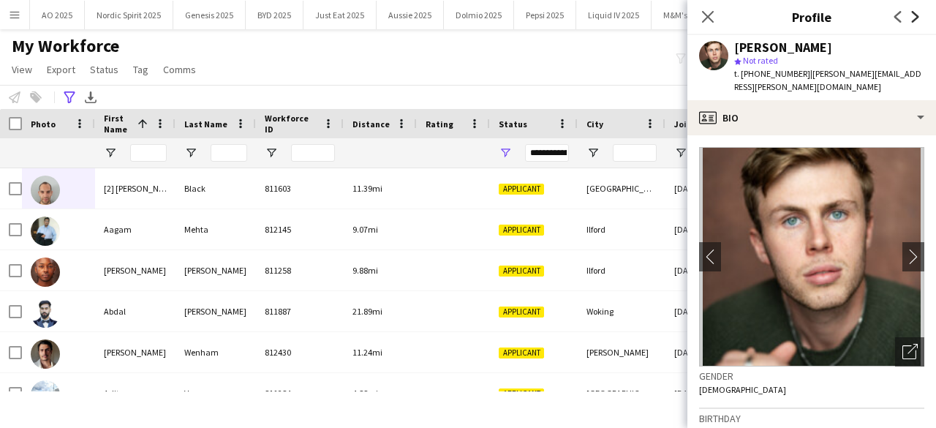
click at [912, 20] on icon "Next" at bounding box center [915, 17] width 12 height 12
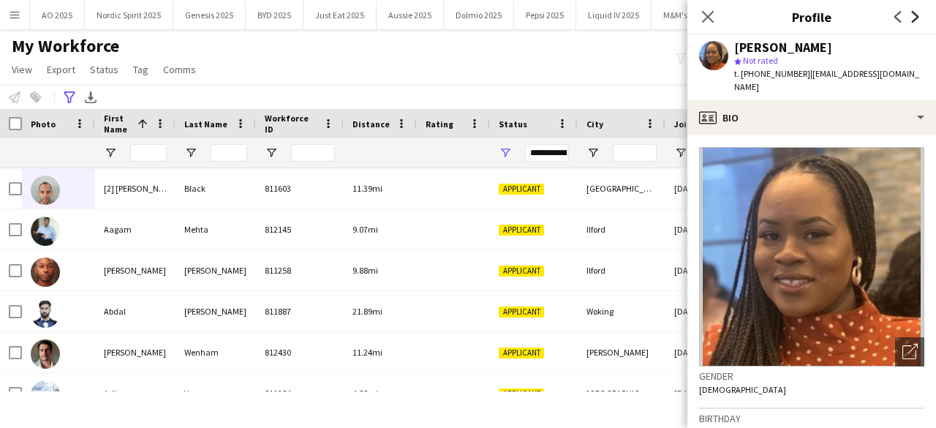
click at [912, 20] on icon "Next" at bounding box center [915, 17] width 12 height 12
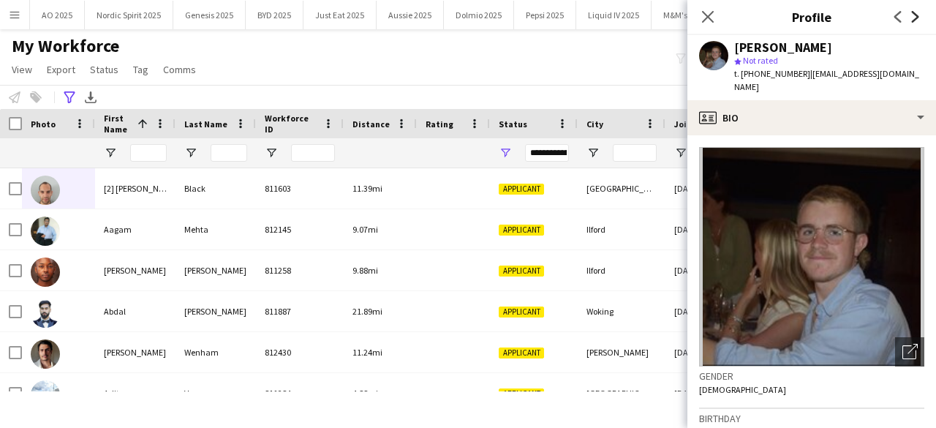
click at [912, 20] on icon "Next" at bounding box center [915, 17] width 12 height 12
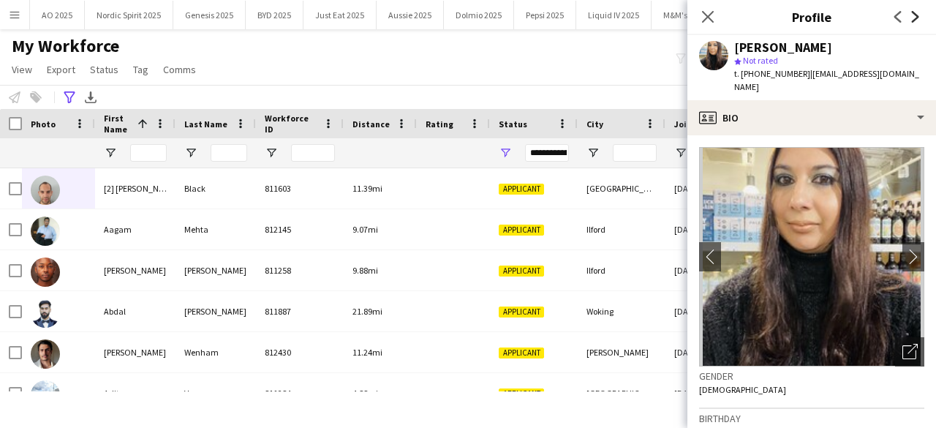
click at [912, 20] on icon "Next" at bounding box center [915, 17] width 12 height 12
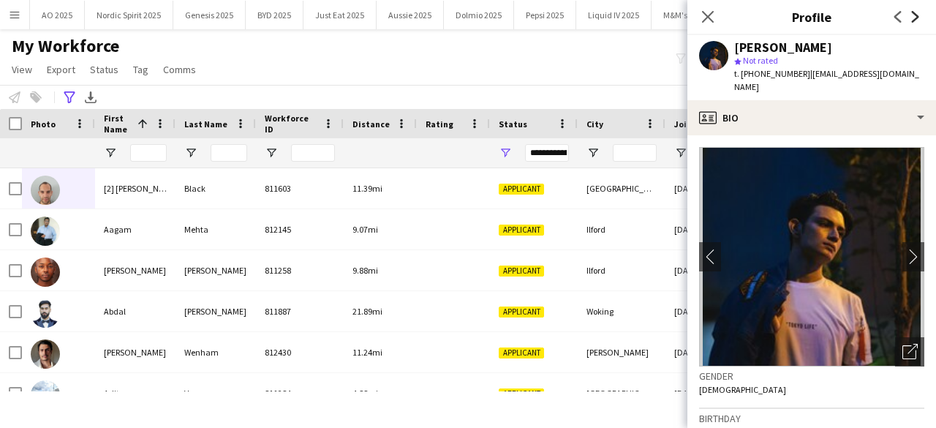
click at [912, 20] on icon "Next" at bounding box center [915, 17] width 12 height 12
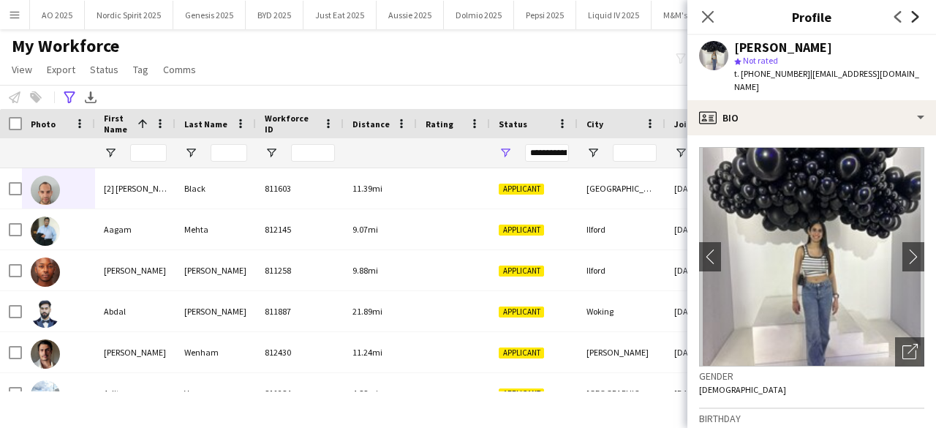
click at [912, 20] on icon "Next" at bounding box center [915, 17] width 12 height 12
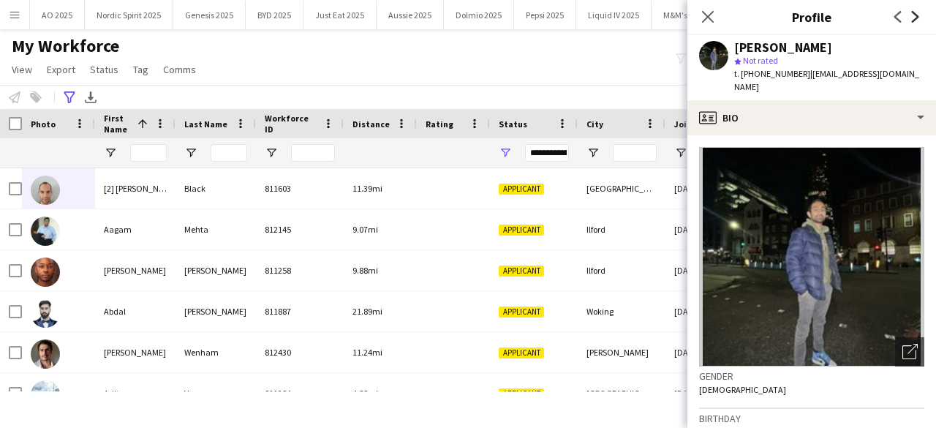
click at [912, 20] on icon "Next" at bounding box center [915, 17] width 12 height 12
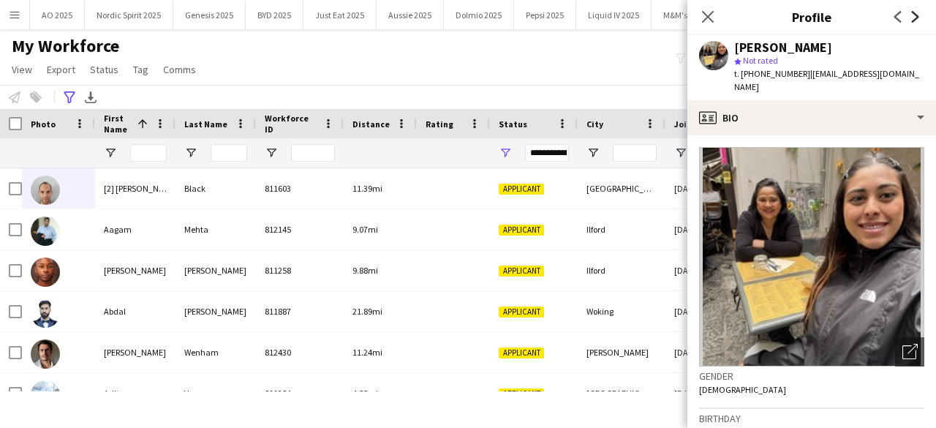
click at [912, 20] on icon "Next" at bounding box center [915, 17] width 12 height 12
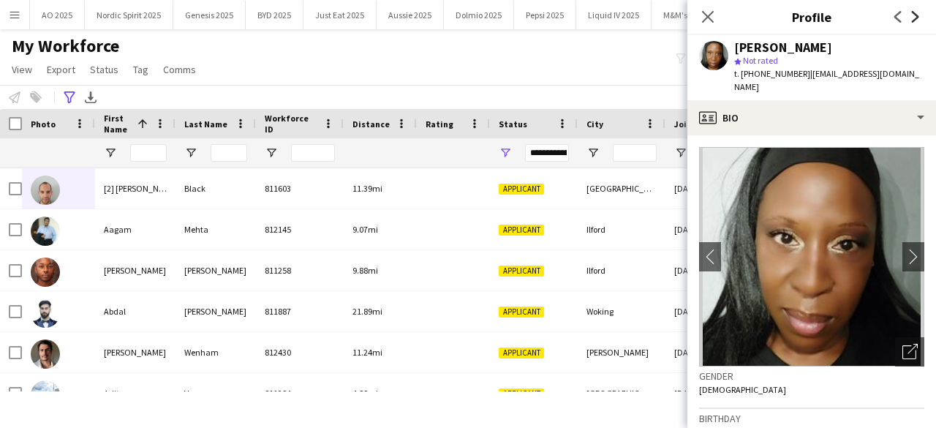
click at [912, 20] on icon "Next" at bounding box center [915, 17] width 12 height 12
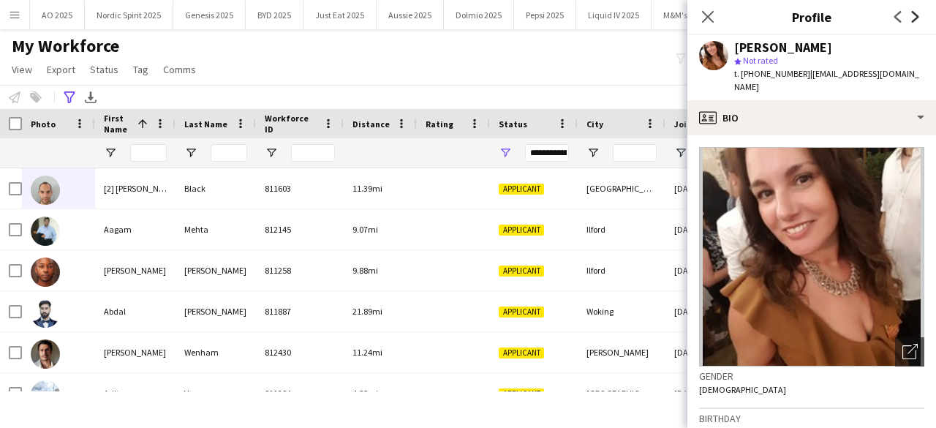
click at [912, 20] on icon "Next" at bounding box center [915, 17] width 12 height 12
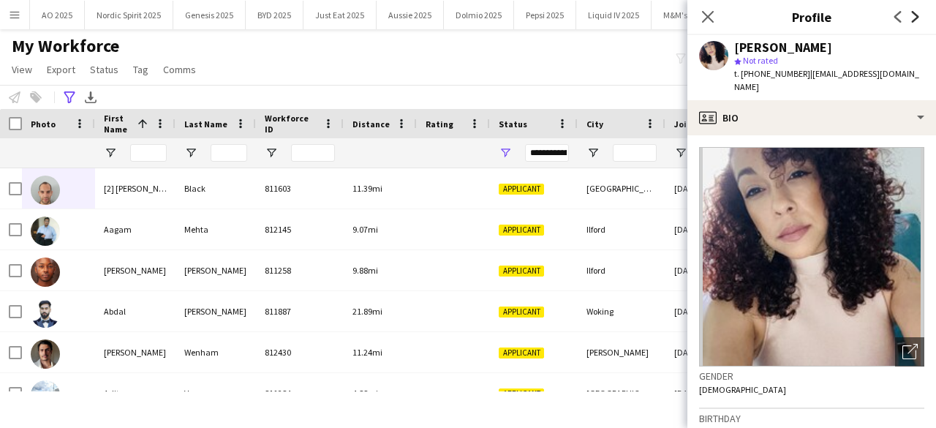
click at [912, 20] on icon "Next" at bounding box center [915, 17] width 12 height 12
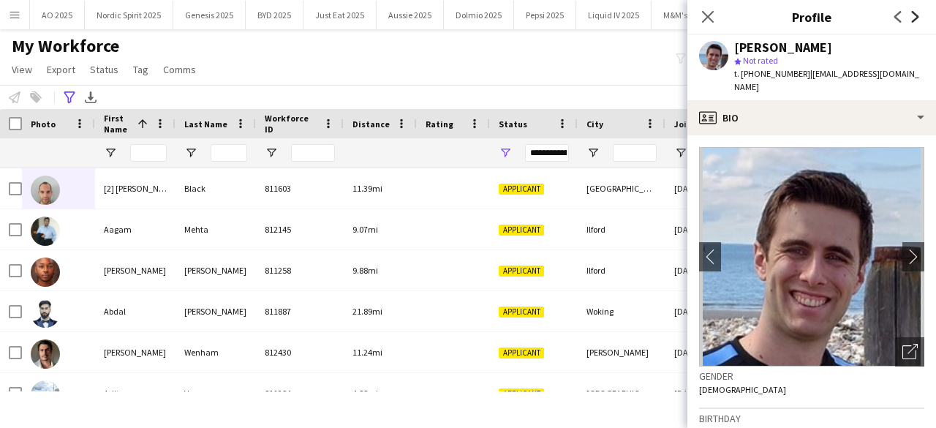
click at [912, 20] on icon "Next" at bounding box center [915, 17] width 12 height 12
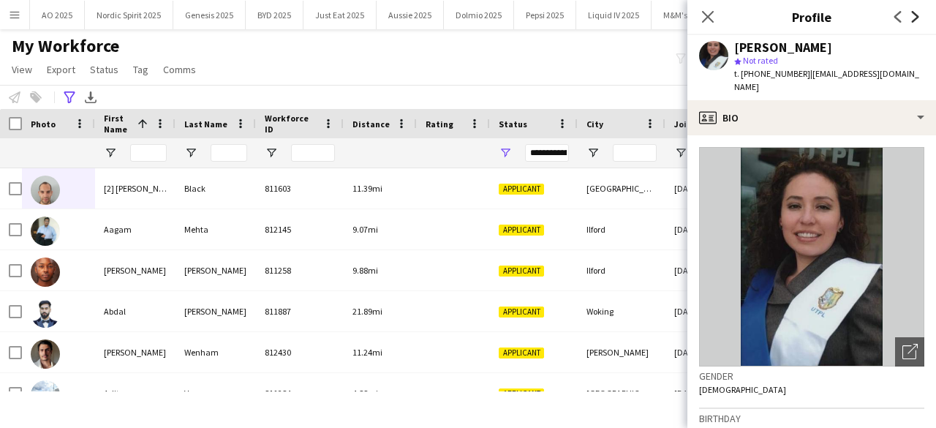
click at [912, 20] on icon "Next" at bounding box center [915, 17] width 12 height 12
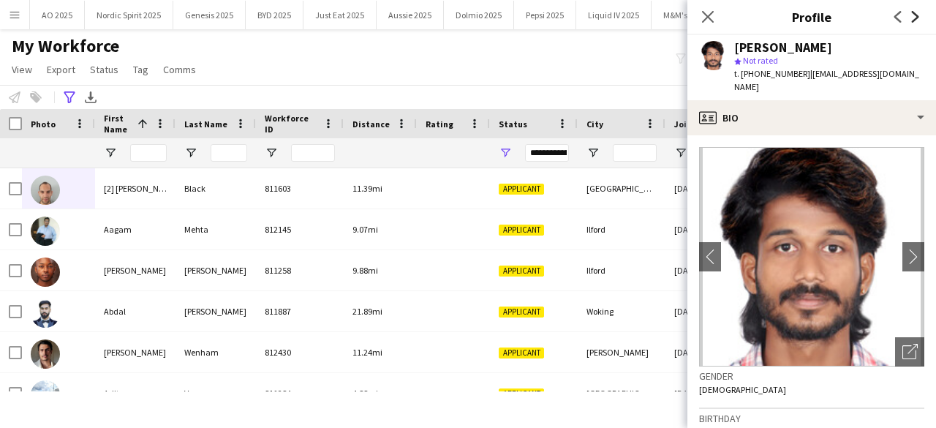
click at [912, 20] on icon "Next" at bounding box center [915, 17] width 12 height 12
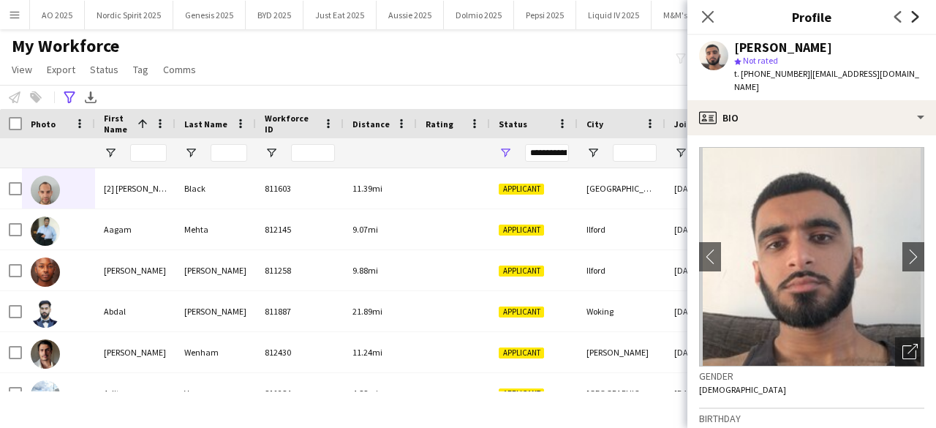
click at [912, 20] on icon "Next" at bounding box center [915, 17] width 12 height 12
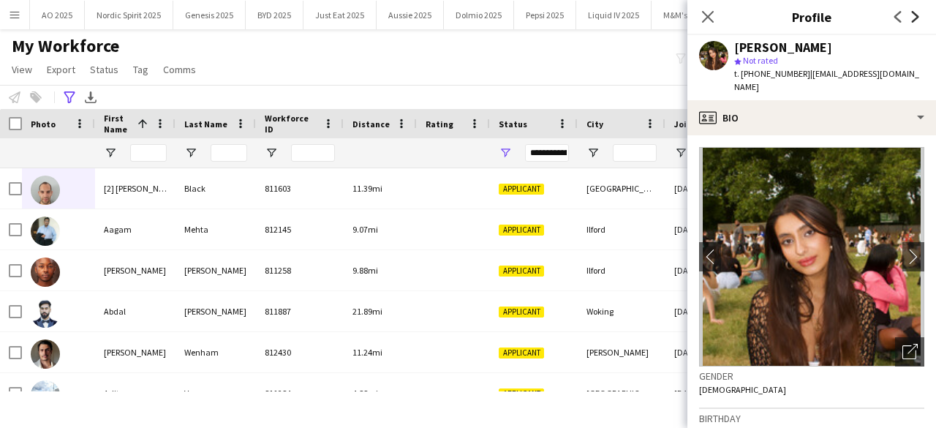
click at [912, 20] on icon "Next" at bounding box center [915, 17] width 12 height 12
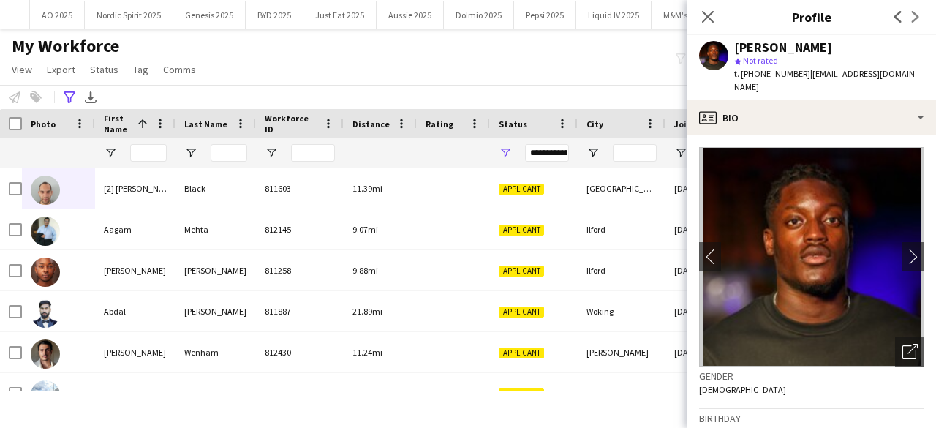
click at [912, 20] on div "Previous Next" at bounding box center [906, 17] width 58 height 34
click at [898, 23] on app-icon "Previous" at bounding box center [898, 17] width 18 height 18
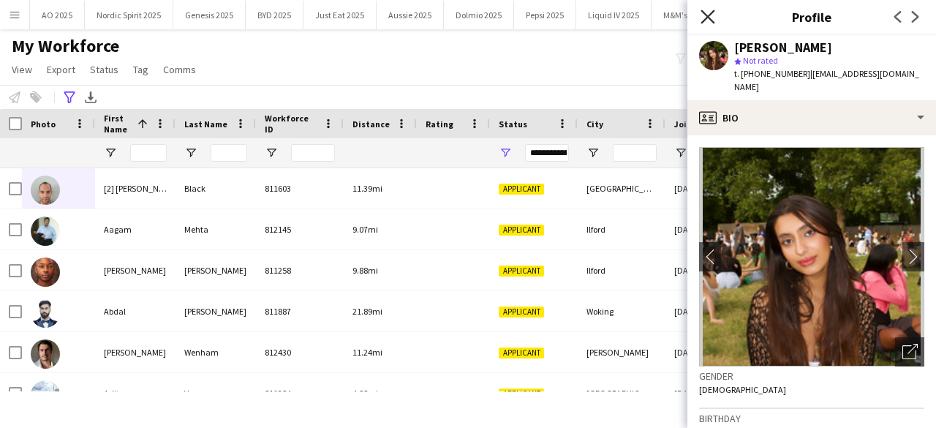
click at [708, 17] on icon at bounding box center [707, 17] width 14 height 14
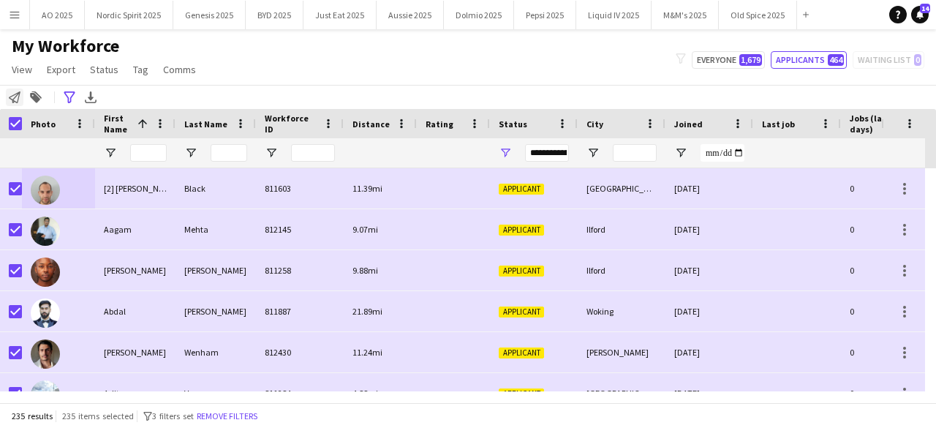
click at [15, 101] on icon "Notify workforce" at bounding box center [15, 97] width 12 height 12
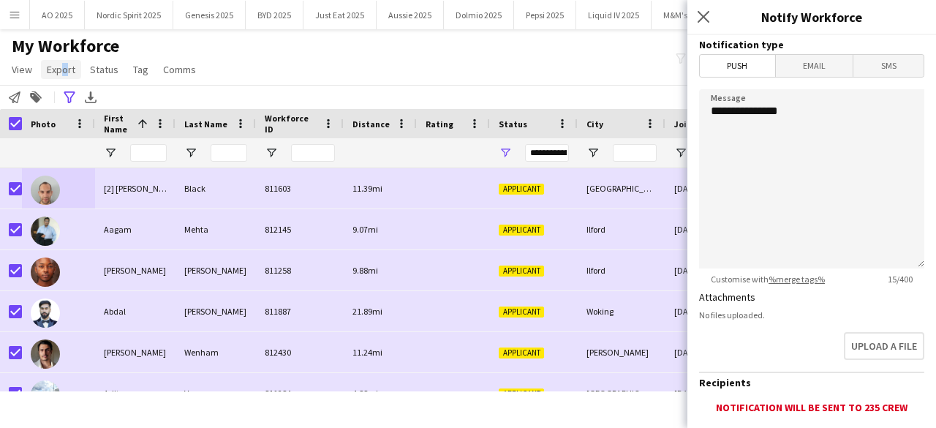
click at [59, 67] on span "Export" at bounding box center [61, 69] width 29 height 13
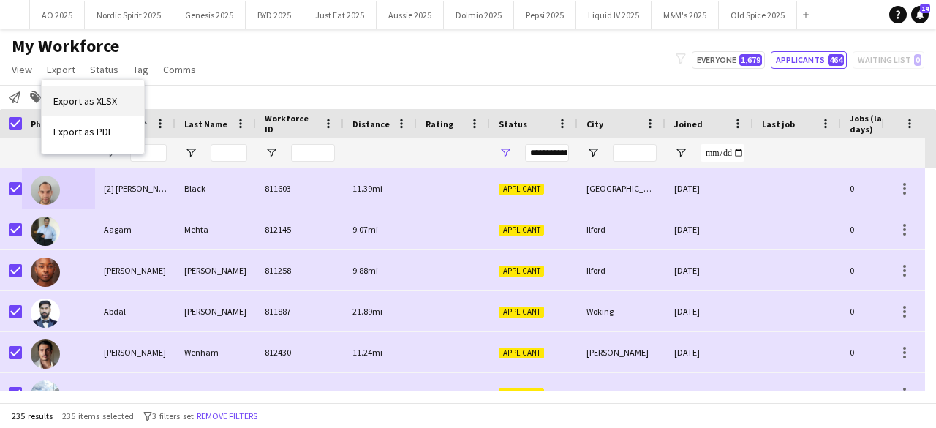
click at [99, 102] on span "Export as XLSX" at bounding box center [85, 100] width 64 height 13
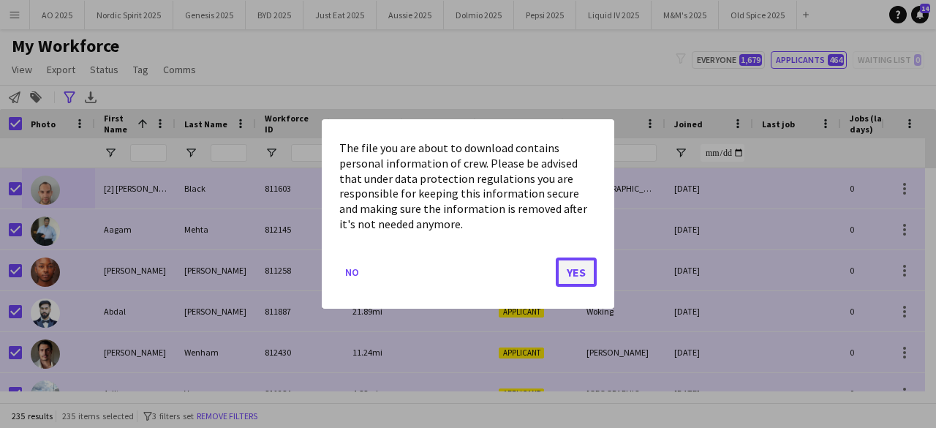
click at [590, 281] on button "Yes" at bounding box center [576, 271] width 41 height 29
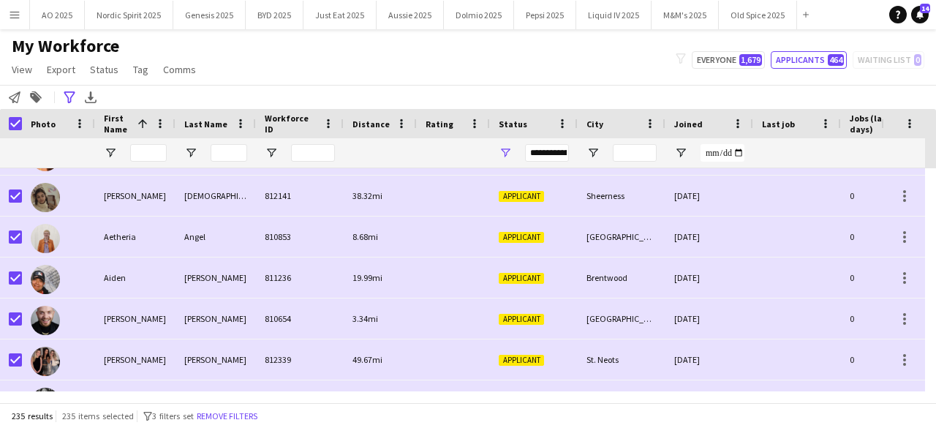
scroll to position [292, 0]
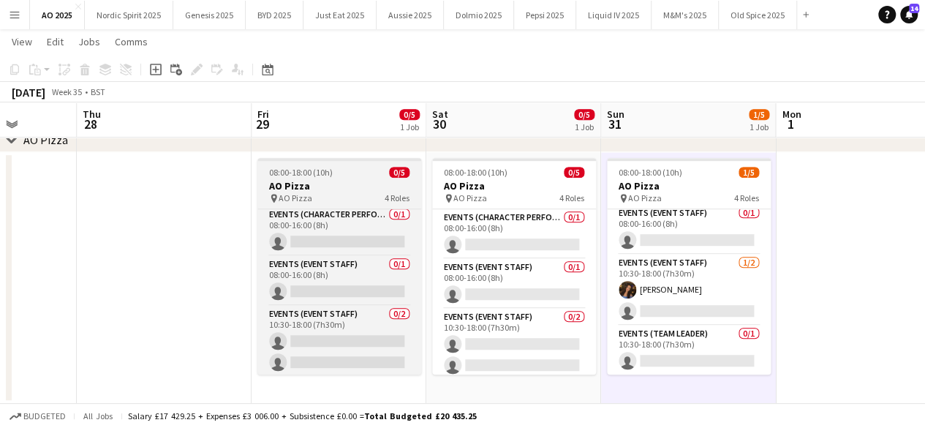
scroll to position [54, 0]
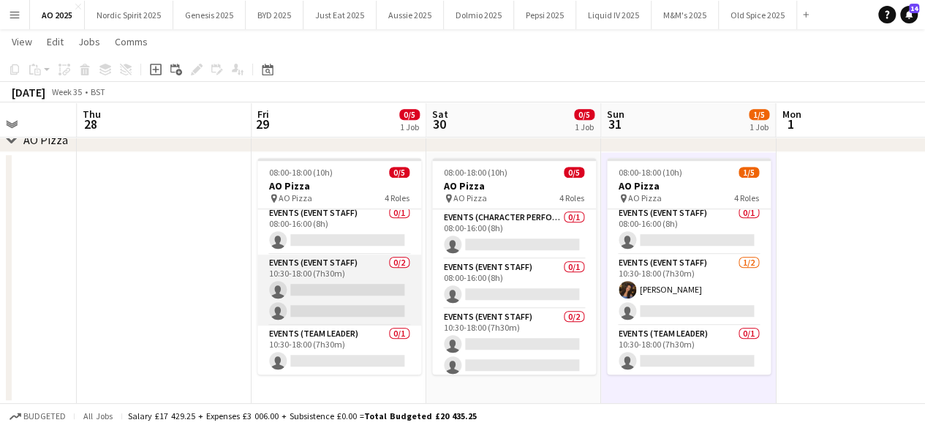
click at [364, 270] on app-card-role "Events (Event Staff) 0/2 10:30-18:00 (7h30m) single-neutral-actions single-neut…" at bounding box center [339, 289] width 164 height 71
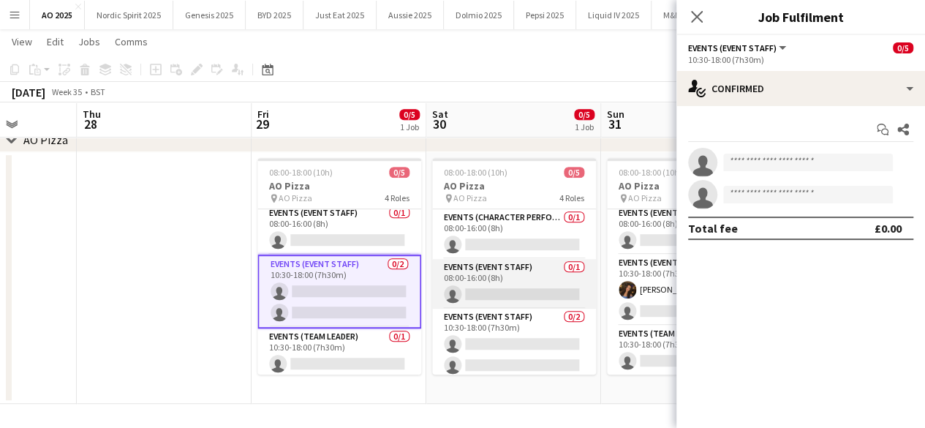
click at [442, 266] on app-card-role "Events (Event Staff) 0/1 08:00-16:00 (8h) single-neutral-actions" at bounding box center [514, 284] width 164 height 50
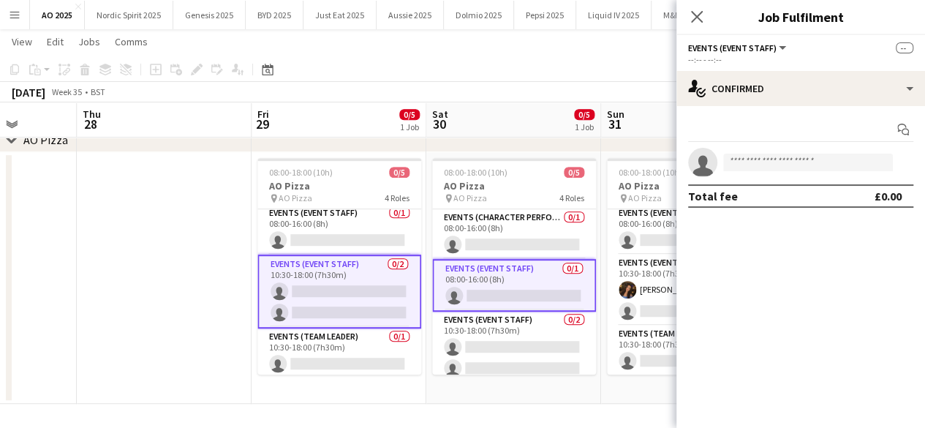
click at [486, 274] on app-card-role "Events (Event Staff) 0/1 08:00-16:00 (8h) single-neutral-actions" at bounding box center [514, 285] width 164 height 53
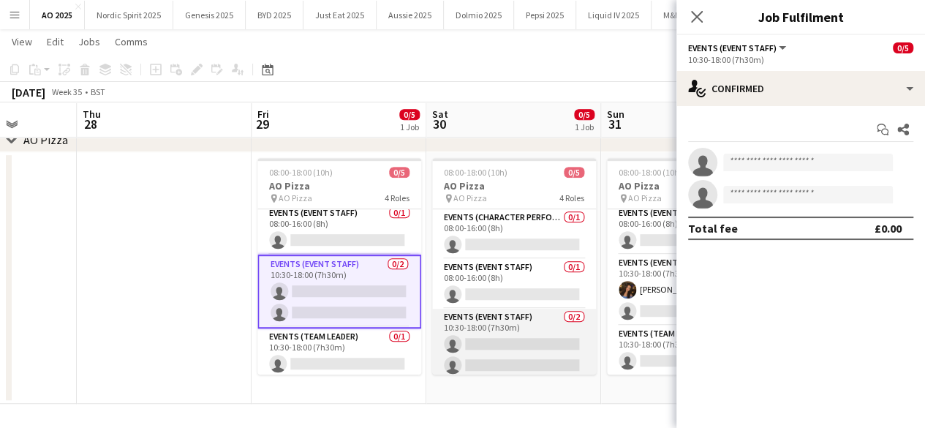
click at [497, 321] on app-card-role "Events (Event Staff) 0/2 10:30-18:00 (7h30m) single-neutral-actions single-neut…" at bounding box center [514, 344] width 164 height 71
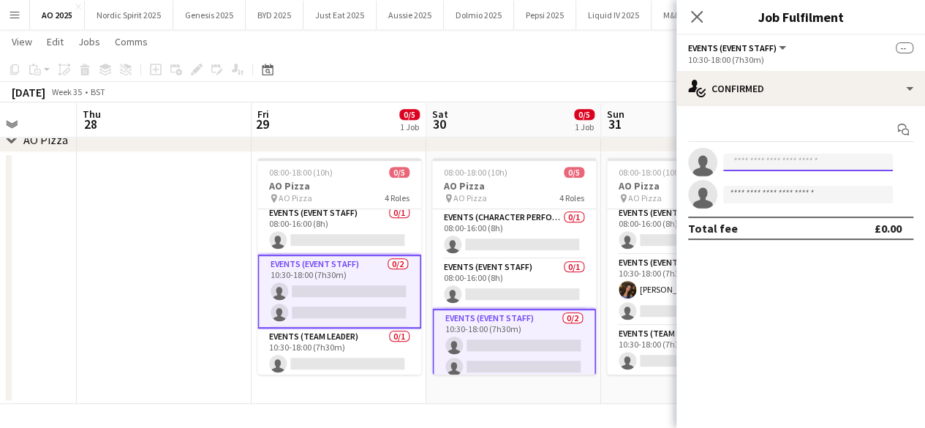
click at [738, 169] on input at bounding box center [808, 163] width 170 height 18
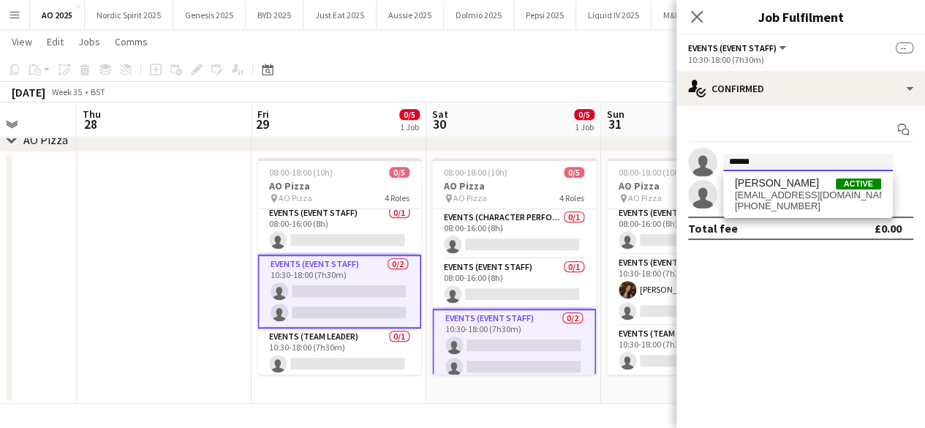
type input "******"
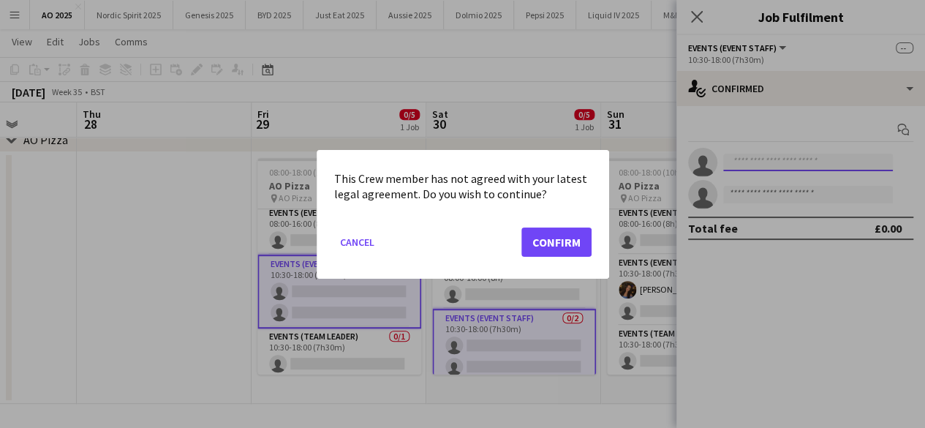
scroll to position [0, 0]
click at [564, 250] on button "Confirm" at bounding box center [556, 241] width 70 height 29
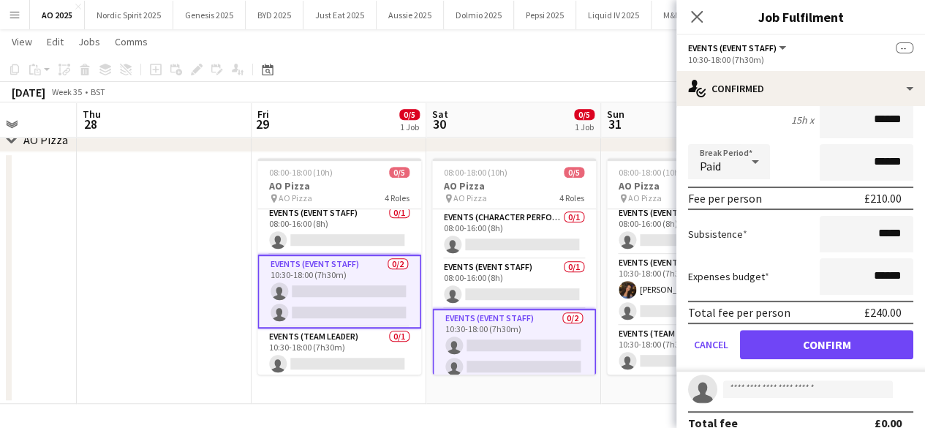
scroll to position [155, 0]
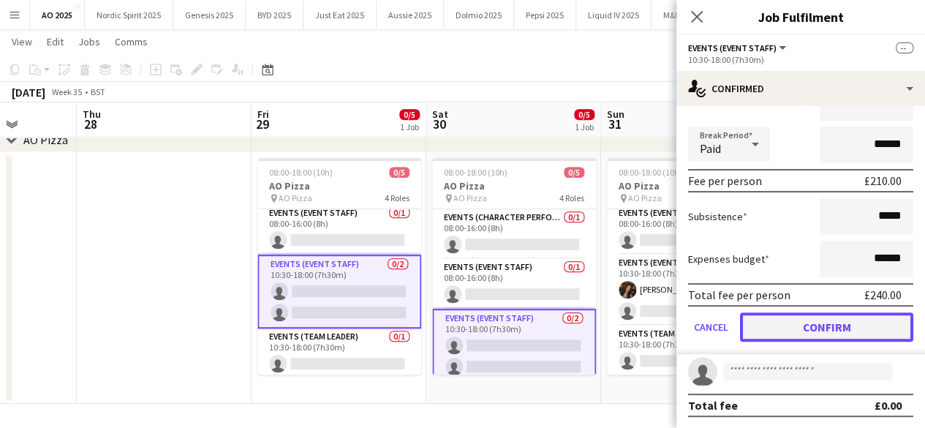
click at [871, 327] on button "Confirm" at bounding box center [826, 326] width 173 height 29
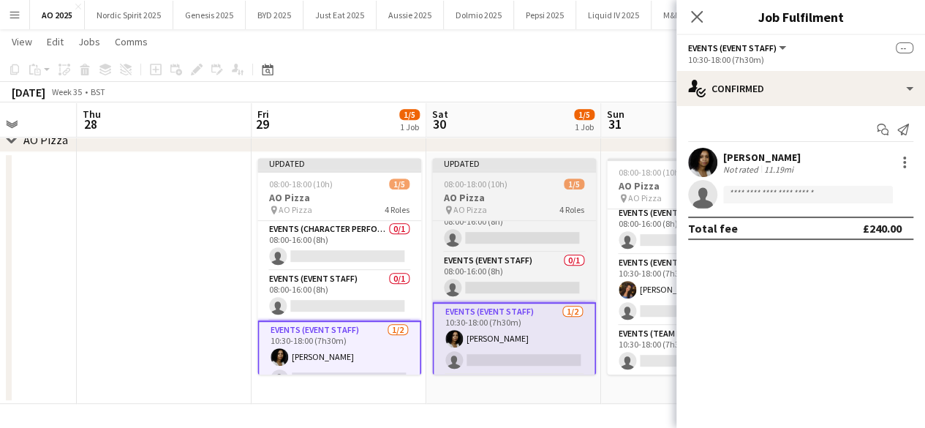
scroll to position [0, 0]
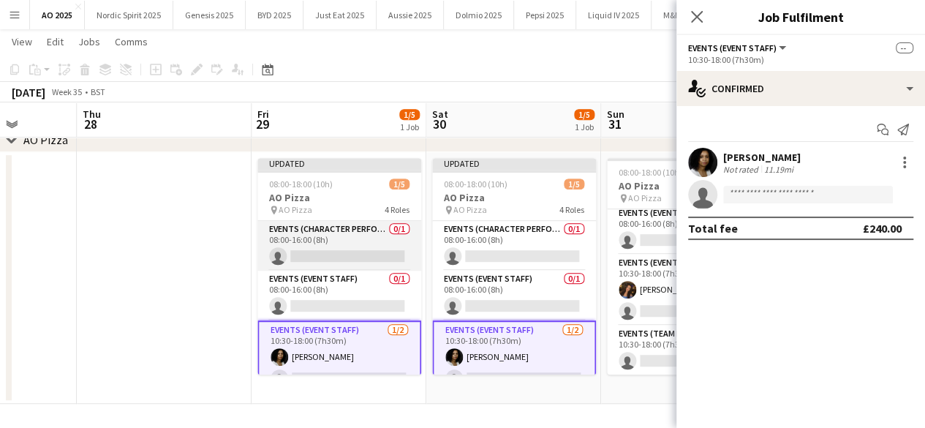
click at [336, 235] on app-card-role "Events (Character Performer) 0/1 08:00-16:00 (8h) single-neutral-actions" at bounding box center [339, 246] width 164 height 50
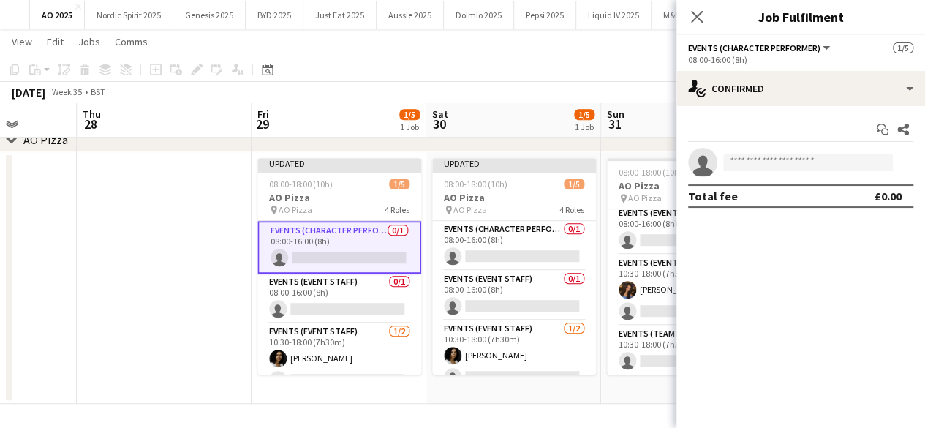
click at [202, 248] on app-date-cell at bounding box center [164, 277] width 175 height 251
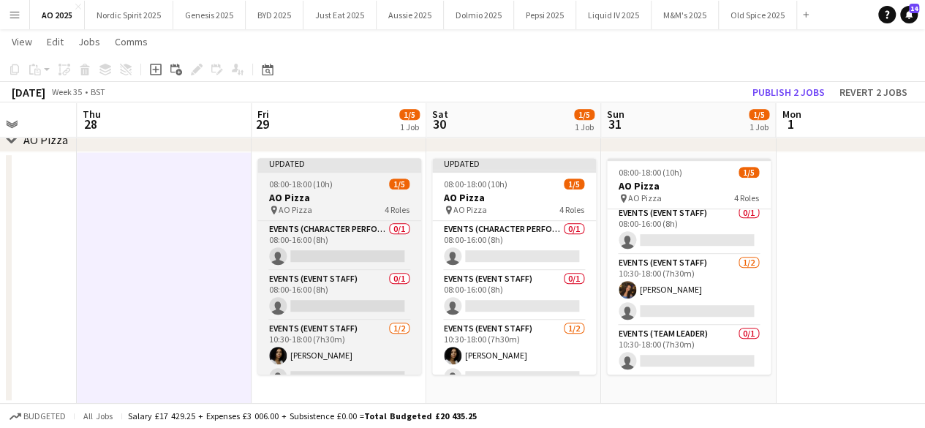
click at [297, 172] on div at bounding box center [339, 171] width 164 height 3
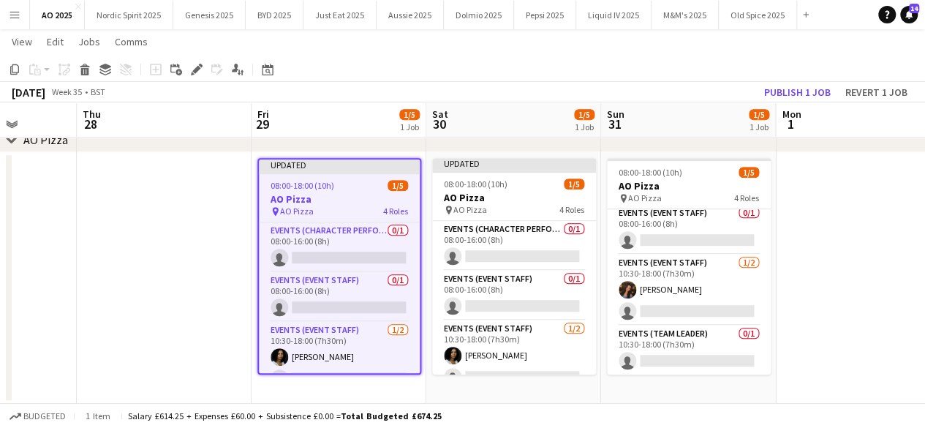
click at [297, 172] on div at bounding box center [339, 172] width 161 height 3
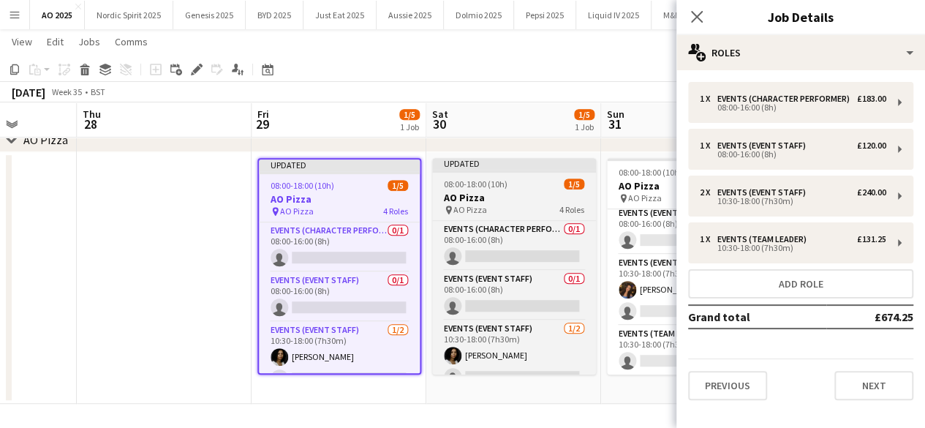
click at [444, 170] on div at bounding box center [514, 171] width 164 height 3
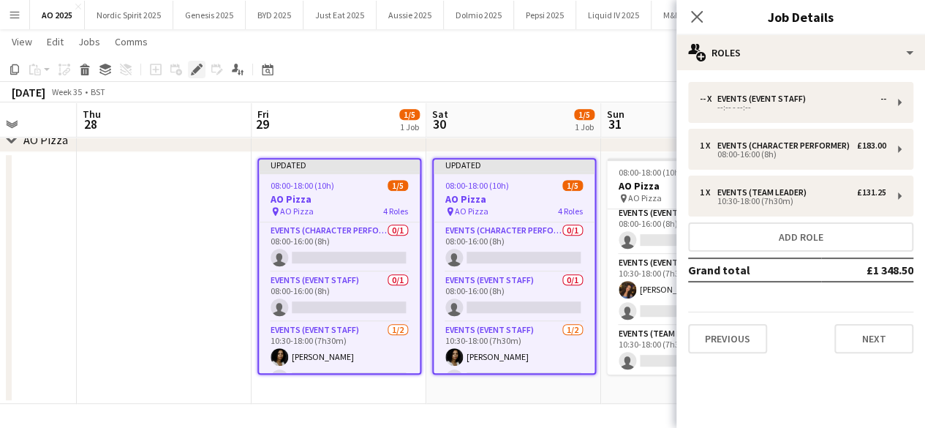
click at [200, 67] on icon "Edit" at bounding box center [197, 70] width 12 height 12
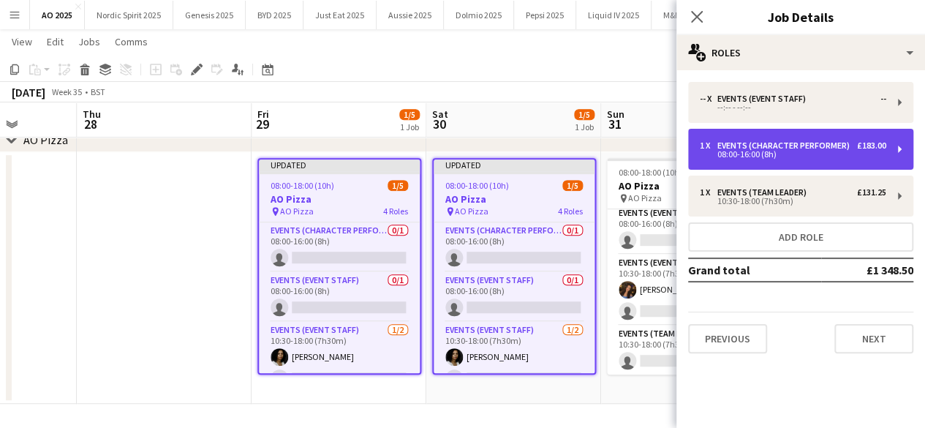
click at [781, 151] on div "08:00-16:00 (8h)" at bounding box center [793, 154] width 186 height 7
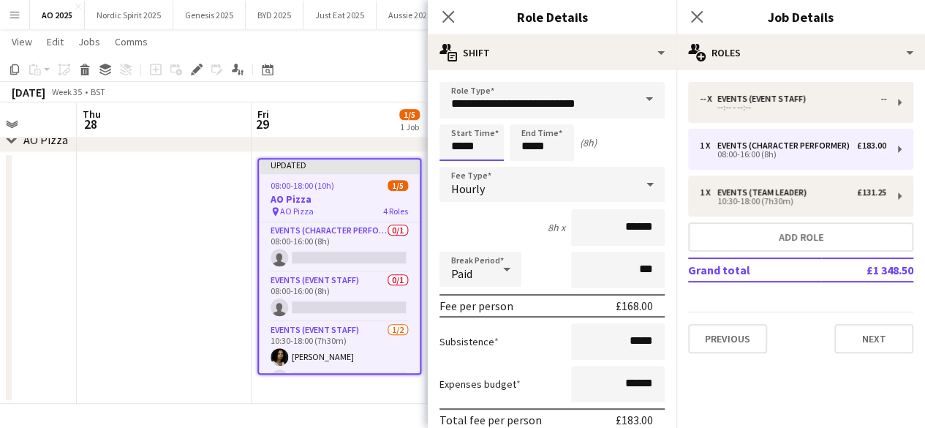
click at [491, 150] on input "*****" at bounding box center [471, 142] width 64 height 37
click at [454, 121] on div at bounding box center [456, 117] width 29 height 15
click at [490, 118] on div at bounding box center [486, 117] width 29 height 15
type input "*****"
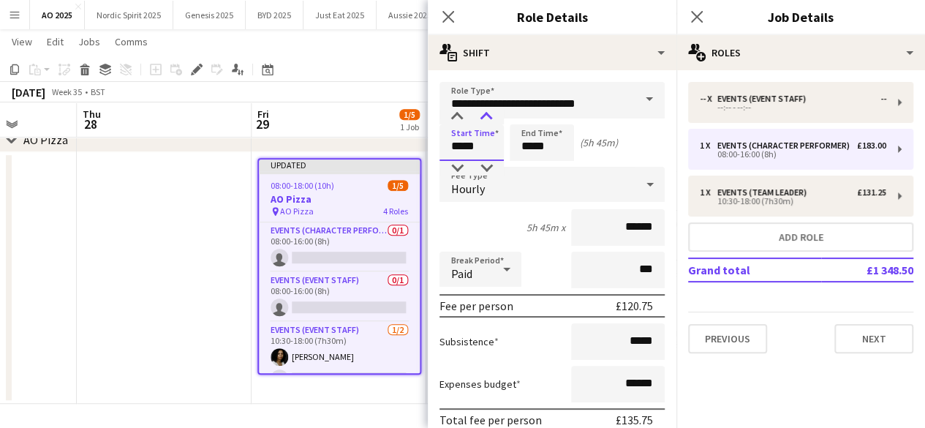
click at [490, 118] on div at bounding box center [486, 117] width 29 height 15
click at [559, 141] on input "*****" at bounding box center [542, 142] width 64 height 37
click at [555, 170] on div at bounding box center [556, 168] width 29 height 15
click at [530, 167] on div at bounding box center [526, 168] width 29 height 15
type input "*****"
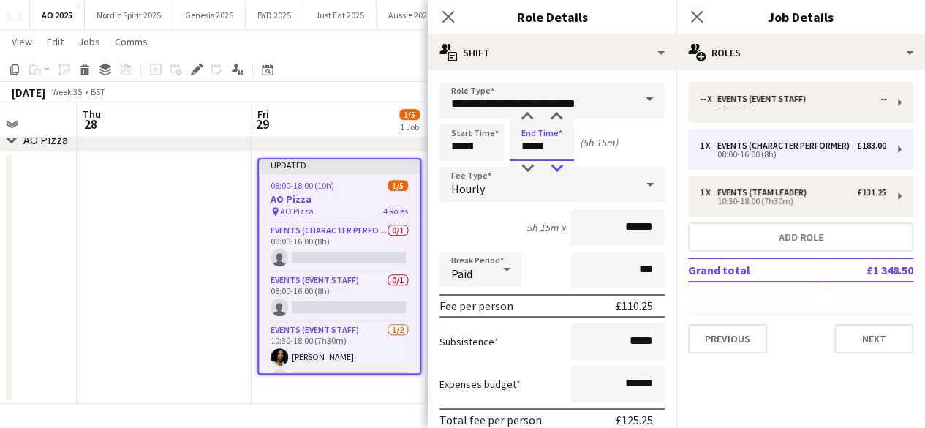
click at [559, 170] on div at bounding box center [556, 168] width 29 height 15
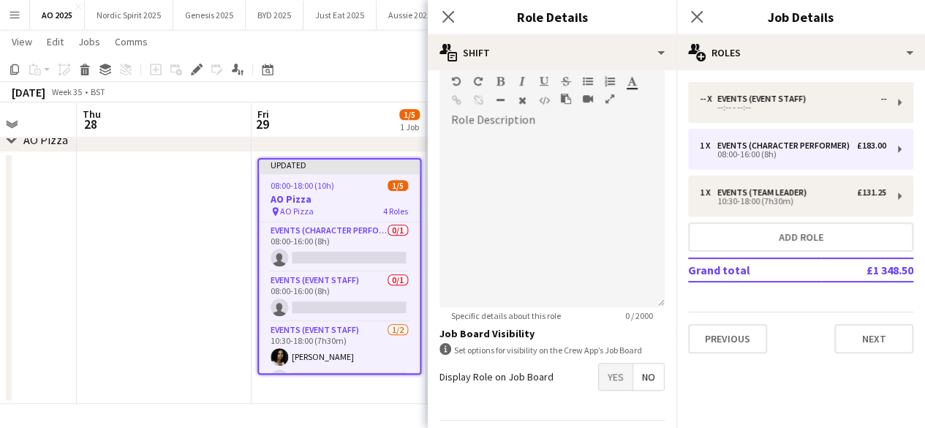
scroll to position [487, 0]
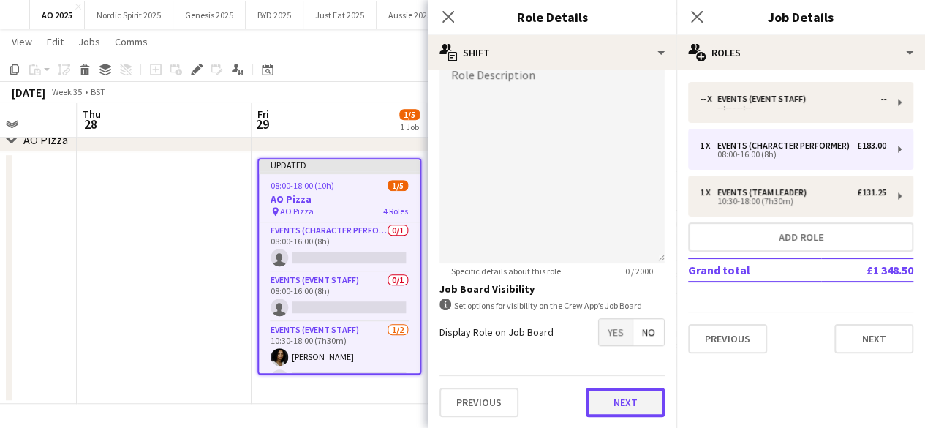
click at [637, 403] on button "Next" at bounding box center [625, 401] width 79 height 29
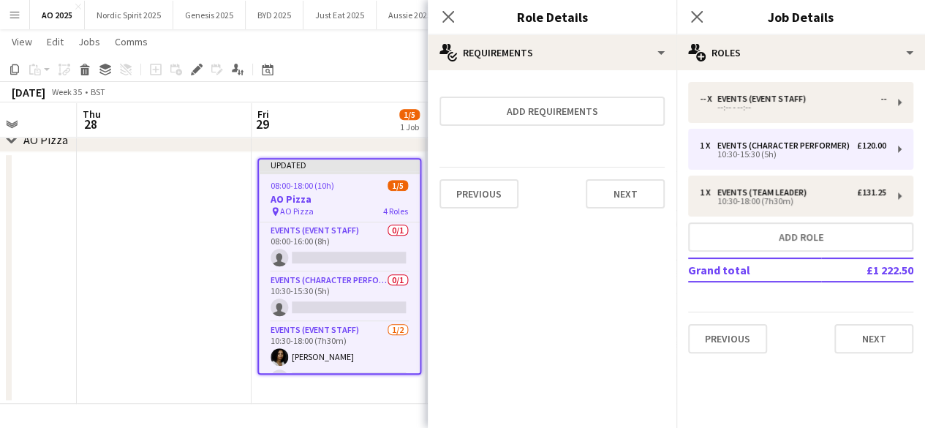
scroll to position [0, 0]
click at [630, 204] on button "Next" at bounding box center [625, 193] width 79 height 29
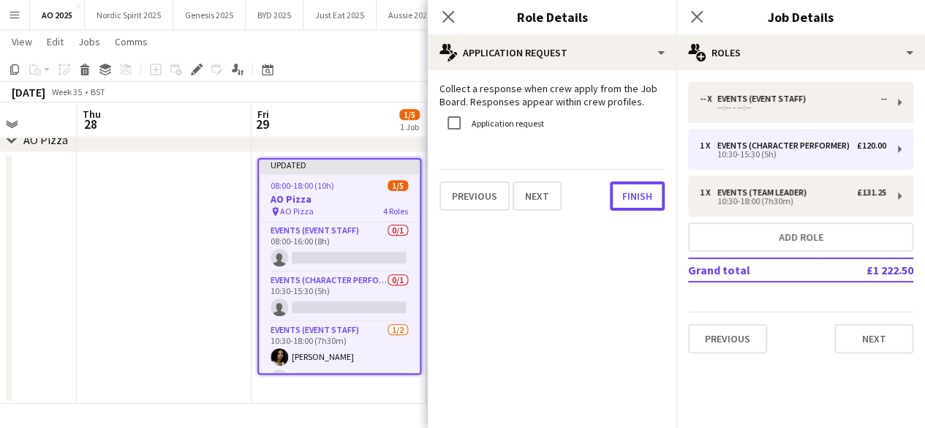
click at [630, 204] on button "Finish" at bounding box center [637, 195] width 55 height 29
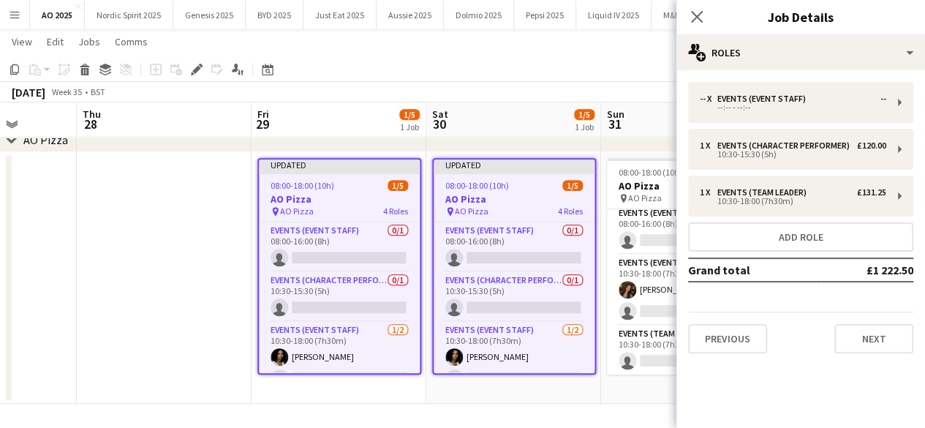
click at [540, 387] on app-date-cell "Updated 08:00-18:00 (10h) 1/5 AO Pizza pin AO Pizza 4 Roles Events (Event Staff…" at bounding box center [513, 277] width 175 height 251
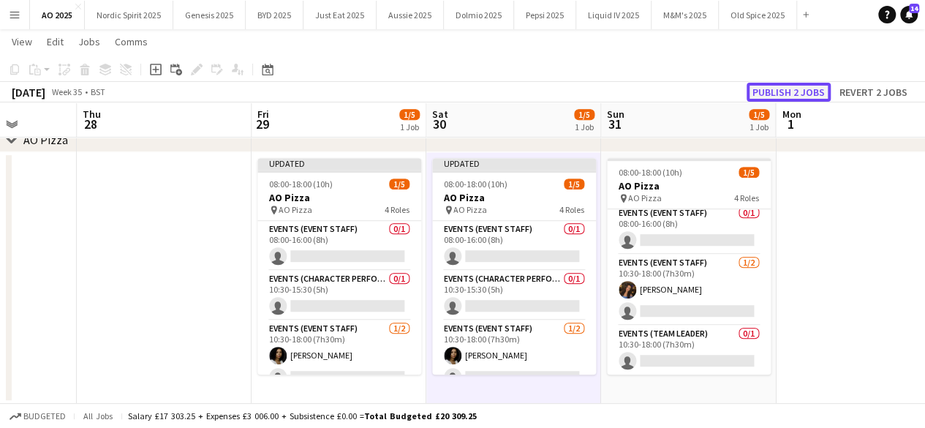
click at [757, 87] on button "Publish 2 jobs" at bounding box center [788, 92] width 84 height 19
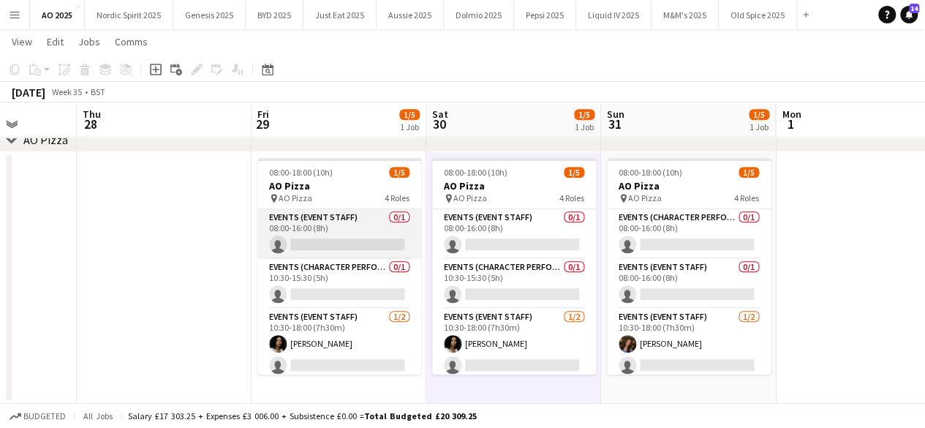
click at [326, 223] on app-card-role "Events (Event Staff) 0/1 08:00-16:00 (8h) single-neutral-actions" at bounding box center [339, 234] width 164 height 50
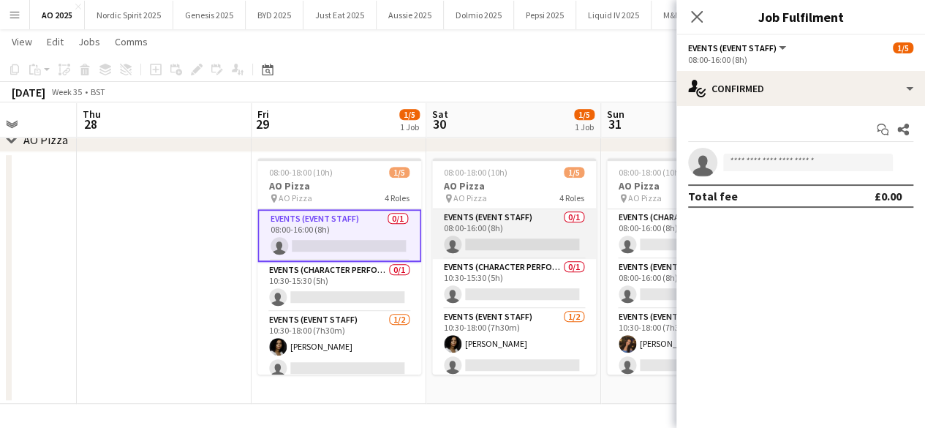
click at [507, 223] on app-card-role "Events (Event Staff) 0/1 08:00-16:00 (8h) single-neutral-actions" at bounding box center [514, 234] width 164 height 50
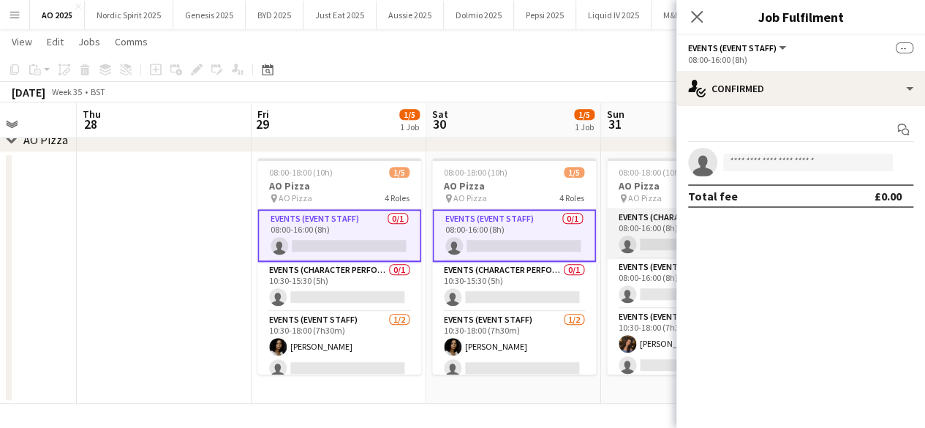
click at [613, 225] on app-card-role "Events (Character Performer) 0/1 08:00-16:00 (8h) single-neutral-actions" at bounding box center [689, 234] width 164 height 50
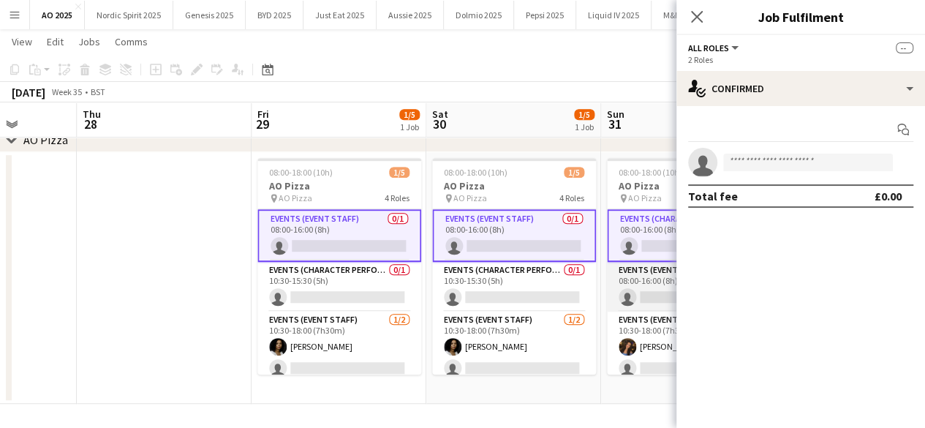
click at [635, 281] on app-card-role "Events (Event Staff) 0/1 08:00-16:00 (8h) single-neutral-actions" at bounding box center [689, 287] width 164 height 50
click at [704, 11] on app-icon "Close pop-in" at bounding box center [696, 17] width 21 height 21
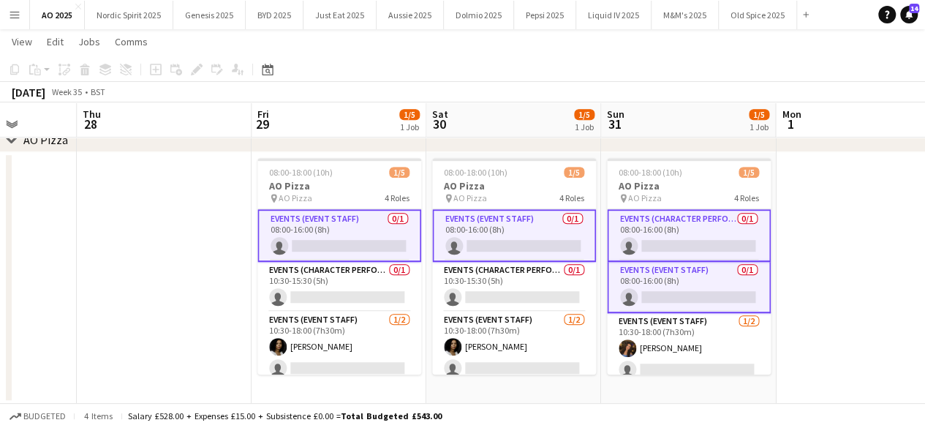
click at [342, 223] on app-card-role "Events (Event Staff) 0/1 08:00-16:00 (8h) single-neutral-actions" at bounding box center [339, 235] width 164 height 53
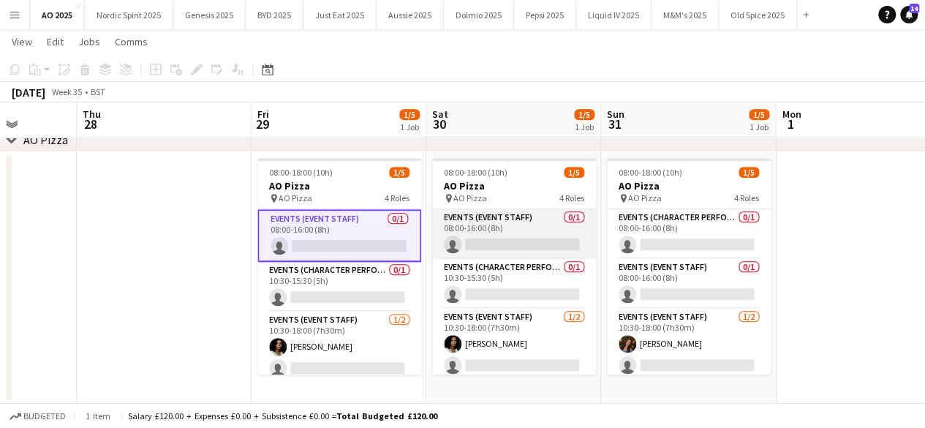
click at [477, 213] on app-card-role "Events (Event Staff) 0/1 08:00-16:00 (8h) single-neutral-actions" at bounding box center [514, 234] width 164 height 50
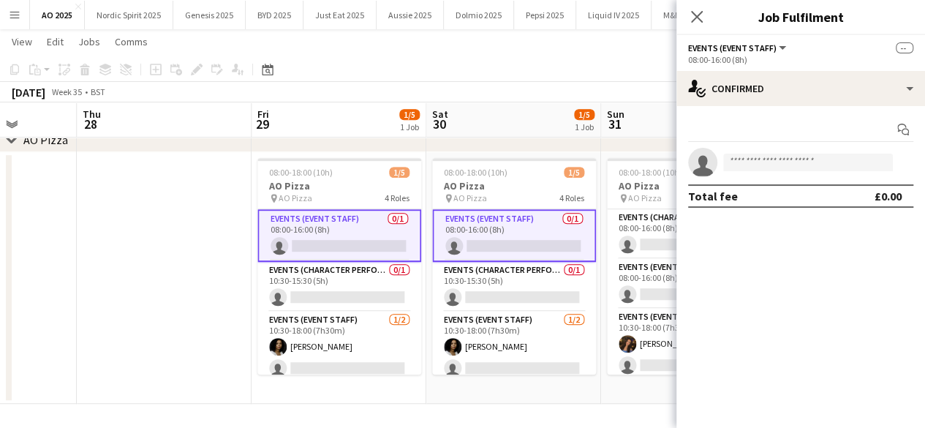
click at [188, 306] on app-date-cell at bounding box center [164, 277] width 175 height 251
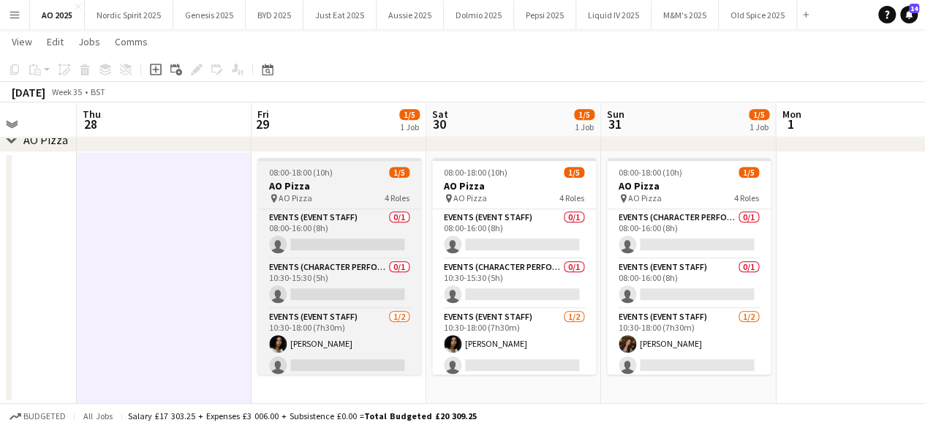
click at [333, 169] on div "08:00-18:00 (10h) 1/5" at bounding box center [339, 172] width 164 height 11
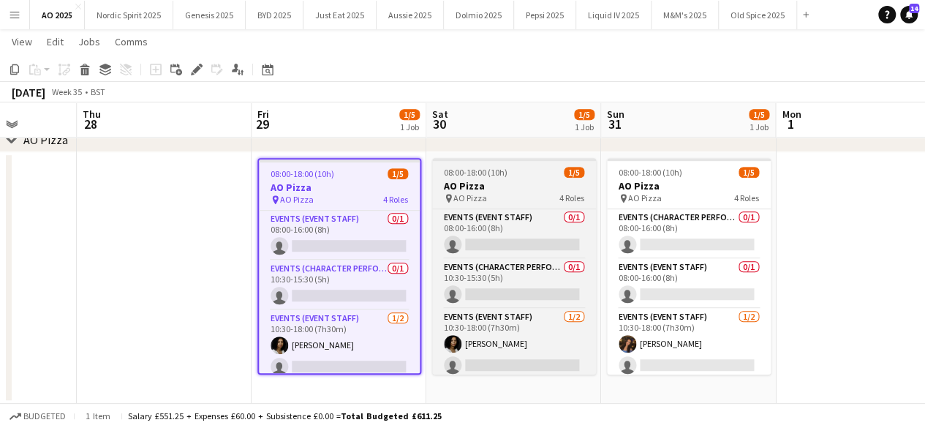
click at [468, 168] on span "08:00-18:00 (10h)" at bounding box center [476, 172] width 64 height 11
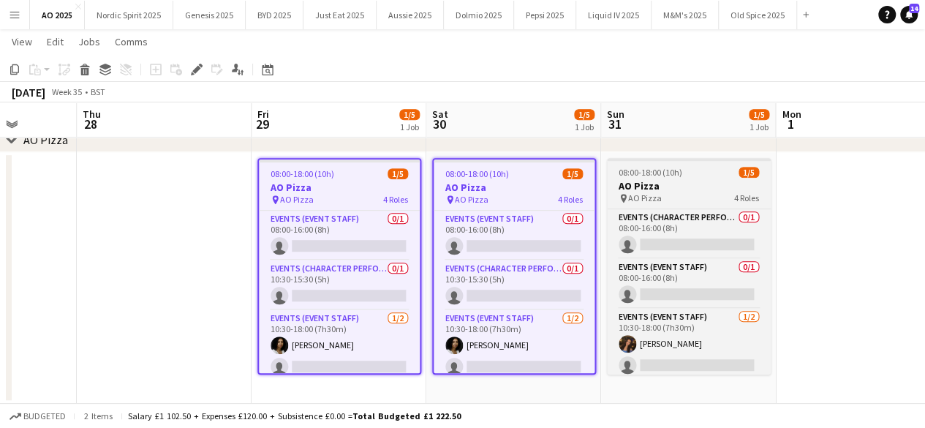
scroll to position [0, 620]
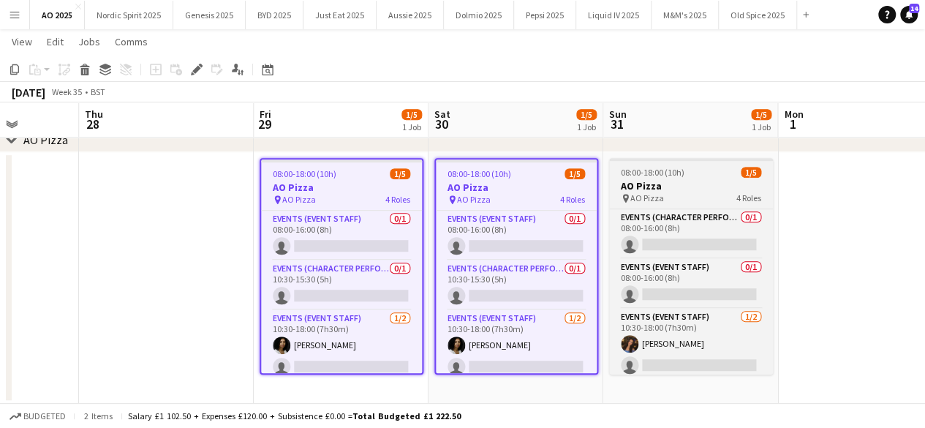
click at [663, 175] on span "08:00-18:00 (10h)" at bounding box center [653, 172] width 64 height 11
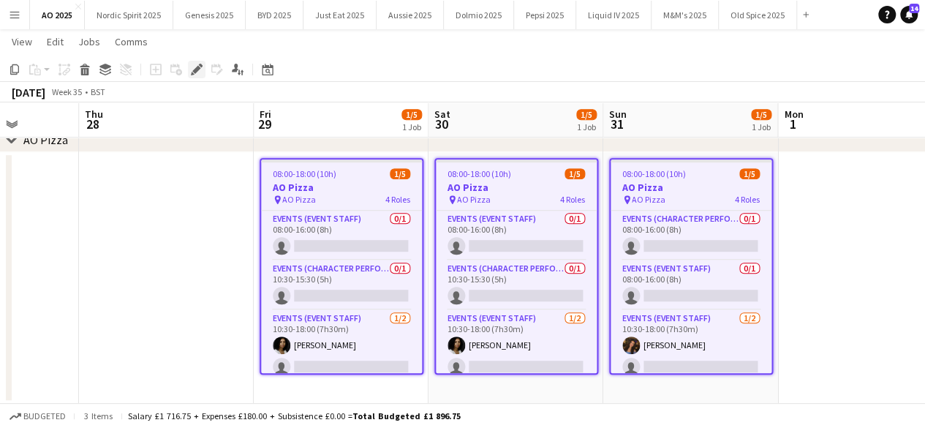
click at [193, 69] on icon "Edit" at bounding box center [197, 70] width 12 height 12
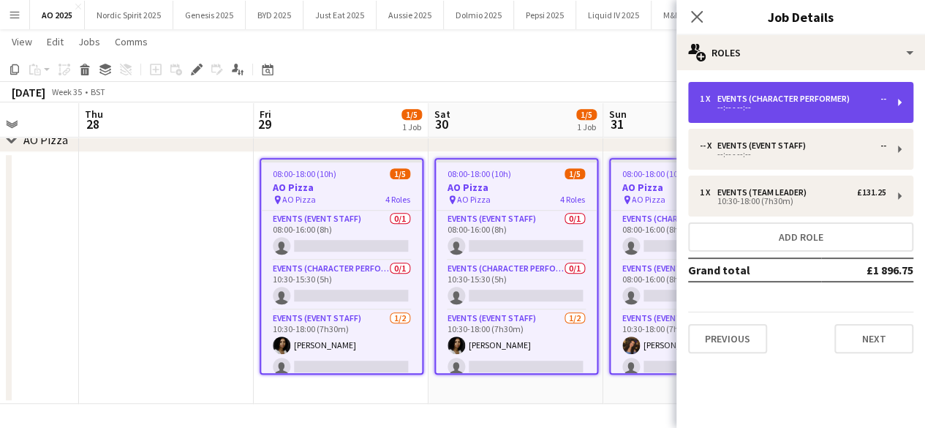
click at [800, 110] on div "--:-- - --:--" at bounding box center [793, 107] width 186 height 7
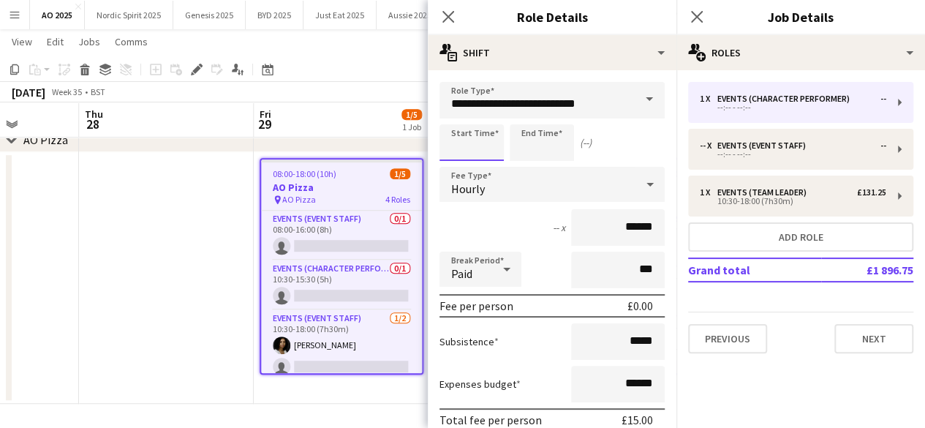
click at [477, 151] on input at bounding box center [471, 142] width 64 height 37
click at [458, 120] on div at bounding box center [456, 117] width 29 height 15
click at [456, 170] on div at bounding box center [456, 168] width 29 height 15
click at [456, 169] on div at bounding box center [456, 168] width 29 height 15
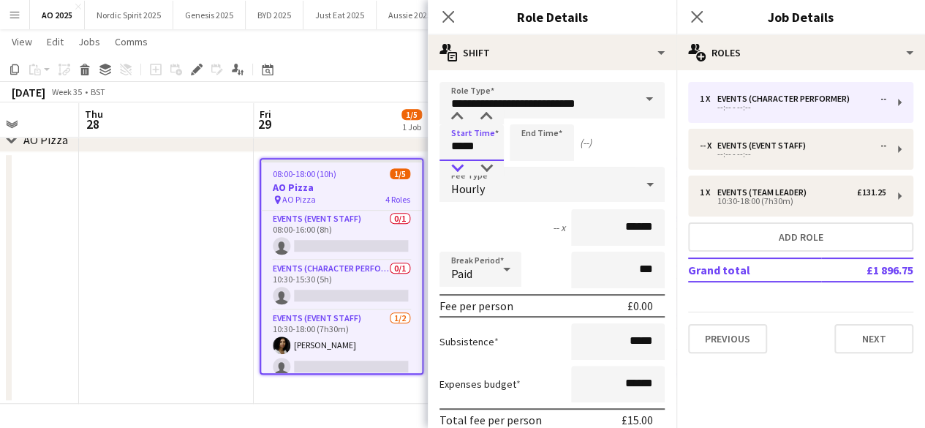
click at [456, 169] on div at bounding box center [456, 168] width 29 height 15
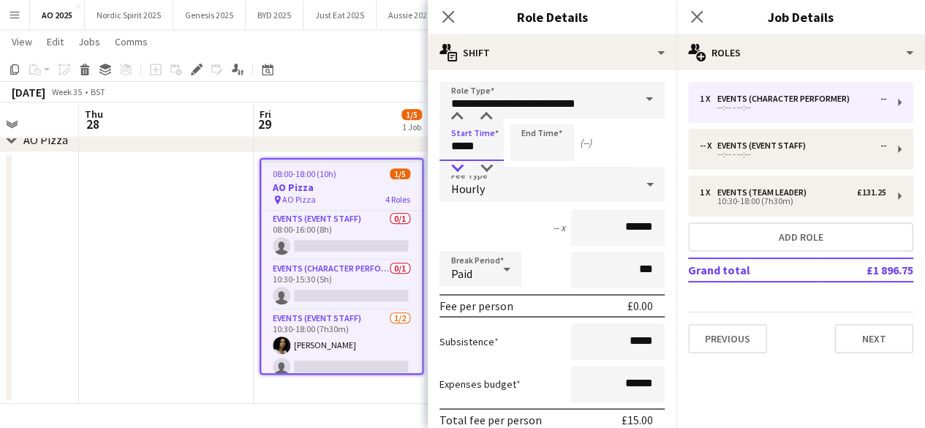
type input "*****"
click at [456, 169] on div at bounding box center [456, 168] width 29 height 15
click at [534, 148] on input at bounding box center [542, 142] width 64 height 37
click at [526, 118] on div at bounding box center [526, 117] width 29 height 15
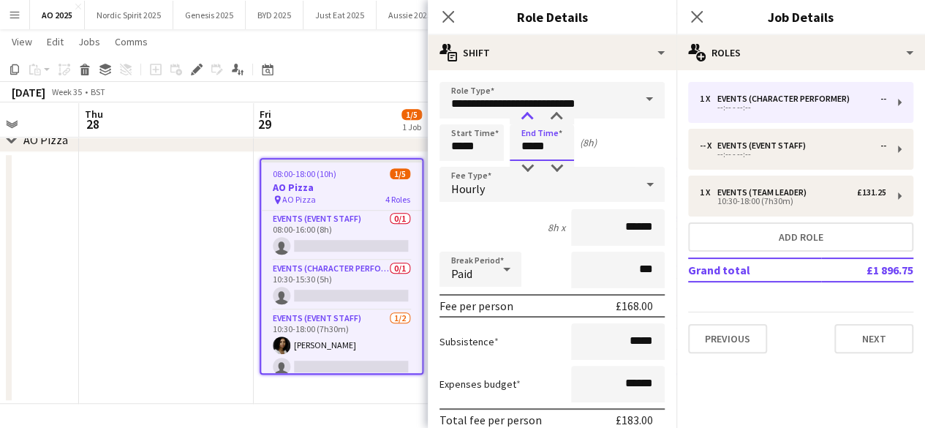
click at [526, 118] on div at bounding box center [526, 117] width 29 height 15
click at [527, 167] on div at bounding box center [526, 168] width 29 height 15
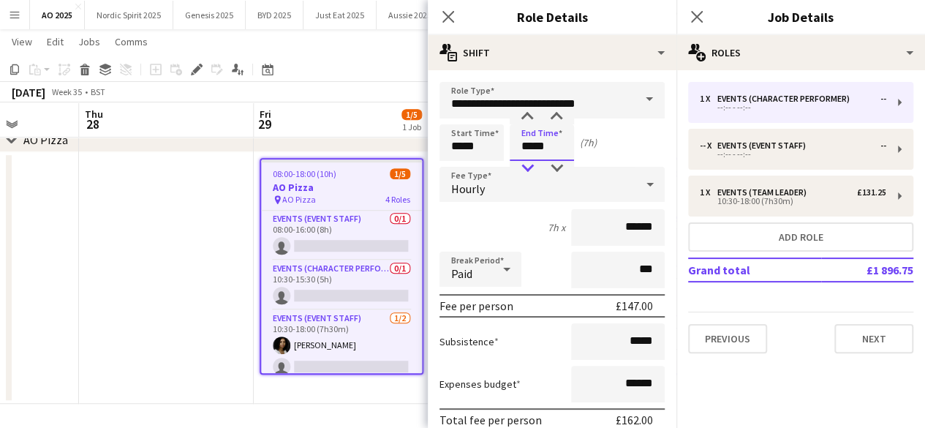
click at [527, 167] on div at bounding box center [526, 168] width 29 height 15
type input "*****"
click at [527, 167] on div at bounding box center [526, 168] width 29 height 15
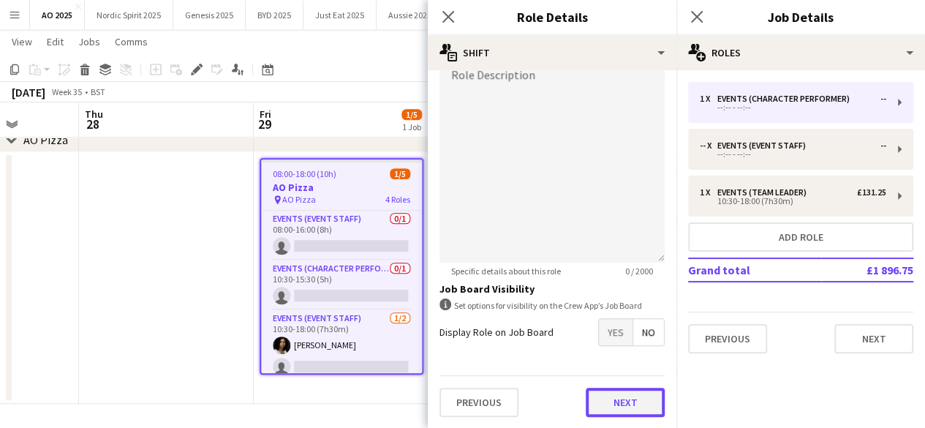
click at [636, 409] on button "Next" at bounding box center [625, 401] width 79 height 29
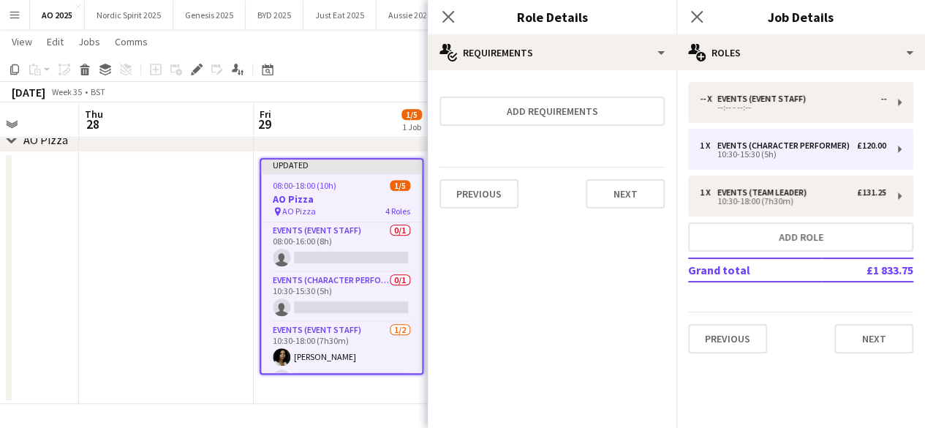
scroll to position [0, 0]
click at [643, 191] on button "Next" at bounding box center [625, 193] width 79 height 29
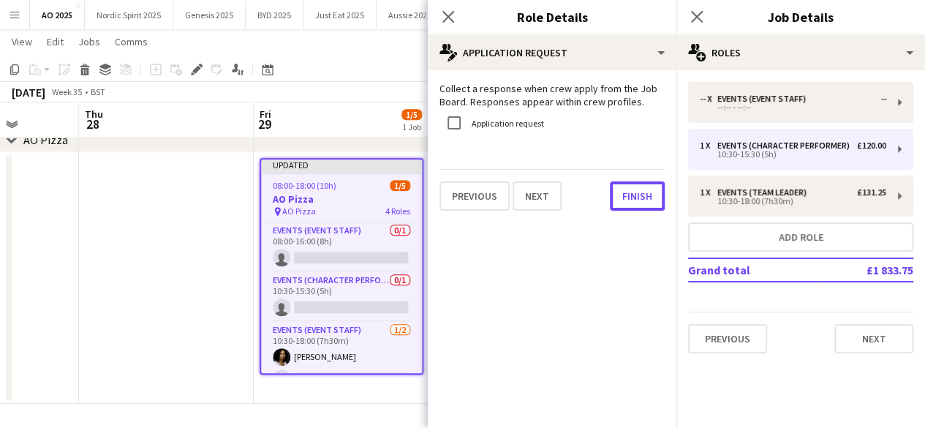
click at [643, 191] on button "Finish" at bounding box center [637, 195] width 55 height 29
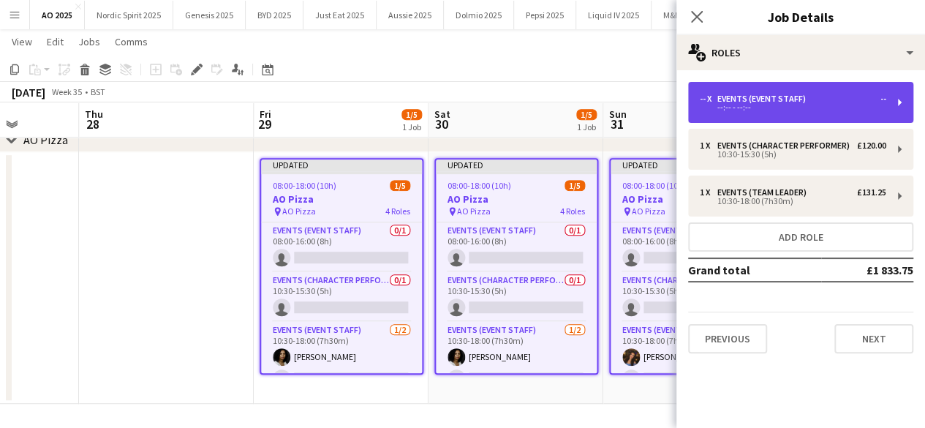
click at [753, 102] on div "Events (Event Staff)" at bounding box center [764, 99] width 94 height 10
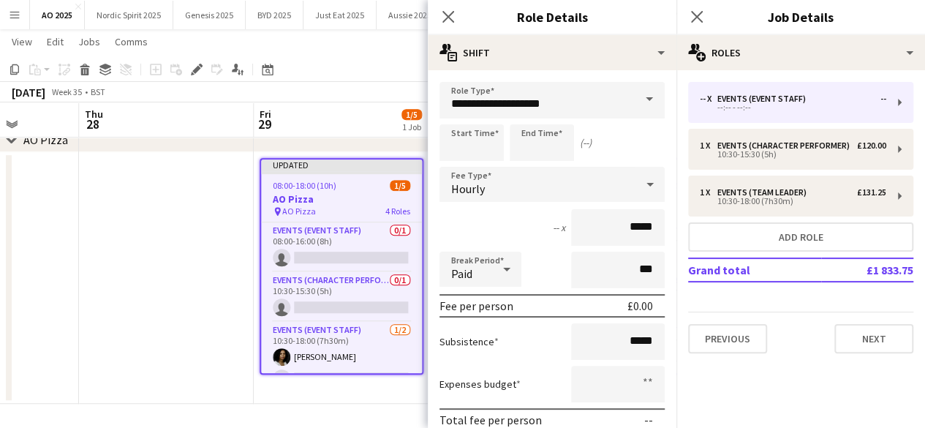
click at [189, 238] on app-date-cell at bounding box center [166, 277] width 175 height 251
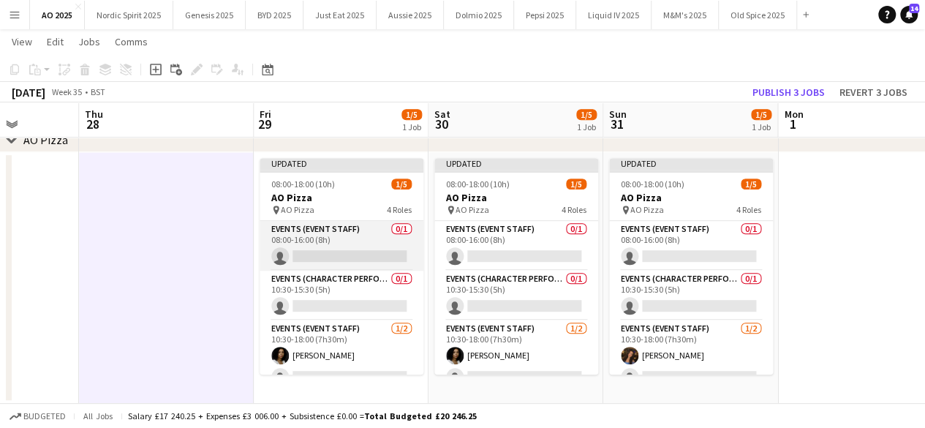
click at [295, 241] on app-card-role "Events (Event Staff) 0/1 08:00-16:00 (8h) single-neutral-actions" at bounding box center [342, 246] width 164 height 50
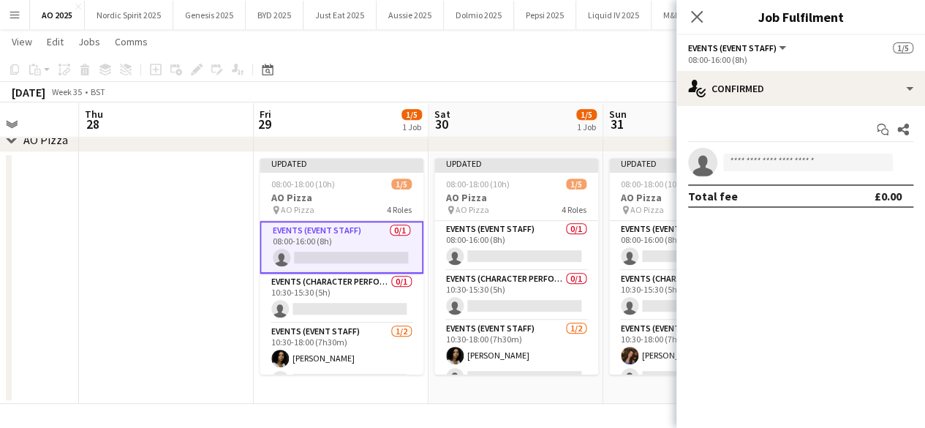
click at [263, 382] on app-date-cell "Updated 08:00-18:00 (10h) 1/5 AO Pizza pin AO Pizza 4 Roles Events (Event Staff…" at bounding box center [341, 277] width 175 height 251
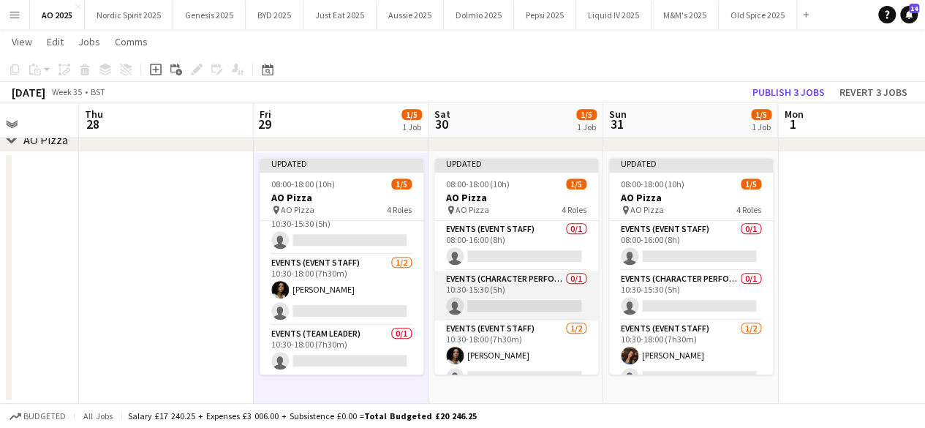
scroll to position [0, 617]
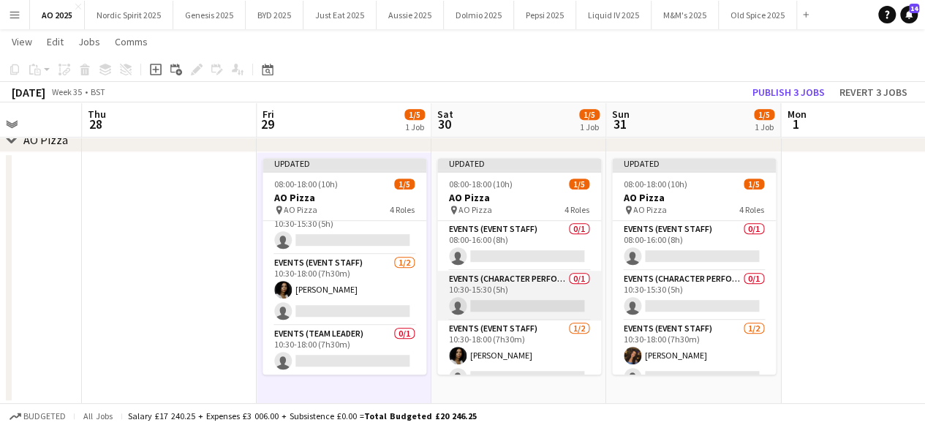
drag, startPoint x: 585, startPoint y: 268, endPoint x: 588, endPoint y: 281, distance: 12.8
click at [588, 280] on div "Events (Event Staff) 0/1 08:00-16:00 (8h) single-neutral-actions Events (Charac…" at bounding box center [519, 297] width 164 height 154
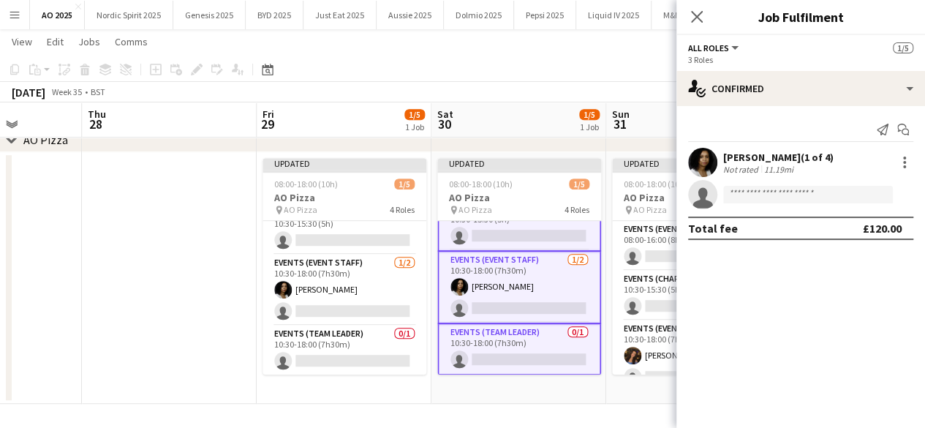
scroll to position [0, 618]
click at [575, 385] on app-date-cell "Updated 08:00-18:00 (10h) 1/5 AO Pizza pin AO Pizza 4 Roles Events (Event Staff…" at bounding box center [517, 277] width 175 height 251
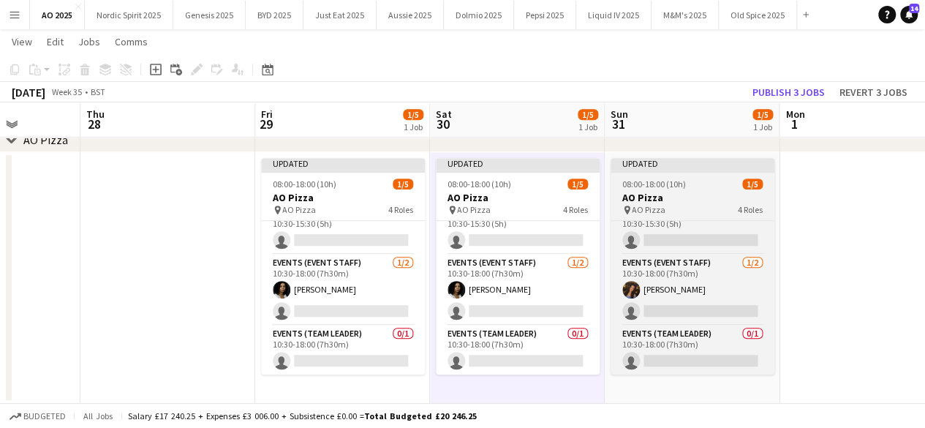
scroll to position [66, 0]
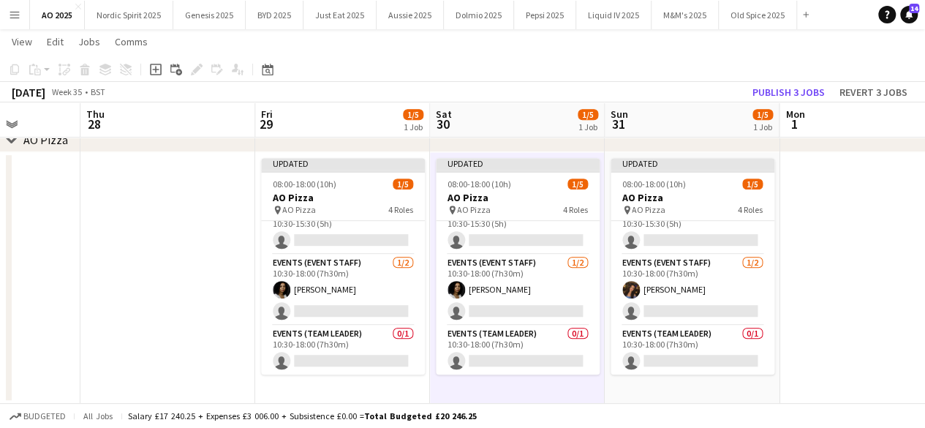
click at [794, 330] on app-date-cell at bounding box center [866, 277] width 175 height 251
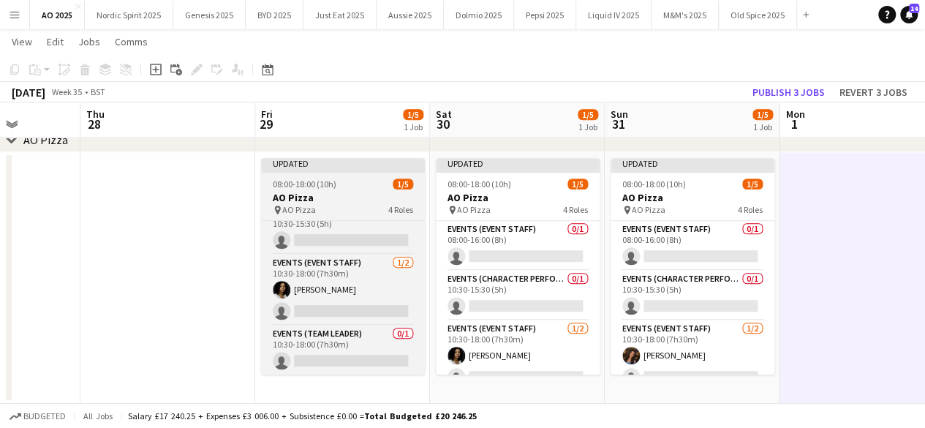
scroll to position [0, 0]
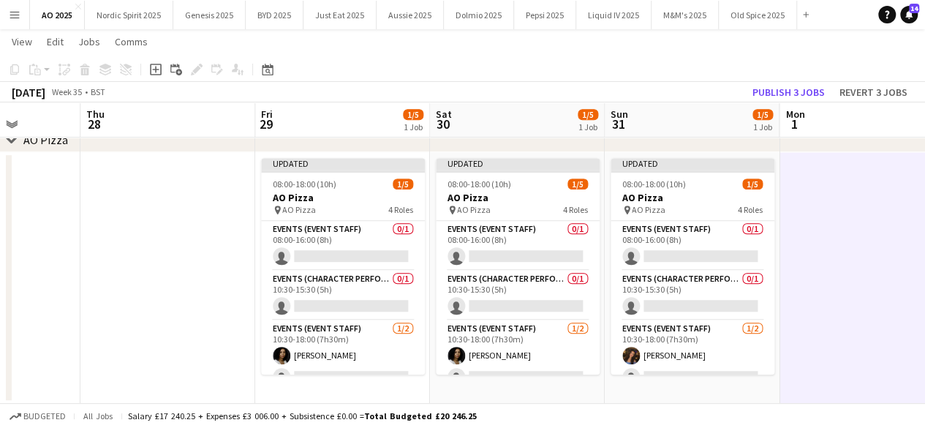
click at [213, 219] on app-date-cell at bounding box center [167, 277] width 175 height 251
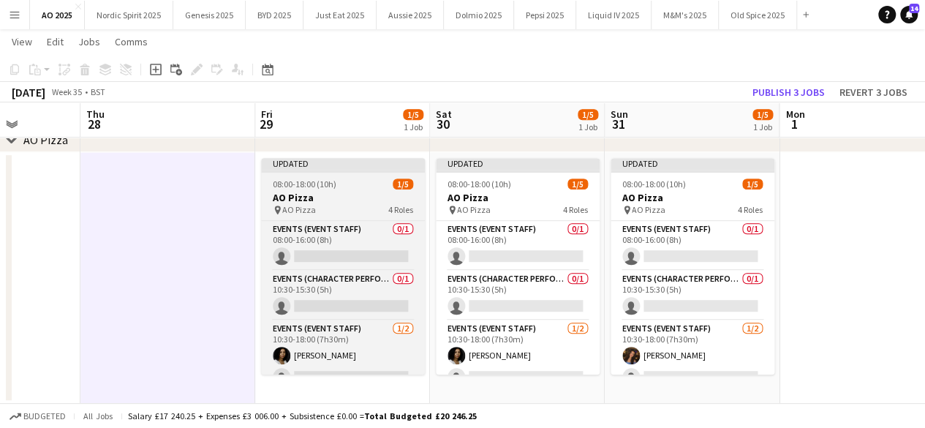
click at [300, 159] on div "Updated" at bounding box center [343, 164] width 164 height 12
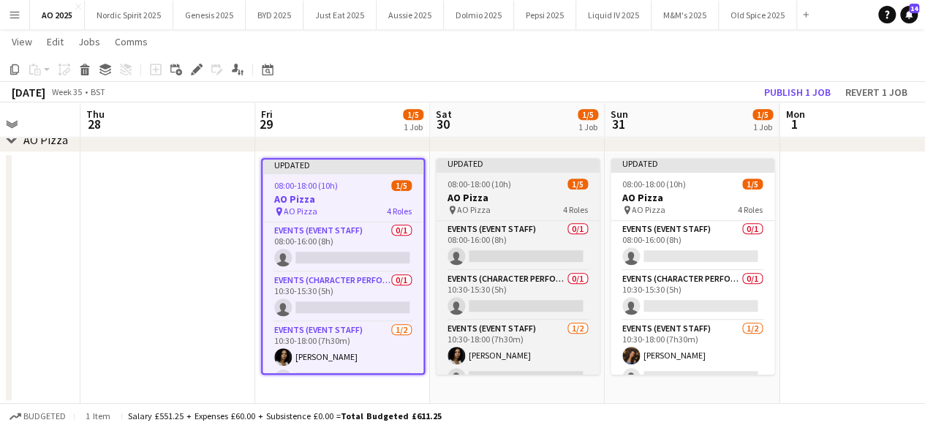
click at [460, 166] on div "Updated" at bounding box center [518, 164] width 164 height 12
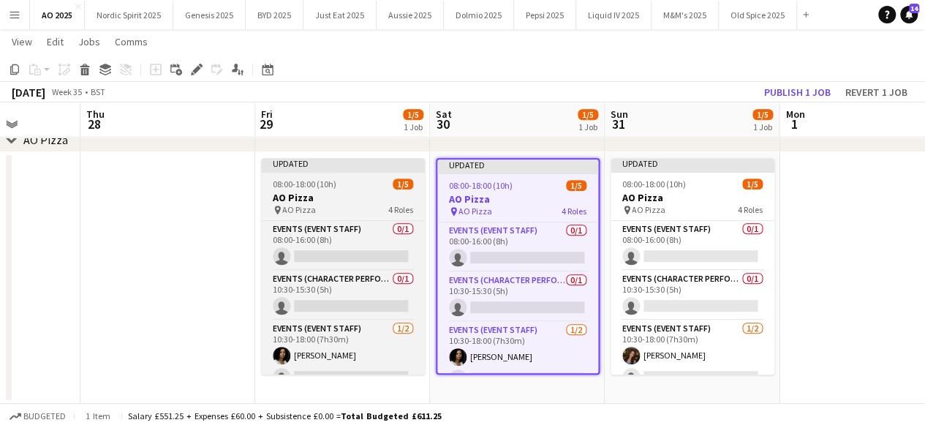
click at [382, 162] on div "Updated" at bounding box center [343, 164] width 164 height 12
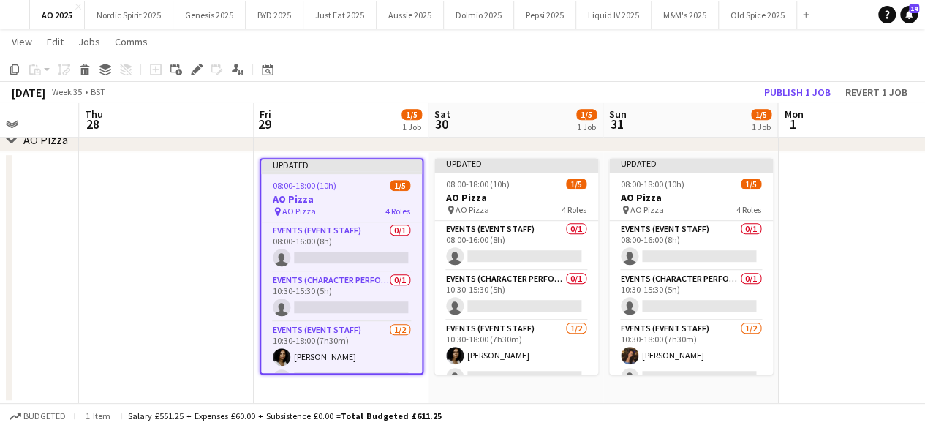
click at [462, 156] on app-date-cell "Updated 08:00-18:00 (10h) 1/5 AO Pizza pin AO Pizza 4 Roles Events (Event Staff…" at bounding box center [515, 277] width 175 height 251
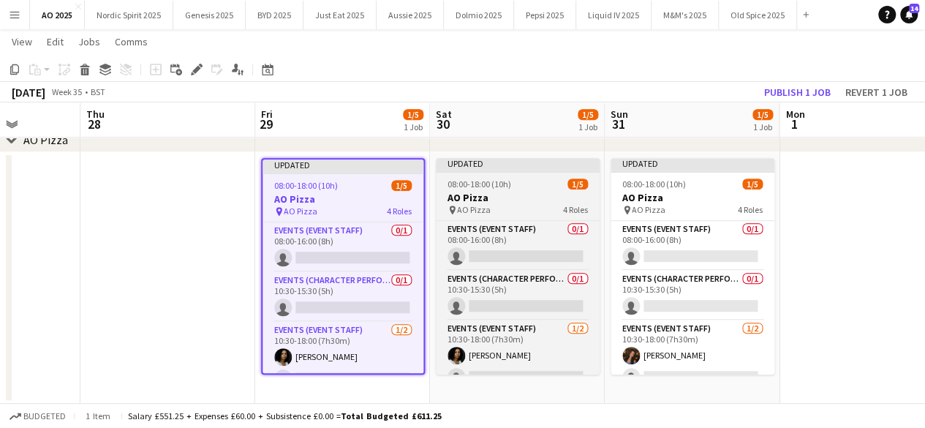
click at [462, 161] on div "Updated" at bounding box center [518, 164] width 164 height 12
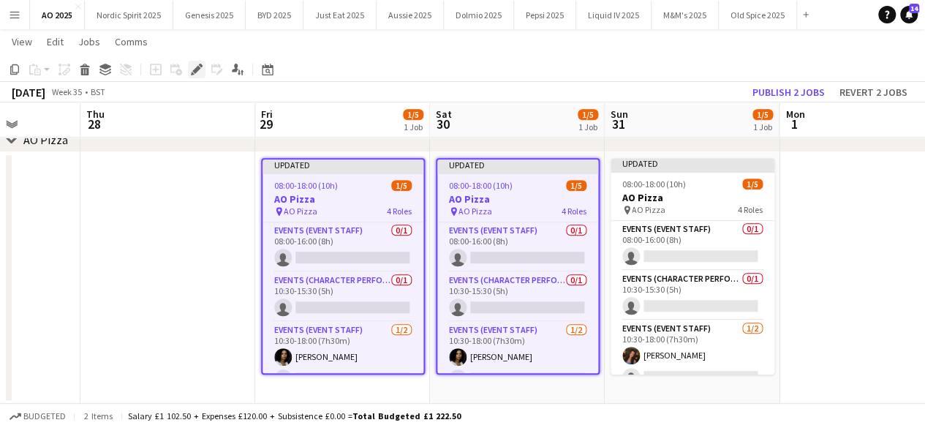
click at [196, 75] on div "Edit" at bounding box center [197, 70] width 18 height 18
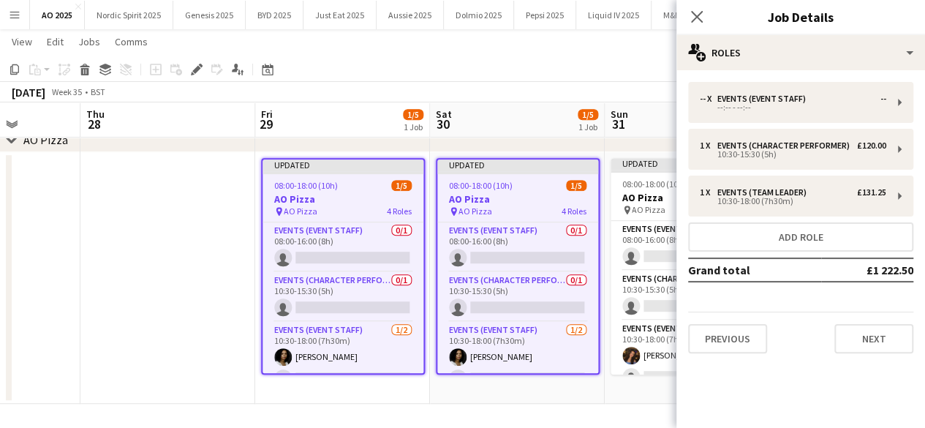
click at [162, 261] on app-calendar-viewport "Sun 24 Mon 25 Tue 26 2/2 1 Job Wed 27 Thu 28 Fri 29 1/5 1 Job Sat 30 1/5 1 Job …" at bounding box center [462, 45] width 925 height 716
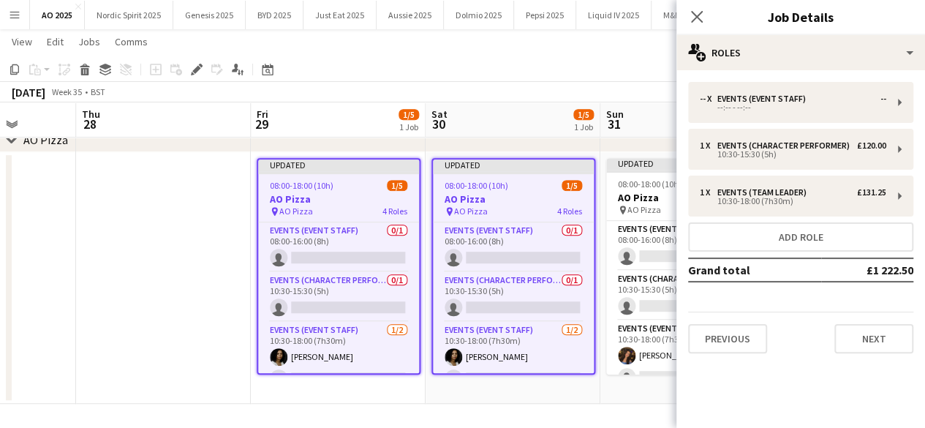
click at [235, 292] on app-date-cell at bounding box center [163, 277] width 175 height 251
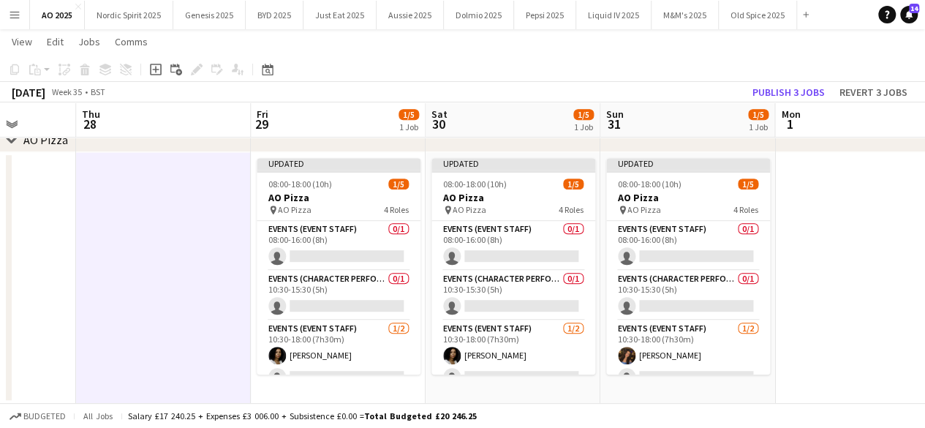
click at [235, 292] on app-date-cell at bounding box center [163, 277] width 175 height 251
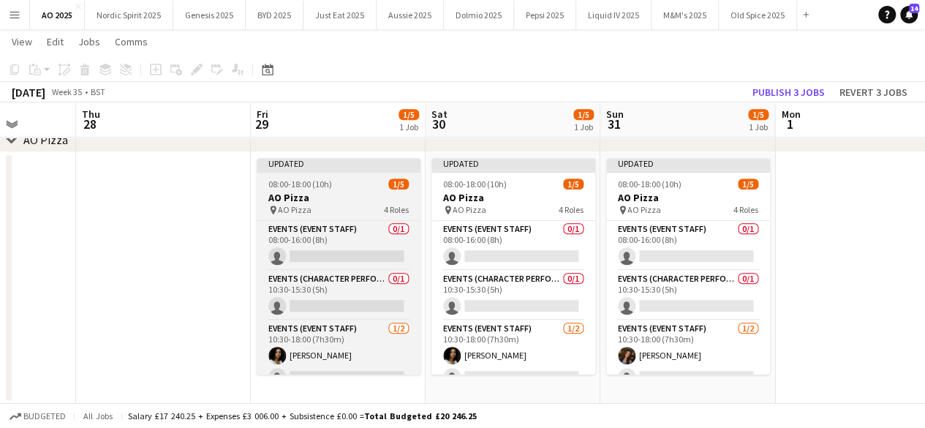
click at [329, 191] on h3 "AO Pizza" at bounding box center [339, 197] width 164 height 13
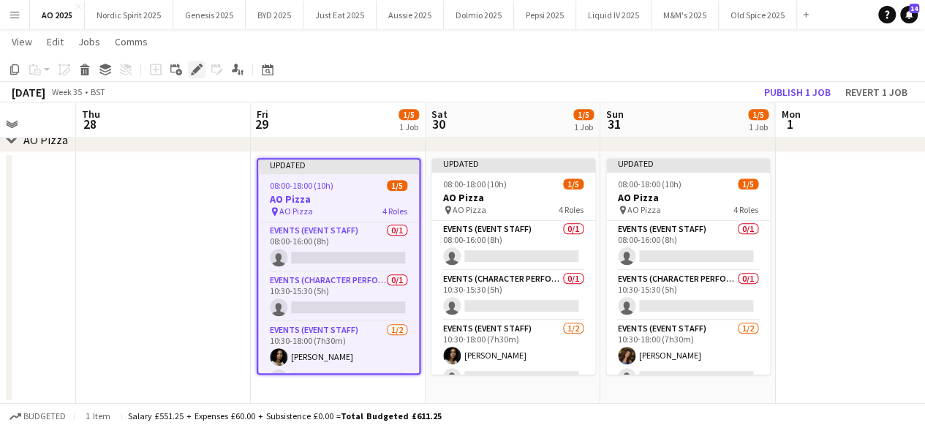
click at [194, 71] on icon at bounding box center [196, 70] width 8 height 8
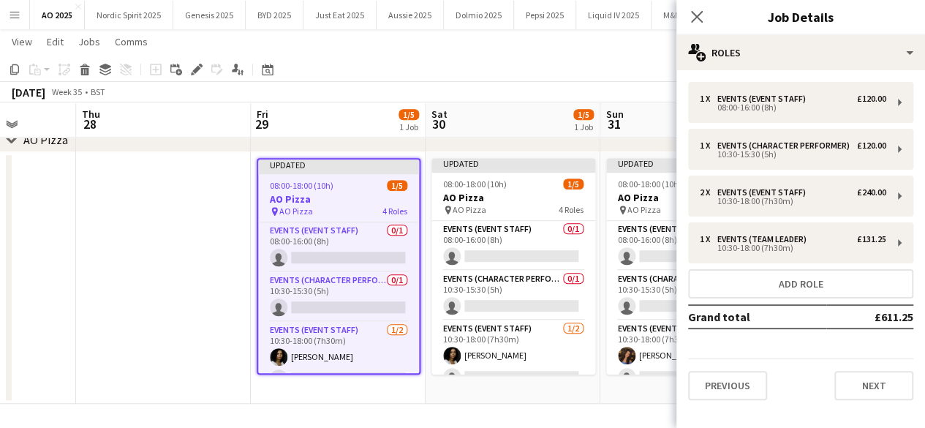
click at [753, 80] on div "1 x Events (Event Staff) £120.00 08:00-16:00 (8h) 1 x Events (Character Perform…" at bounding box center [800, 240] width 249 height 341
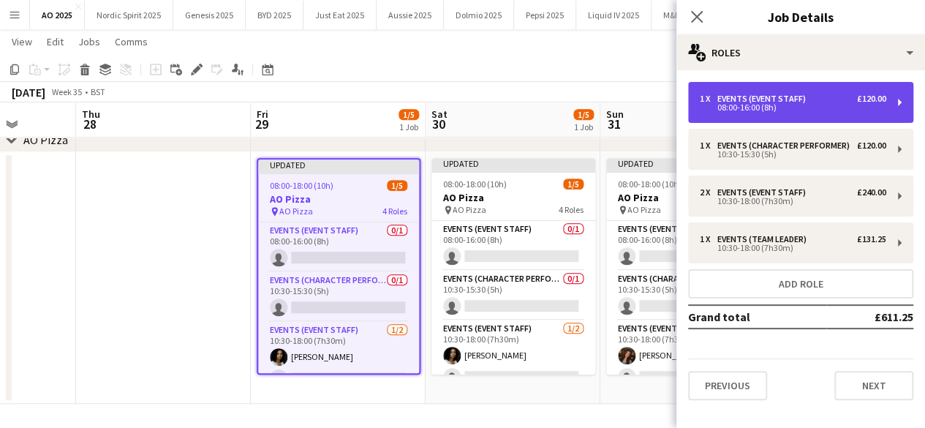
click at [753, 96] on div "Events (Event Staff)" at bounding box center [764, 99] width 94 height 10
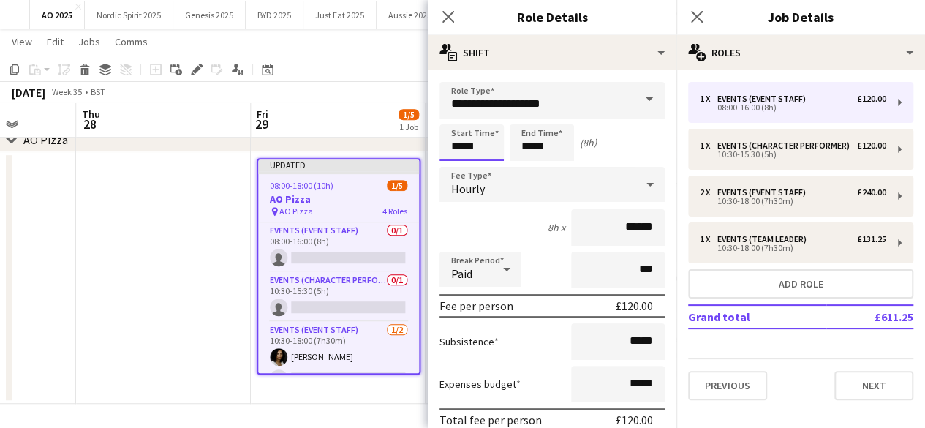
click at [491, 141] on input "*****" at bounding box center [471, 142] width 64 height 37
click at [456, 121] on div at bounding box center [456, 117] width 29 height 15
click at [486, 117] on div at bounding box center [486, 117] width 29 height 15
type input "*****"
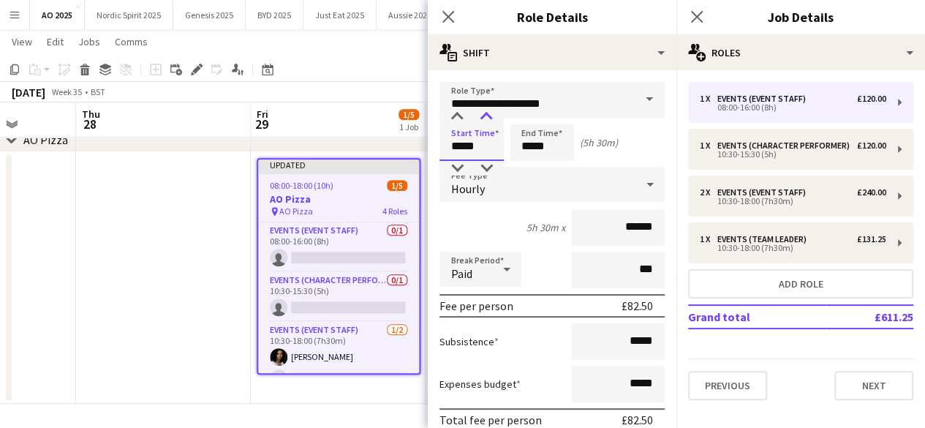
click at [486, 117] on div at bounding box center [486, 117] width 29 height 15
click at [574, 150] on div "Start Time ***** End Time ***** (5h 30m)" at bounding box center [551, 142] width 225 height 37
click at [557, 151] on input "*****" at bounding box center [542, 142] width 64 height 37
click at [523, 166] on div at bounding box center [526, 168] width 29 height 15
click at [551, 119] on div at bounding box center [556, 117] width 29 height 15
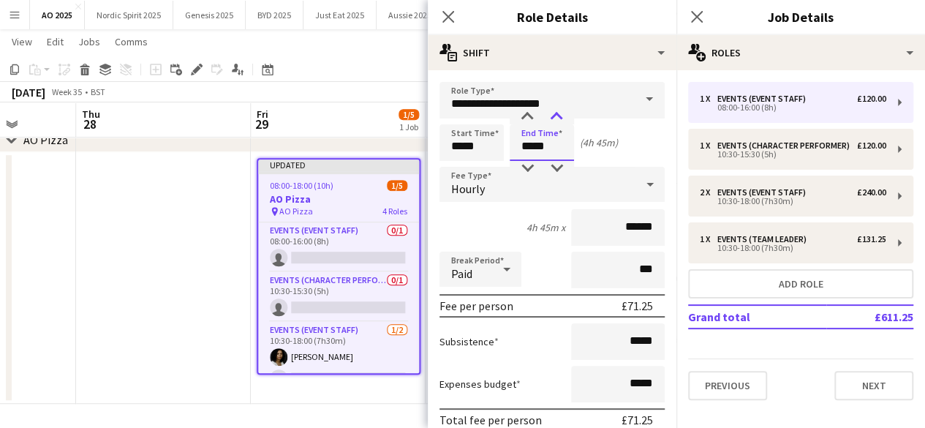
type input "*****"
click at [551, 118] on div at bounding box center [556, 117] width 29 height 15
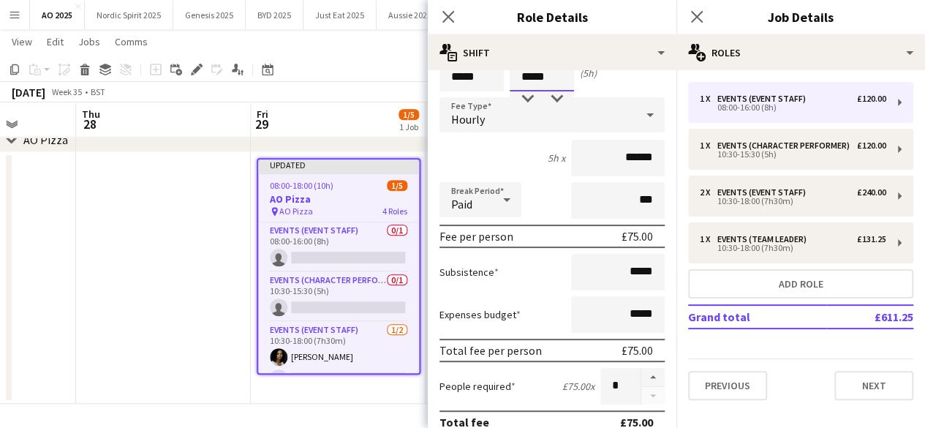
scroll to position [0, 0]
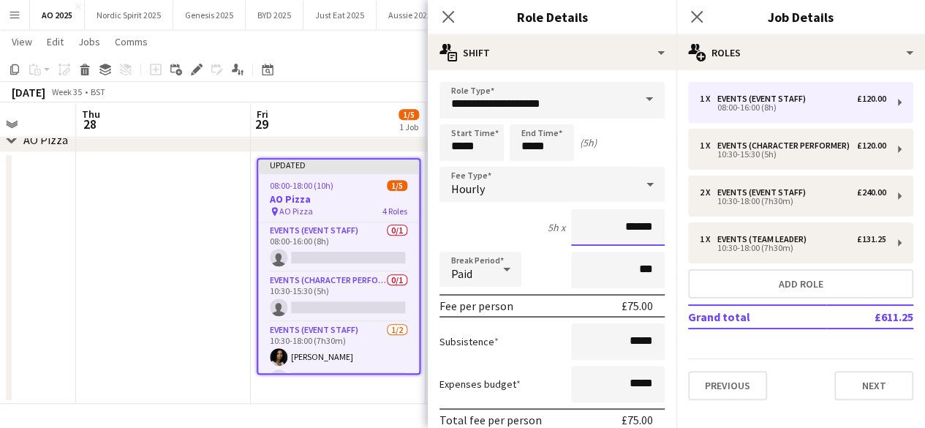
drag, startPoint x: 647, startPoint y: 225, endPoint x: 632, endPoint y: 226, distance: 15.4
click at [632, 226] on input "******" at bounding box center [618, 227] width 94 height 37
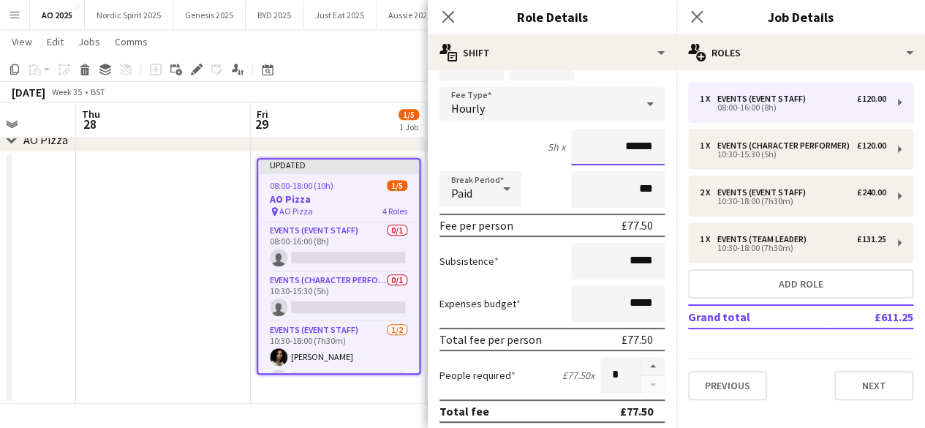
scroll to position [82, 0]
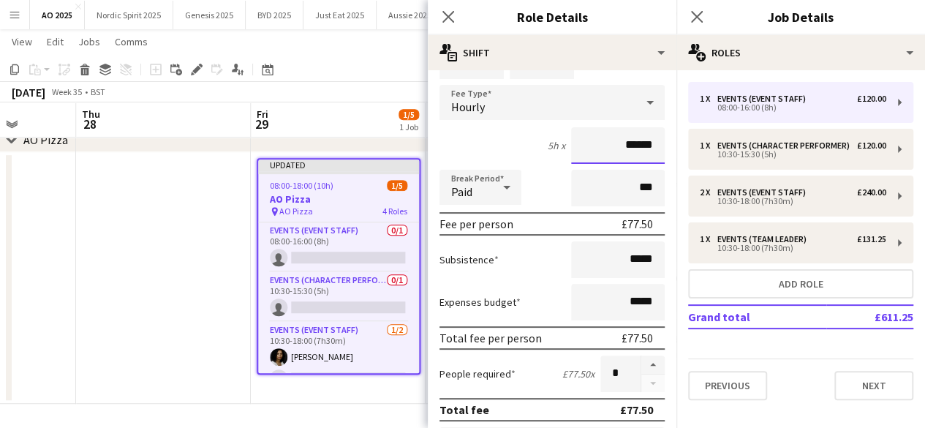
type input "******"
click at [629, 302] on input "*****" at bounding box center [618, 302] width 94 height 37
type input "**"
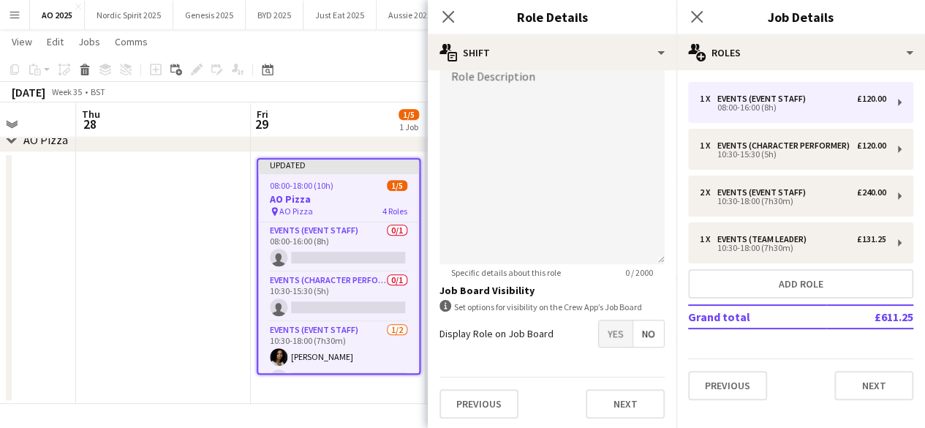
scroll to position [487, 0]
type input "******"
click at [626, 401] on button "Next" at bounding box center [625, 401] width 79 height 29
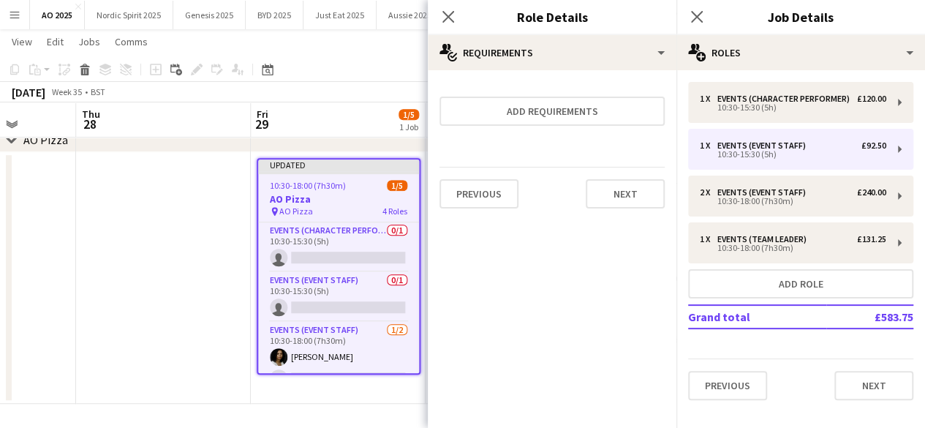
scroll to position [0, 0]
click at [627, 199] on button "Next" at bounding box center [625, 193] width 79 height 29
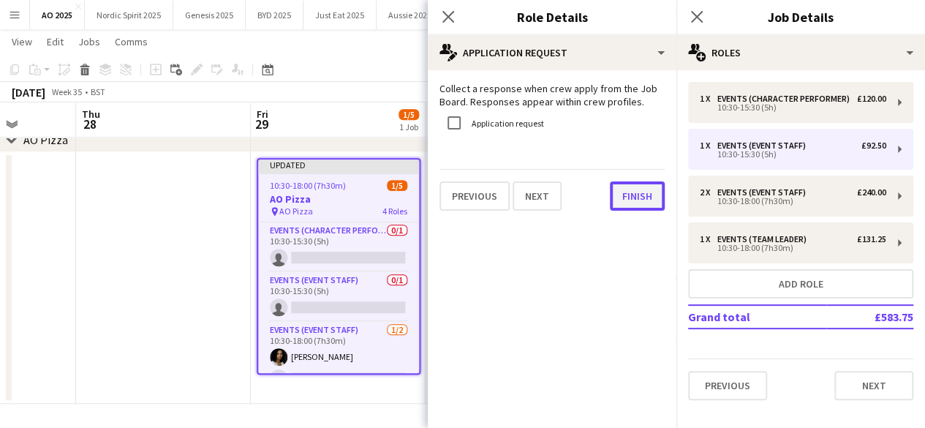
click at [627, 198] on button "Finish" at bounding box center [637, 195] width 55 height 29
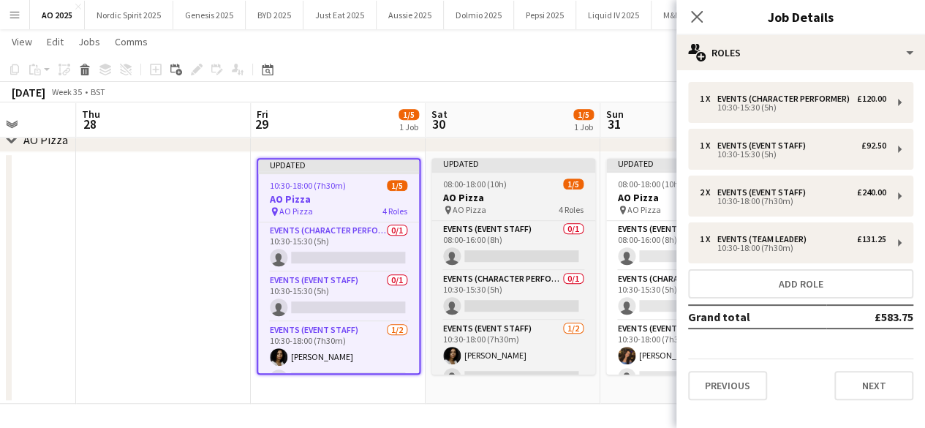
click at [528, 180] on div "08:00-18:00 (10h) 1/5" at bounding box center [513, 183] width 164 height 11
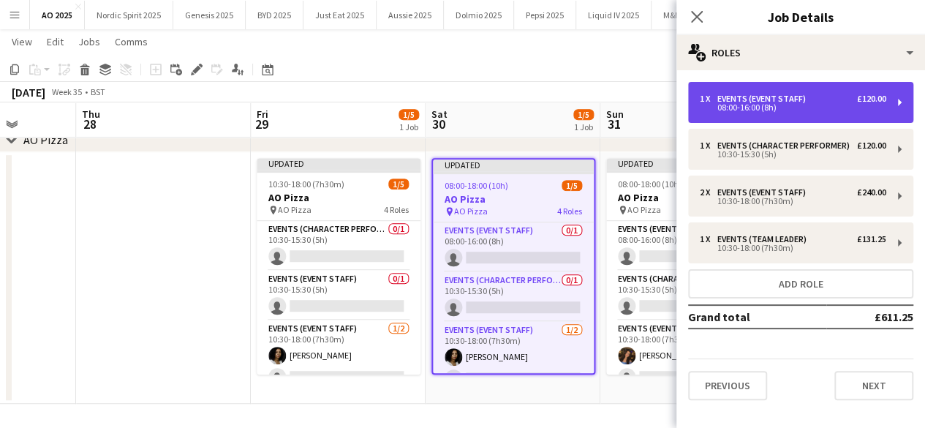
click at [766, 104] on div "08:00-16:00 (8h)" at bounding box center [793, 107] width 186 height 7
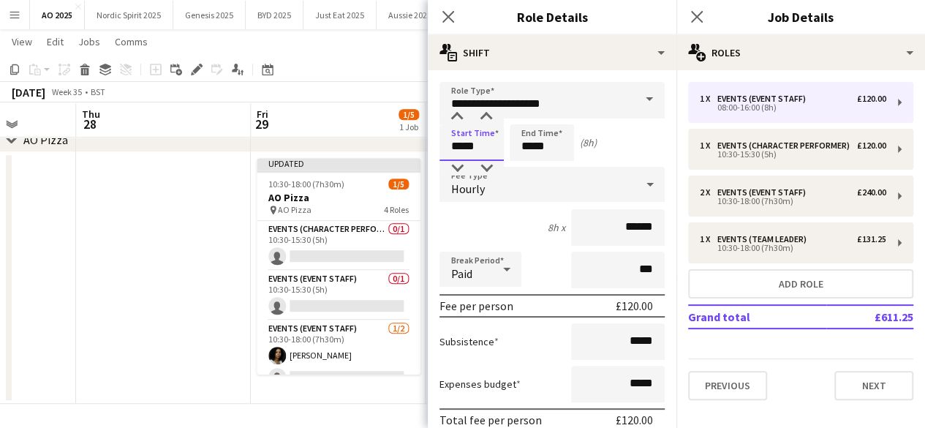
click at [493, 150] on input "*****" at bounding box center [471, 142] width 64 height 37
click at [454, 115] on div at bounding box center [456, 117] width 29 height 15
click at [494, 116] on div at bounding box center [486, 117] width 29 height 15
type input "*****"
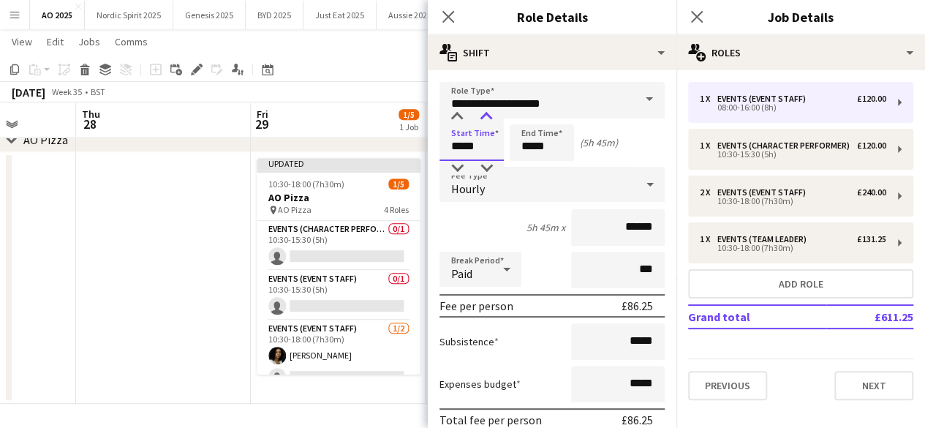
click at [494, 116] on div at bounding box center [486, 117] width 29 height 15
click at [555, 142] on input "*****" at bounding box center [542, 142] width 64 height 37
click at [547, 170] on div at bounding box center [556, 168] width 29 height 15
type input "*****"
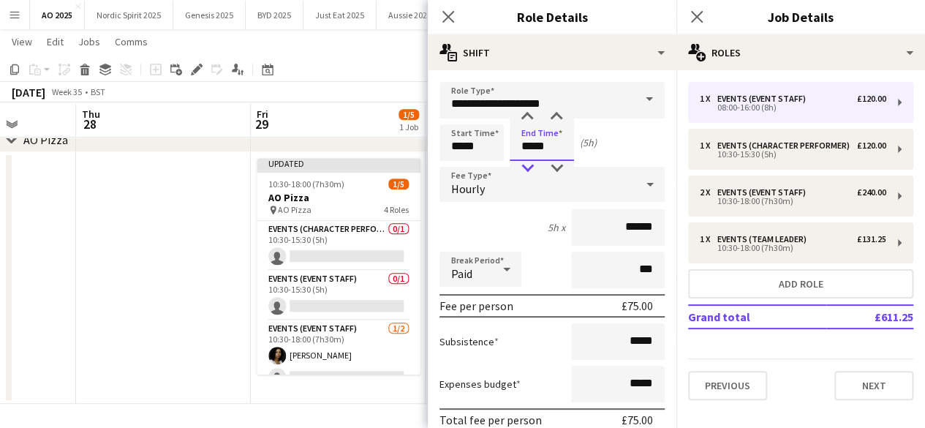
click at [527, 167] on div at bounding box center [526, 168] width 29 height 15
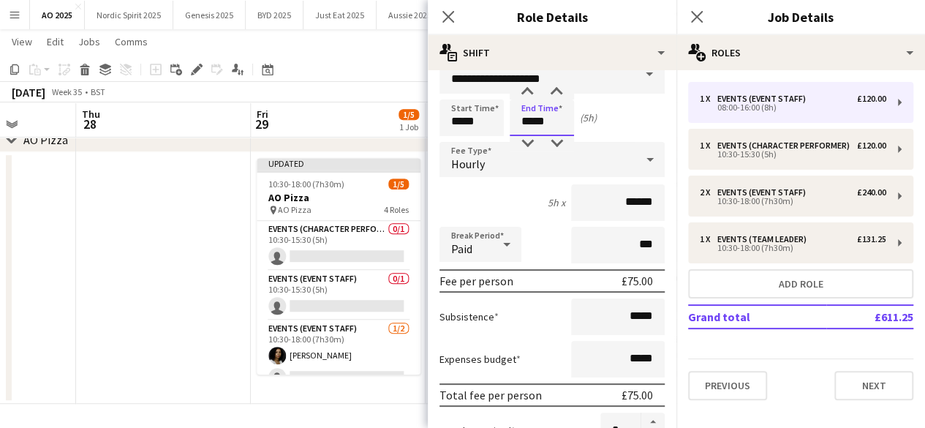
scroll to position [30, 0]
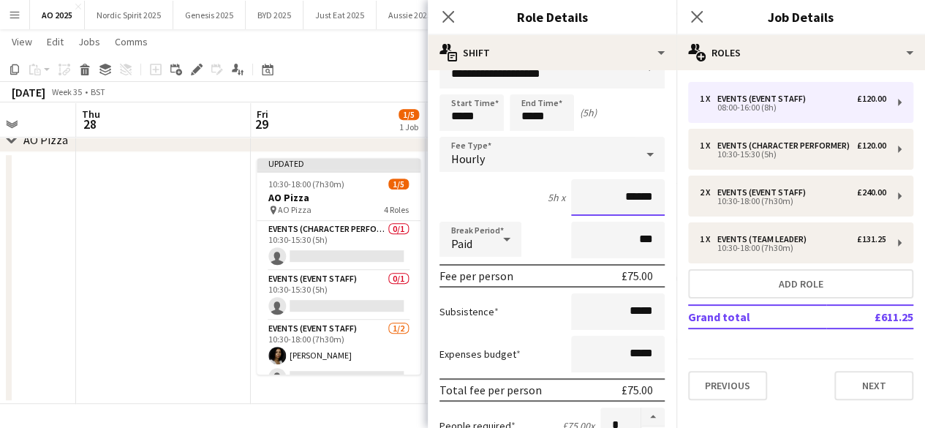
drag, startPoint x: 642, startPoint y: 194, endPoint x: 629, endPoint y: 197, distance: 13.5
click at [629, 197] on input "******" at bounding box center [618, 197] width 94 height 37
type input "******"
drag, startPoint x: 643, startPoint y: 352, endPoint x: 620, endPoint y: 357, distance: 23.9
click at [620, 354] on input "*****" at bounding box center [618, 354] width 94 height 37
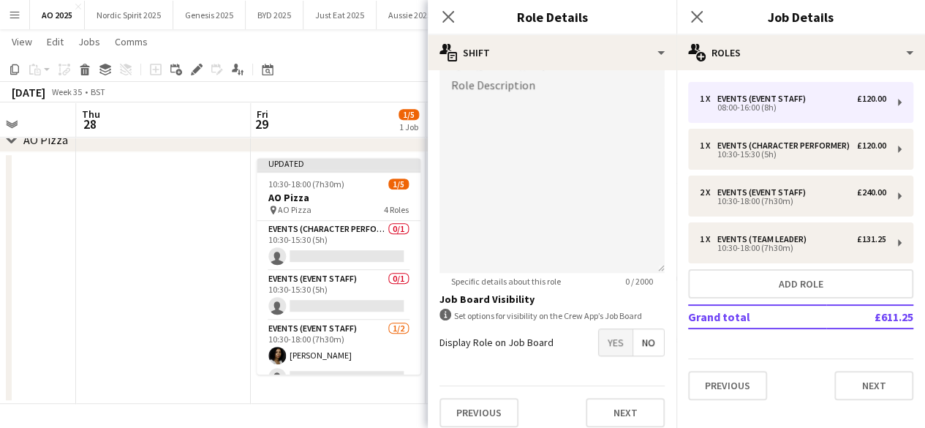
scroll to position [487, 0]
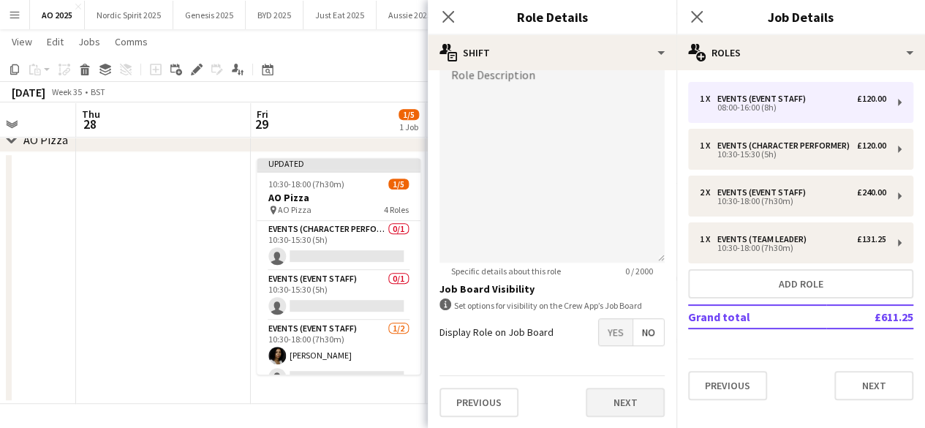
type input "******"
click at [644, 397] on button "Next" at bounding box center [625, 401] width 79 height 29
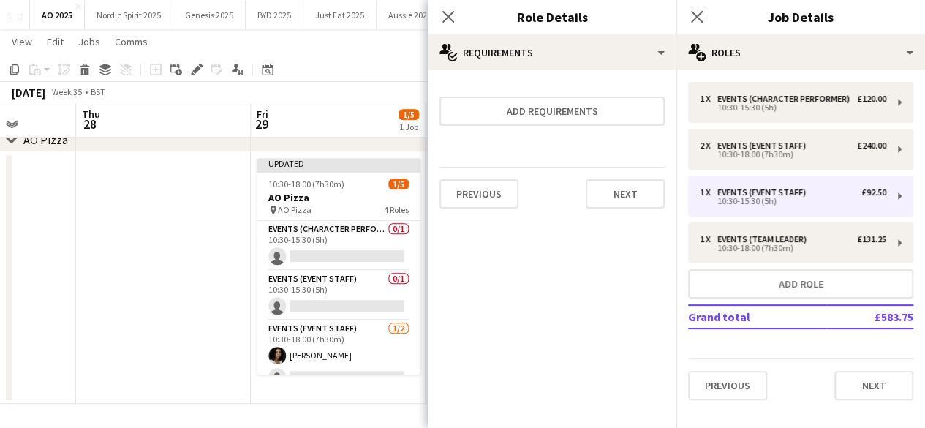
scroll to position [0, 0]
click at [637, 203] on button "Next" at bounding box center [625, 193] width 79 height 29
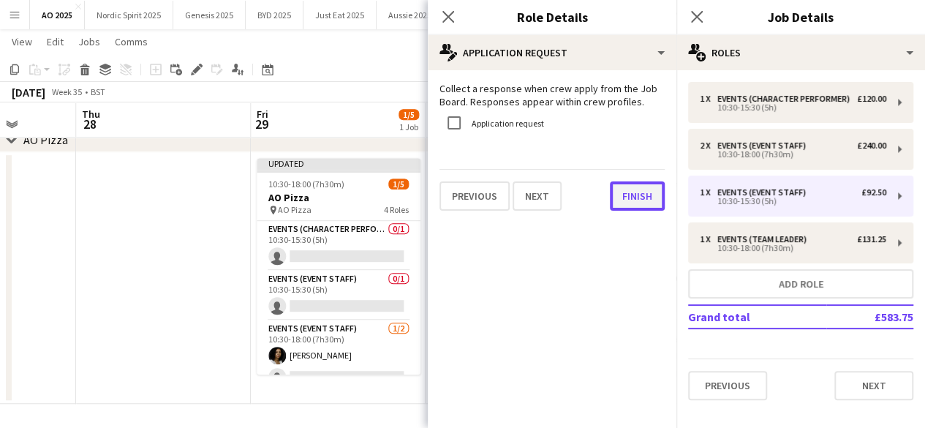
click at [638, 208] on button "Finish" at bounding box center [637, 195] width 55 height 29
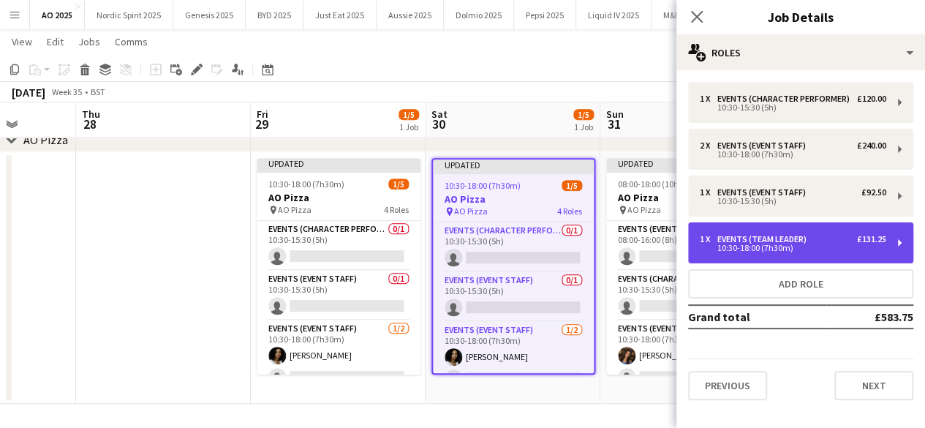
click at [740, 235] on div "Events (Team Leader)" at bounding box center [764, 239] width 95 height 10
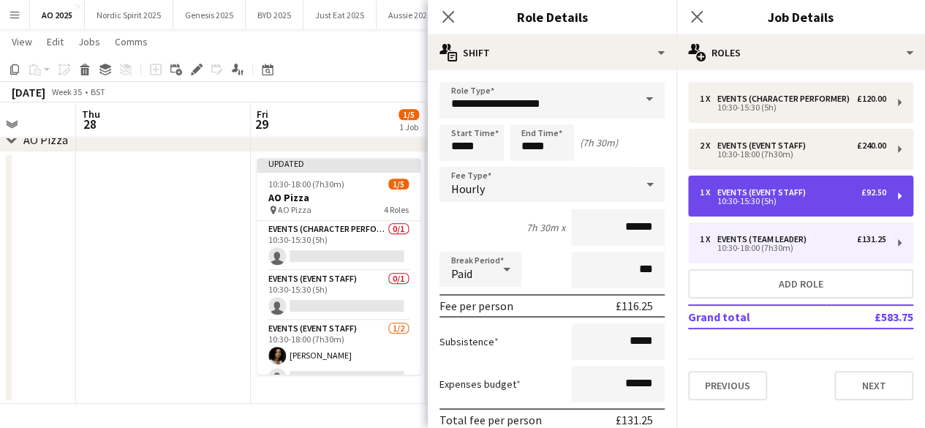
click at [749, 197] on div "10:30-15:30 (5h)" at bounding box center [793, 200] width 186 height 7
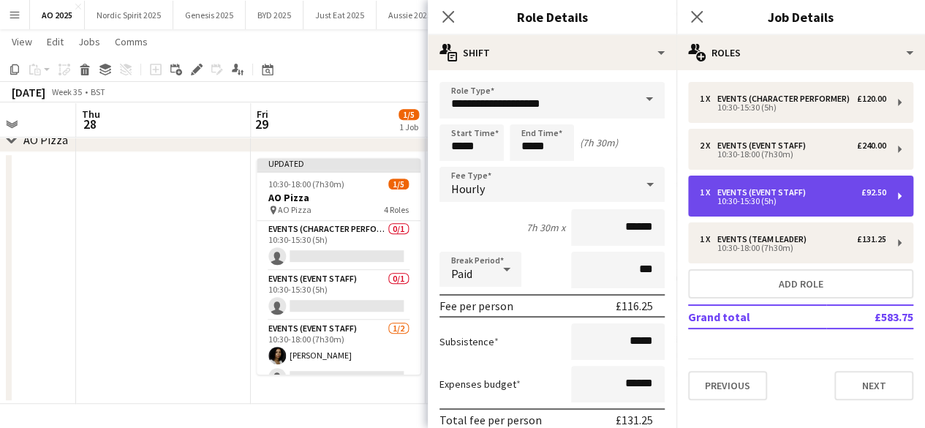
type input "**********"
type input "*****"
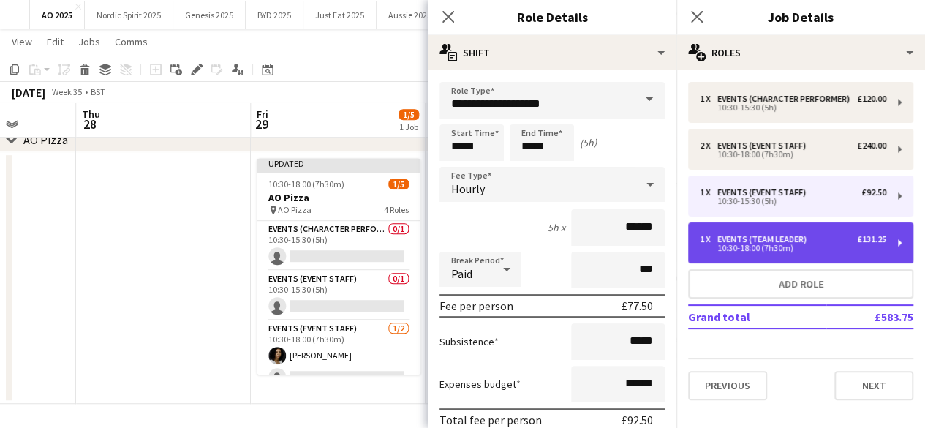
click at [741, 230] on div "1 x Events (Team Leader) £131.25 10:30-18:00 (7h30m)" at bounding box center [800, 242] width 225 height 41
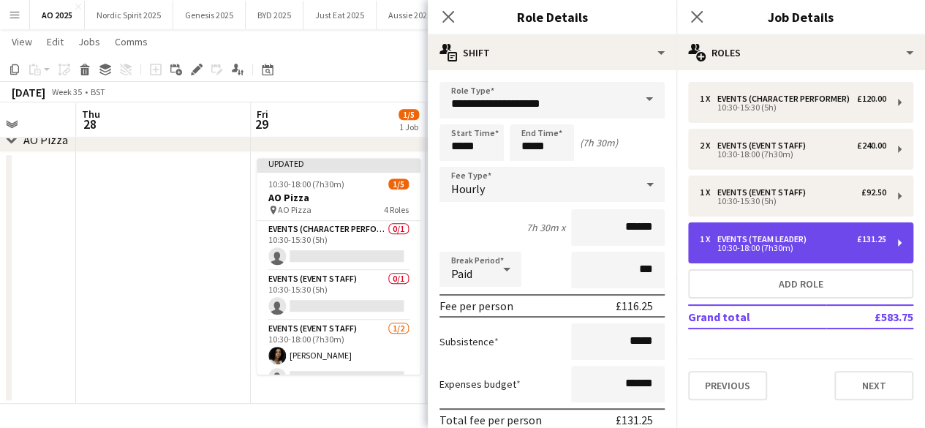
type input "**********"
type input "*****"
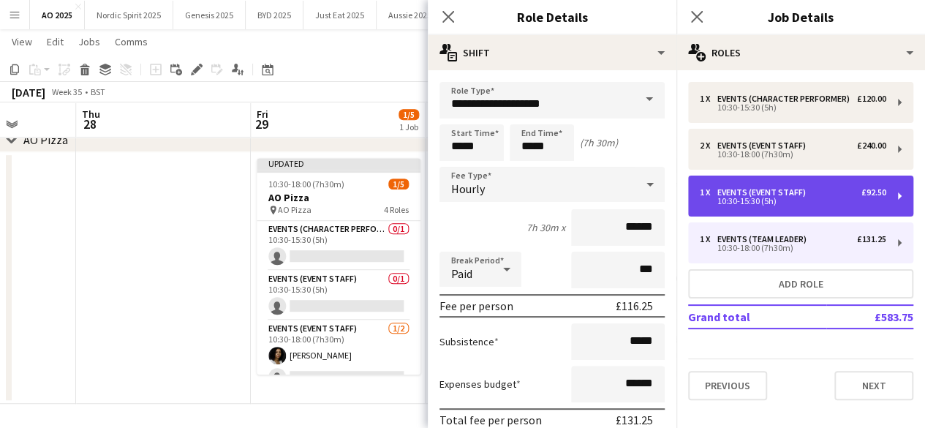
click at [750, 197] on div "10:30-15:30 (5h)" at bounding box center [793, 200] width 186 height 7
type input "**********"
type input "*****"
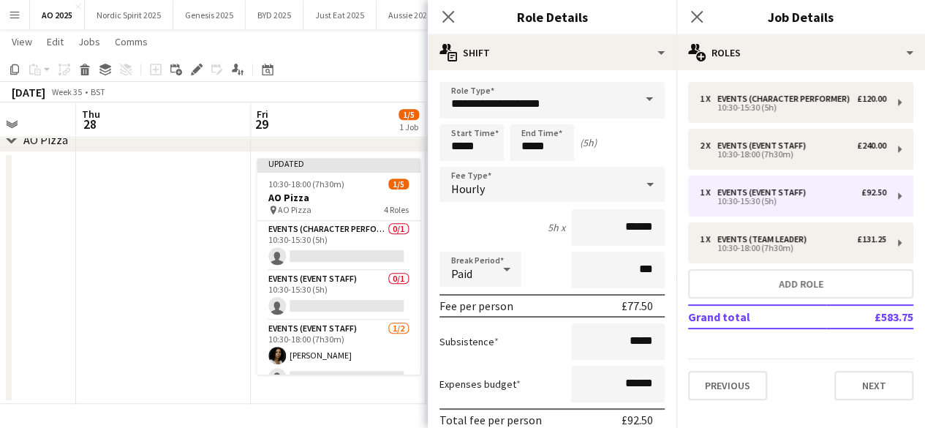
click at [639, 103] on span at bounding box center [649, 99] width 31 height 35
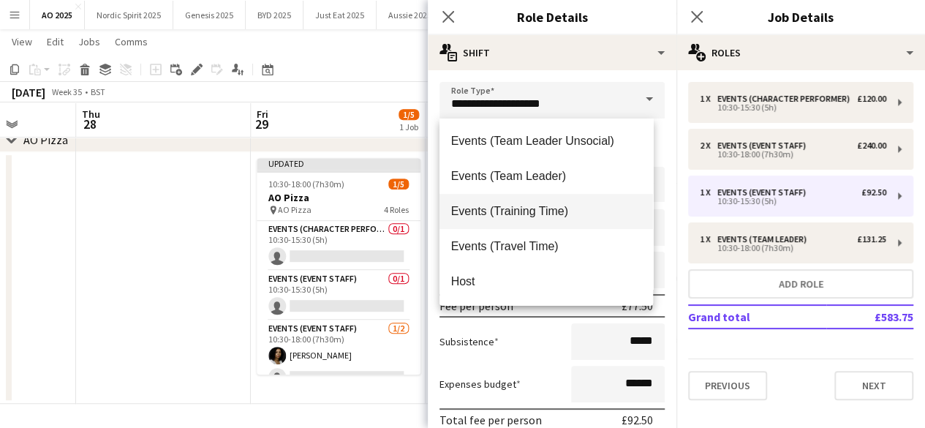
scroll to position [383, 0]
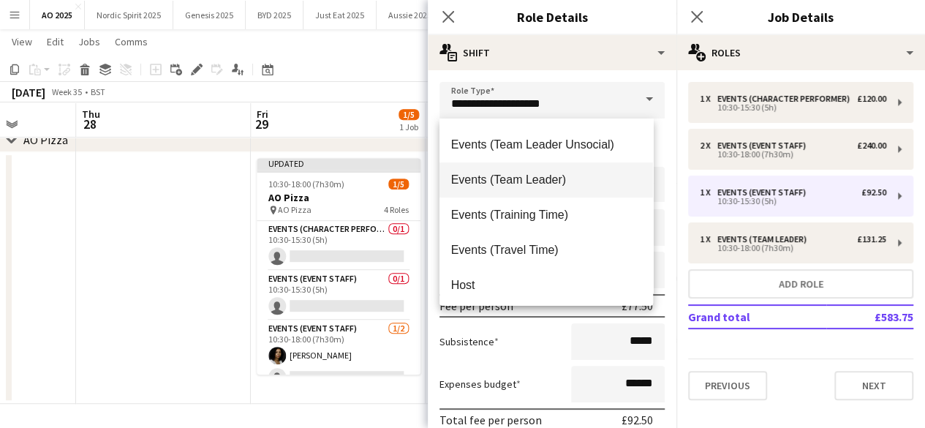
click at [580, 185] on span "Events (Team Leader)" at bounding box center [546, 180] width 191 height 14
type input "**********"
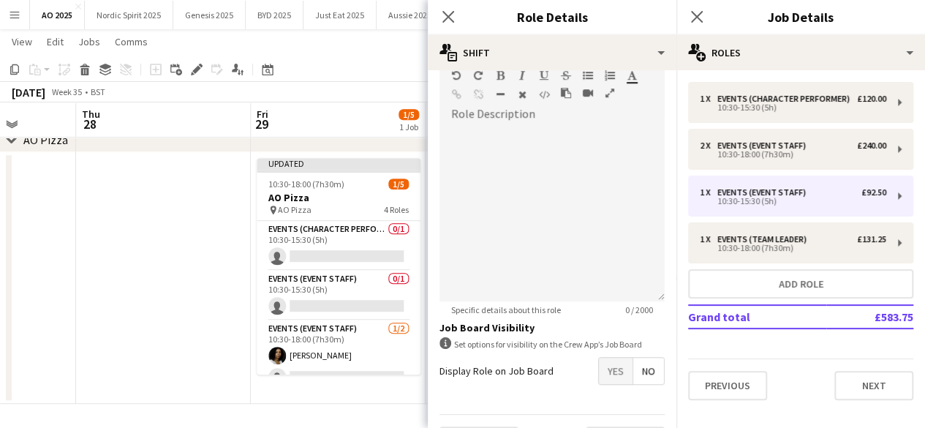
scroll to position [487, 0]
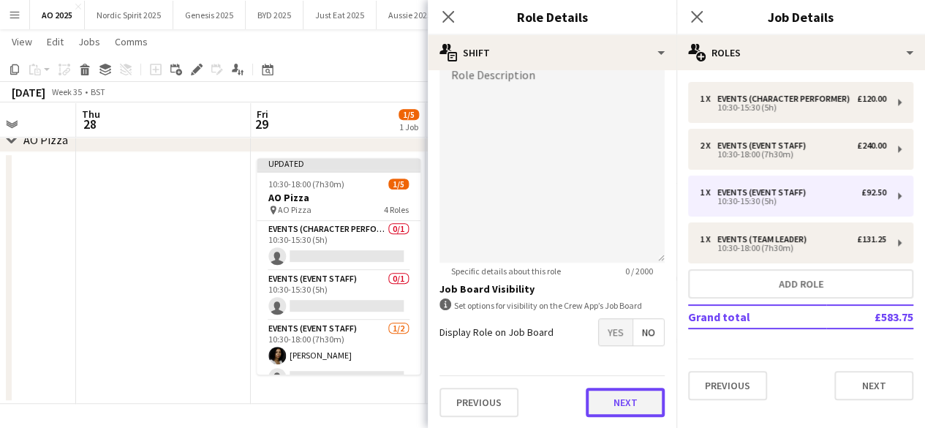
click at [629, 398] on button "Next" at bounding box center [625, 401] width 79 height 29
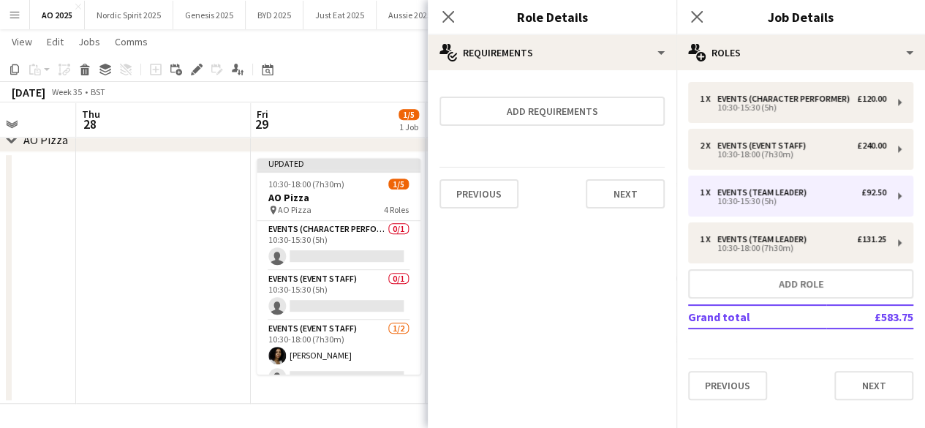
scroll to position [0, 0]
click at [656, 189] on button "Next" at bounding box center [625, 193] width 79 height 29
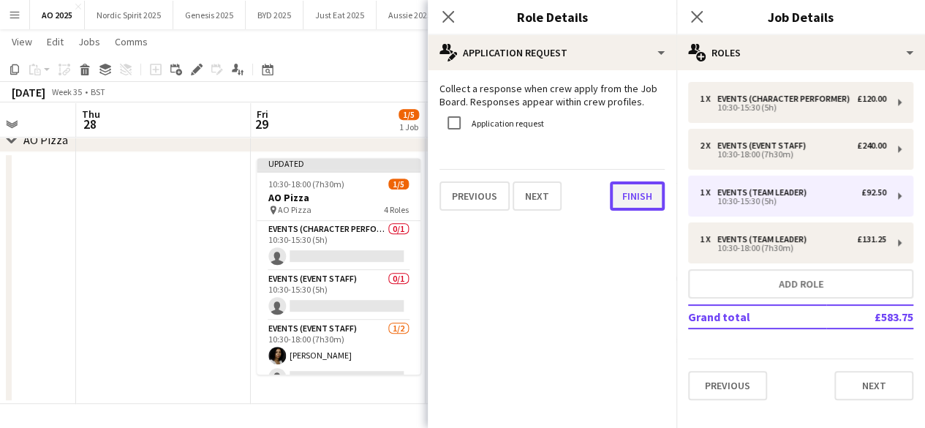
click at [656, 194] on button "Finish" at bounding box center [637, 195] width 55 height 29
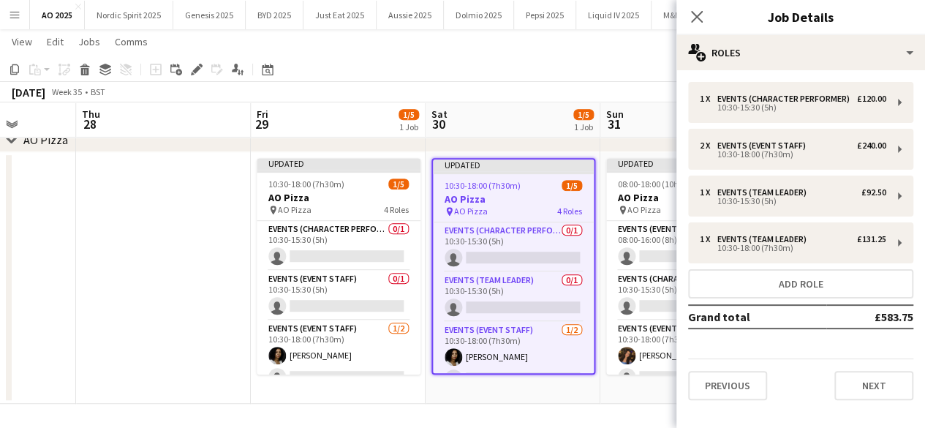
click at [572, 390] on app-date-cell "Updated 10:30-18:00 (7h30m) 1/5 AO Pizza pin AO Pizza 4 Roles Events (Character…" at bounding box center [512, 277] width 175 height 251
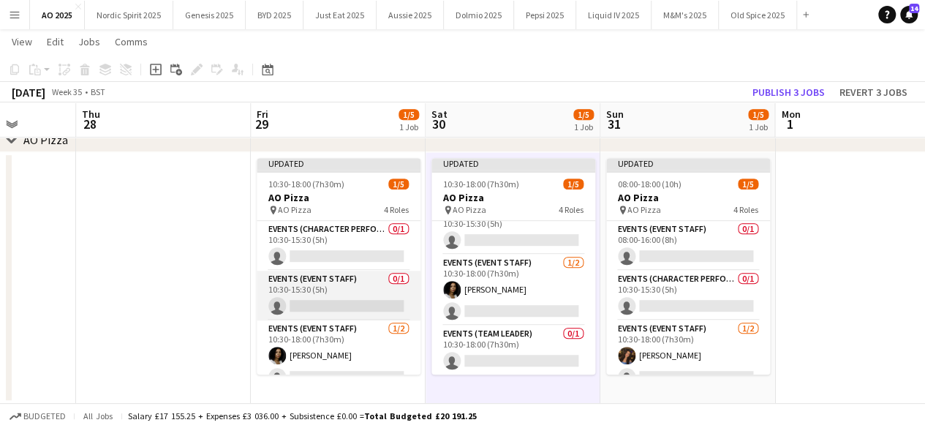
click at [344, 276] on app-card-role "Events (Event Staff) 0/1 10:30-15:30 (5h) single-neutral-actions" at bounding box center [339, 295] width 164 height 50
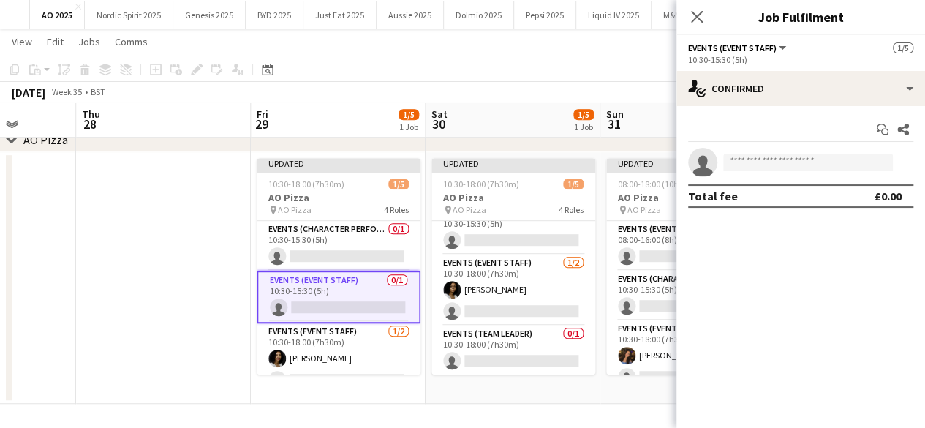
click at [181, 204] on app-date-cell at bounding box center [163, 277] width 175 height 251
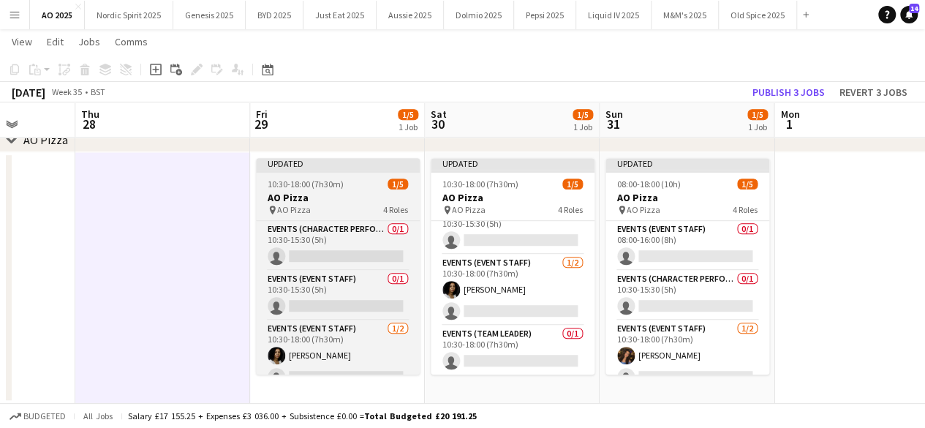
click at [275, 167] on div "Updated" at bounding box center [338, 164] width 164 height 12
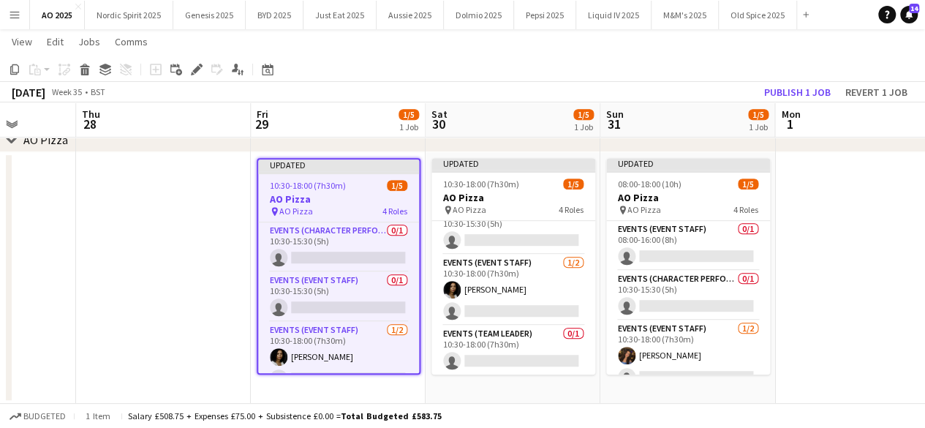
click at [197, 71] on icon "Edit" at bounding box center [197, 70] width 12 height 12
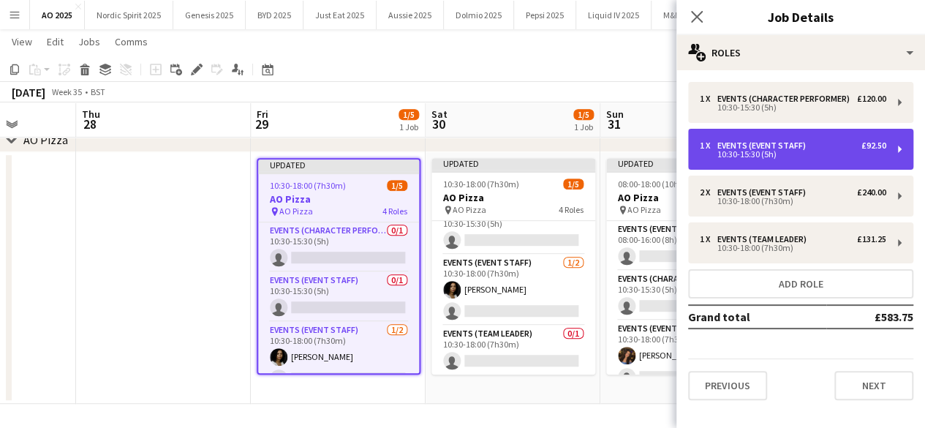
click at [785, 143] on div "Events (Event Staff)" at bounding box center [764, 145] width 94 height 10
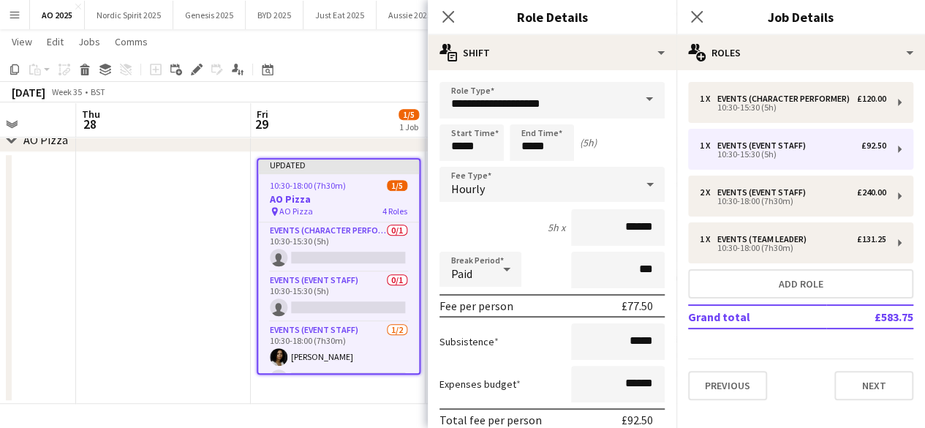
click at [647, 102] on span at bounding box center [649, 99] width 31 height 35
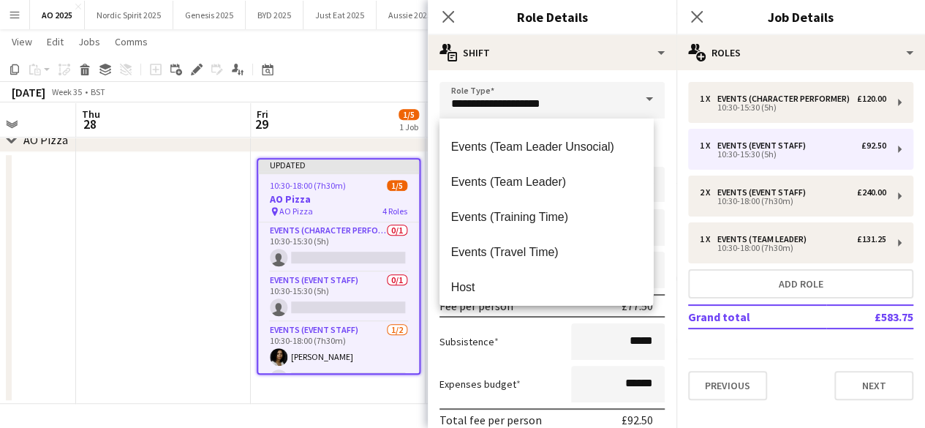
scroll to position [383, 0]
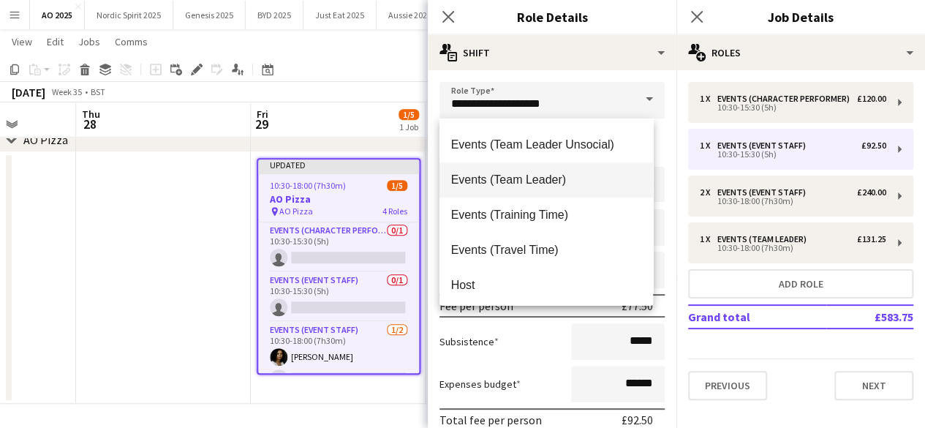
click at [599, 183] on span "Events (Team Leader)" at bounding box center [546, 180] width 191 height 14
type input "**********"
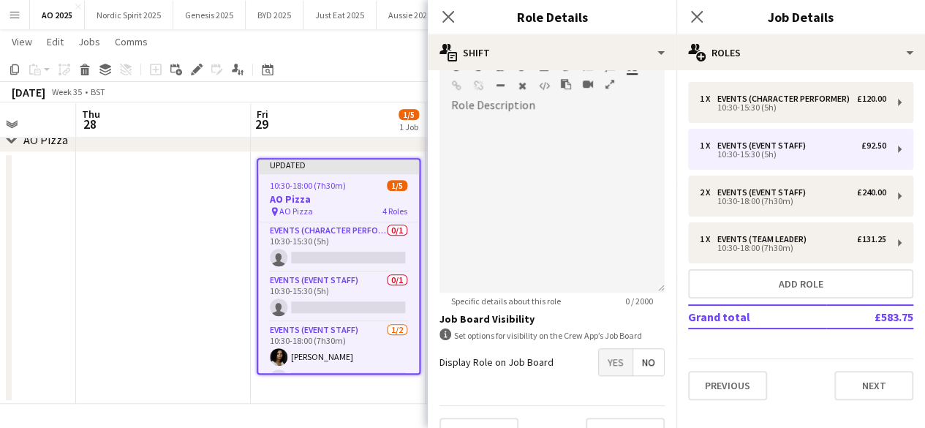
scroll to position [473, 0]
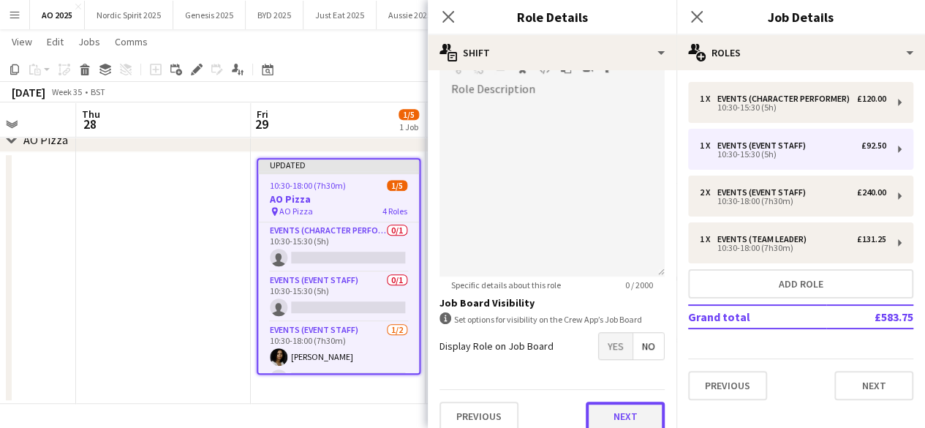
click at [627, 405] on button "Next" at bounding box center [625, 415] width 79 height 29
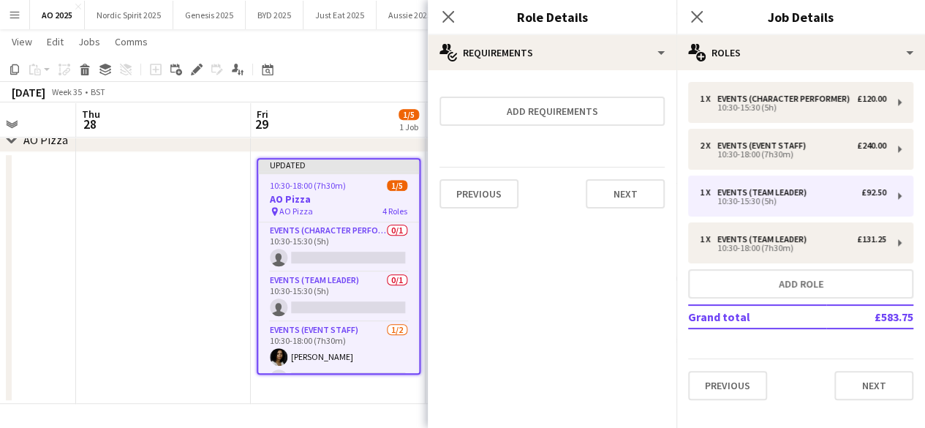
scroll to position [0, 0]
click at [627, 204] on button "Next" at bounding box center [625, 193] width 79 height 29
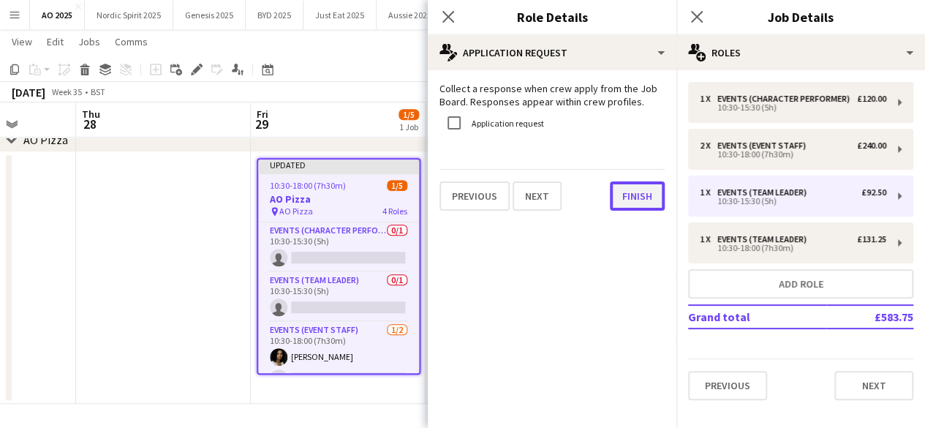
click at [632, 204] on button "Finish" at bounding box center [637, 195] width 55 height 29
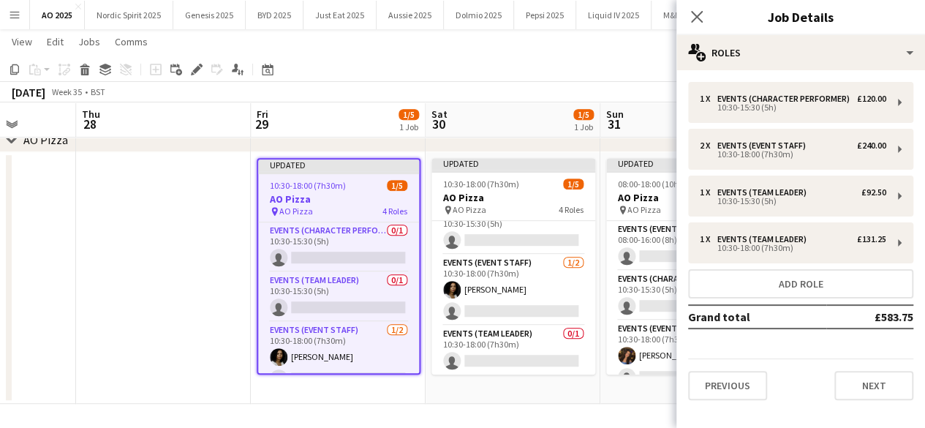
click at [529, 384] on app-date-cell "Updated 10:30-18:00 (7h30m) 1/5 AO Pizza pin AO Pizza 4 Roles Events (Character…" at bounding box center [512, 277] width 175 height 251
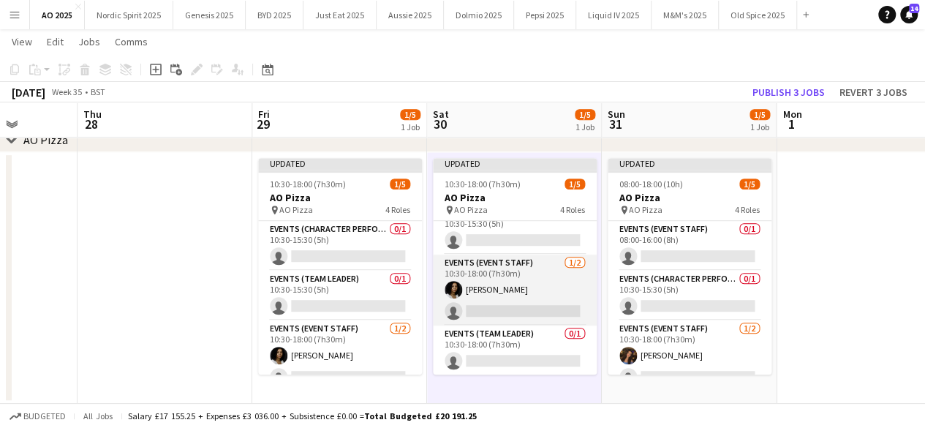
scroll to position [0, 623]
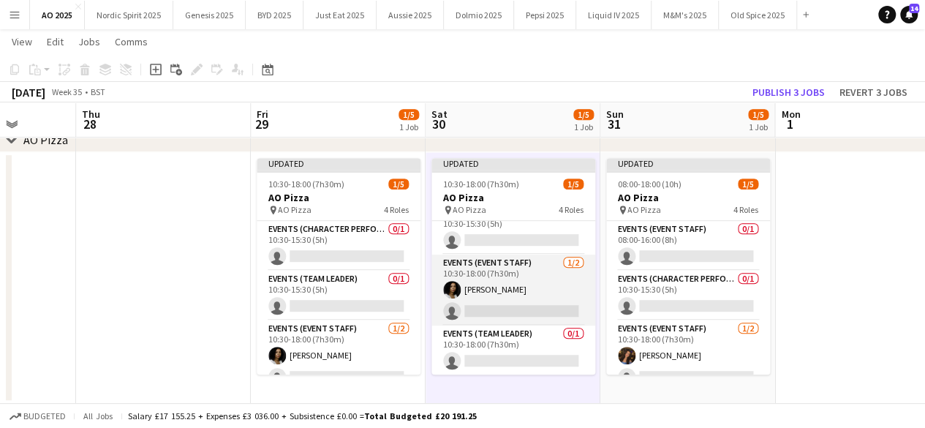
drag, startPoint x: 582, startPoint y: 320, endPoint x: 582, endPoint y: 294, distance: 26.3
click at [582, 294] on app-card-role "Events (Event Staff) 1/2 10:30-18:00 (7h30m) Saskia Davis single-neutral-actions" at bounding box center [513, 289] width 164 height 71
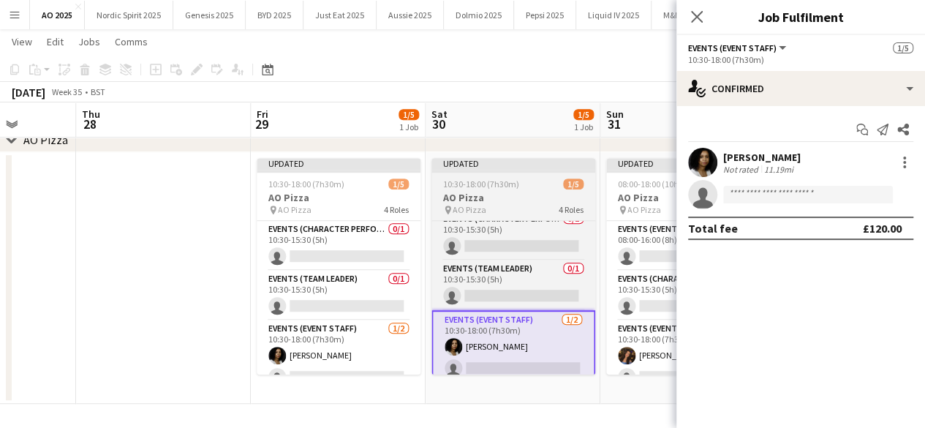
scroll to position [0, 0]
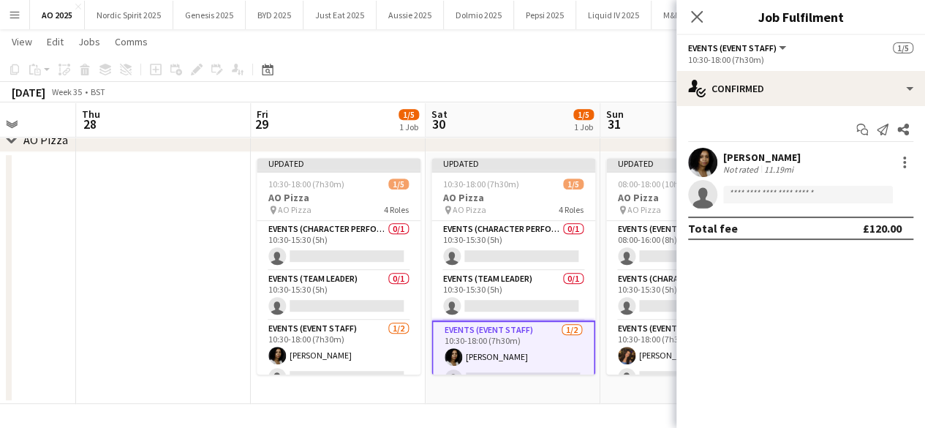
click at [530, 384] on app-date-cell "Updated 10:30-18:00 (7h30m) 1/5 AO Pizza pin AO Pizza 4 Roles Events (Character…" at bounding box center [512, 277] width 175 height 251
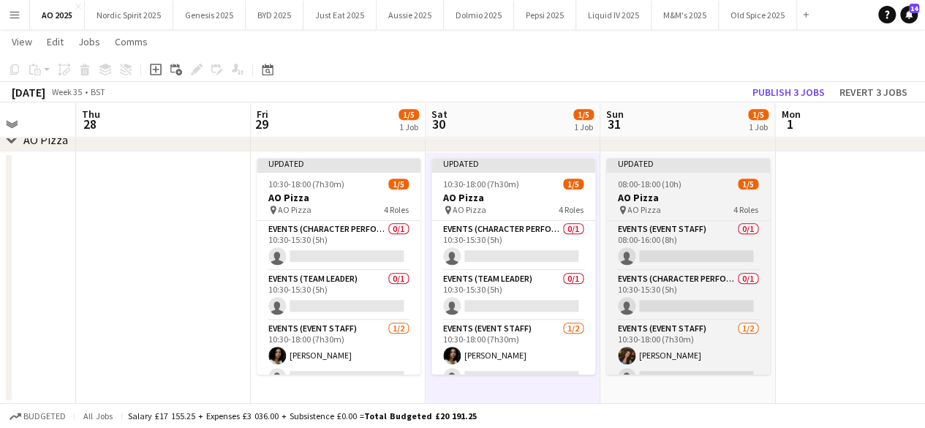
click at [694, 171] on div at bounding box center [688, 171] width 164 height 3
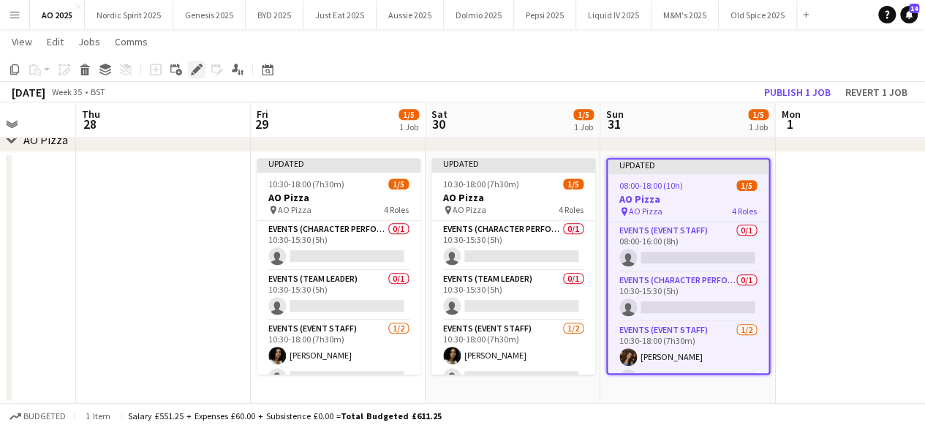
click at [201, 67] on icon at bounding box center [201, 66] width 4 height 4
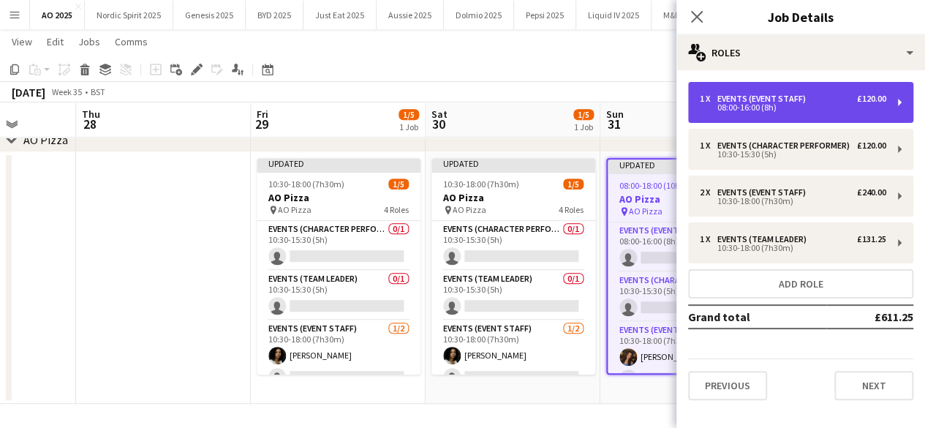
click at [744, 101] on div "Events (Event Staff)" at bounding box center [764, 99] width 94 height 10
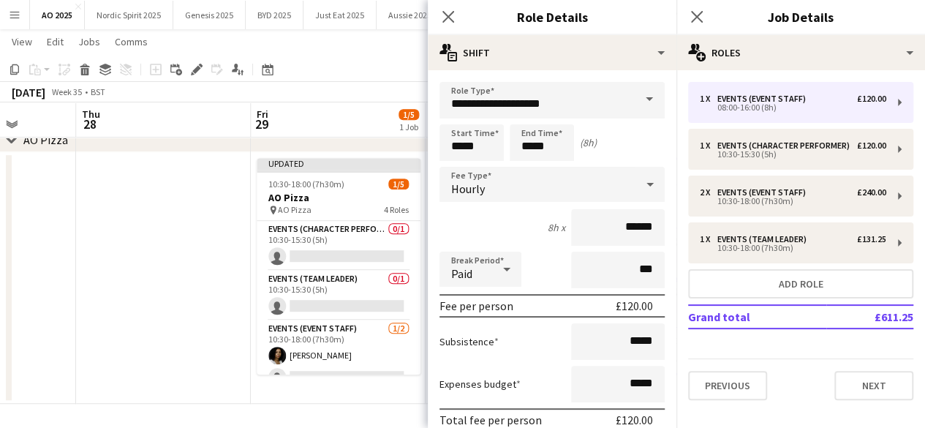
click at [636, 100] on span at bounding box center [649, 99] width 31 height 35
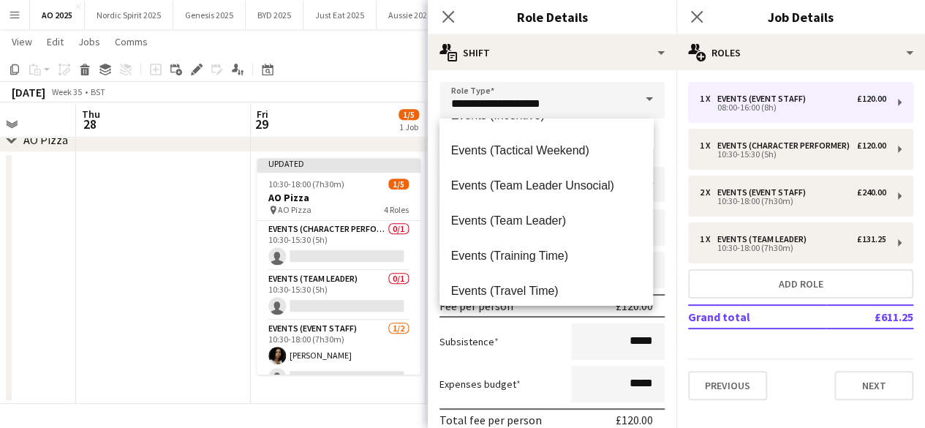
scroll to position [346, 0]
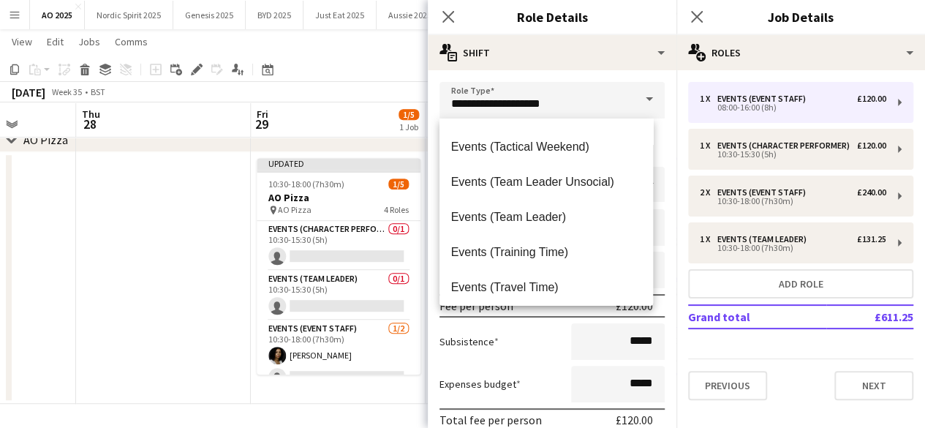
click at [604, 220] on span "Events (Team Leader)" at bounding box center [546, 217] width 191 height 14
type input "**********"
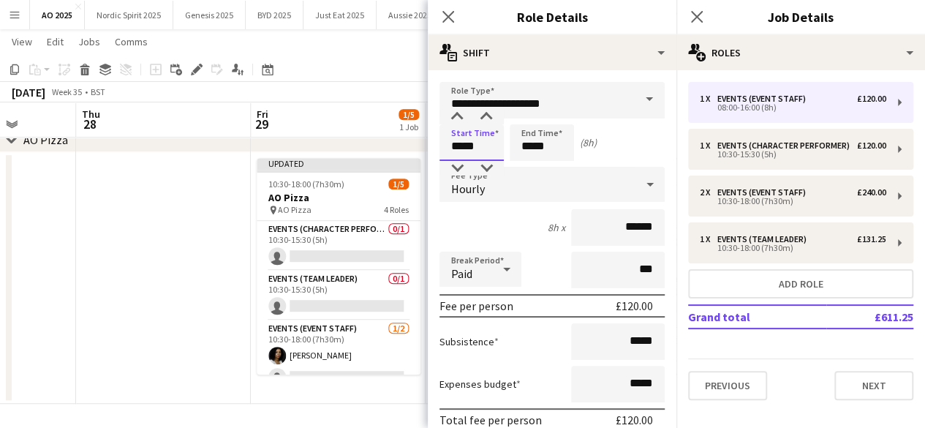
click at [488, 151] on input "*****" at bounding box center [471, 142] width 64 height 37
click at [457, 120] on div at bounding box center [456, 117] width 29 height 15
drag, startPoint x: 477, startPoint y: 116, endPoint x: 487, endPoint y: 115, distance: 10.3
click at [480, 116] on div at bounding box center [486, 117] width 29 height 15
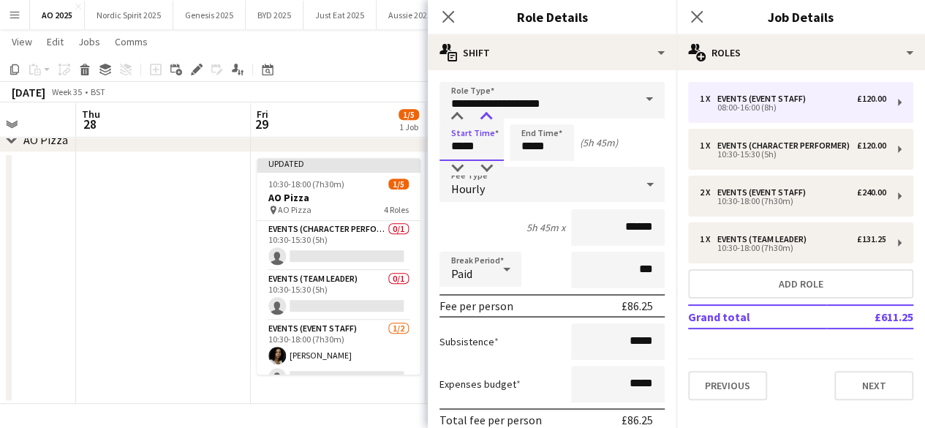
type input "*****"
click at [487, 115] on div at bounding box center [486, 117] width 29 height 15
drag, startPoint x: 557, startPoint y: 143, endPoint x: 547, endPoint y: 149, distance: 11.8
click at [558, 144] on input "*****" at bounding box center [542, 142] width 64 height 37
drag, startPoint x: 528, startPoint y: 163, endPoint x: 533, endPoint y: 153, distance: 11.4
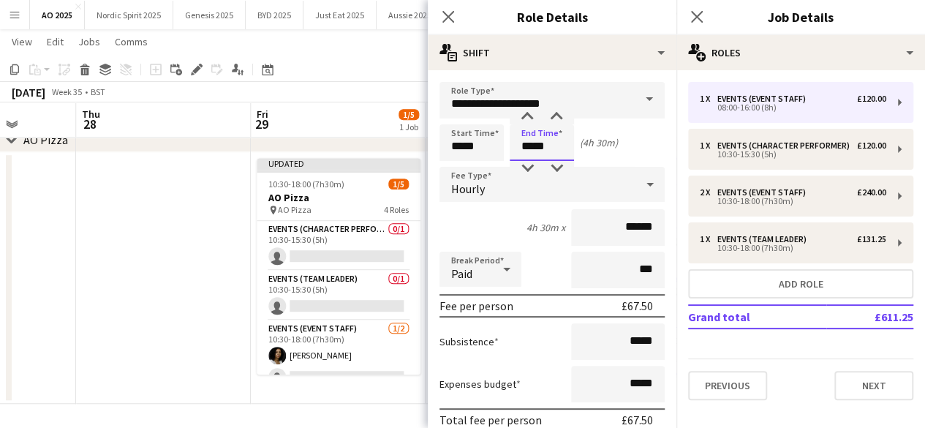
click at [529, 163] on div at bounding box center [526, 168] width 29 height 15
click at [558, 108] on input "**********" at bounding box center [551, 100] width 225 height 37
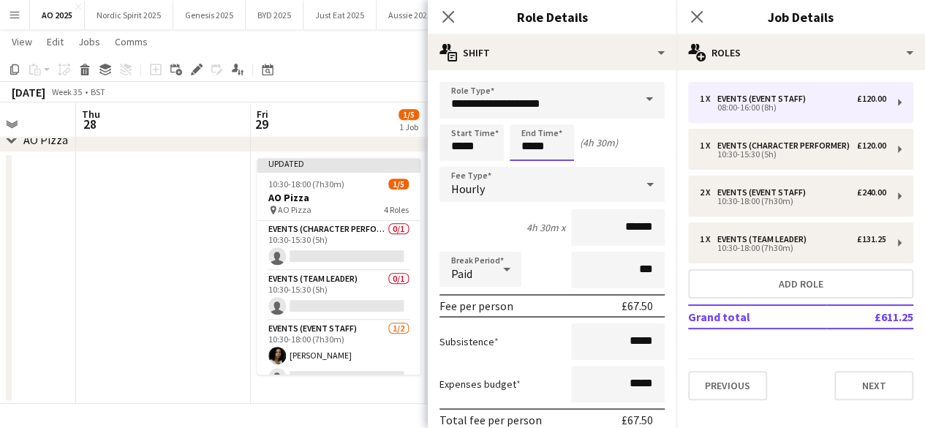
click at [558, 146] on input "*****" at bounding box center [542, 142] width 64 height 37
click at [556, 114] on div at bounding box center [556, 117] width 29 height 15
type input "*****"
click at [556, 114] on div at bounding box center [556, 117] width 29 height 15
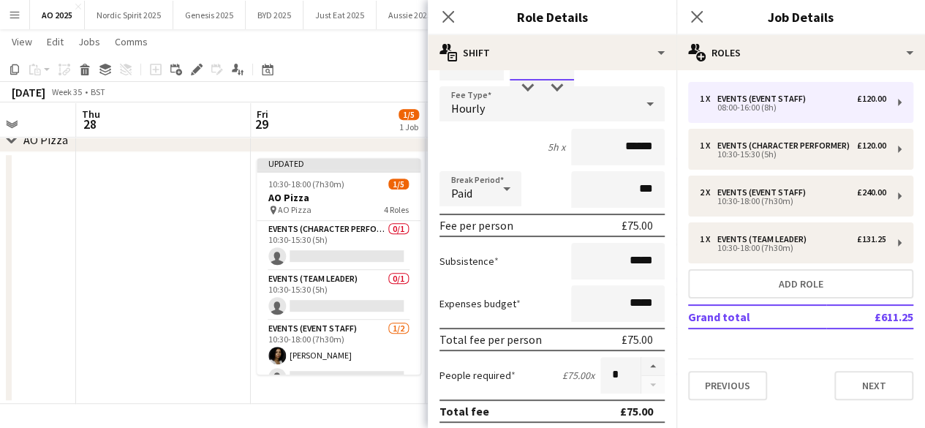
scroll to position [86, 0]
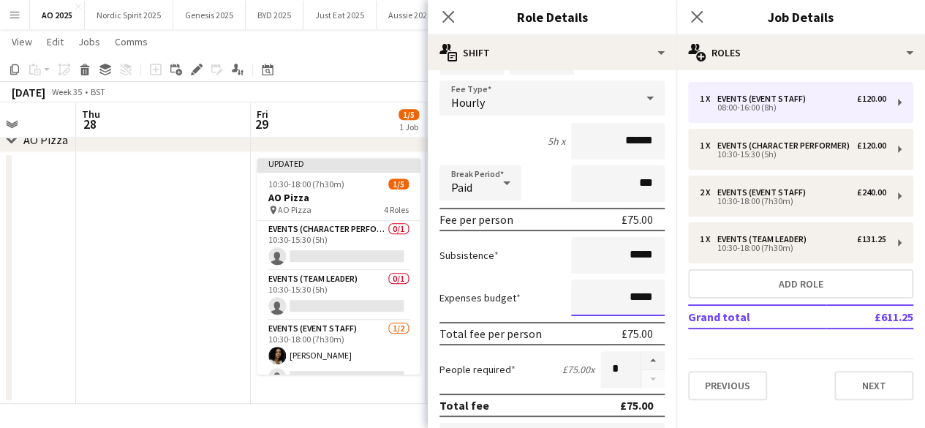
click at [627, 295] on input "*****" at bounding box center [618, 297] width 94 height 37
type input "**"
type input "******"
click at [646, 133] on input "******" at bounding box center [618, 141] width 94 height 37
type input "******"
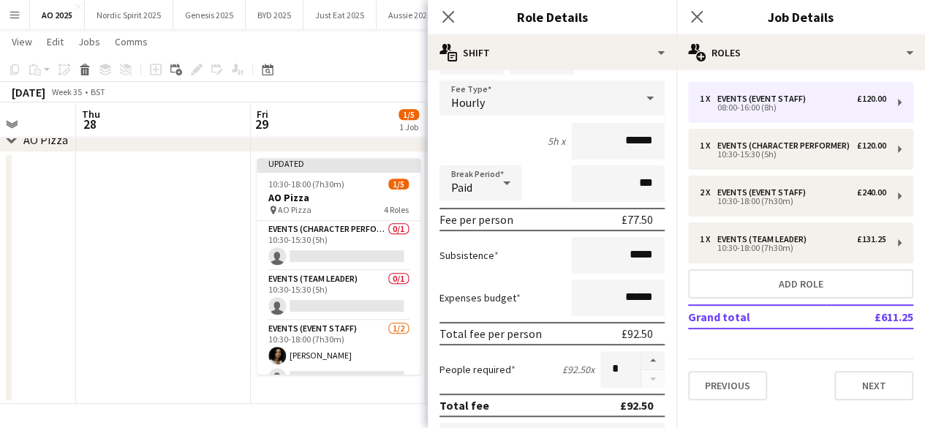
click at [496, 143] on div "5h x ******" at bounding box center [551, 141] width 225 height 37
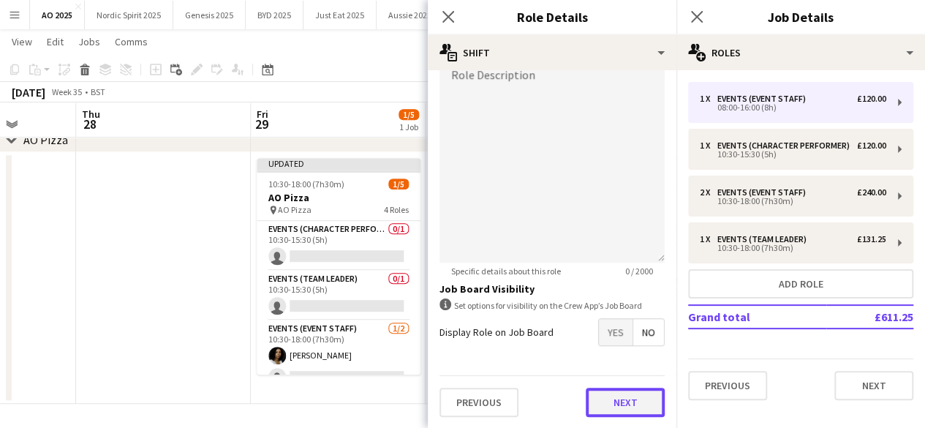
click at [635, 389] on button "Next" at bounding box center [625, 401] width 79 height 29
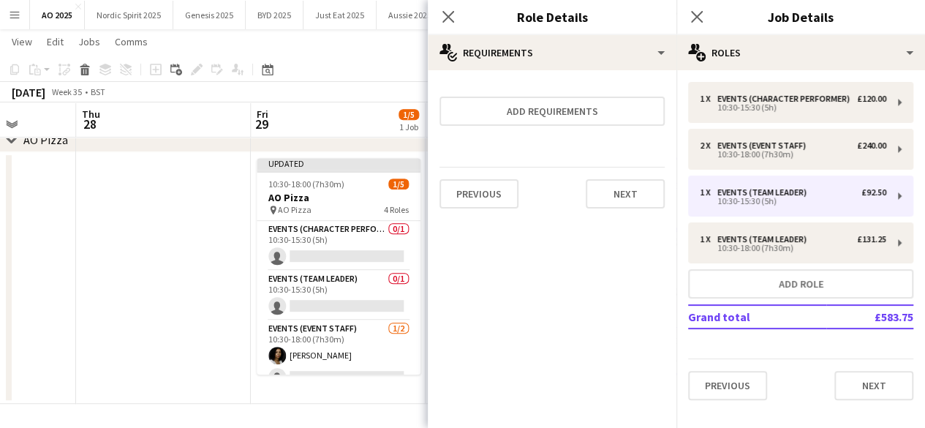
scroll to position [0, 0]
click at [645, 194] on button "Next" at bounding box center [625, 193] width 79 height 29
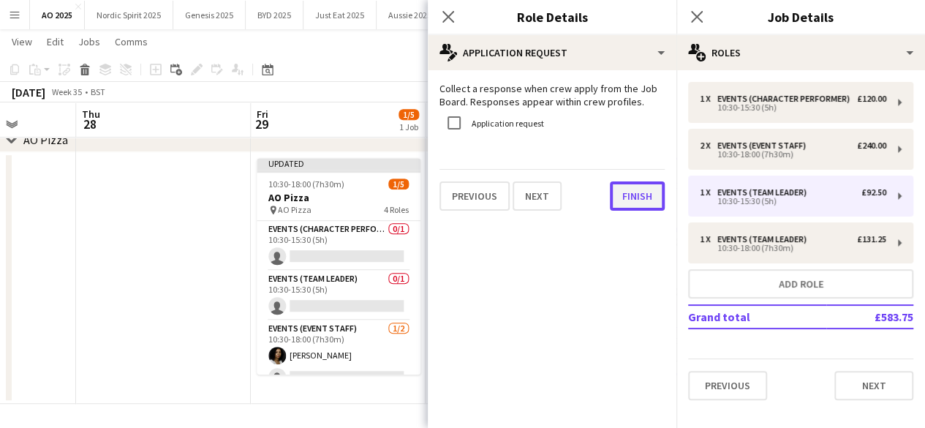
click at [643, 204] on button "Finish" at bounding box center [637, 195] width 55 height 29
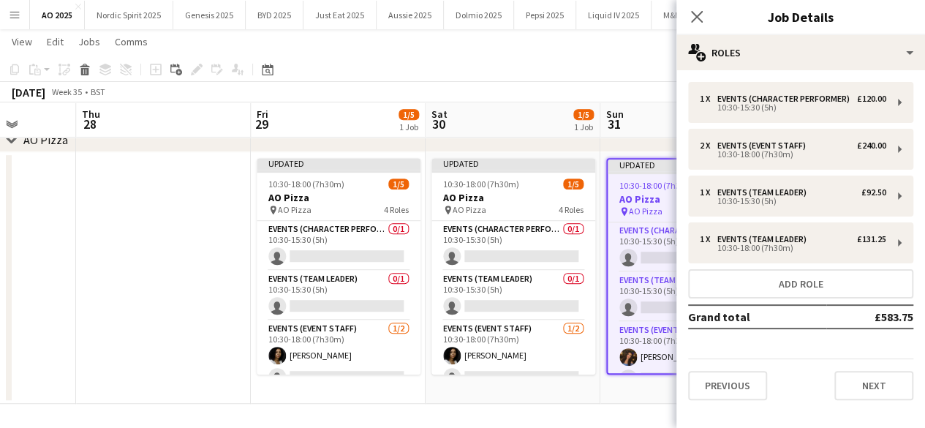
click at [578, 404] on app-board "AO 2025 user View Day view expanded Day view collapsed Month view Date picker J…" at bounding box center [462, 43] width 925 height 769
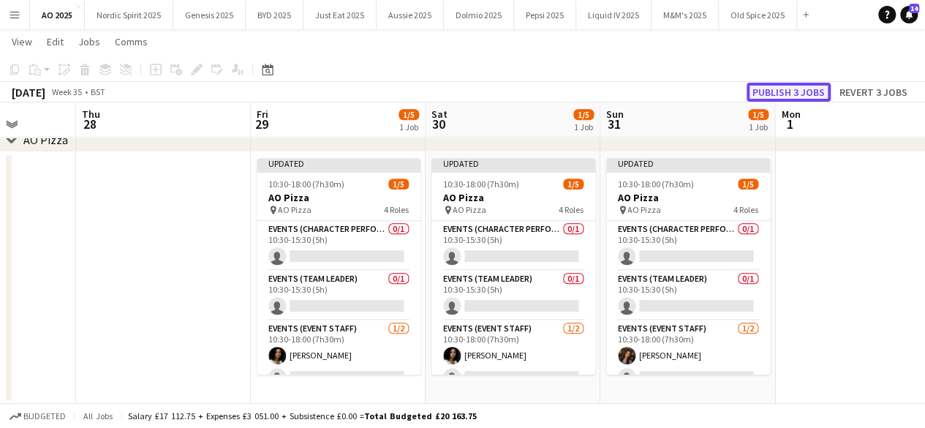
click at [800, 94] on button "Publish 3 jobs" at bounding box center [788, 92] width 84 height 19
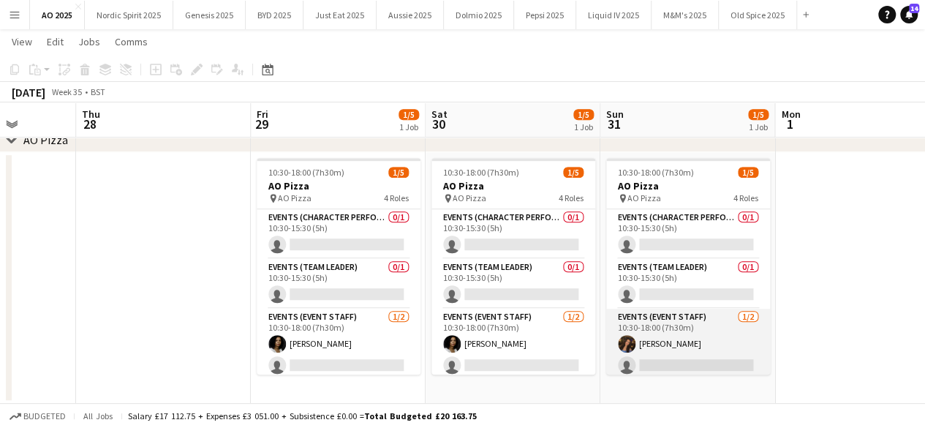
click at [684, 361] on app-card-role "Events (Event Staff) 1/2 10:30-18:00 (7h30m) Dua Benhayoun single-neutral-actio…" at bounding box center [688, 344] width 164 height 71
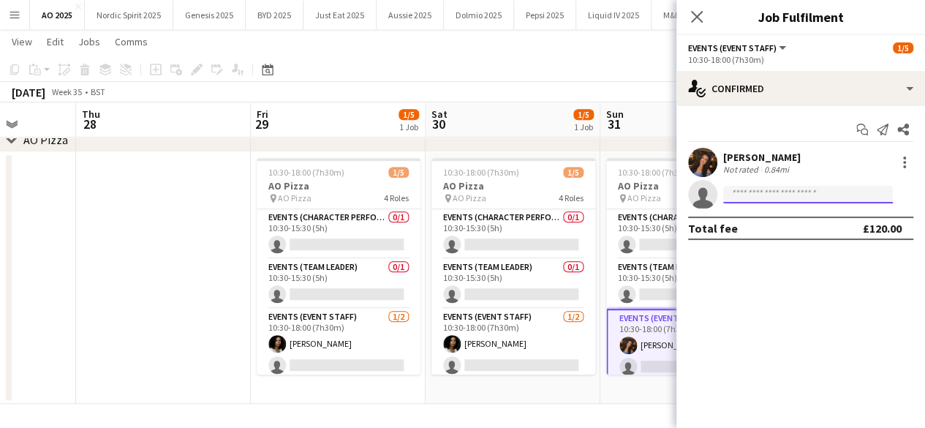
click at [756, 194] on input at bounding box center [808, 195] width 170 height 18
type input "*"
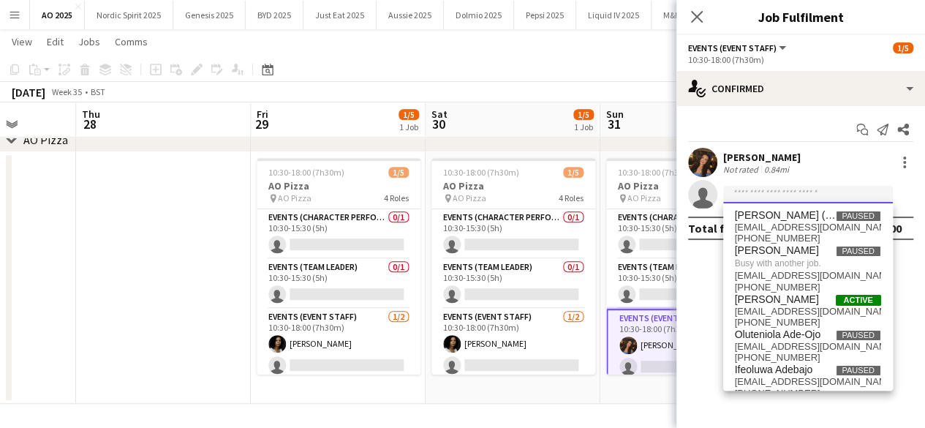
type input "*"
click at [754, 216] on span "Maria (Albano) Jabal" at bounding box center [785, 215] width 101 height 12
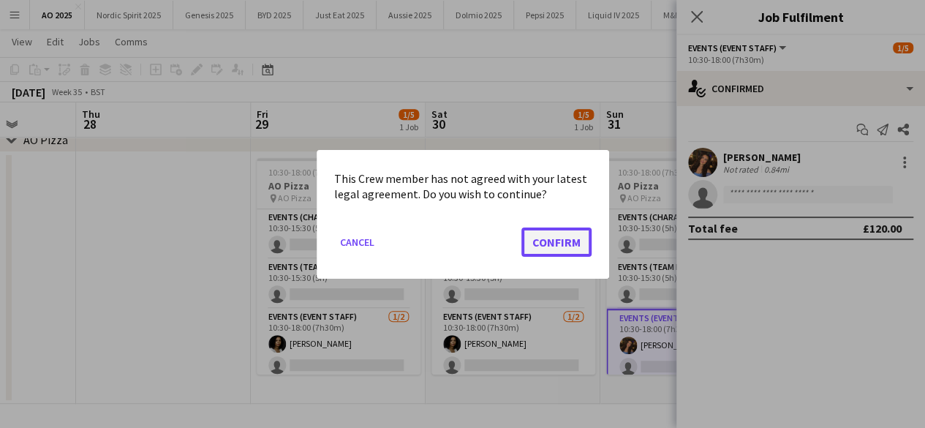
click at [571, 250] on button "Confirm" at bounding box center [556, 241] width 70 height 29
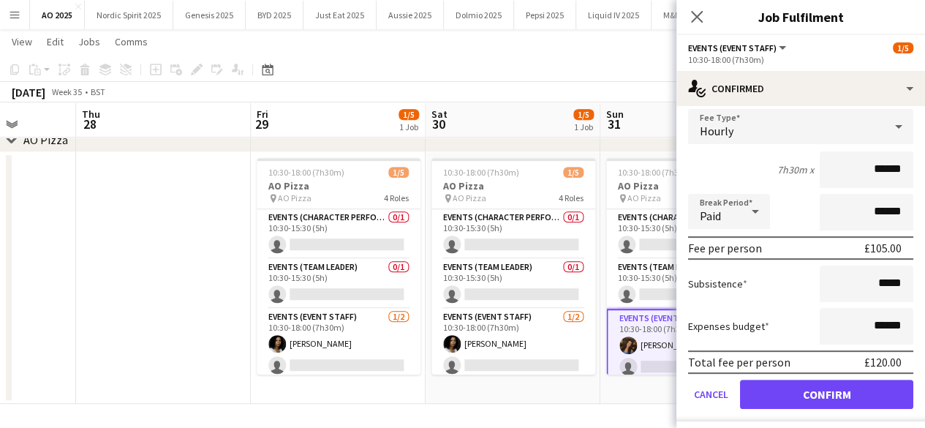
scroll to position [144, 0]
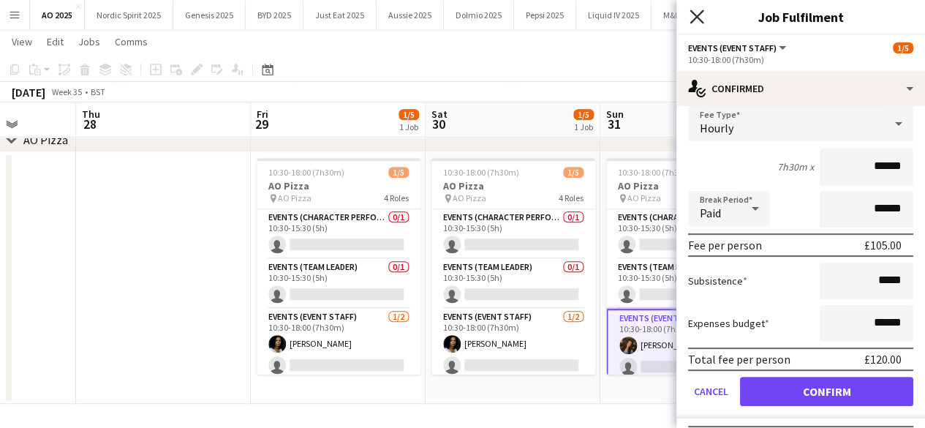
click at [697, 14] on icon "Close pop-in" at bounding box center [696, 17] width 14 height 14
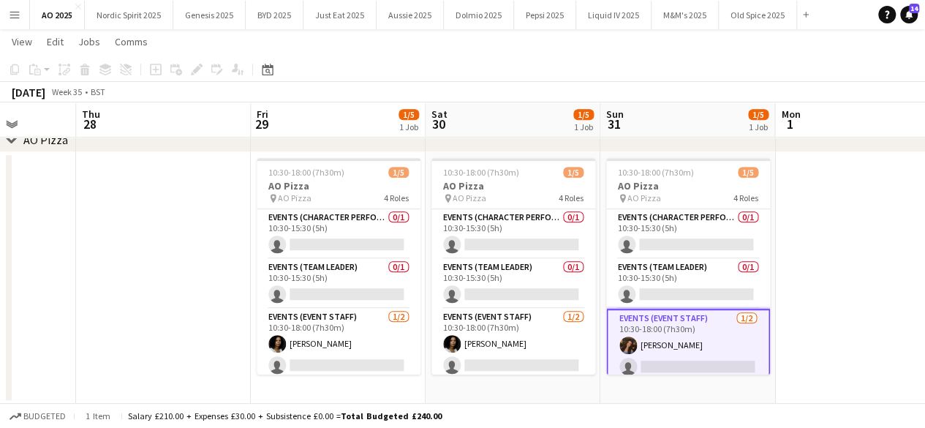
click at [819, 241] on app-date-cell at bounding box center [862, 277] width 175 height 251
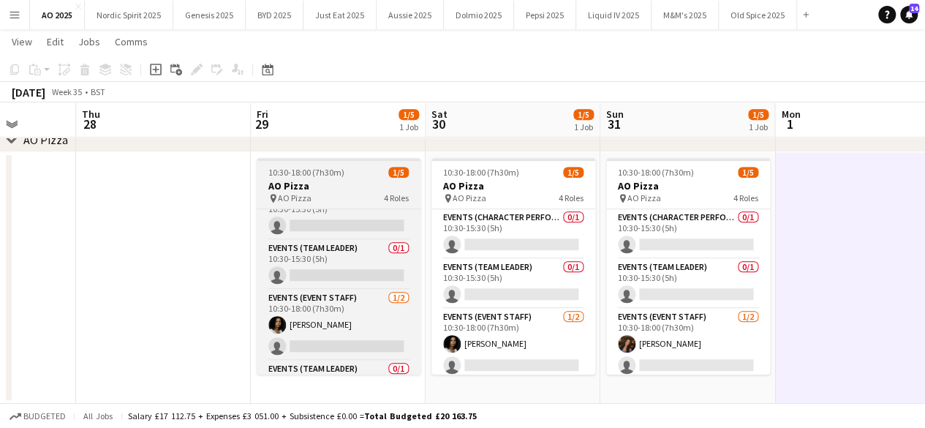
scroll to position [0, 0]
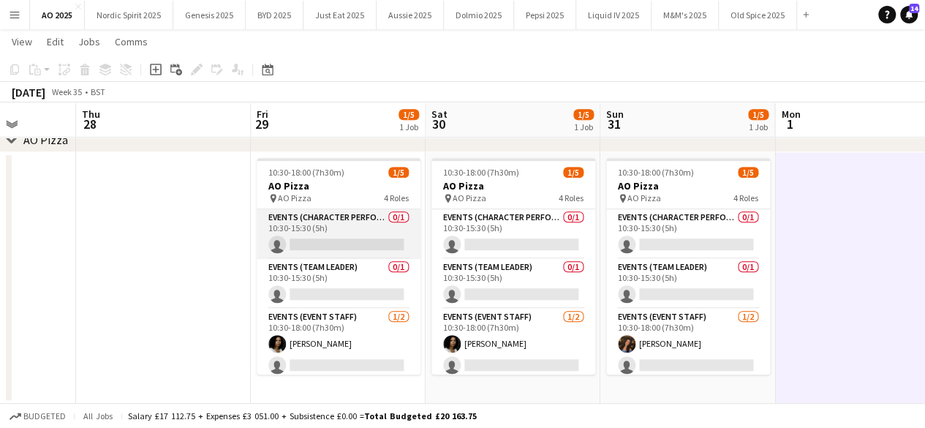
click at [360, 246] on app-card-role "Events (Character Performer) 0/1 10:30-15:30 (5h) single-neutral-actions" at bounding box center [339, 234] width 164 height 50
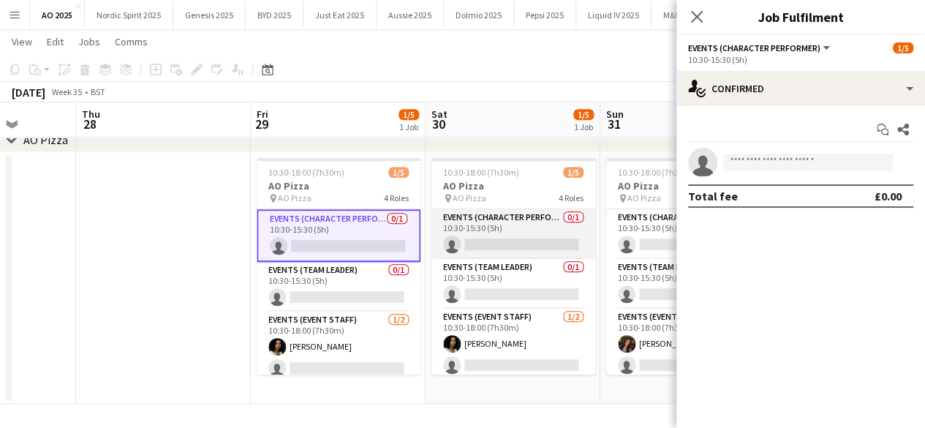
click at [476, 217] on app-card-role "Events (Character Performer) 0/1 10:30-15:30 (5h) single-neutral-actions" at bounding box center [513, 234] width 164 height 50
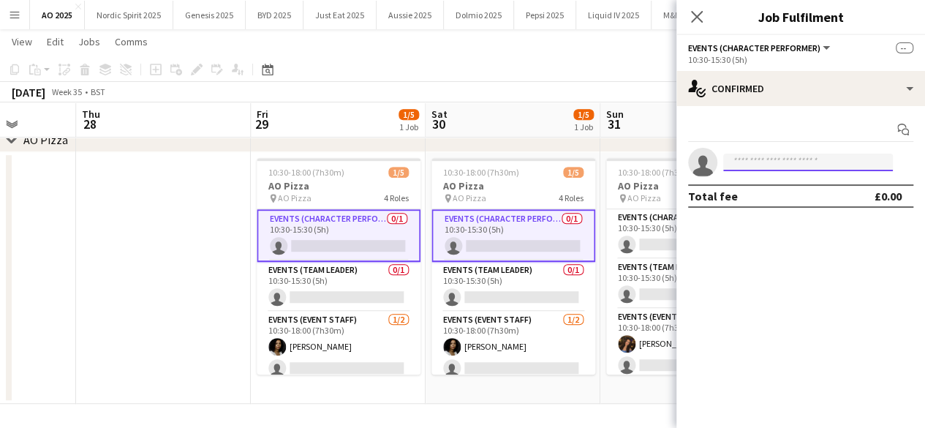
click at [743, 156] on input at bounding box center [808, 163] width 170 height 18
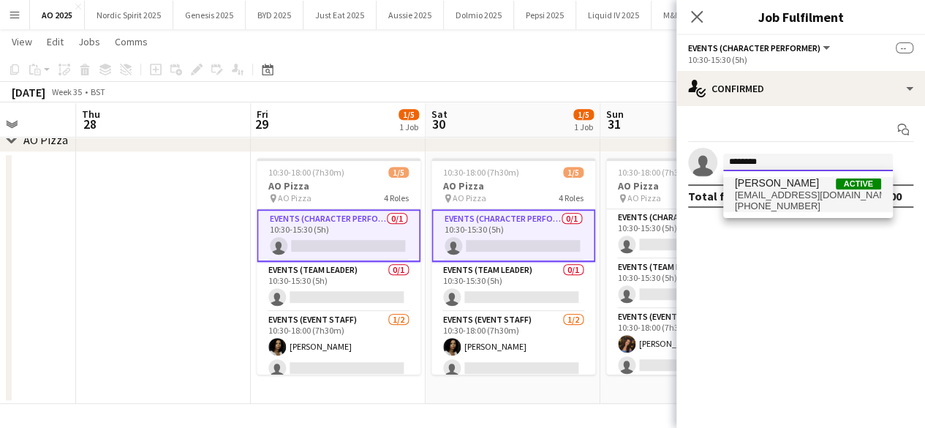
type input "********"
click at [760, 194] on span "[EMAIL_ADDRESS][DOMAIN_NAME]" at bounding box center [808, 195] width 146 height 12
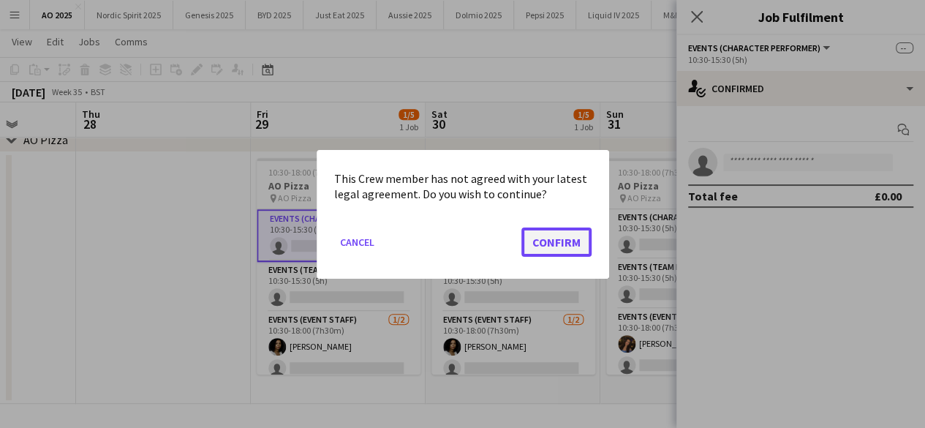
click at [580, 239] on button "Confirm" at bounding box center [556, 241] width 70 height 29
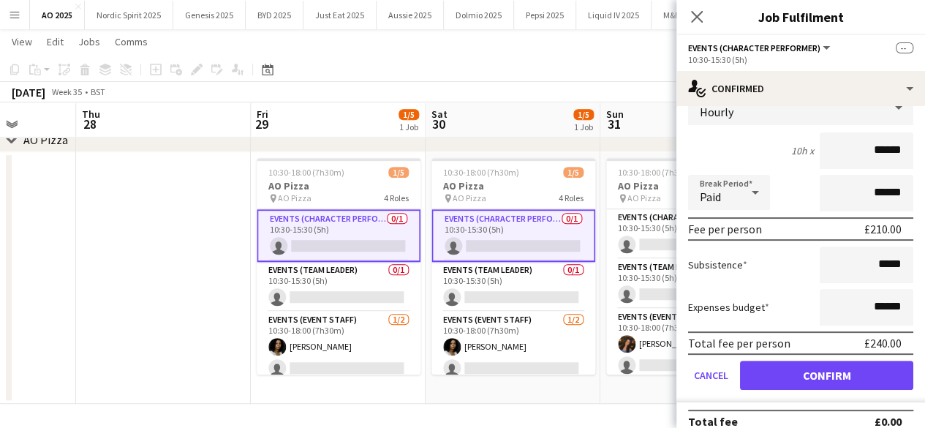
scroll to position [123, 0]
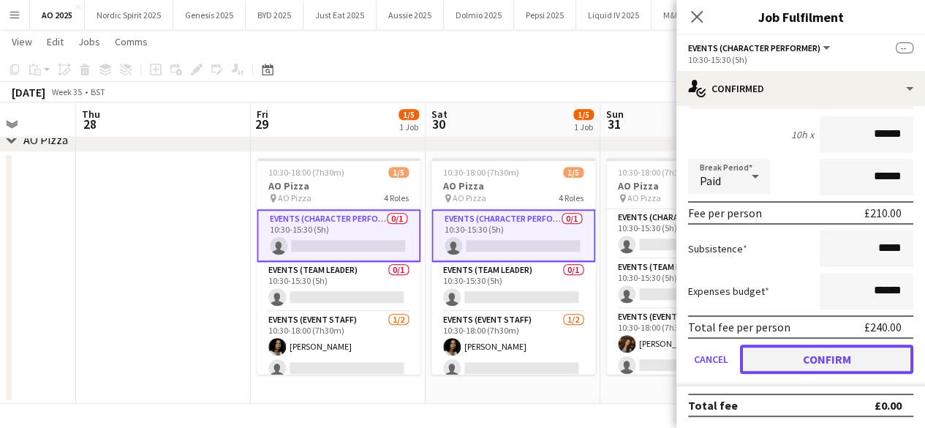
click at [879, 353] on button "Confirm" at bounding box center [826, 358] width 173 height 29
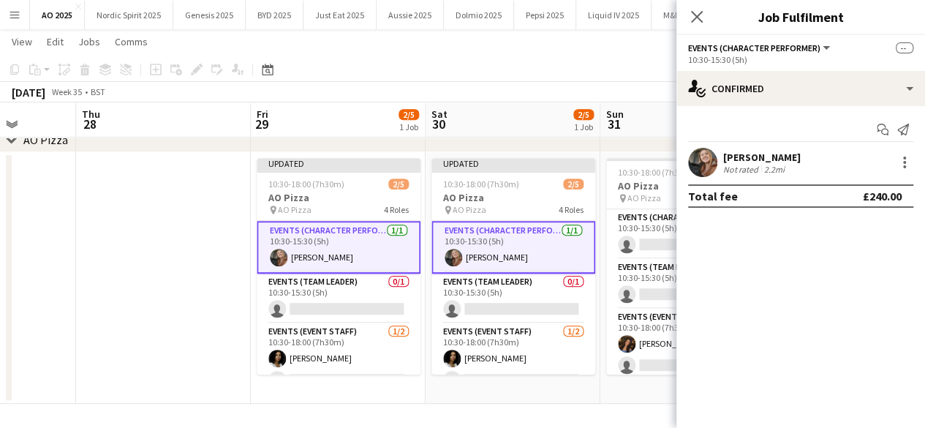
scroll to position [0, 0]
click at [670, 382] on app-date-cell "10:30-18:00 (7h30m) 1/5 AO Pizza pin AO Pizza 4 Roles Events (Character Perform…" at bounding box center [687, 277] width 175 height 251
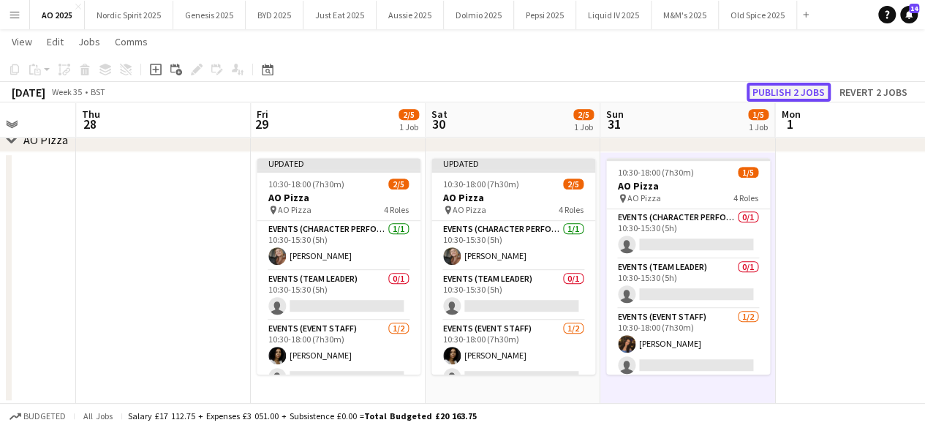
click at [803, 93] on button "Publish 2 jobs" at bounding box center [788, 92] width 84 height 19
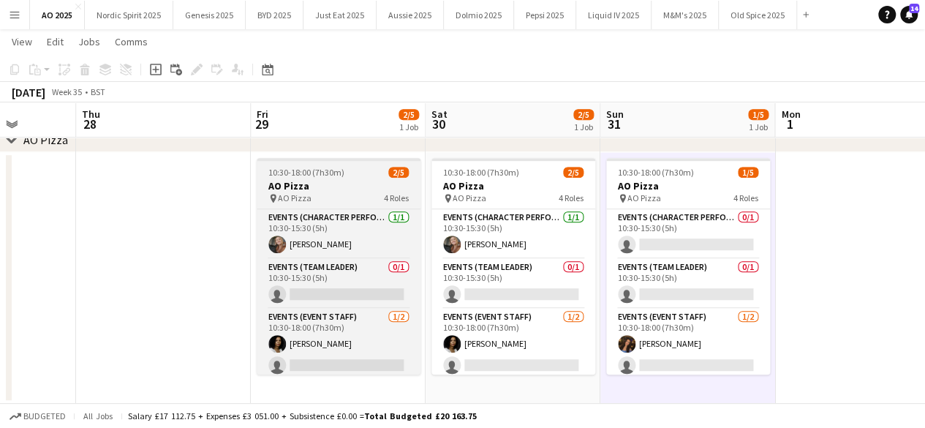
click at [354, 181] on h3 "AO Pizza" at bounding box center [339, 185] width 164 height 13
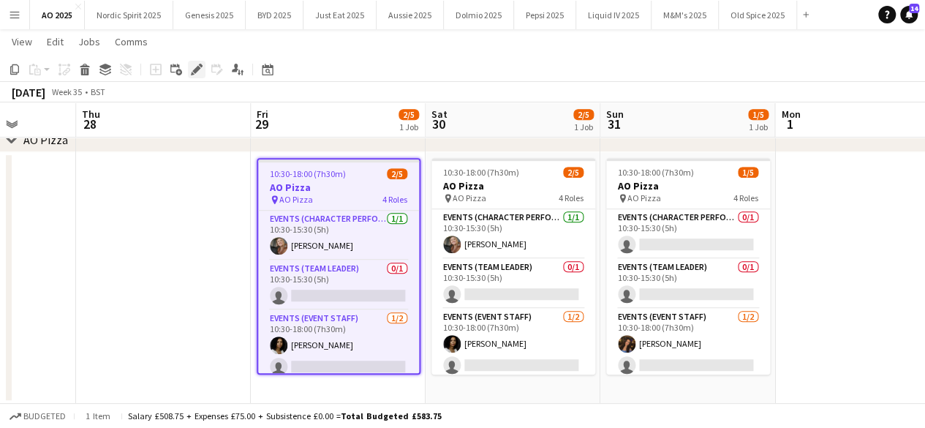
click at [199, 72] on icon "Edit" at bounding box center [197, 70] width 12 height 12
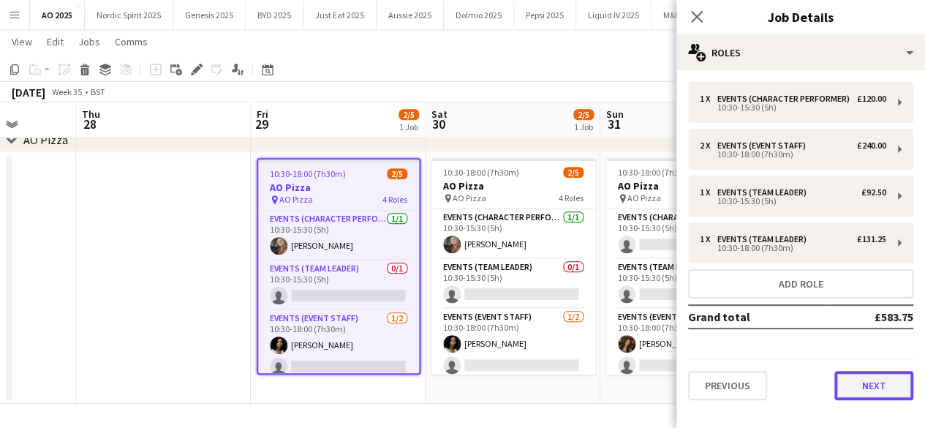
click at [849, 374] on button "Next" at bounding box center [873, 385] width 79 height 29
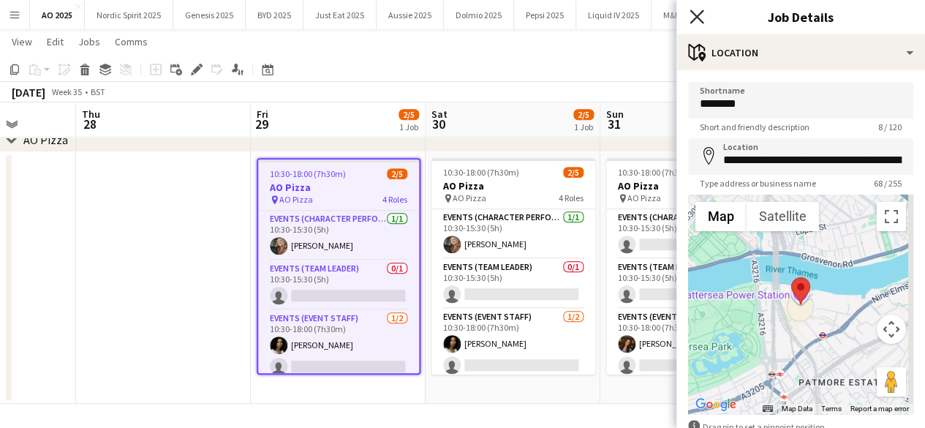
click at [693, 20] on icon at bounding box center [696, 17] width 14 height 14
